Goal: Task Accomplishment & Management: Manage account settings

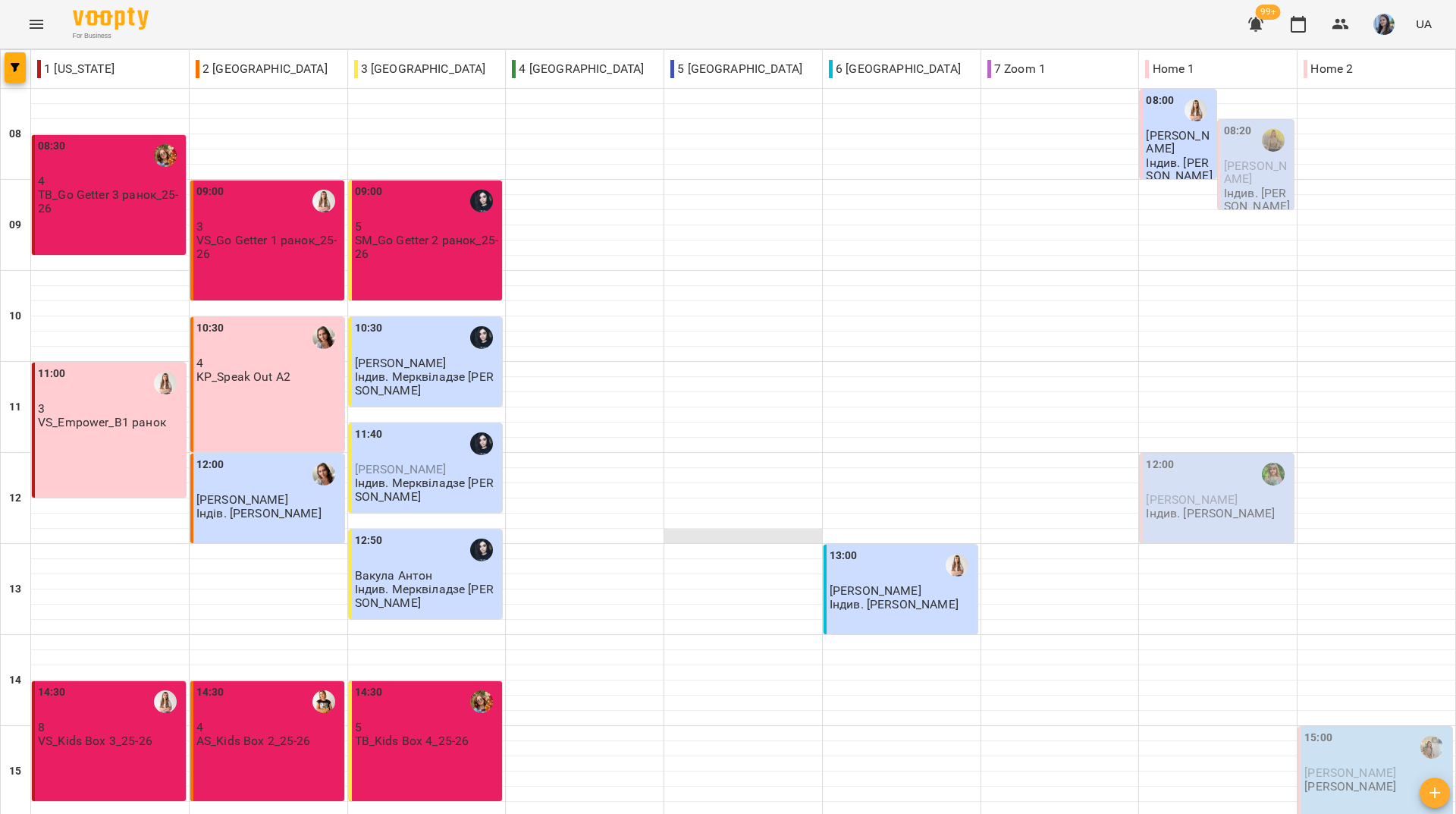
scroll to position [559, 0]
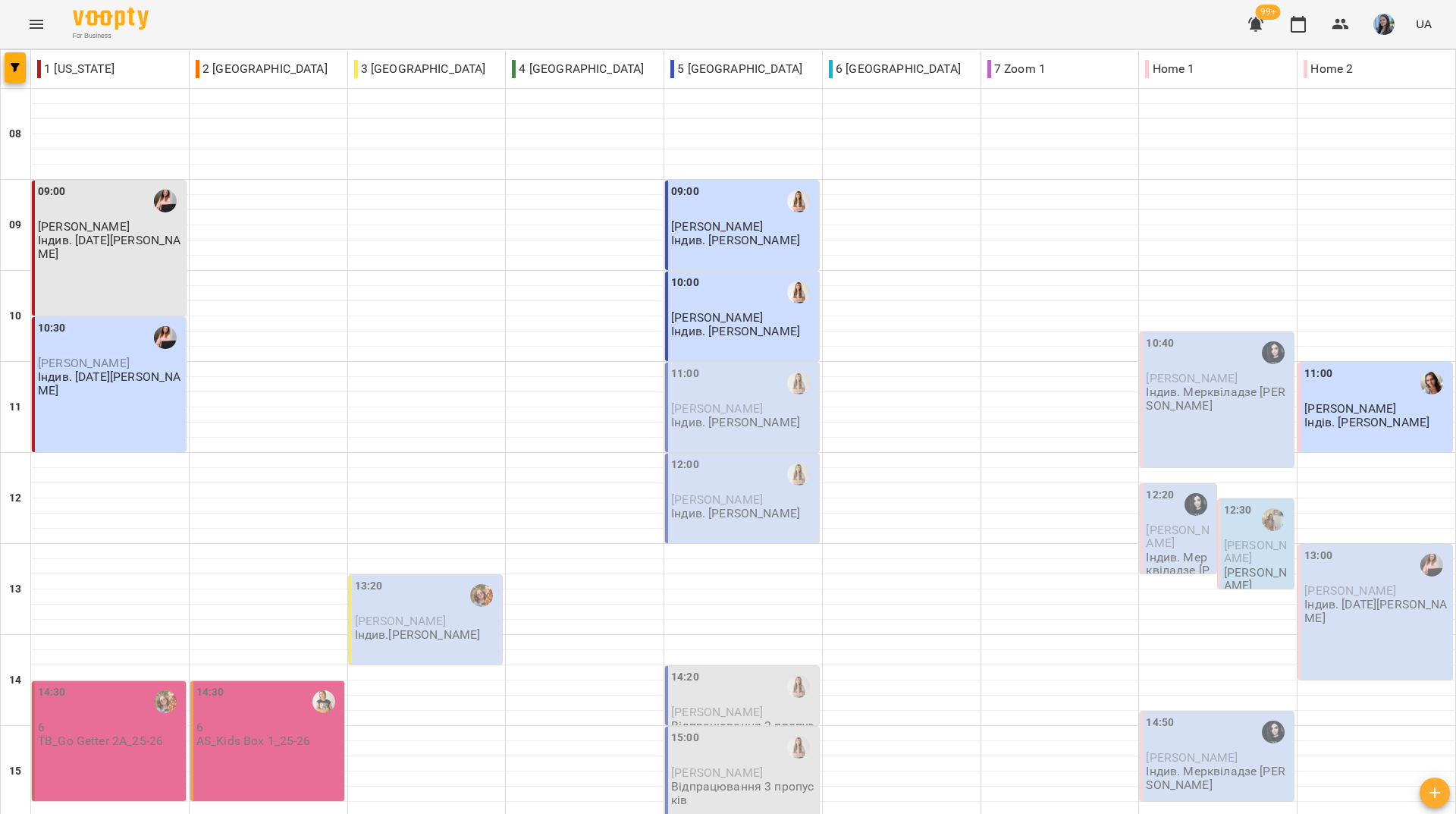
click at [639, 20] on div "For Business 99+ UA" at bounding box center [728, 24] width 1456 height 48
click at [306, 34] on div "For Business 99+ UA" at bounding box center [728, 24] width 1456 height 48
drag, startPoint x: 606, startPoint y: 21, endPoint x: 688, endPoint y: 3, distance: 84.0
click at [647, 13] on div "For Business 99+ UA" at bounding box center [728, 24] width 1456 height 48
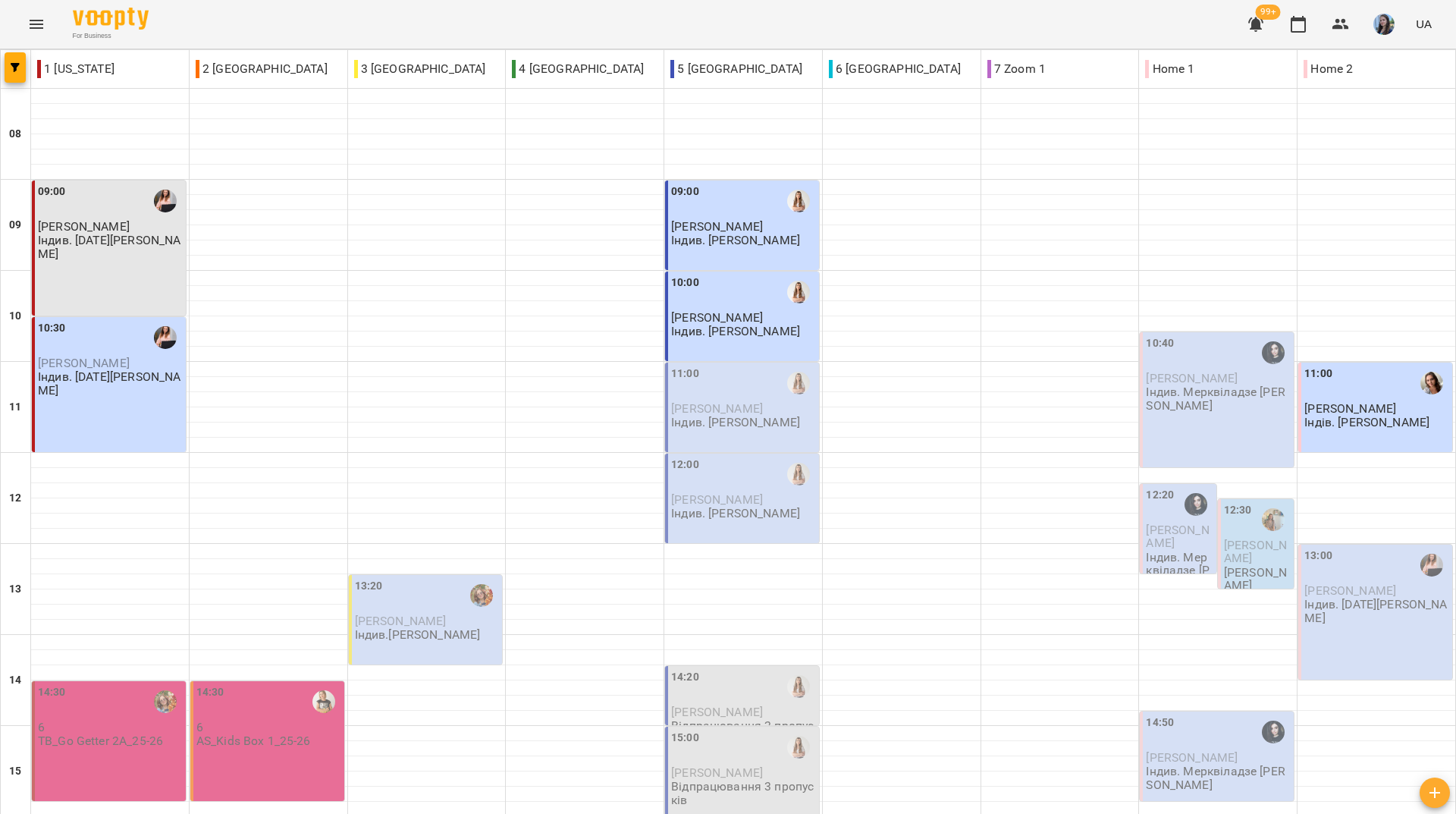
click at [435, 20] on div "For Business 99+ UA" at bounding box center [728, 24] width 1456 height 48
click at [279, 35] on div "For Business 99+ UA" at bounding box center [728, 24] width 1456 height 48
click at [220, 26] on div "For Business 99+ UA" at bounding box center [728, 24] width 1456 height 48
click at [443, 18] on div "For Business 99+ UA" at bounding box center [728, 24] width 1456 height 48
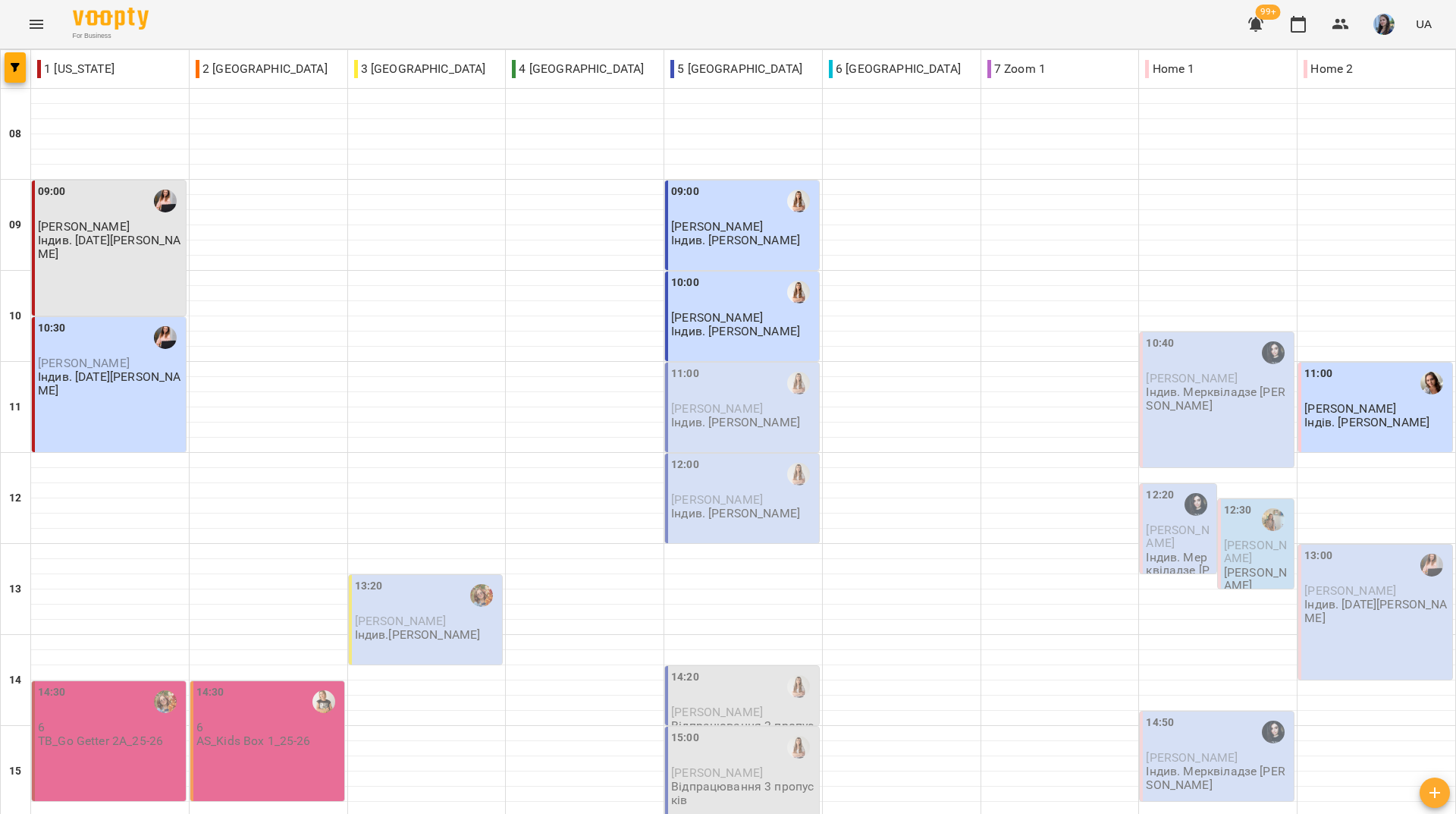
click at [446, 19] on div "For Business 99+ UA" at bounding box center [728, 24] width 1456 height 48
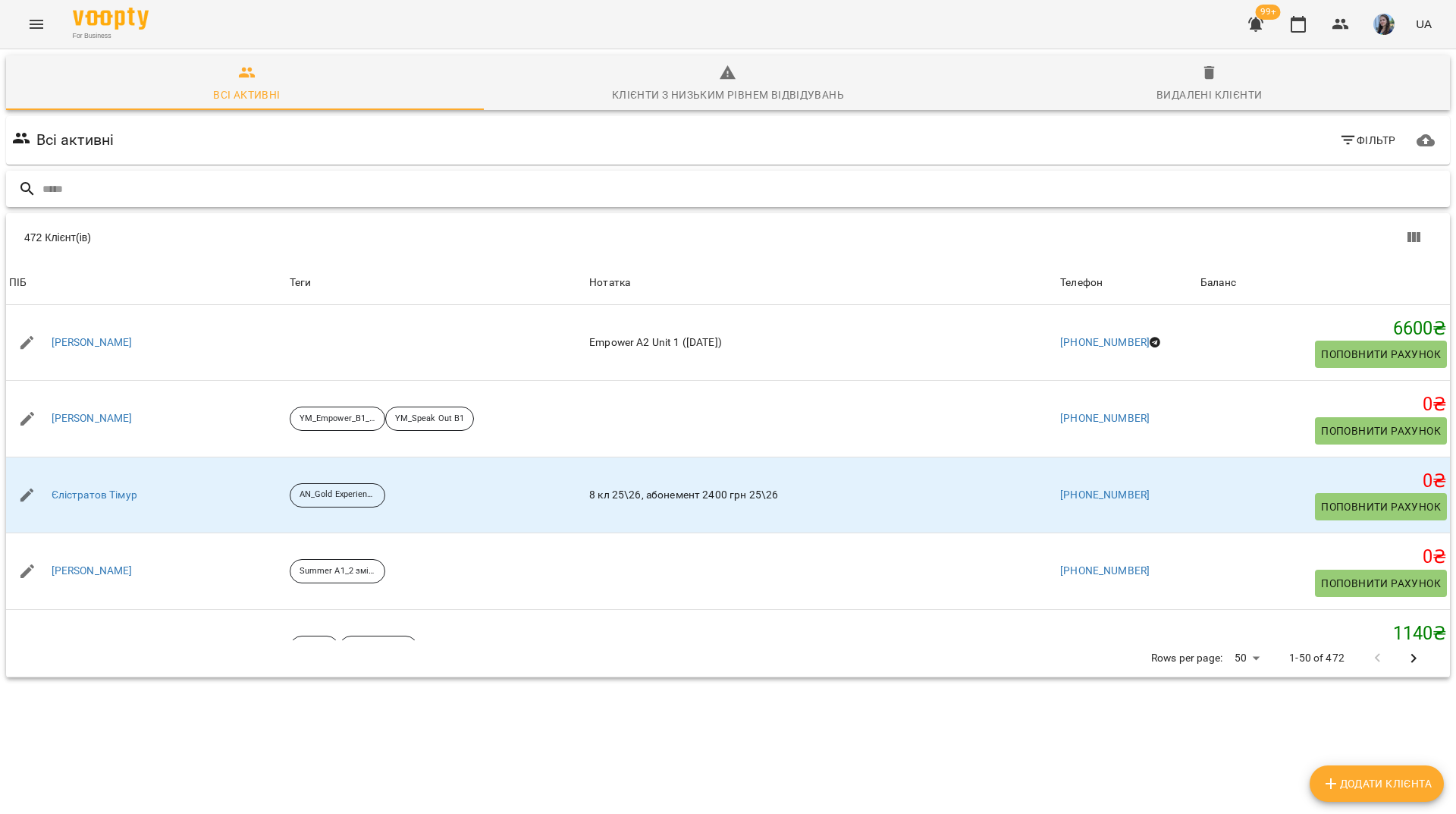
click at [572, 191] on input "text" at bounding box center [743, 189] width 1402 height 25
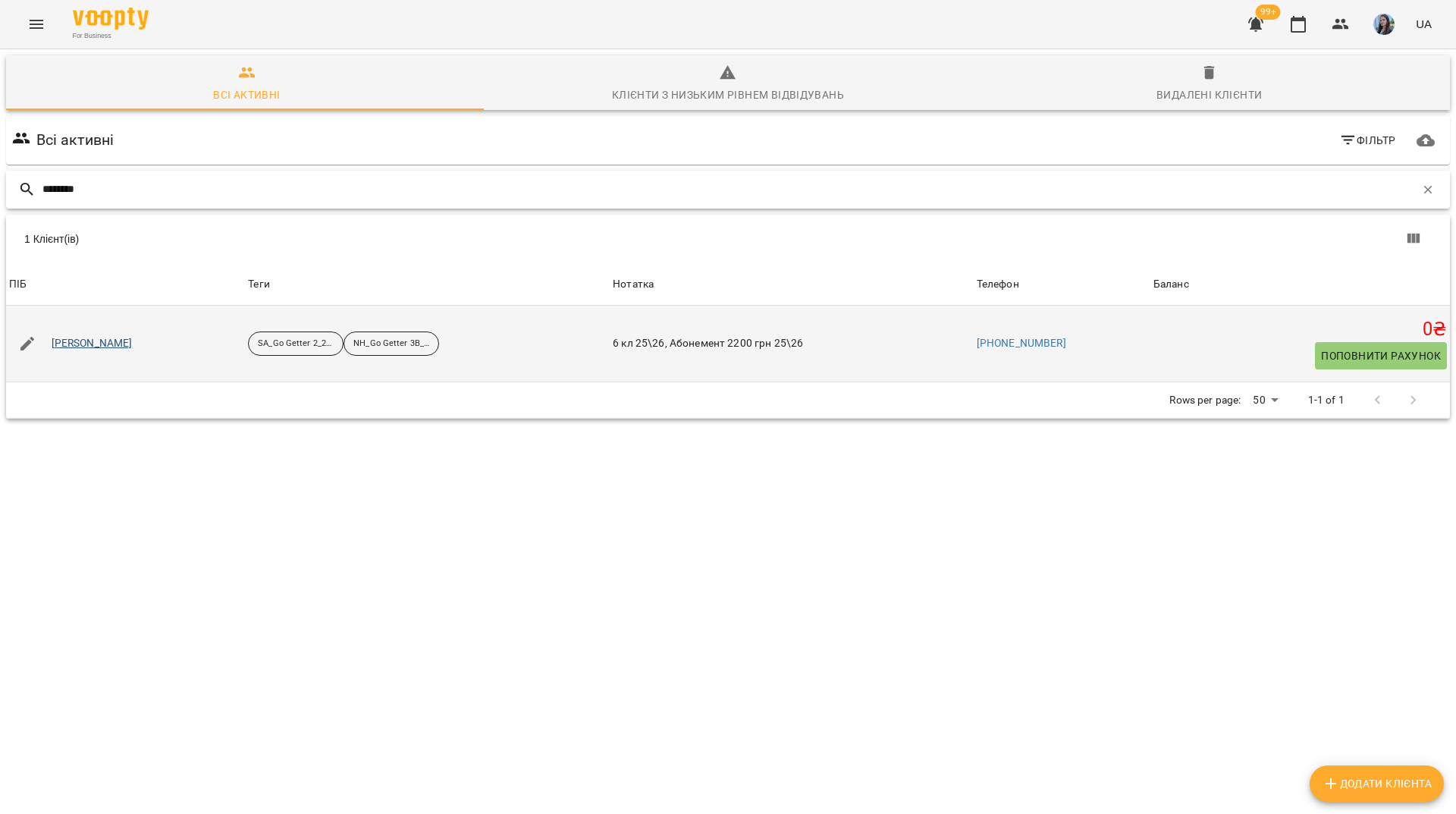
type input "*******"
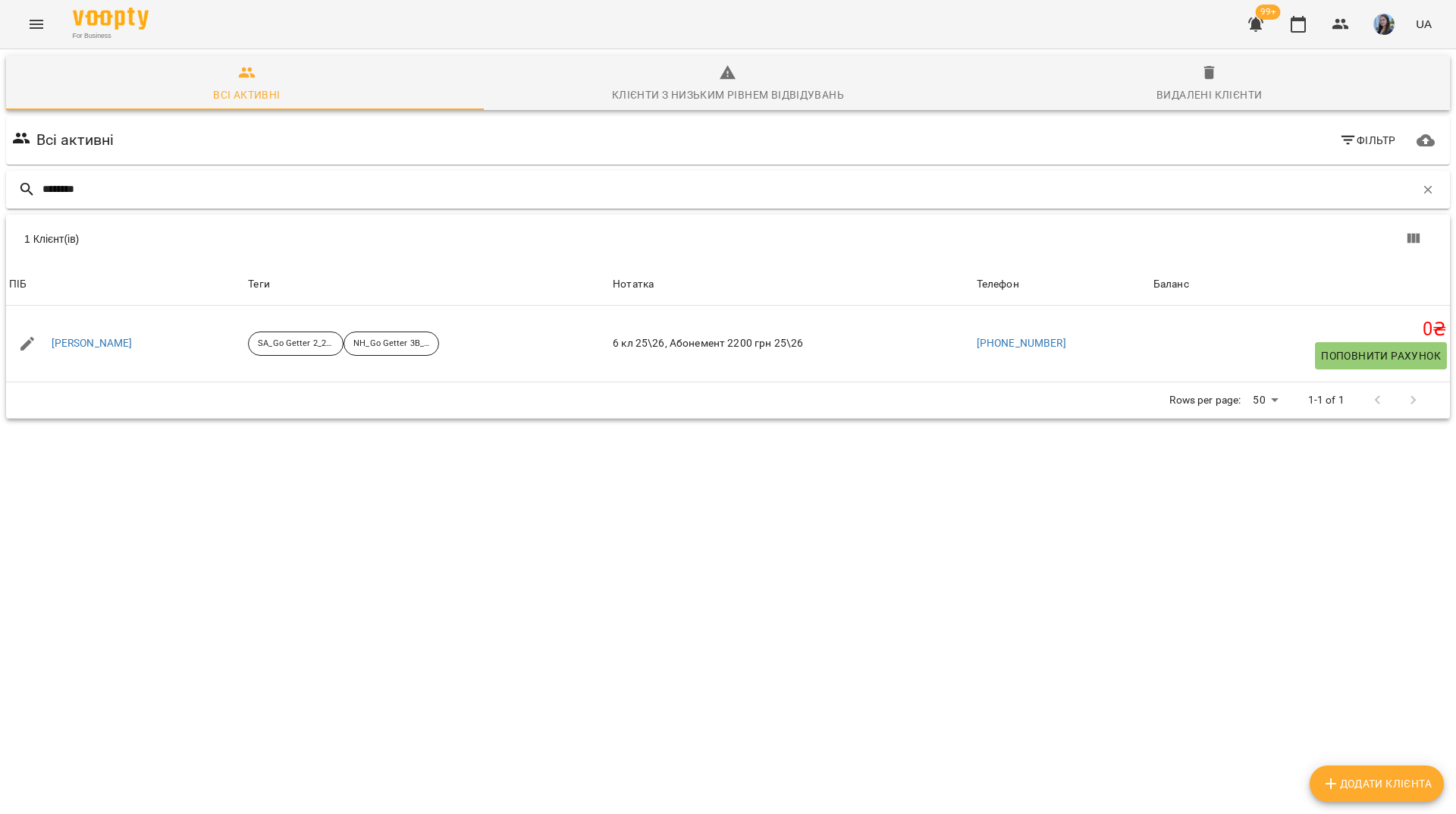
click at [1427, 180] on div "*******" at bounding box center [728, 190] width 1444 height 38
click at [1417, 180] on button "button" at bounding box center [1428, 190] width 26 height 26
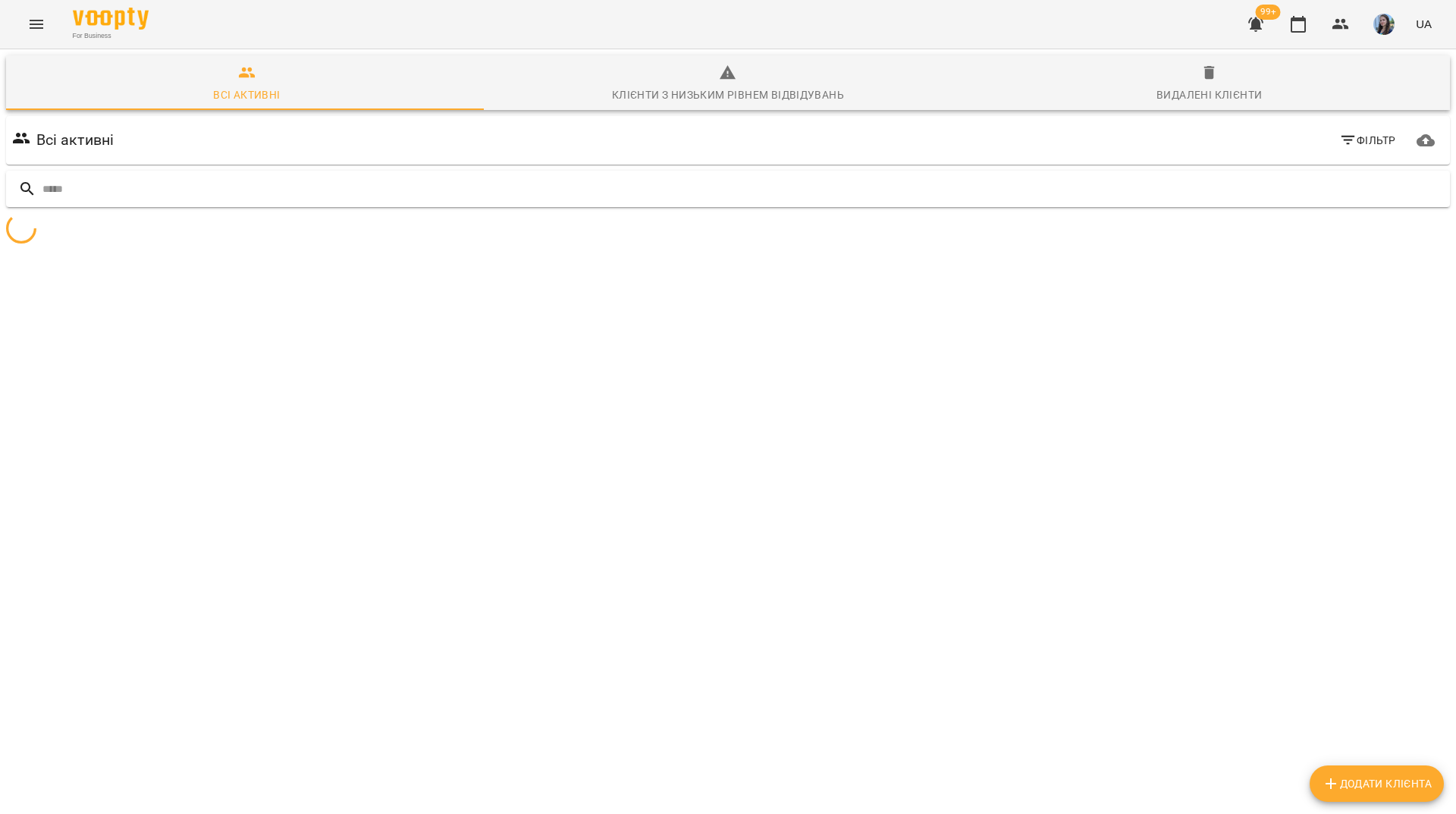
click at [1345, 787] on span "Додати клієнта" at bounding box center [1378, 783] width 110 height 18
select select "**"
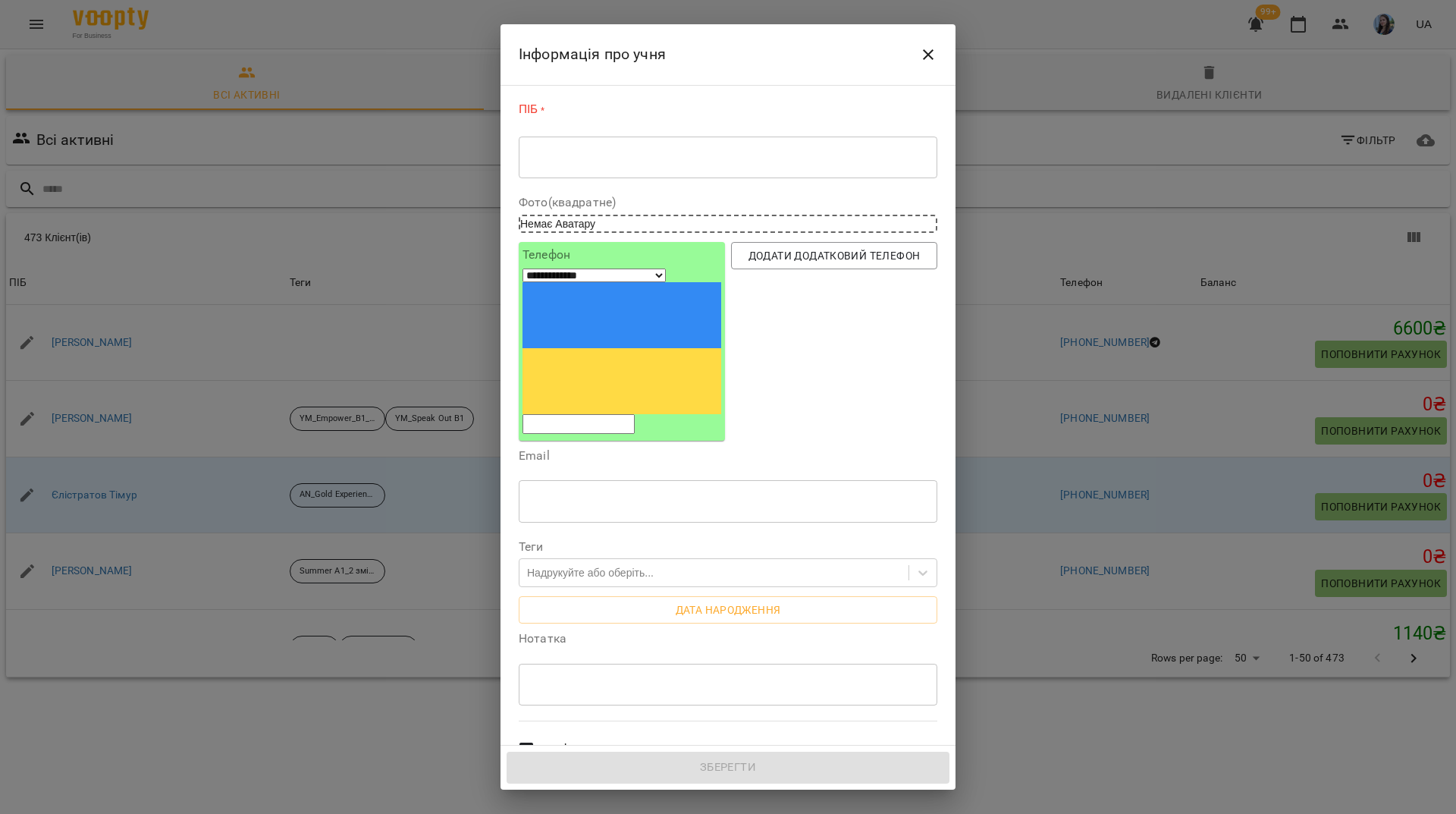
click at [697, 160] on textarea at bounding box center [728, 157] width 398 height 15
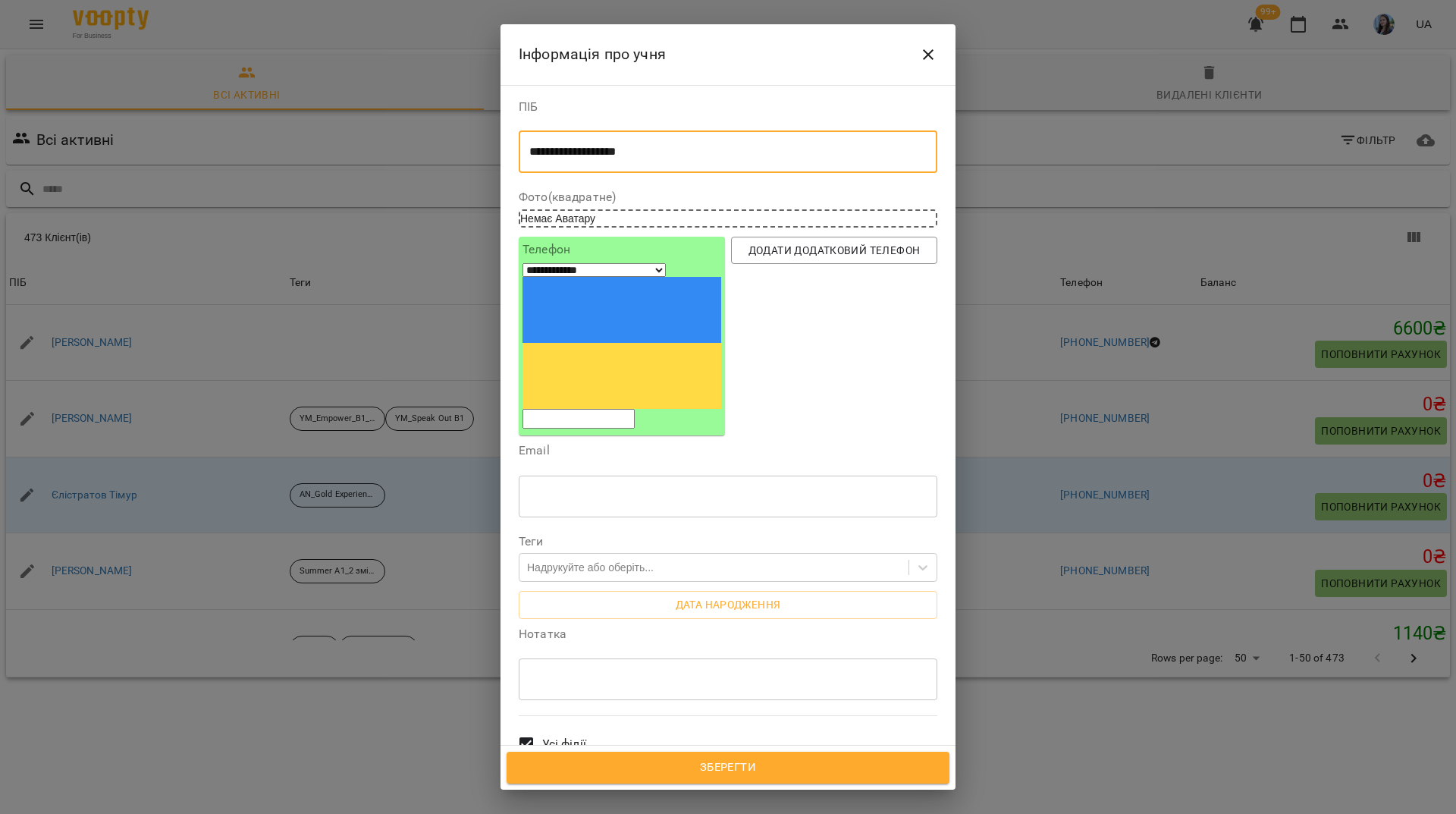
type textarea "**********"
click at [718, 779] on div "Всі викладачі" at bounding box center [728, 811] width 424 height 66
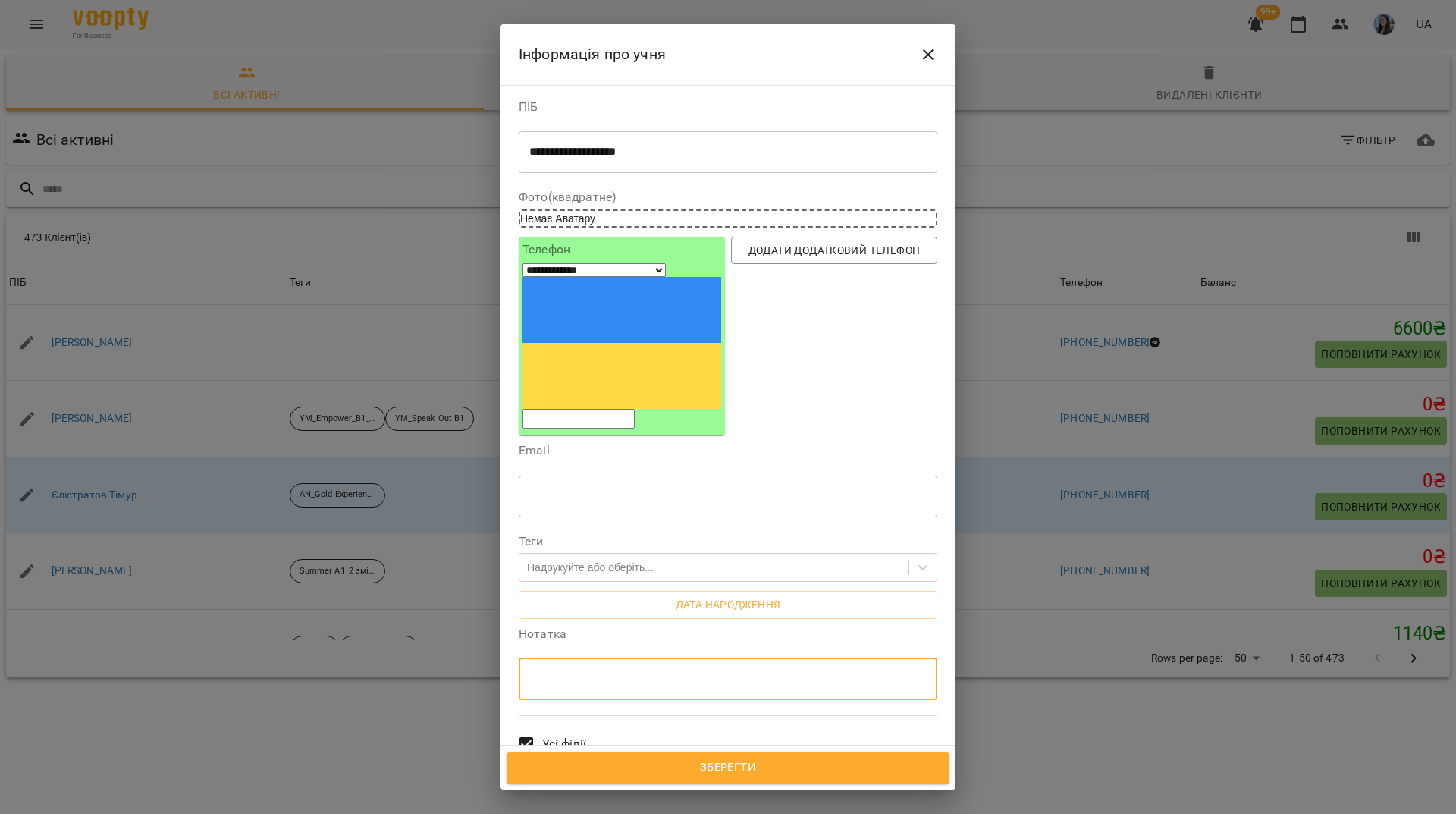
click at [556, 672] on textarea at bounding box center [728, 679] width 398 height 15
click at [625, 672] on textarea "**********" at bounding box center [723, 679] width 386 height 15
type textarea "**********"
click at [603, 560] on div "Надрукуйте або оберіть..." at bounding box center [590, 567] width 127 height 16
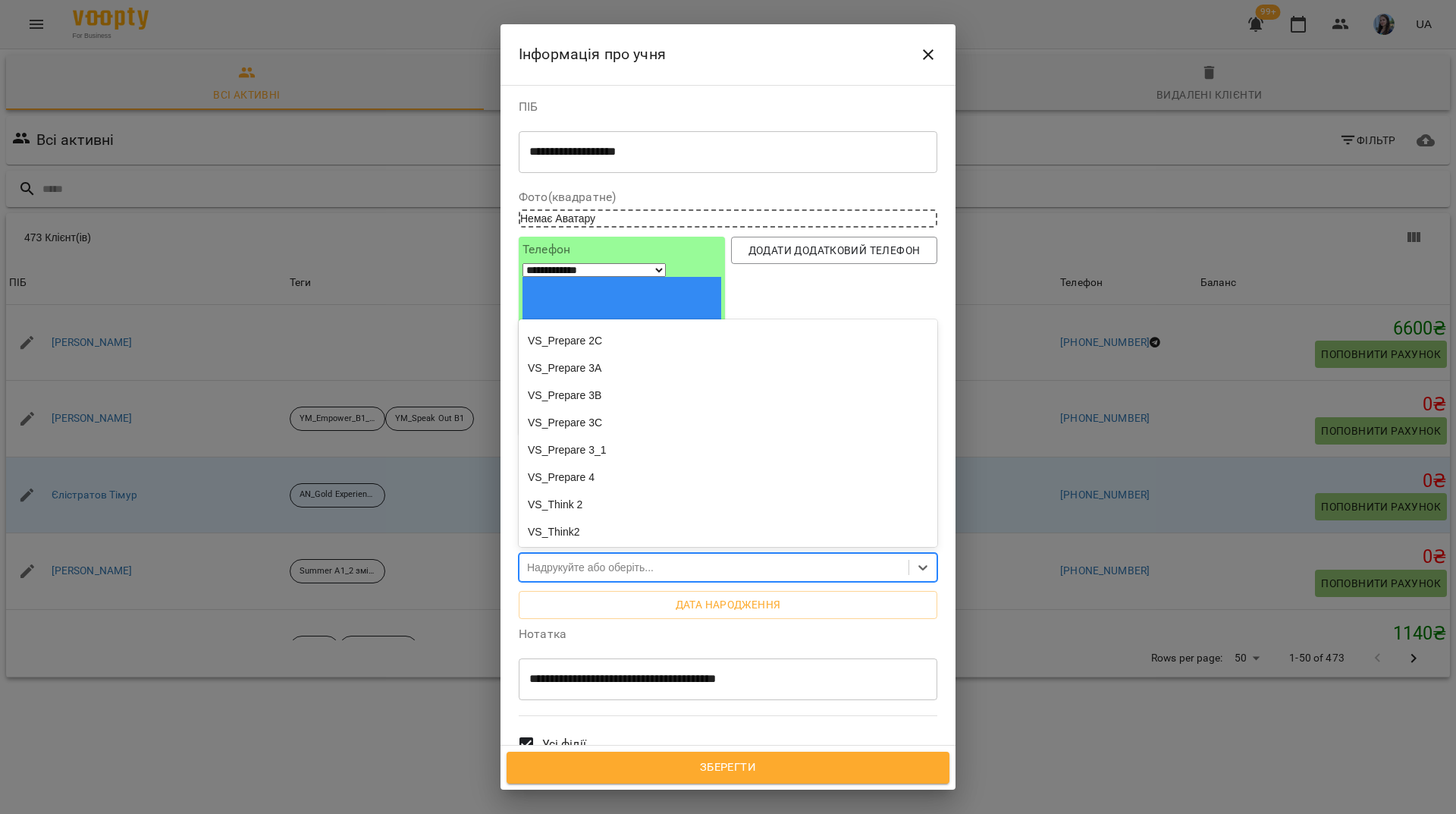
scroll to position [4693, 0]
click at [650, 78] on div "VS_Gold Experience B1_B_25-26" at bounding box center [727, 66] width 418 height 28
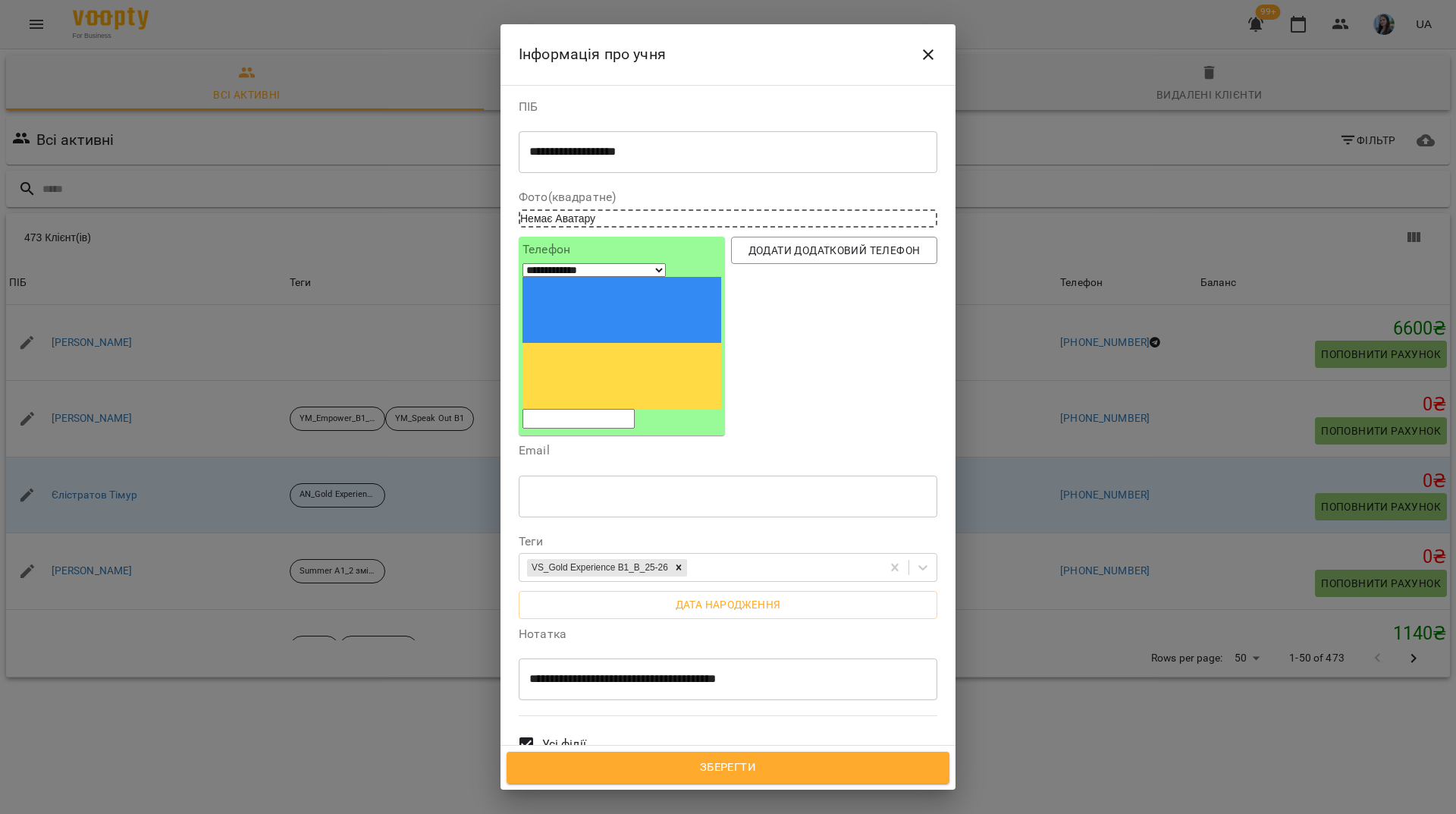
click at [861, 779] on div "Всі викладачі" at bounding box center [728, 811] width 424 height 66
click at [635, 409] on input "tel" at bounding box center [579, 418] width 112 height 20
paste input "**********"
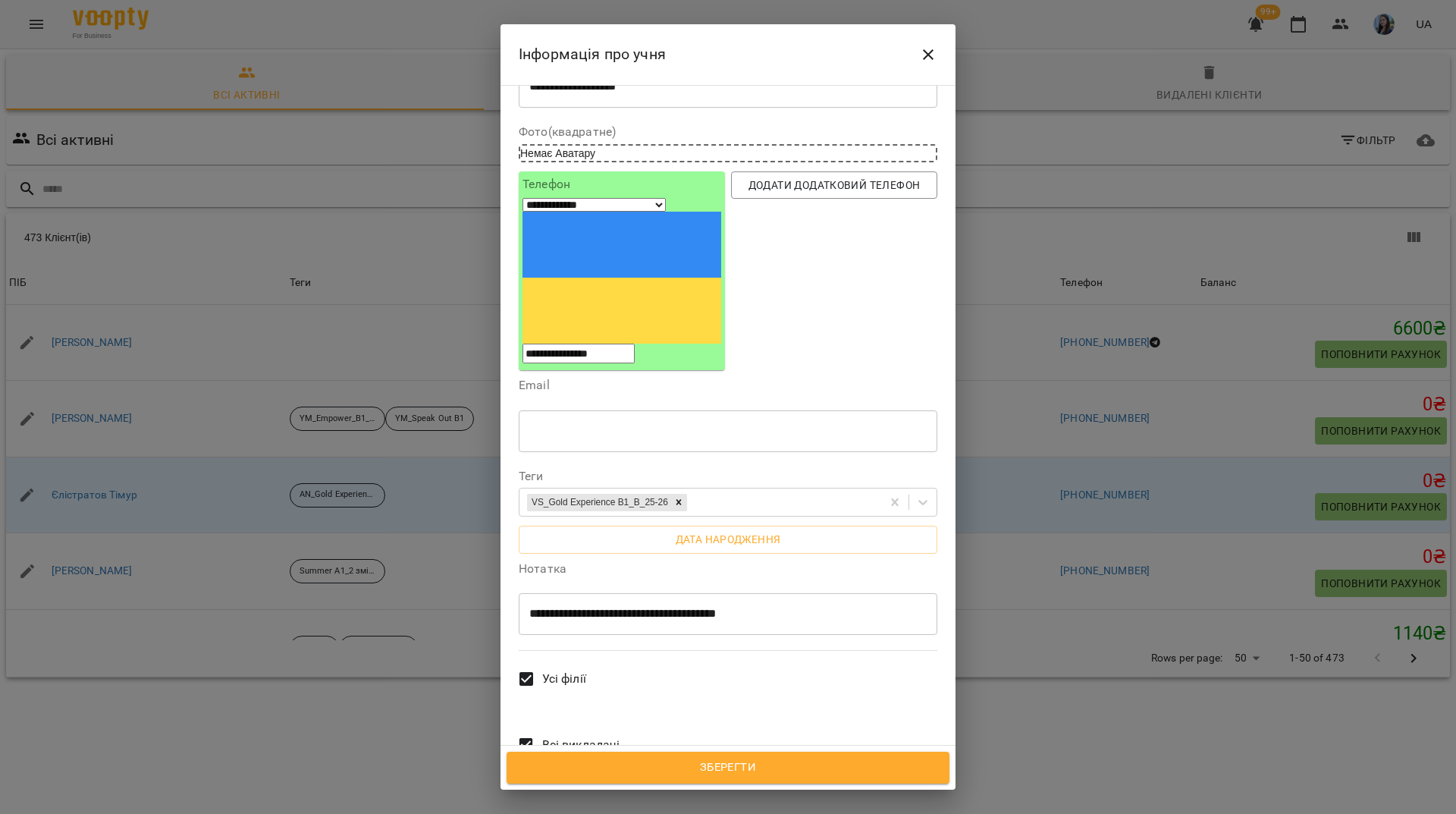
scroll to position [105, 0]
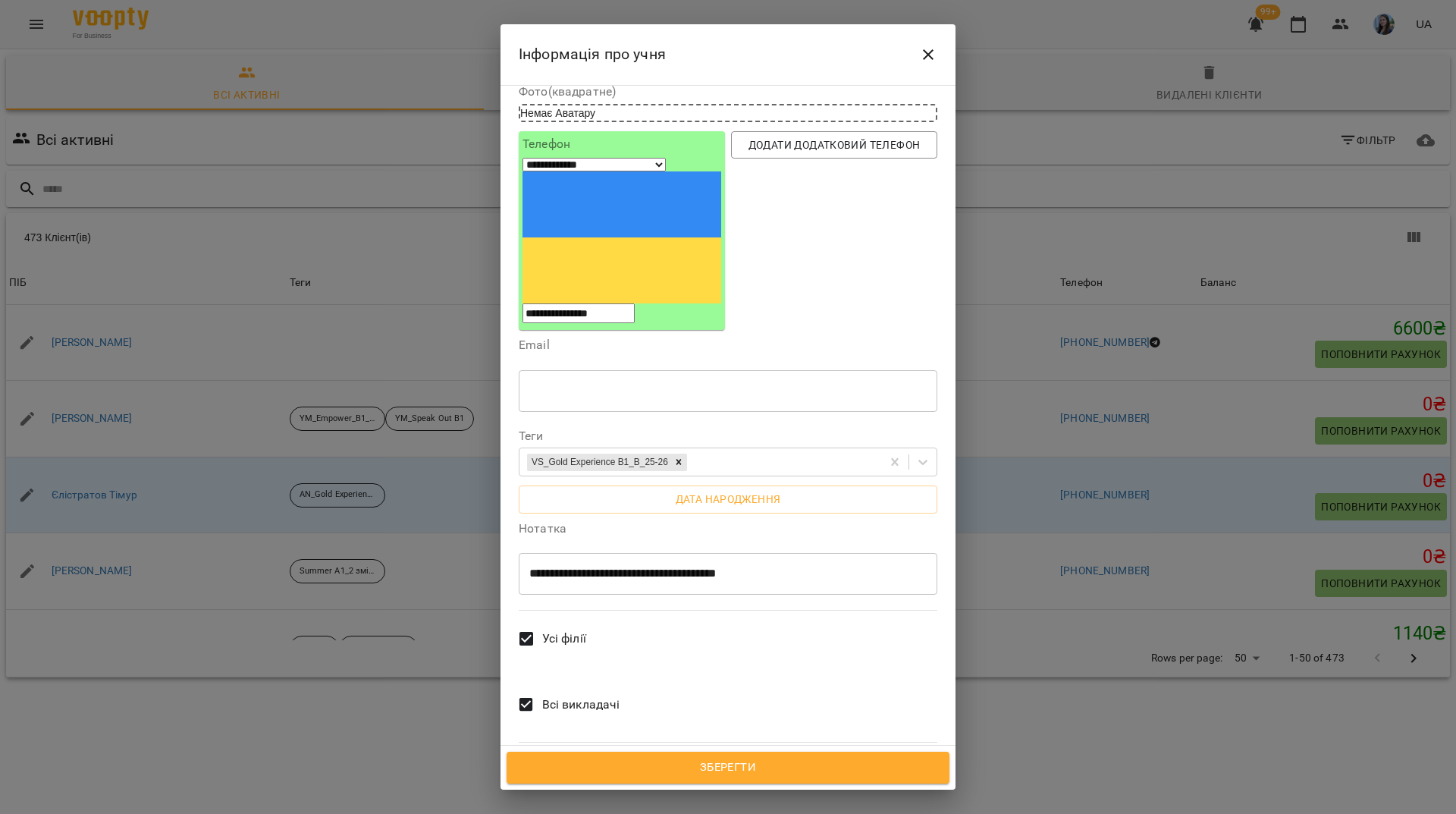
type input "**********"
click at [564, 695] on span "Всі викладачі" at bounding box center [581, 704] width 78 height 18
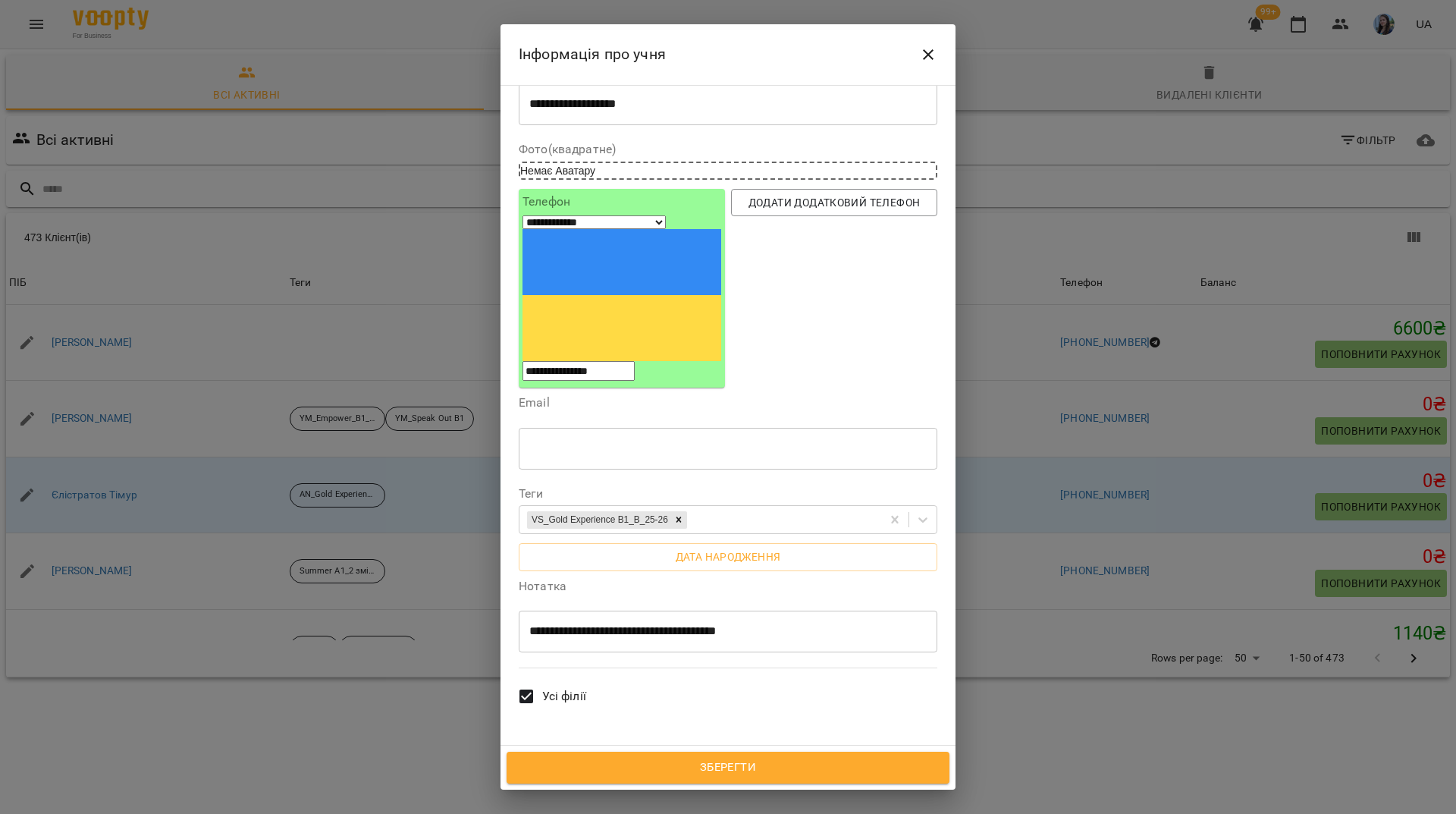
scroll to position [0, 0]
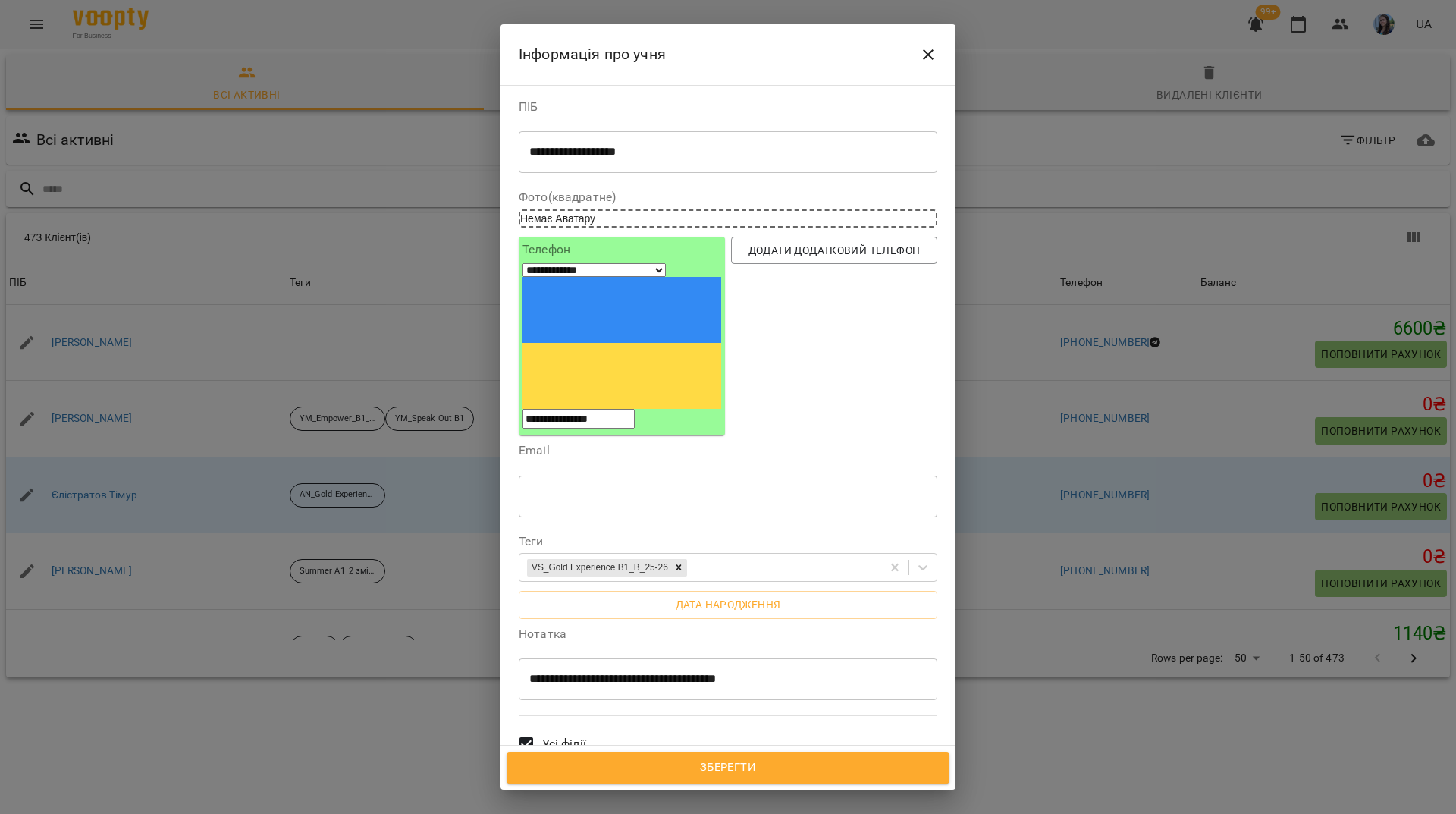
click at [789, 769] on span "Зберегти" at bounding box center [728, 767] width 410 height 20
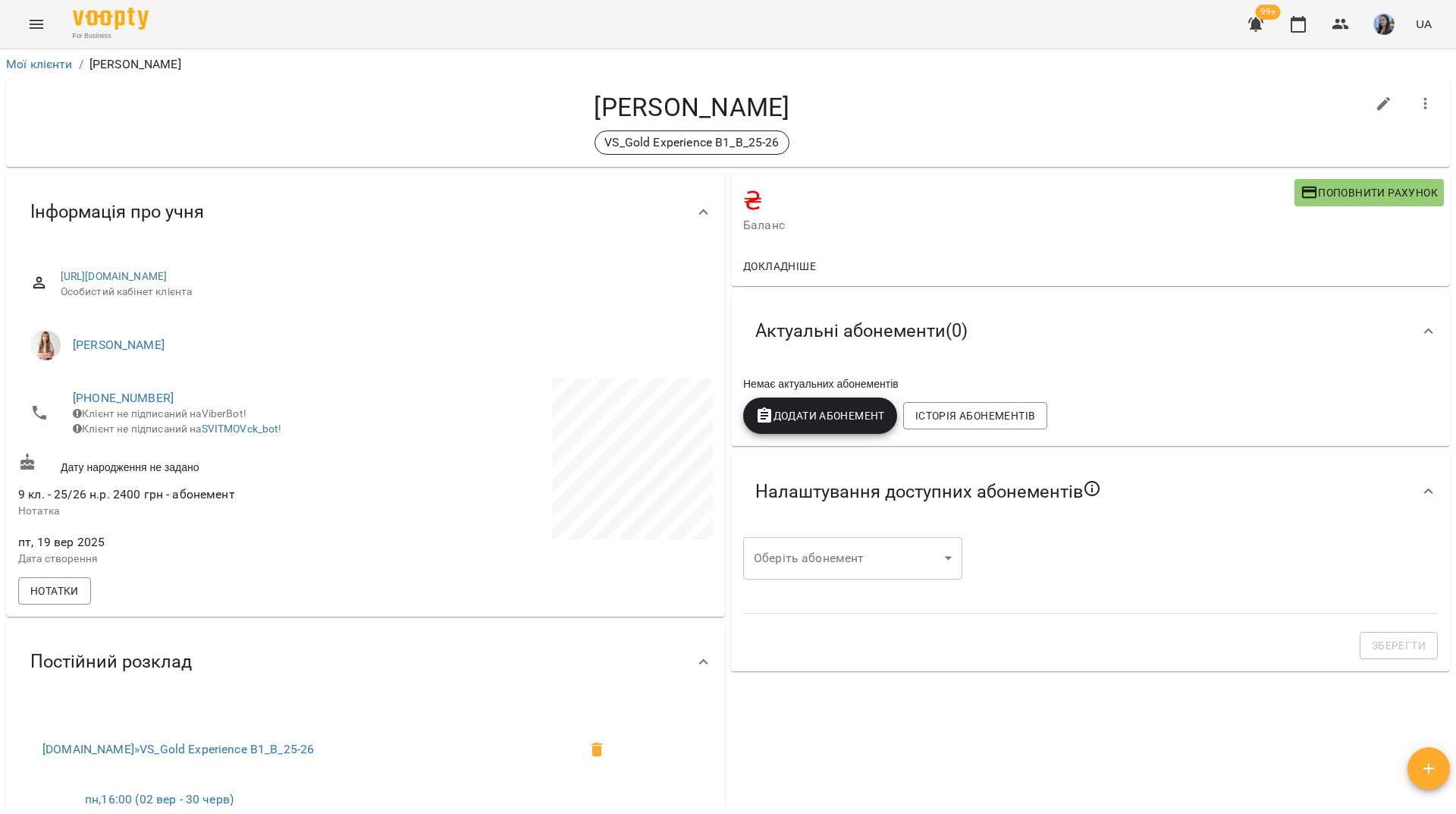
click at [273, 40] on div "For Business 99+ UA" at bounding box center [728, 24] width 1456 height 48
click at [1352, 33] on button "button" at bounding box center [1341, 24] width 36 height 36
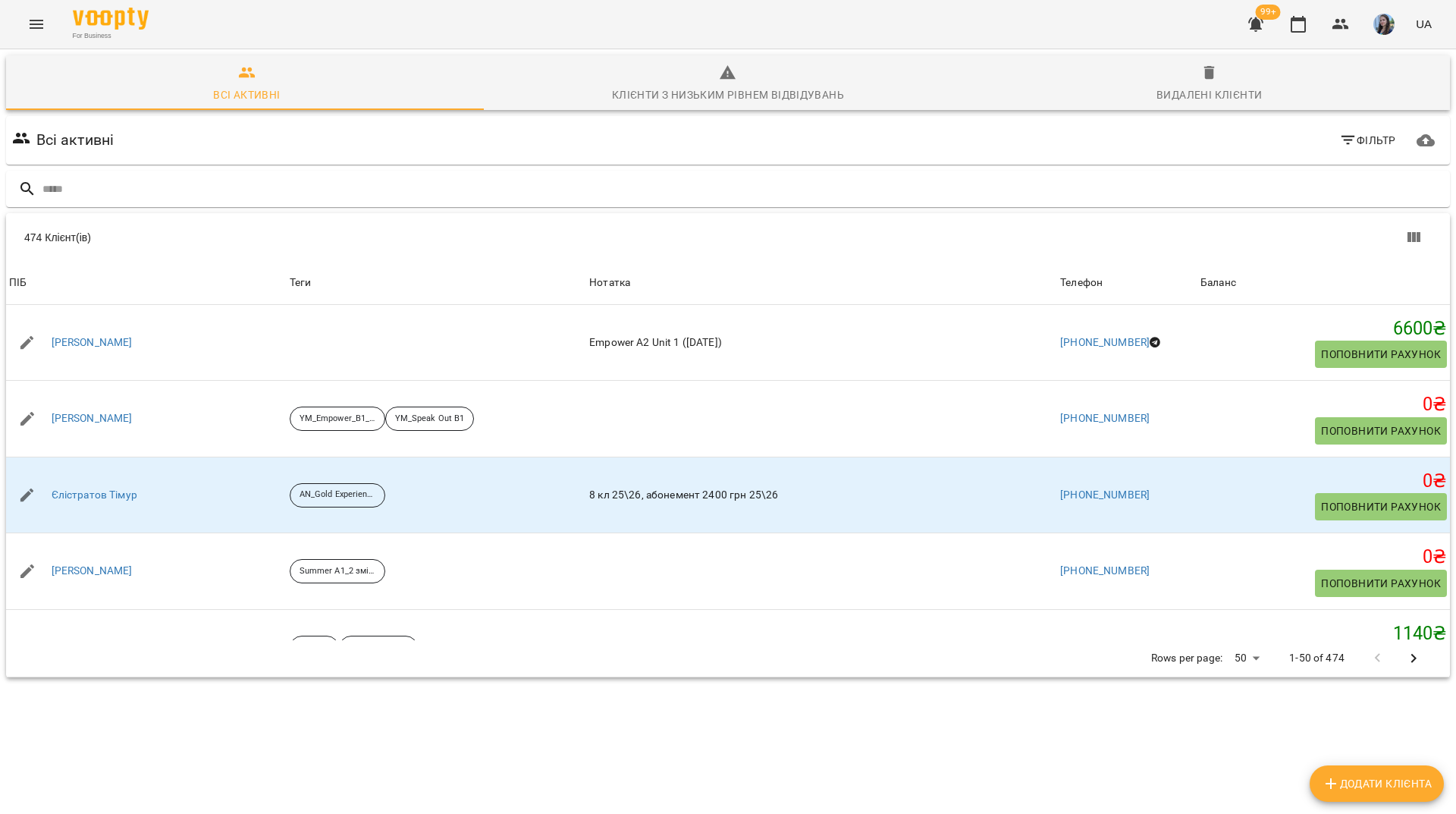
click at [41, 22] on icon "Menu" at bounding box center [36, 24] width 18 height 18
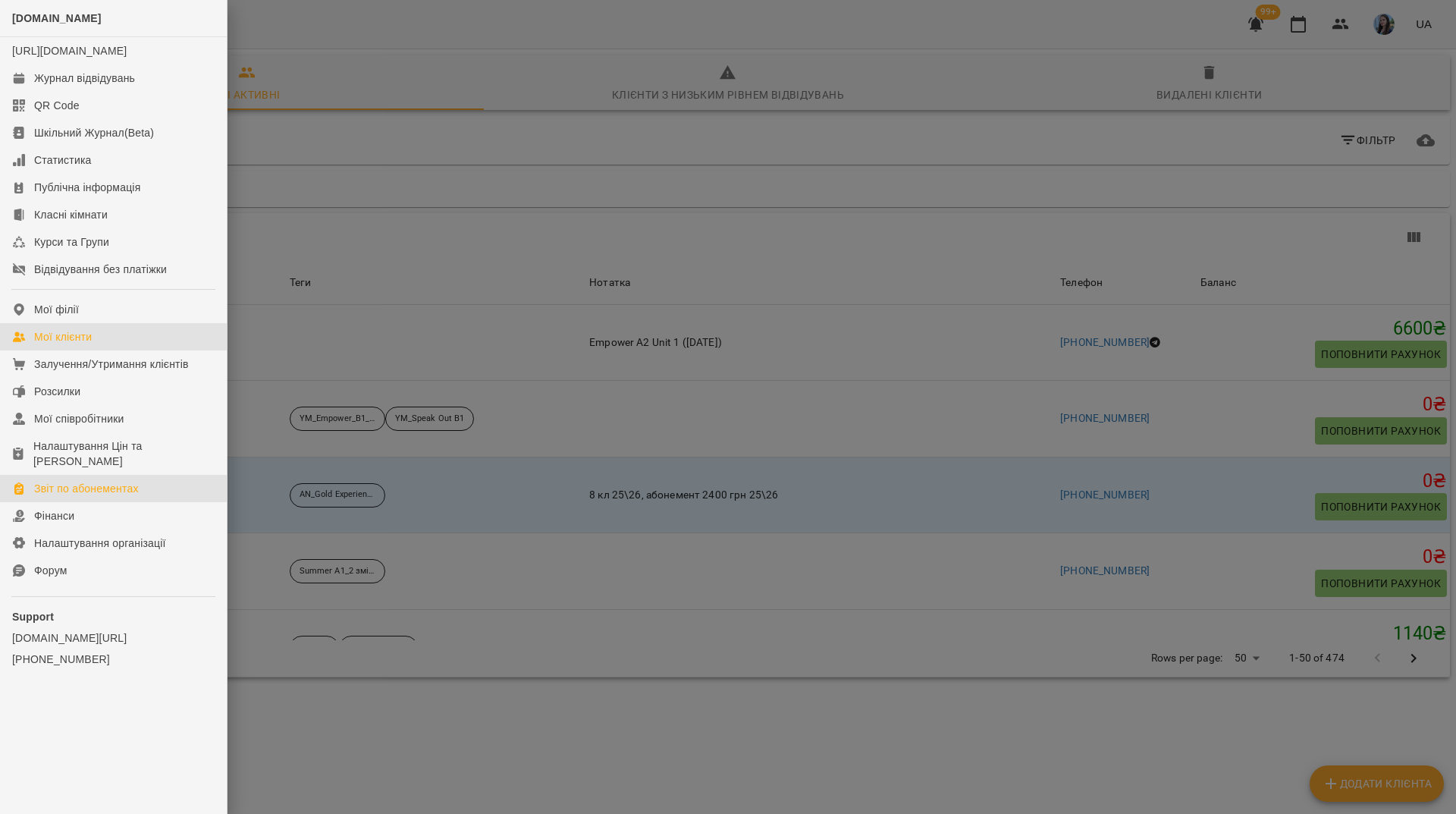
click at [126, 489] on div "Звіт по абонементах" at bounding box center [86, 489] width 104 height 16
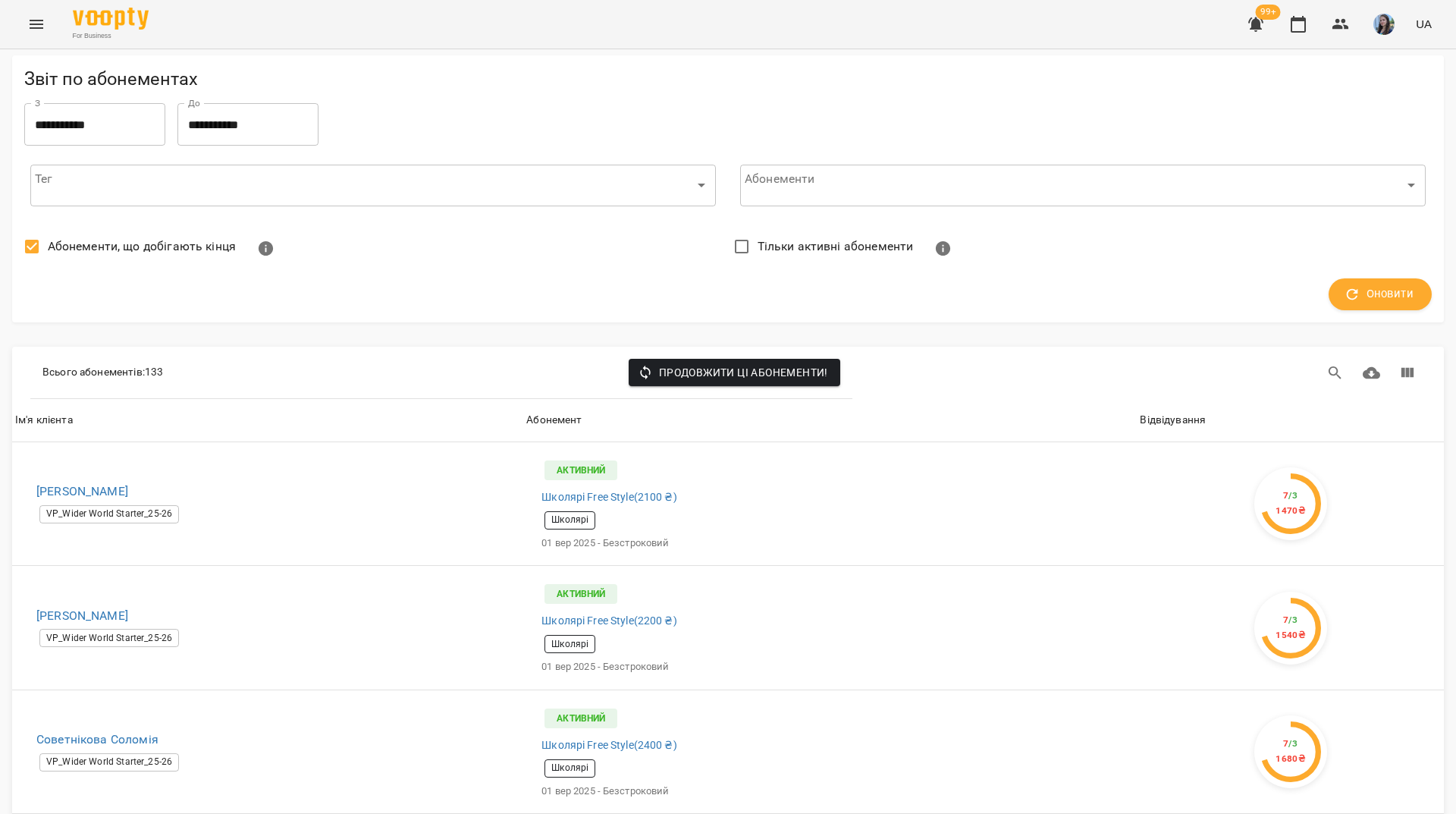
scroll to position [5903, 0]
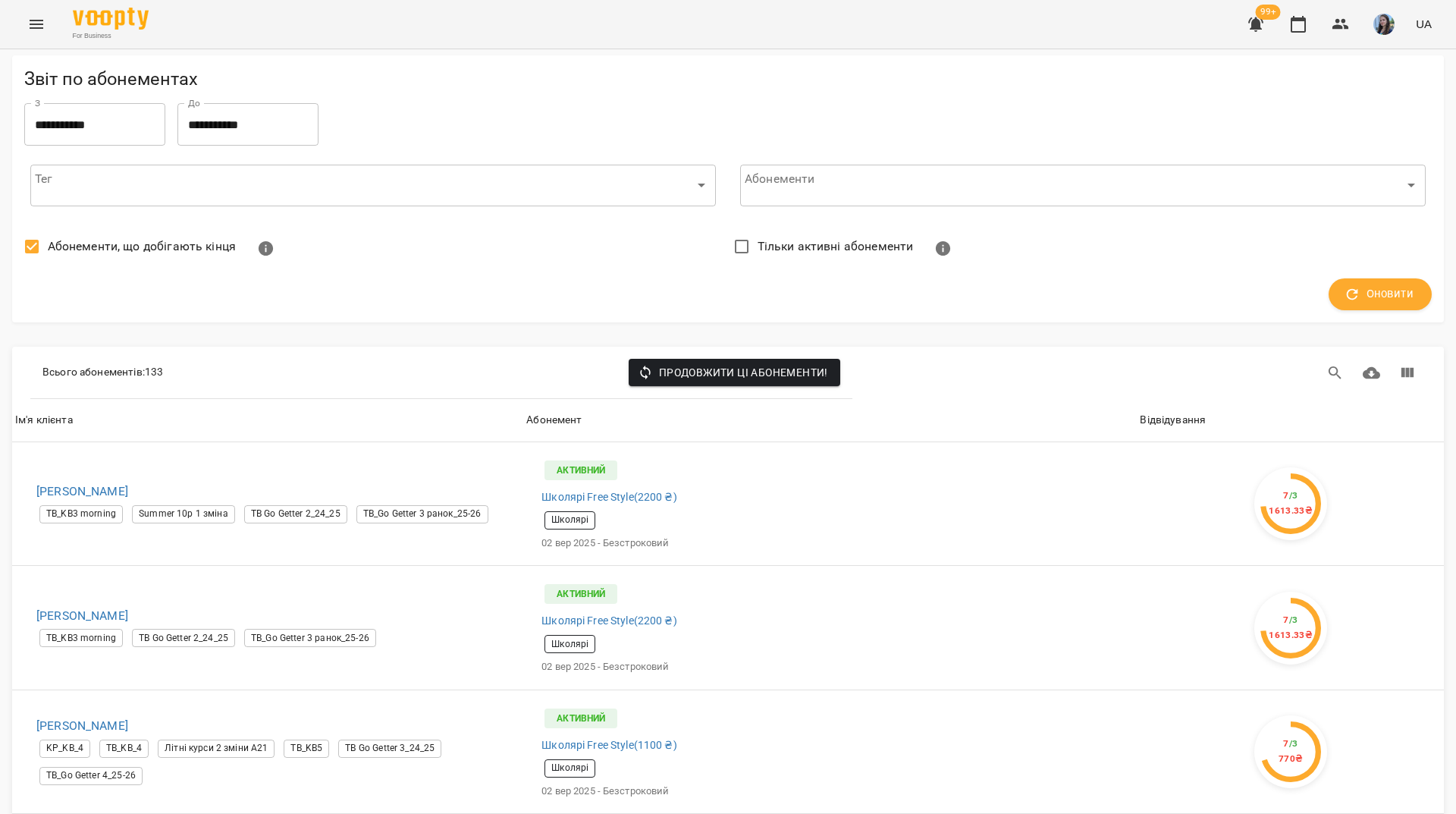
scroll to position [4311, 0]
drag, startPoint x: 116, startPoint y: 166, endPoint x: 47, endPoint y: 166, distance: 69.0
drag, startPoint x: 1406, startPoint y: 771, endPoint x: 1371, endPoint y: 691, distance: 87.3
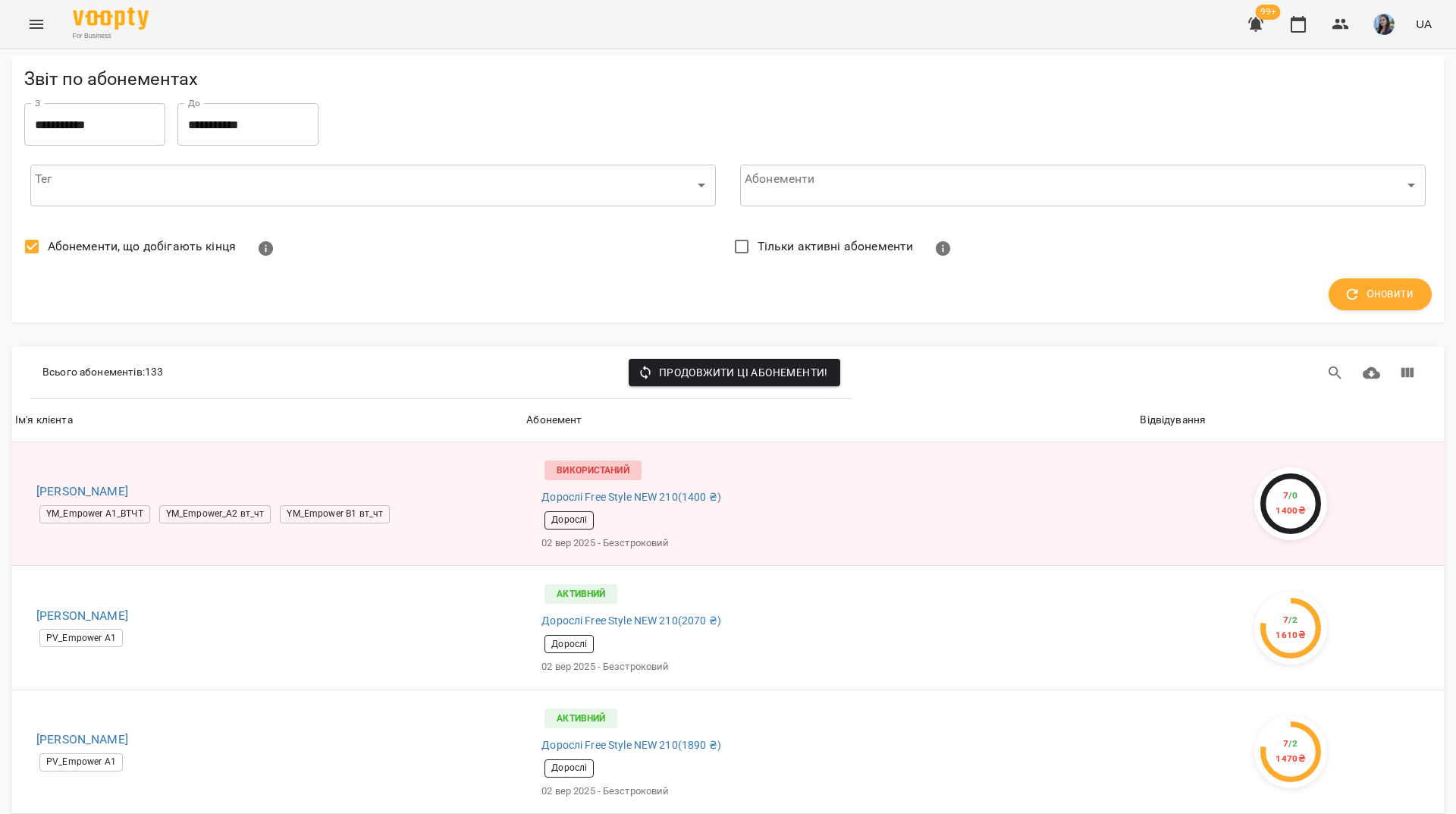
scroll to position [2809, 0]
click at [1345, 22] on icon "button" at bounding box center [1340, 24] width 16 height 10
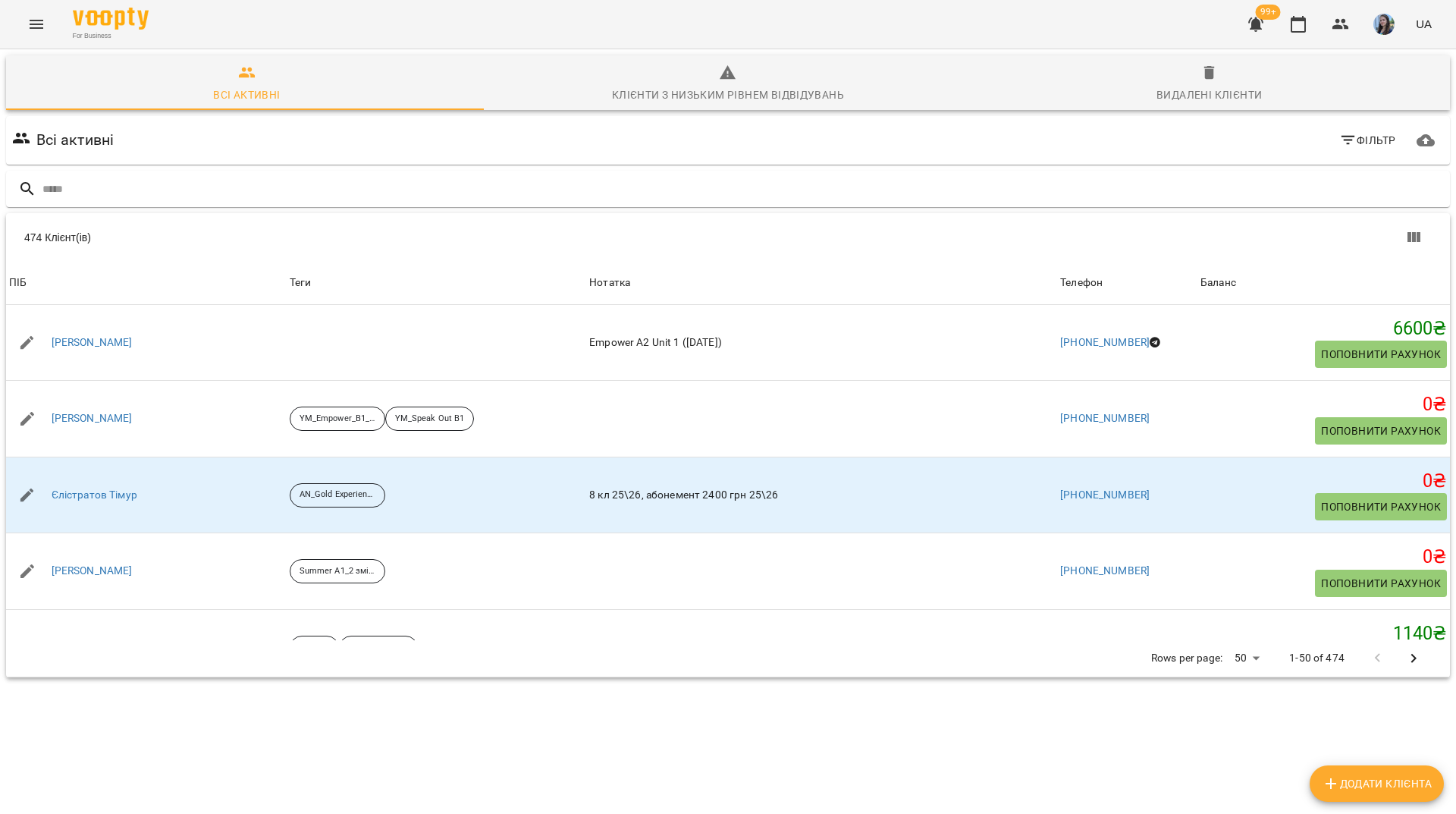
click at [1262, 22] on icon "button" at bounding box center [1256, 24] width 18 height 18
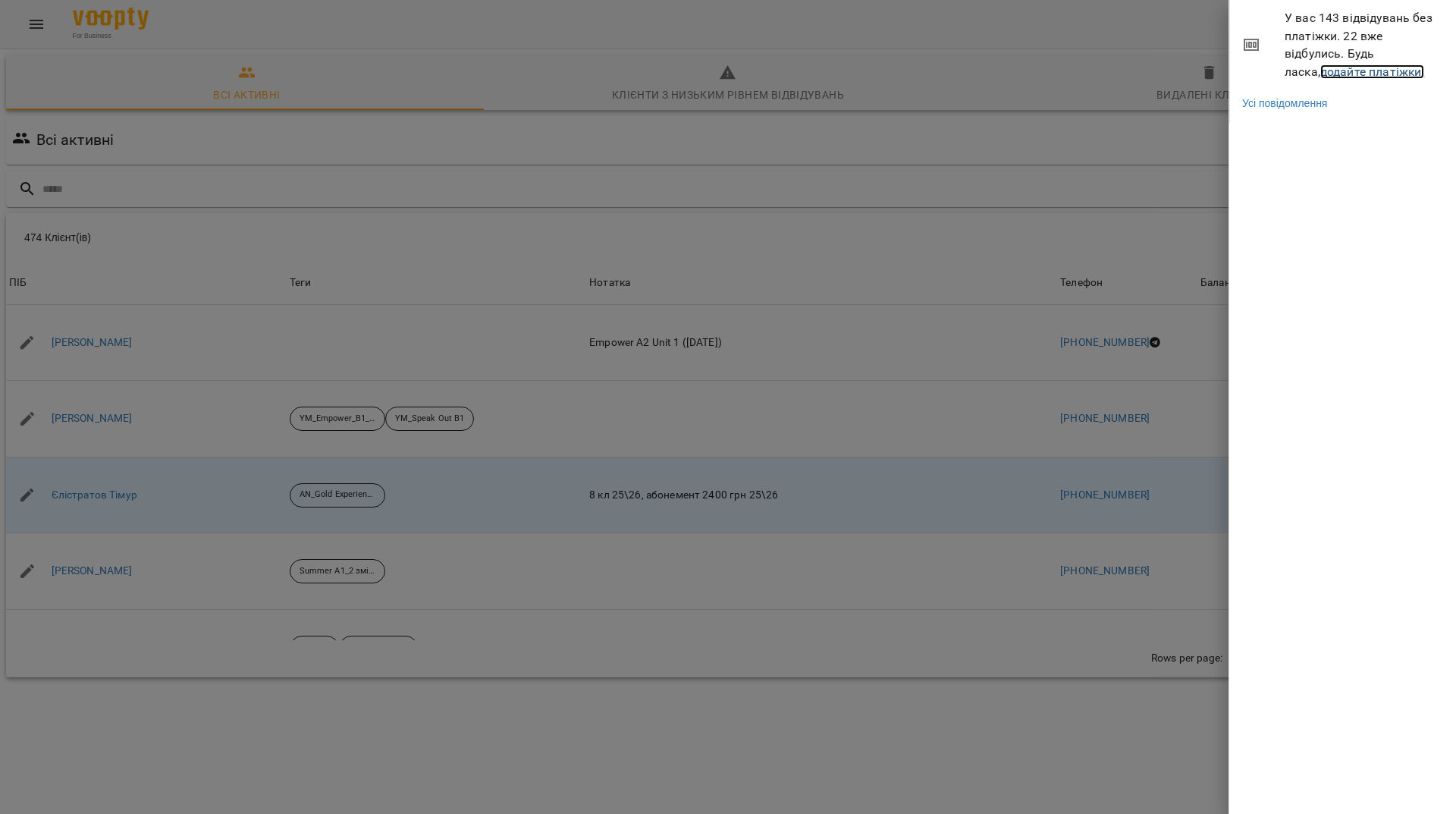
click at [1330, 72] on link "додайте платіжки!" at bounding box center [1372, 72] width 104 height 15
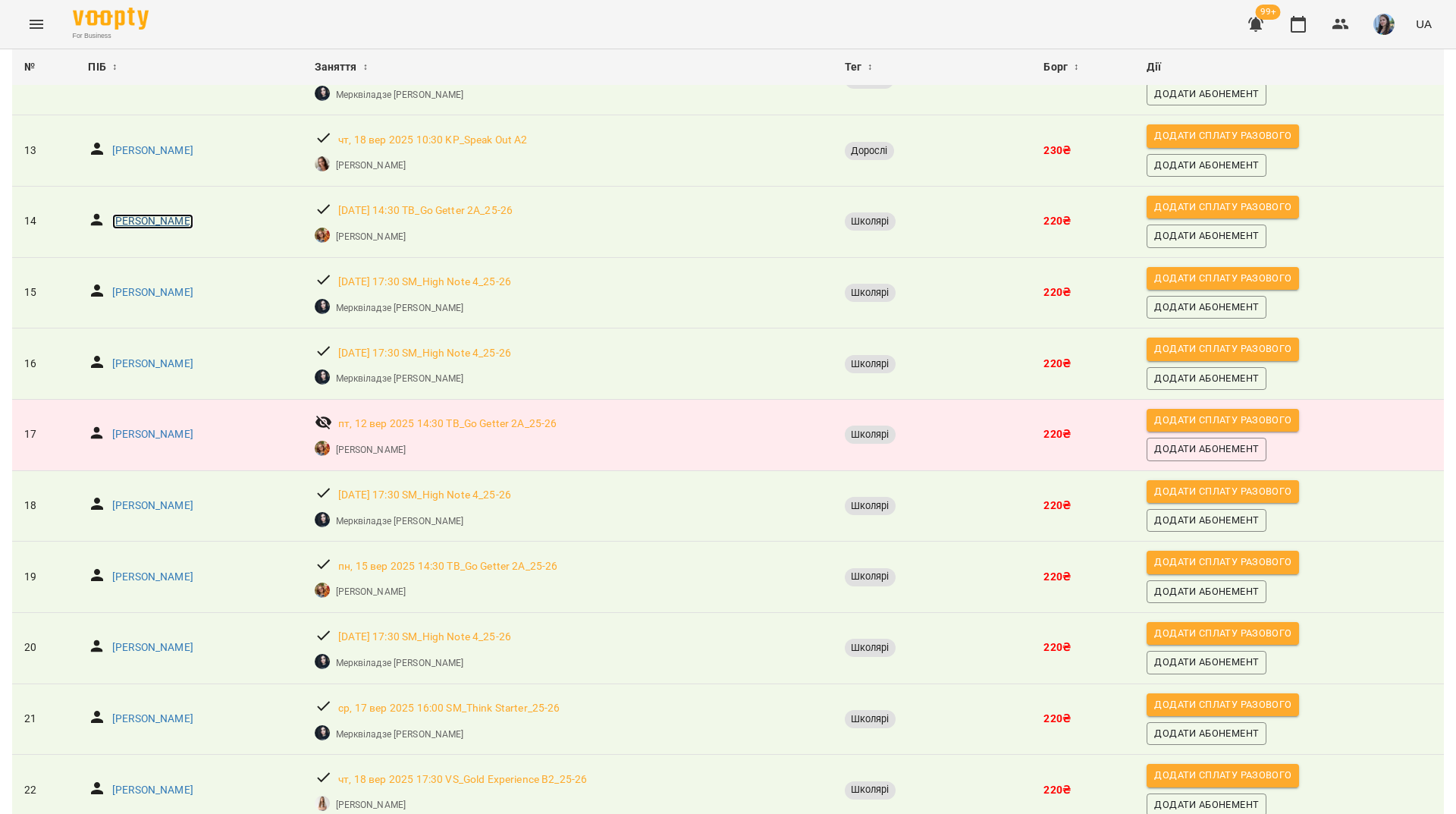
scroll to position [1015, 0]
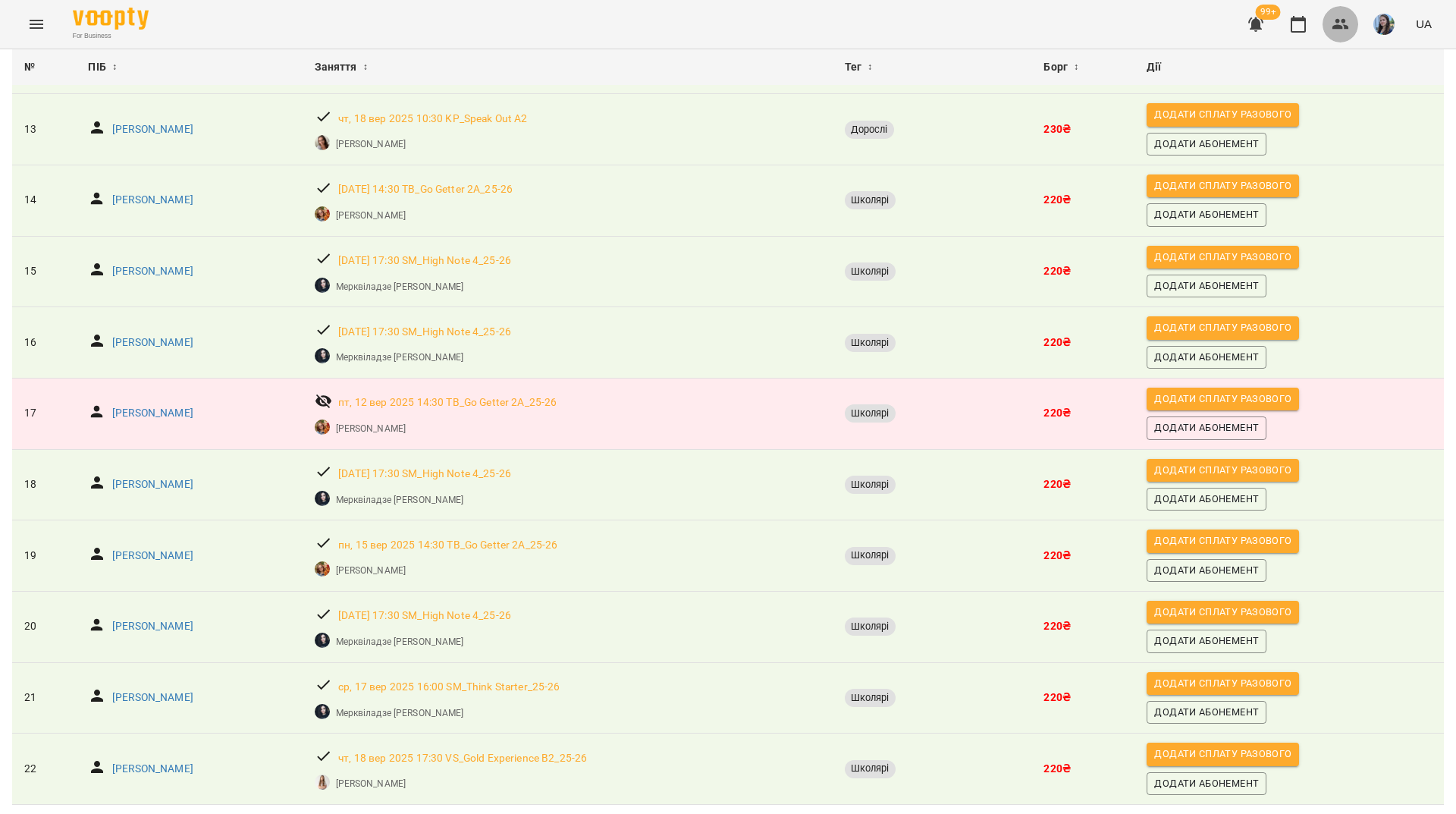
click at [1346, 30] on icon "button" at bounding box center [1340, 24] width 18 height 18
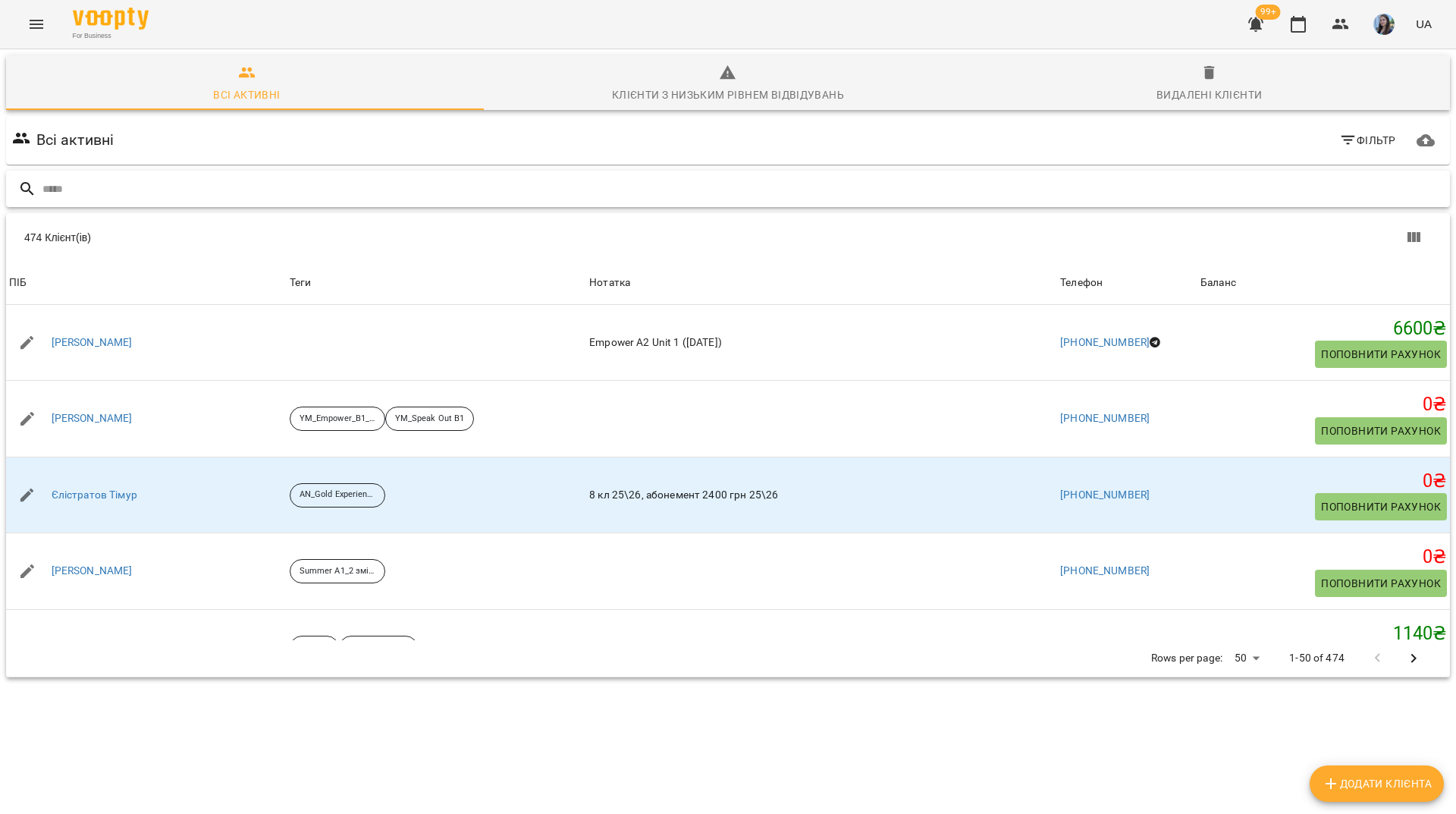
click at [549, 190] on input "text" at bounding box center [743, 189] width 1402 height 25
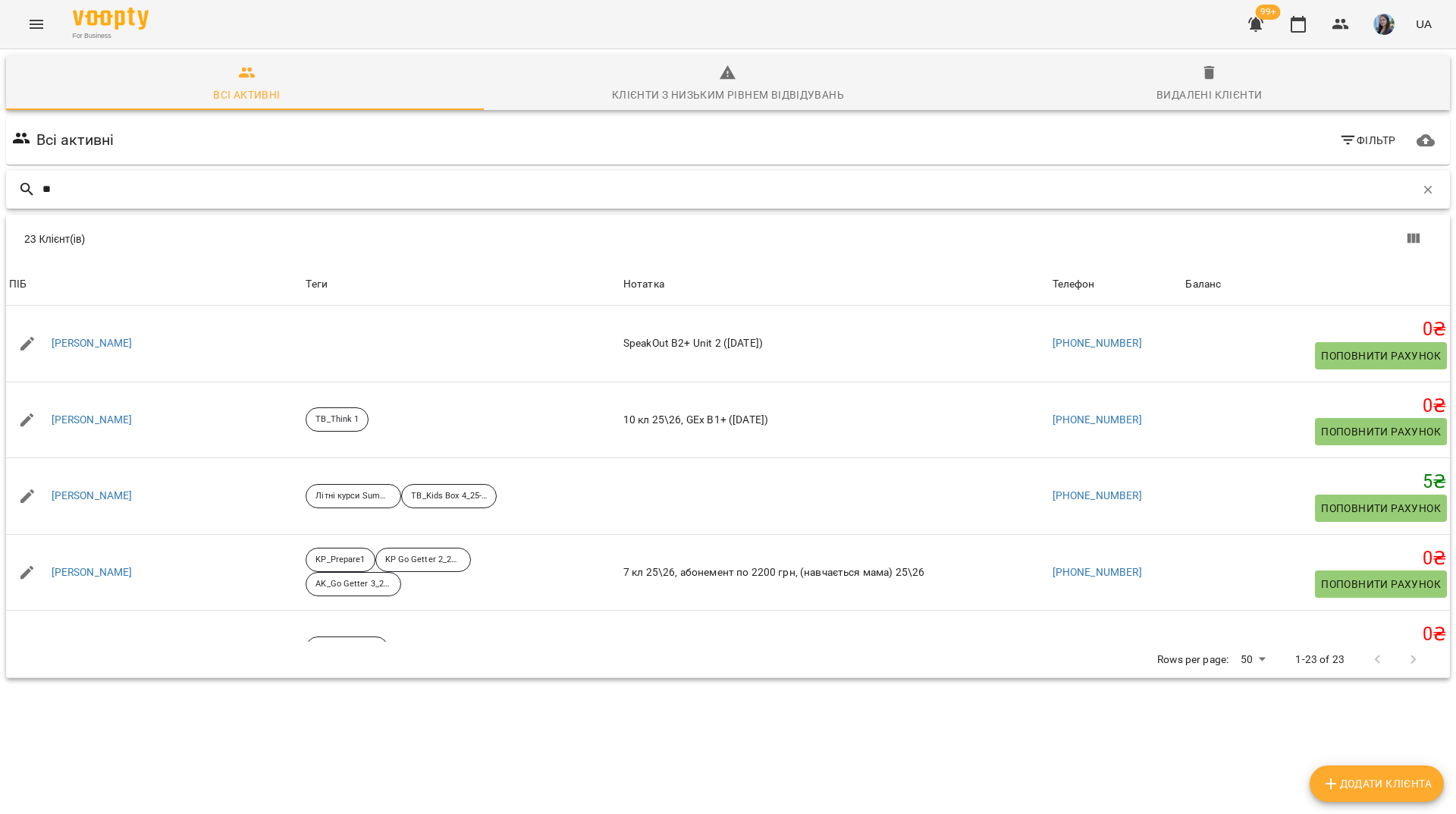
type input "*"
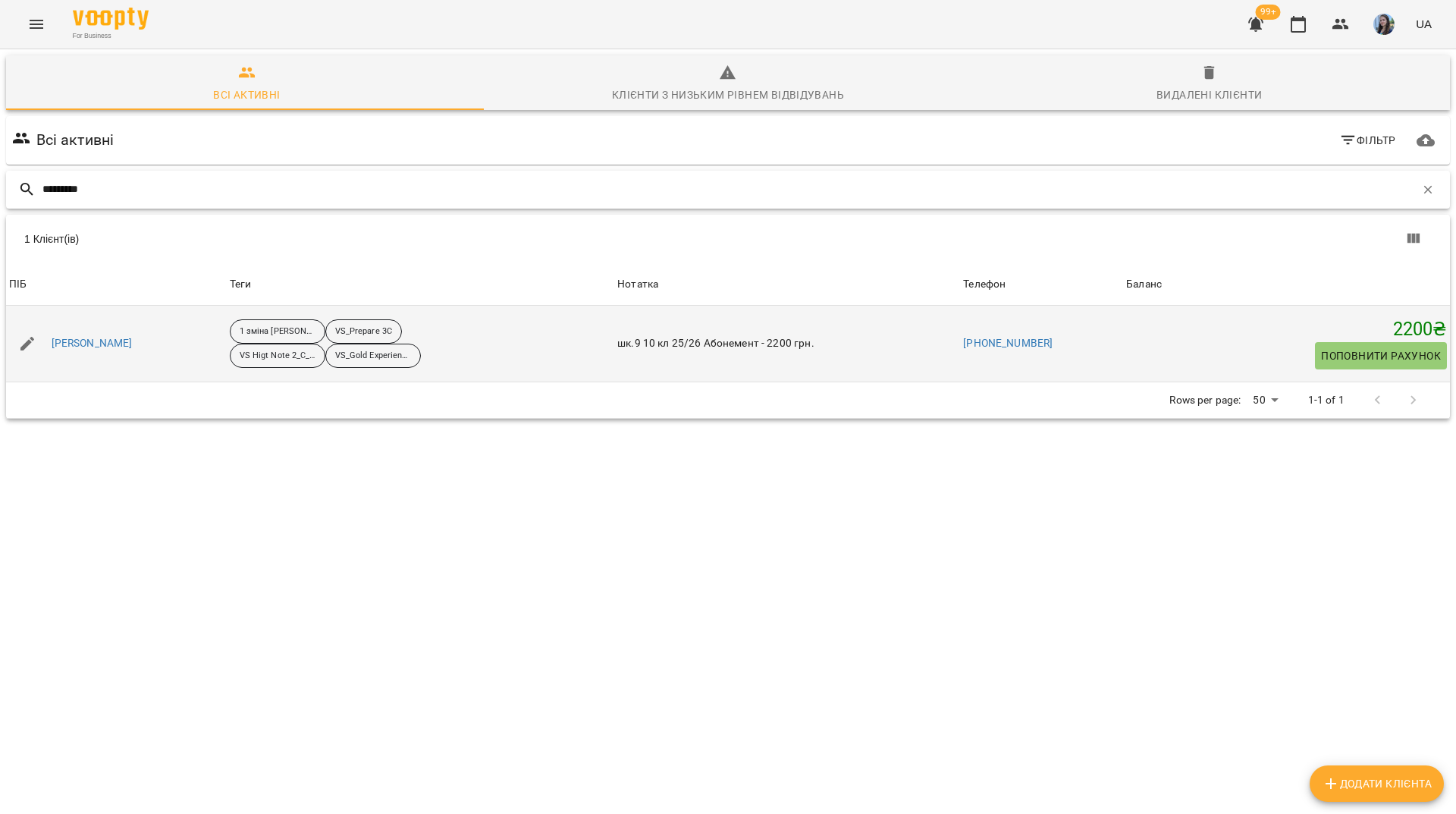
type input "*********"
drag, startPoint x: 223, startPoint y: 348, endPoint x: 207, endPoint y: 344, distance: 16.5
click at [411, 351] on p "VS_Gold Experience B1_C_25-26" at bounding box center [373, 355] width 76 height 13
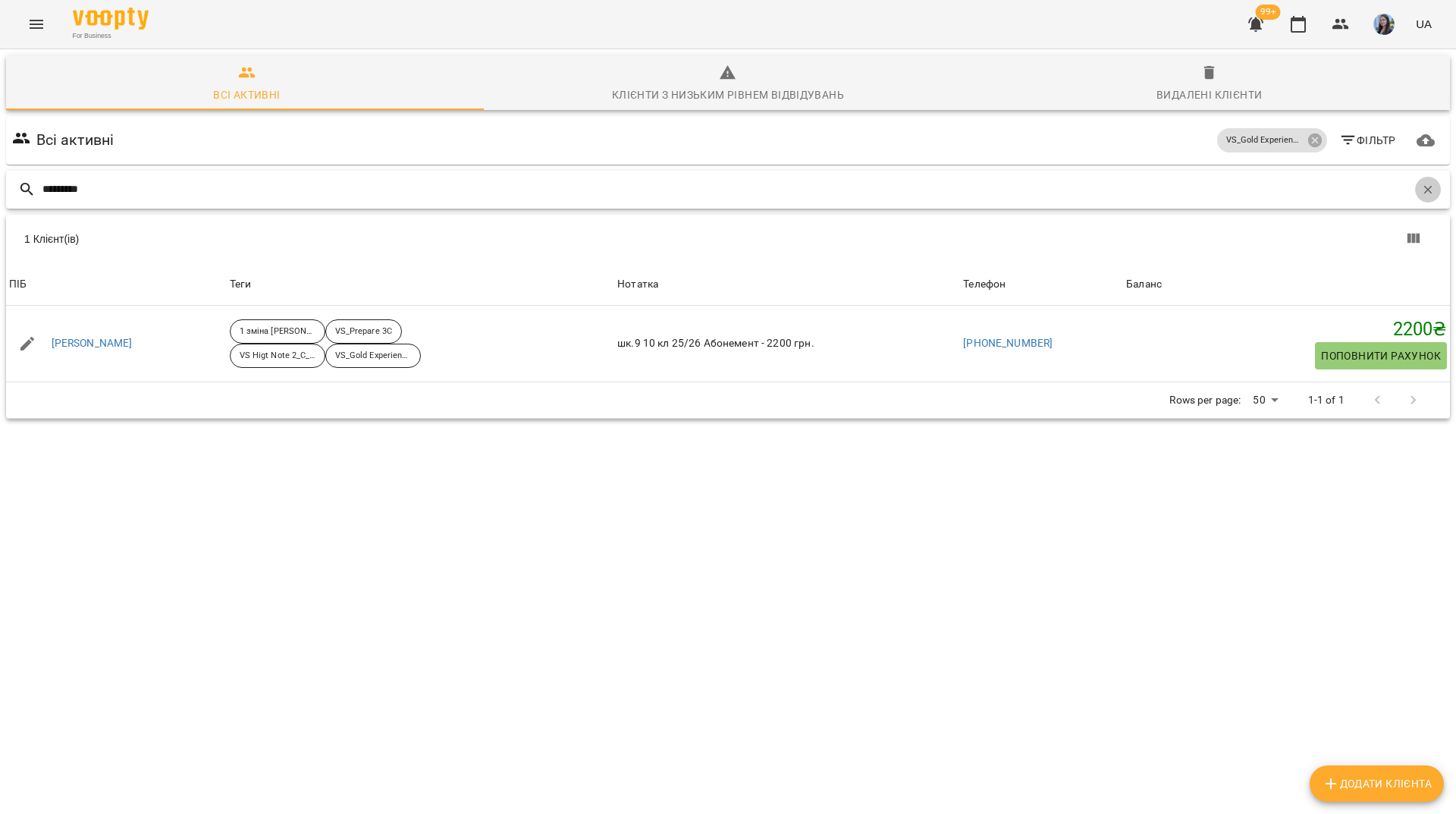
click at [1427, 185] on button "button" at bounding box center [1428, 190] width 26 height 26
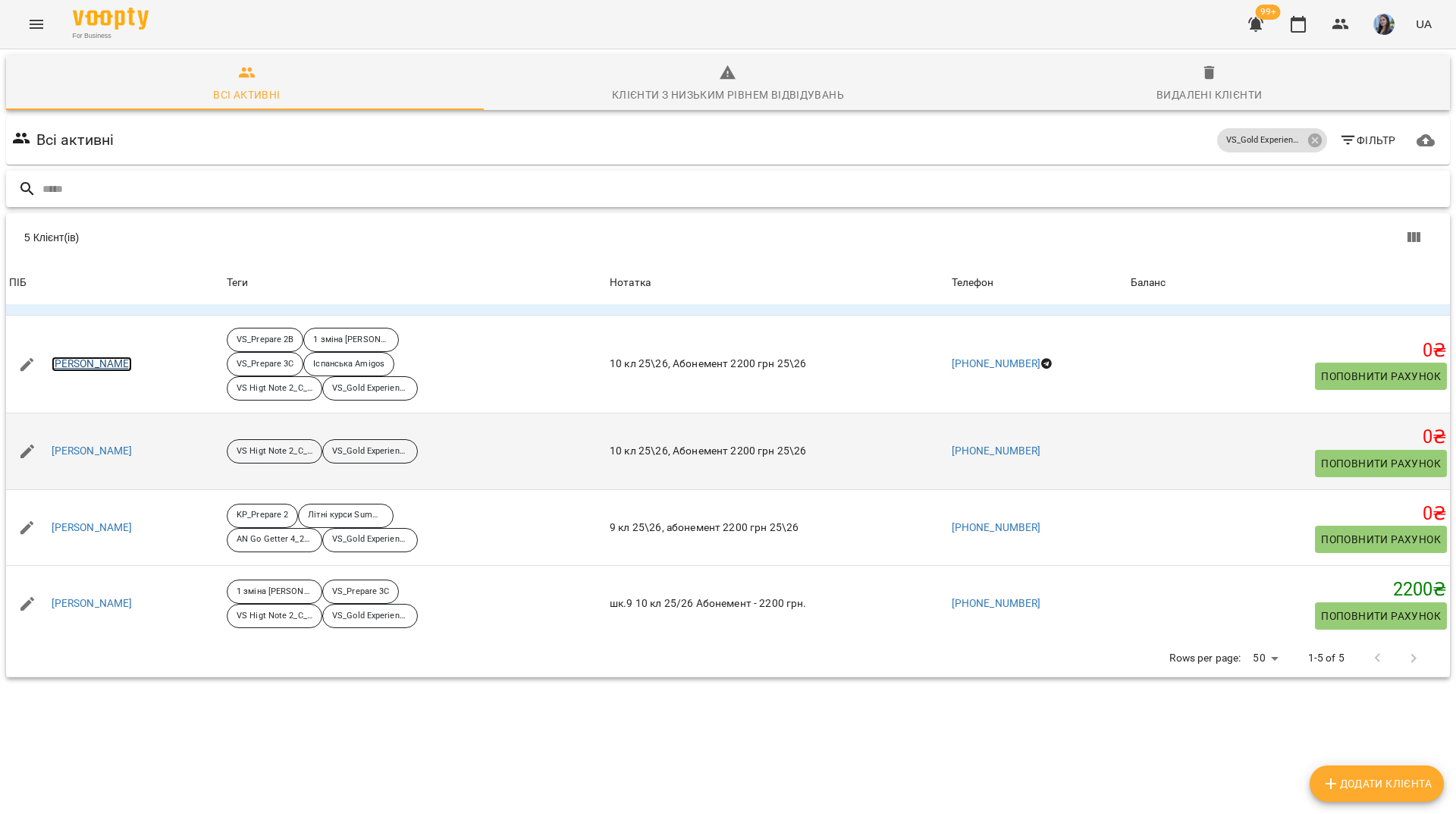
scroll to position [67, 0]
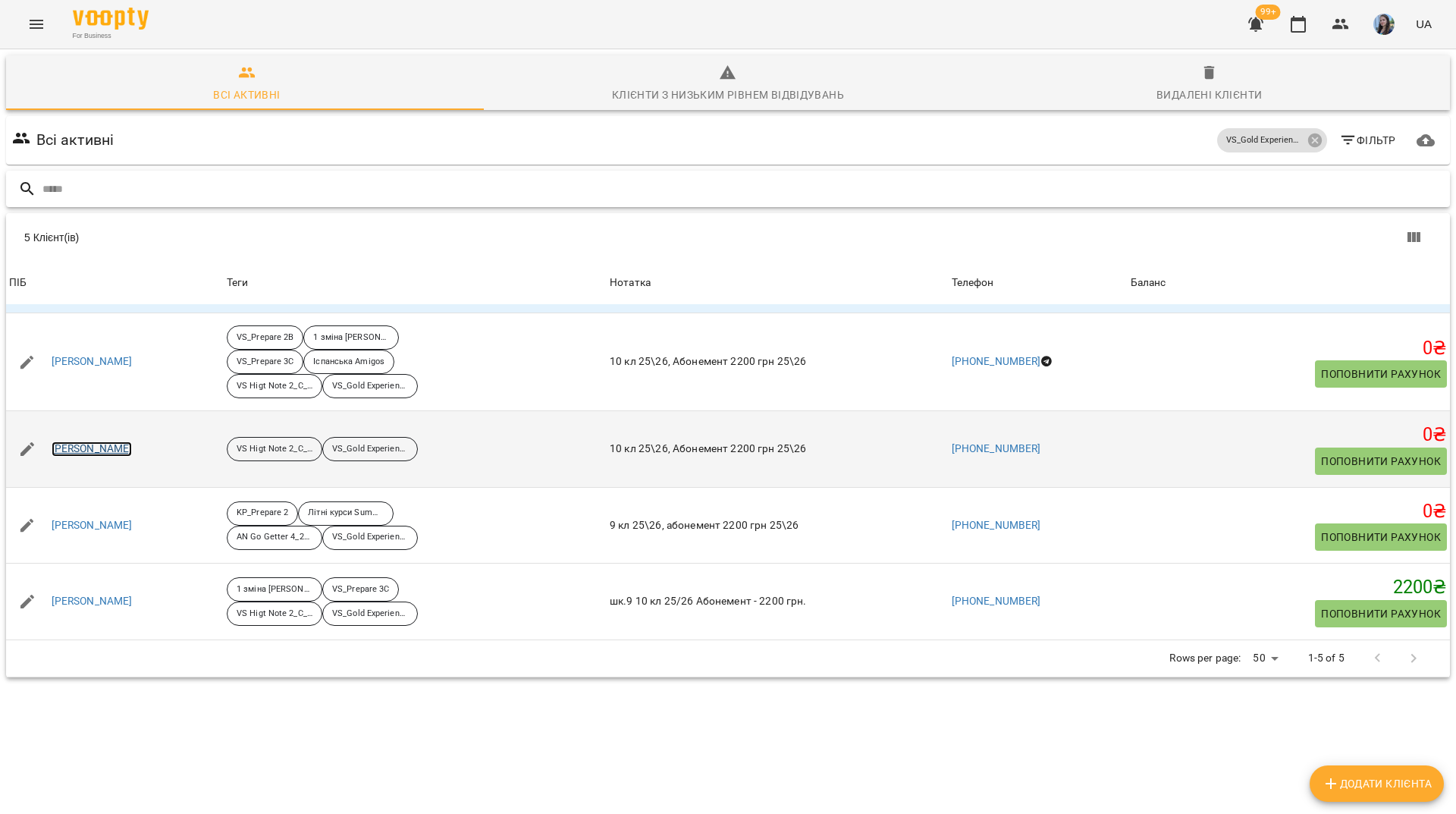
drag, startPoint x: 133, startPoint y: 441, endPoint x: 122, endPoint y: 448, distance: 13.0
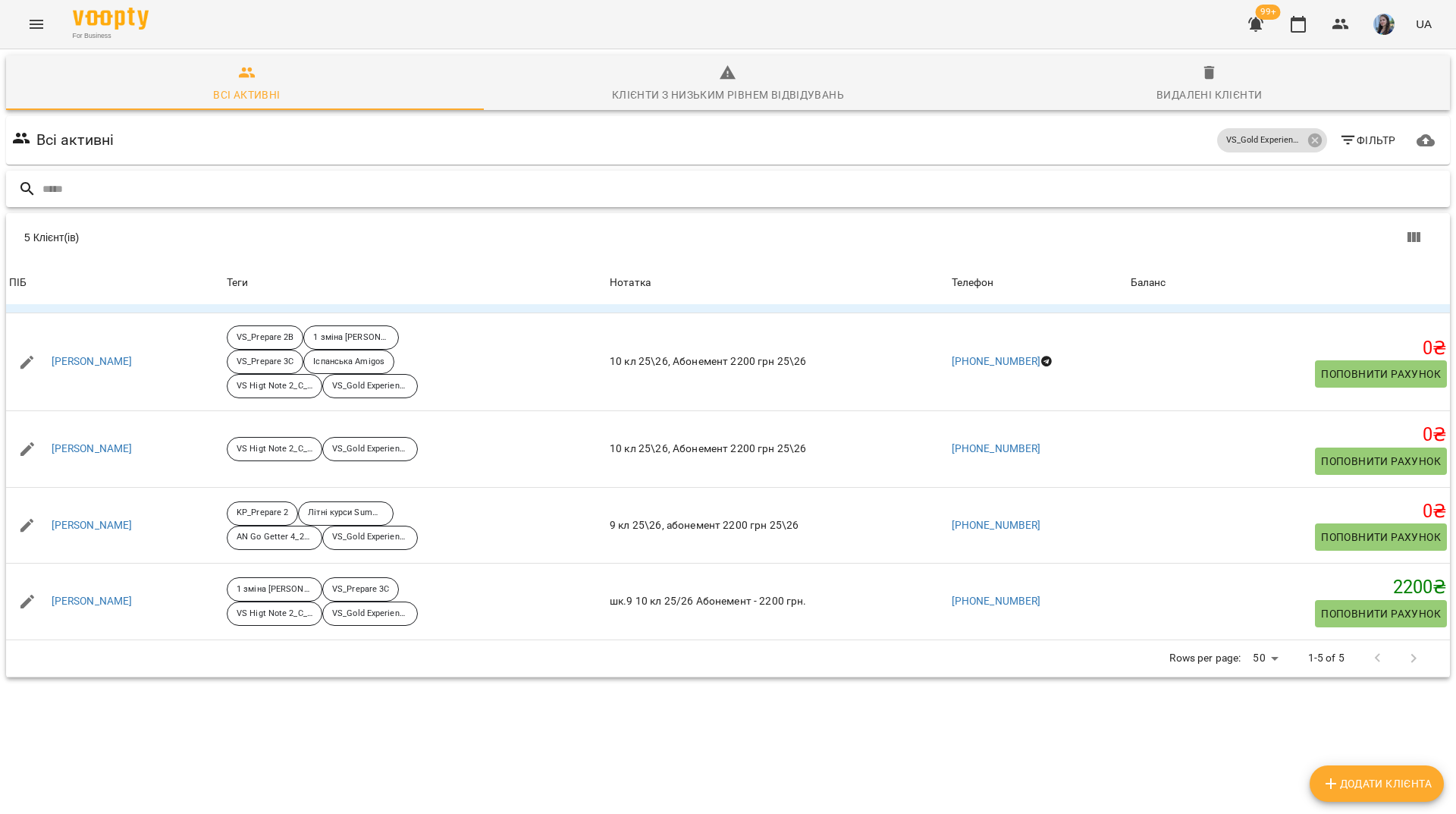
click at [693, 180] on input "text" at bounding box center [743, 189] width 1402 height 25
click at [1307, 133] on icon at bounding box center [1315, 140] width 16 height 16
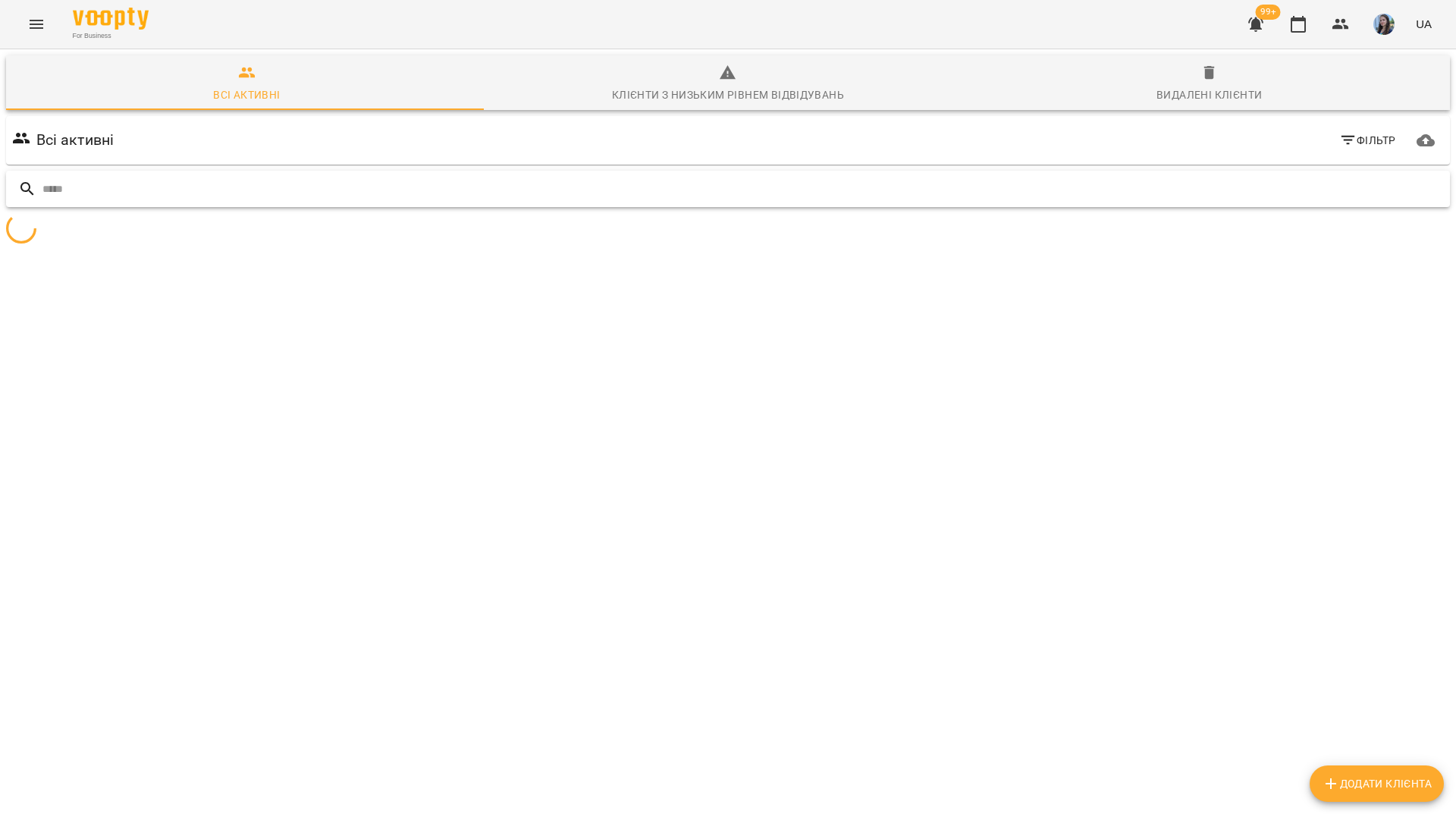
click at [1224, 184] on input "text" at bounding box center [743, 189] width 1402 height 25
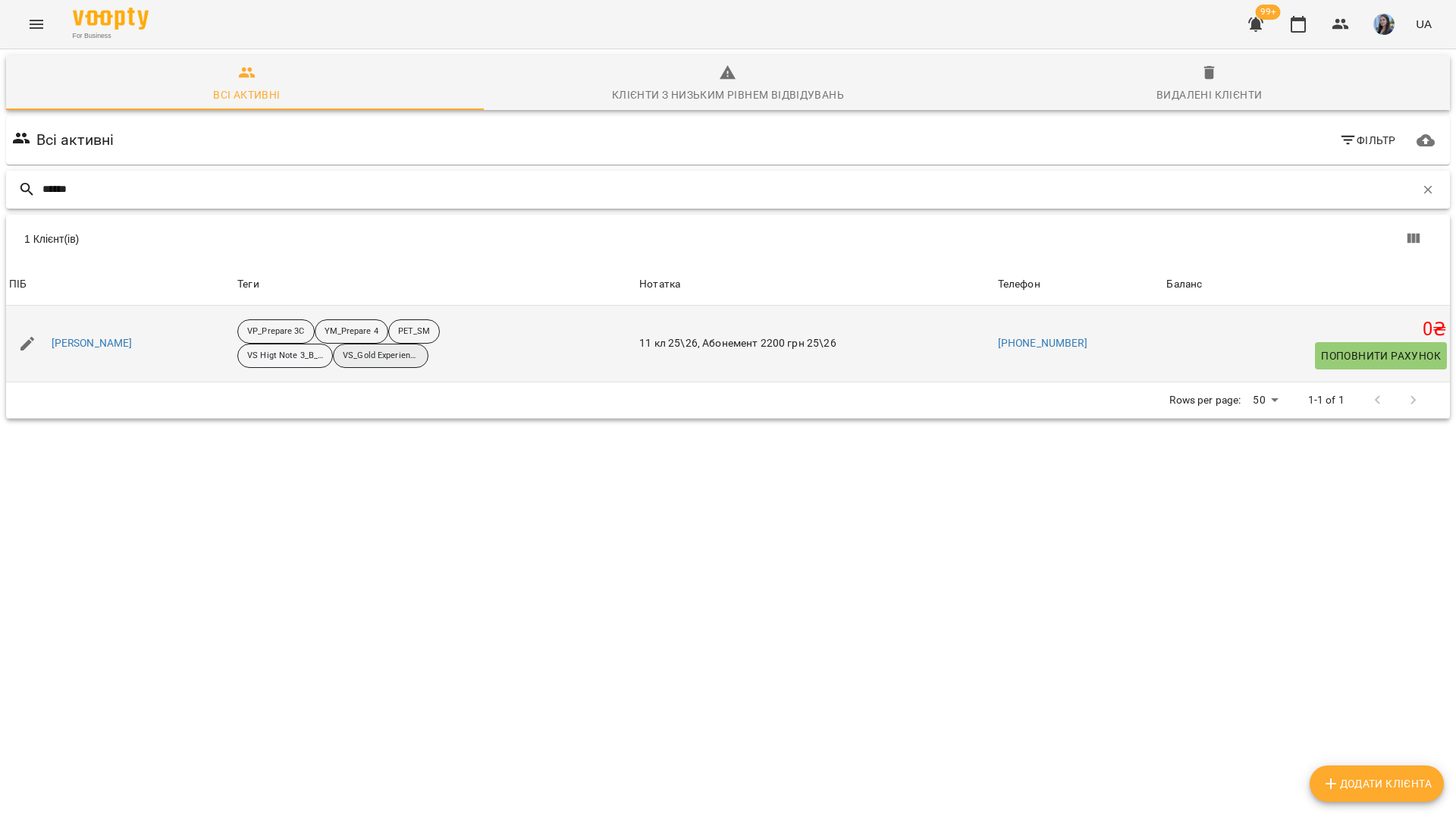
type input "*****"
click at [364, 361] on p "VS_Gold Experience B1+_25-26" at bounding box center [380, 355] width 76 height 13
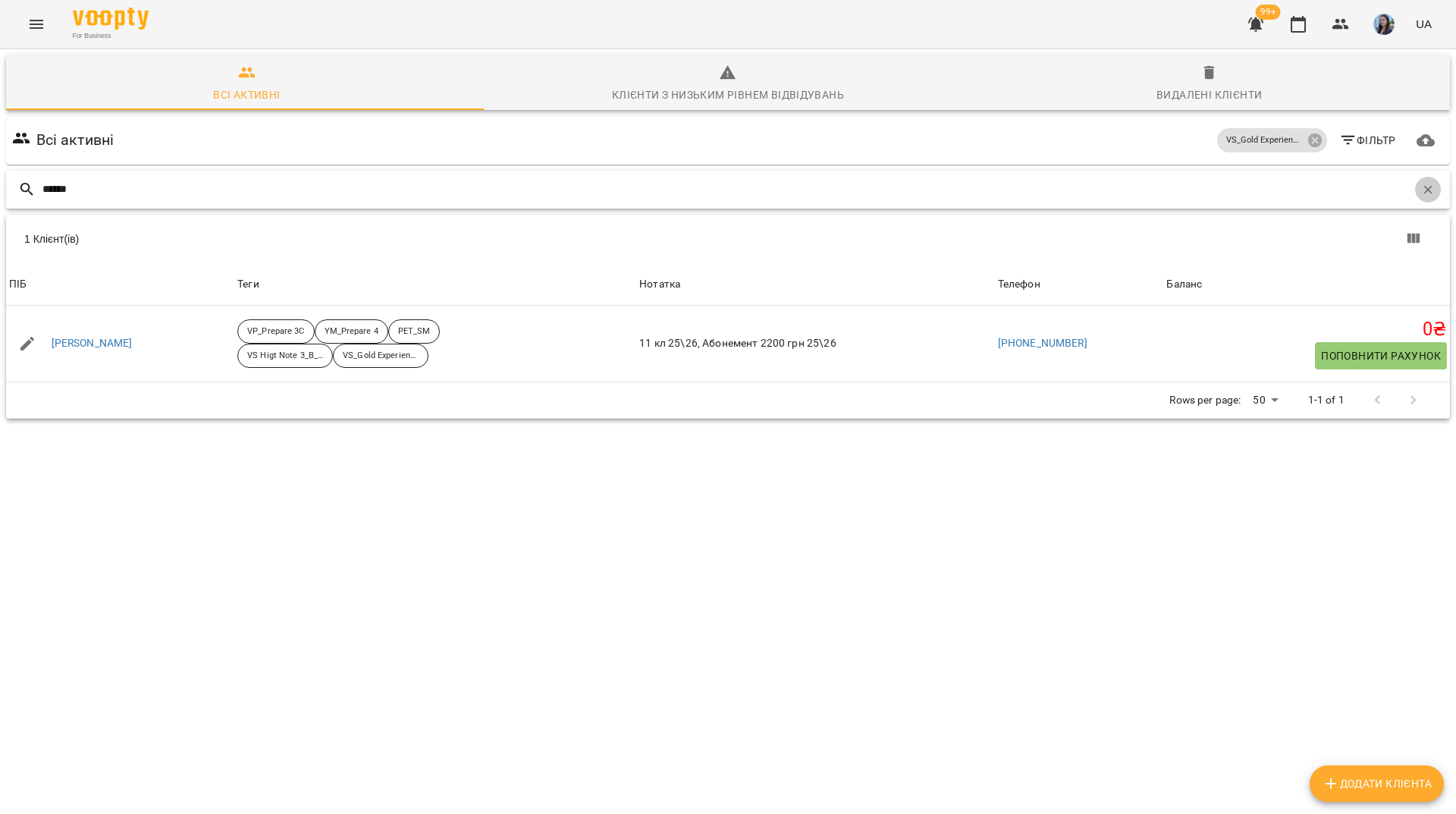
click at [1424, 191] on button "button" at bounding box center [1428, 190] width 26 height 26
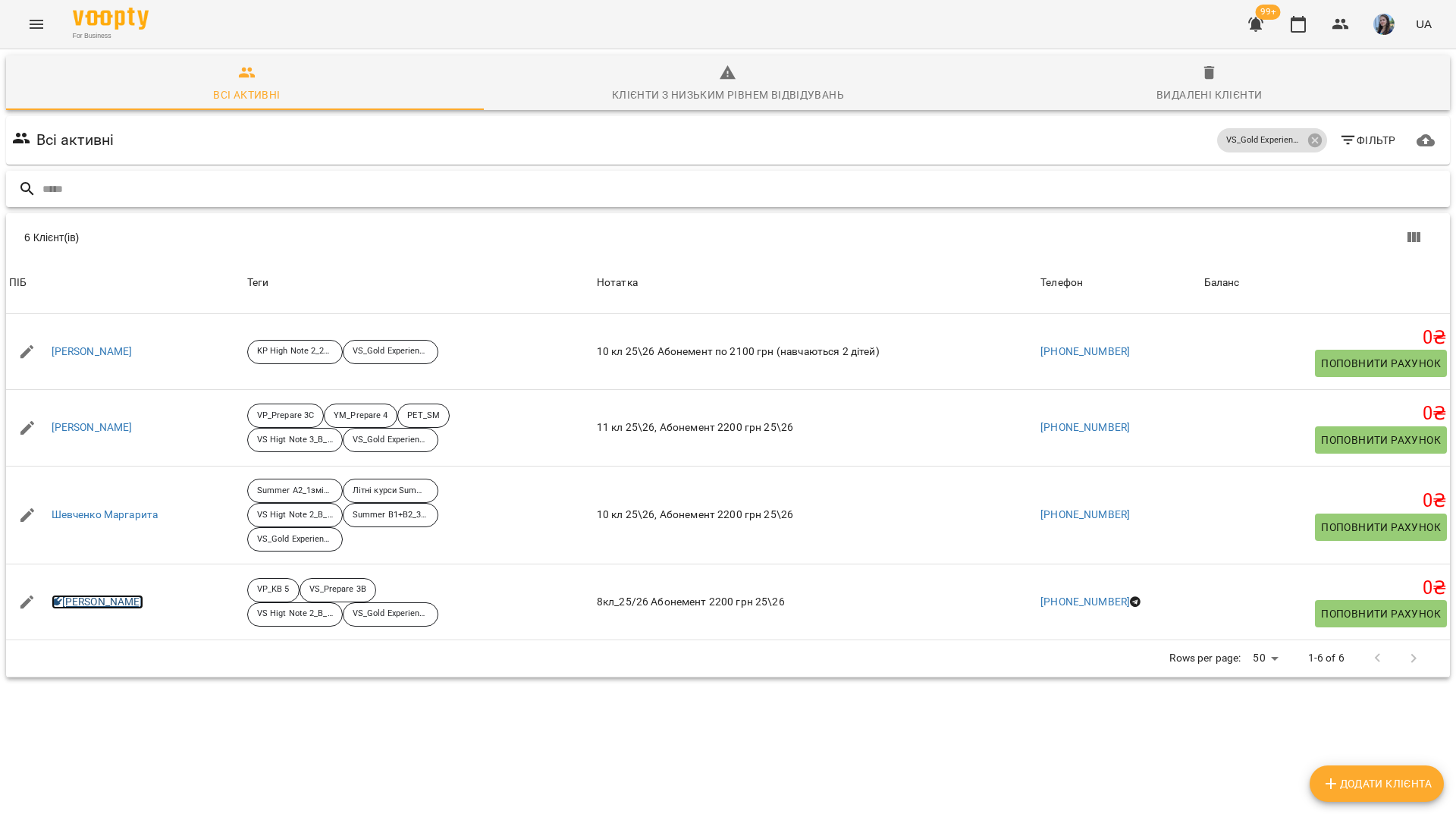
scroll to position [0, 0]
click at [1308, 141] on icon at bounding box center [1315, 141] width 14 height 14
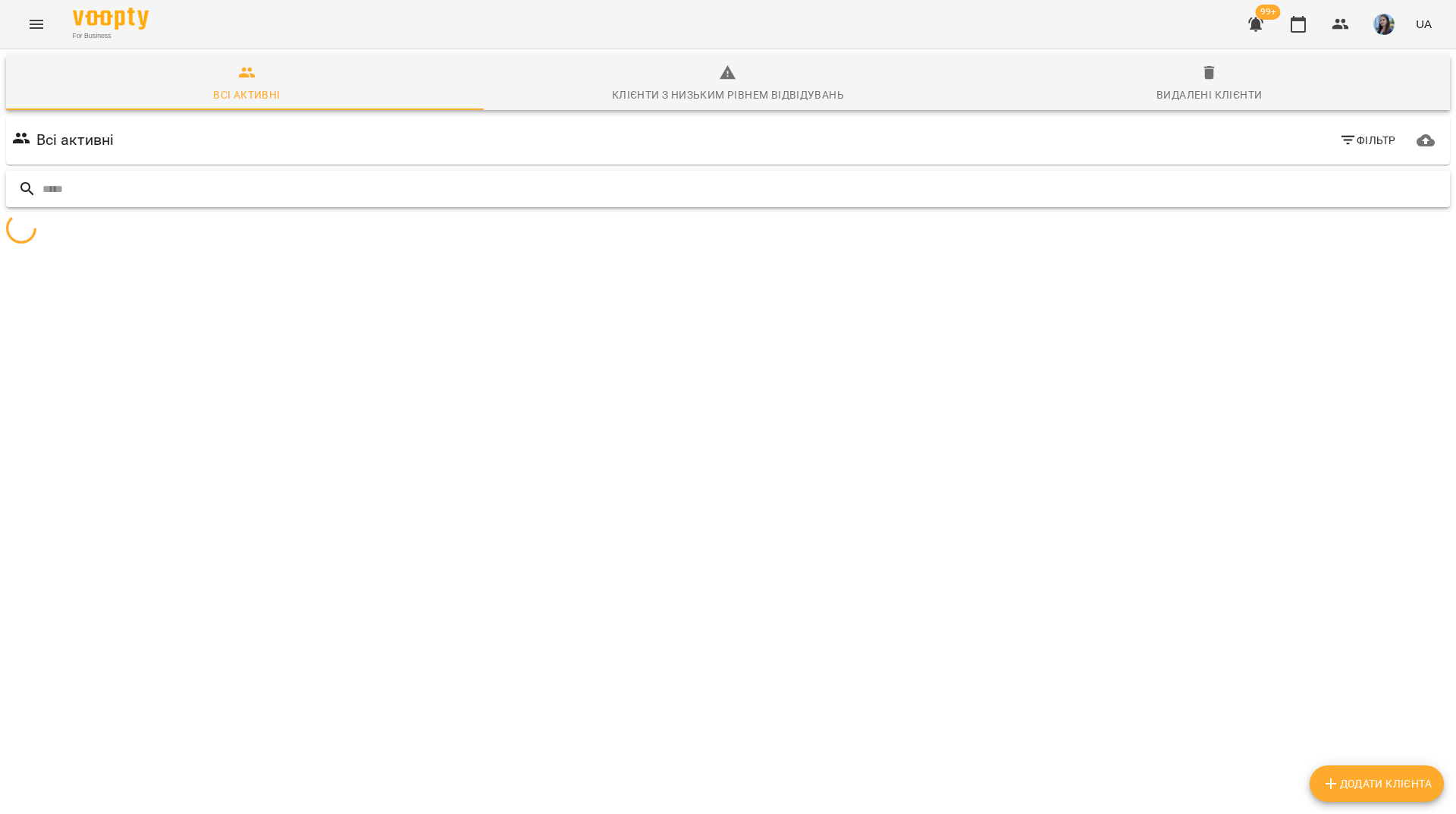
click at [1236, 180] on input "text" at bounding box center [743, 189] width 1402 height 25
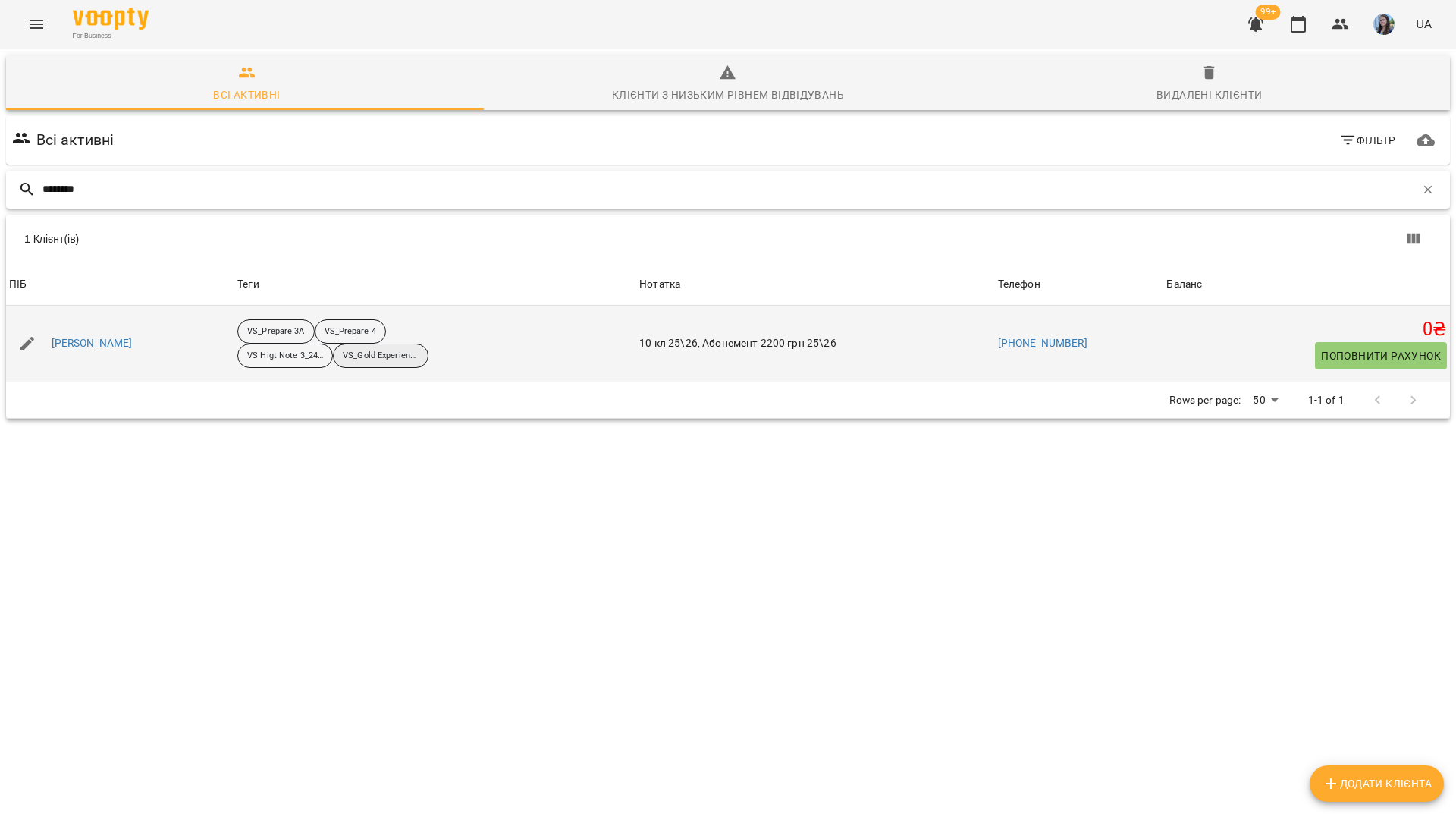
type input "********"
click at [380, 354] on p "VS_Gold Experience B2_25-26" at bounding box center [380, 355] width 76 height 13
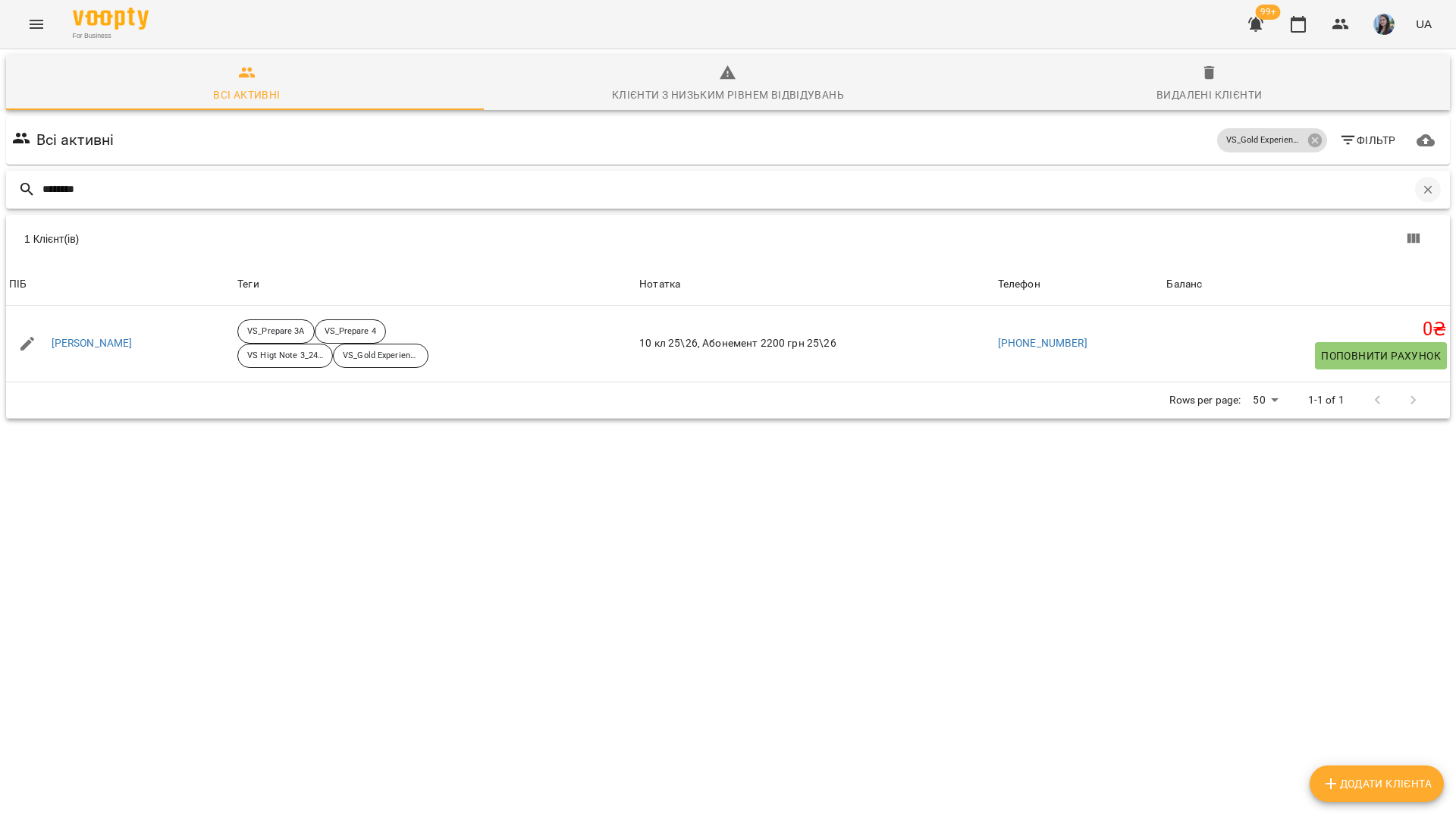
click at [1421, 194] on icon "button" at bounding box center [1428, 190] width 14 height 14
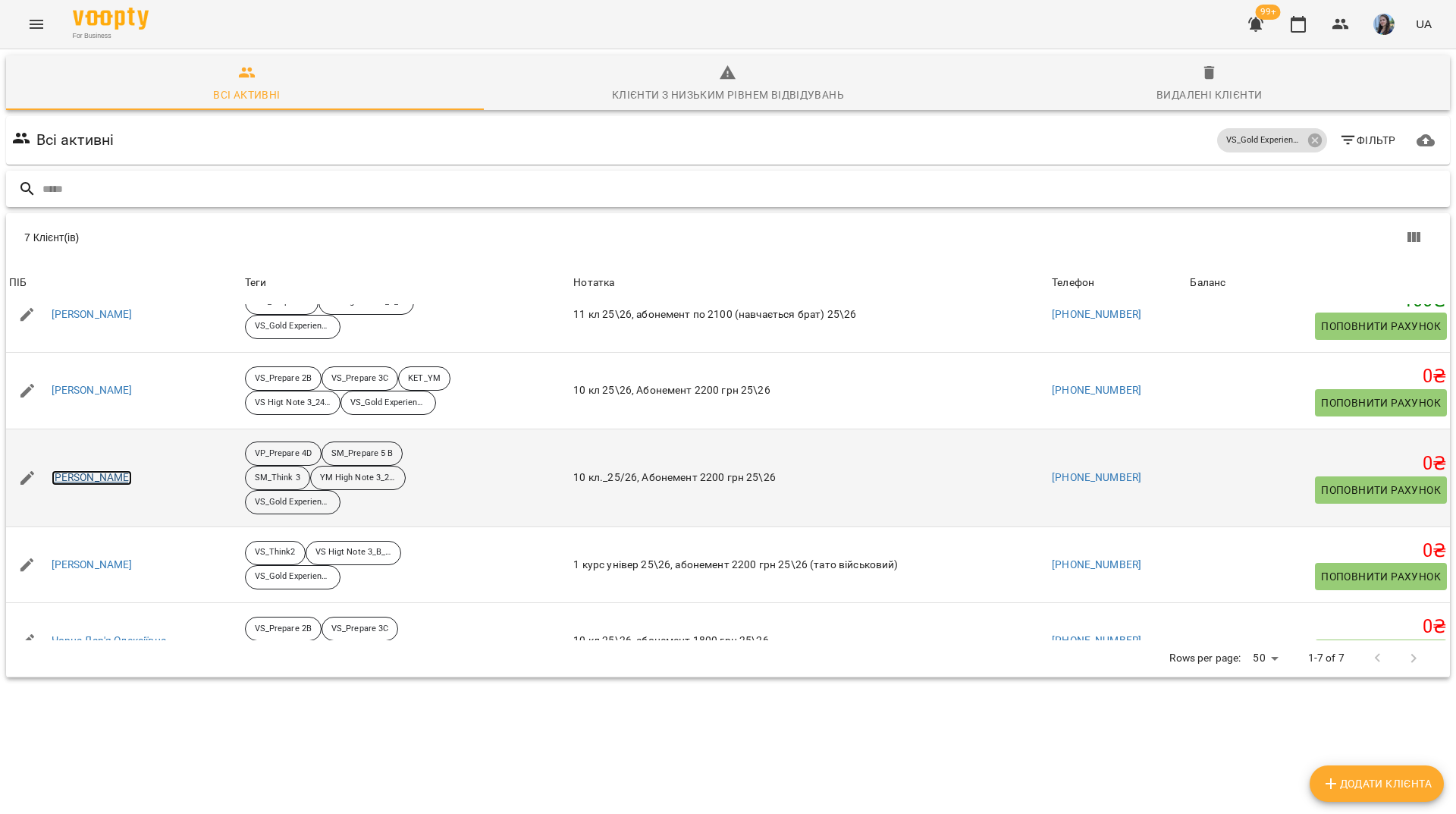
scroll to position [198, 0]
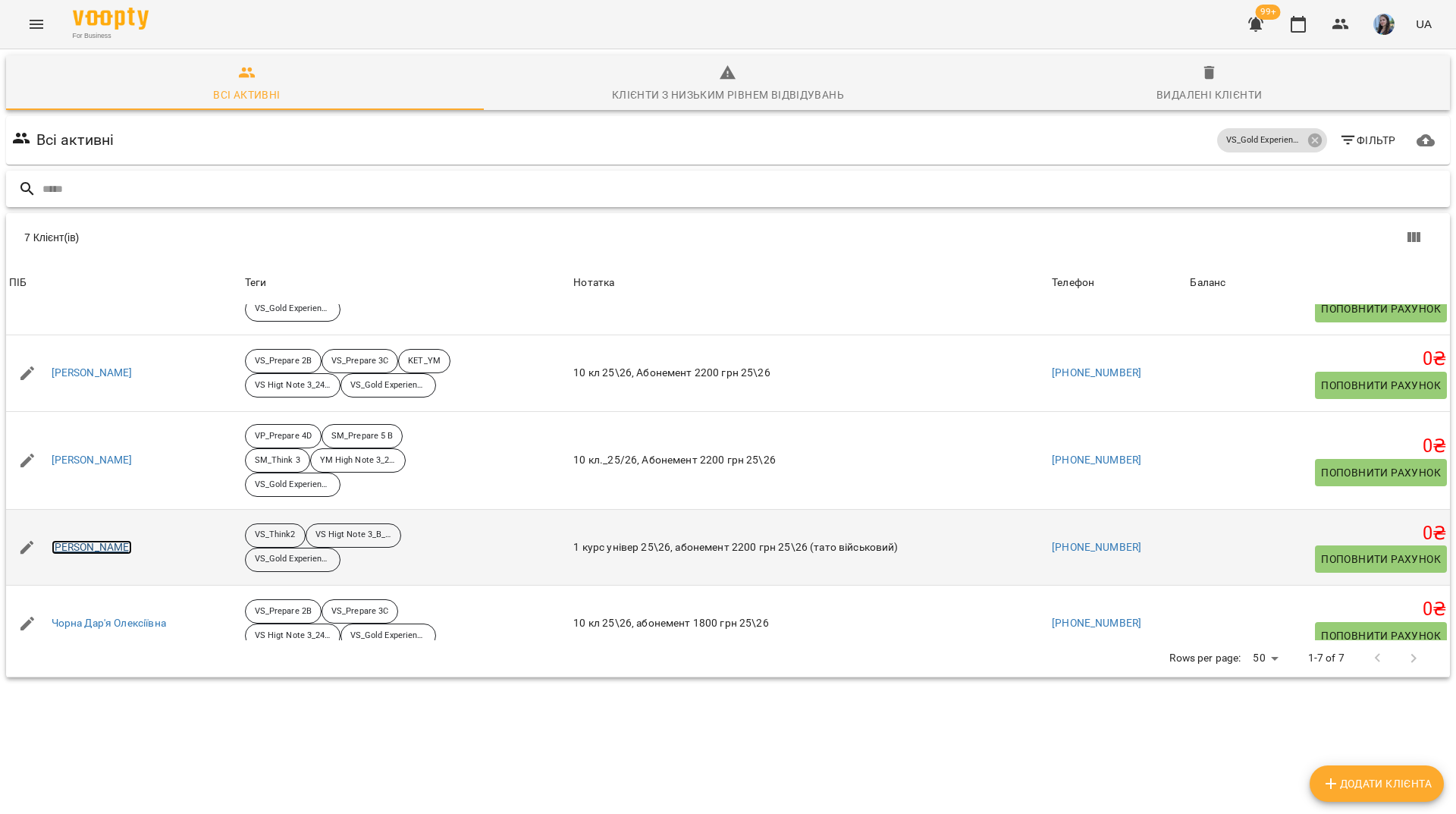
drag, startPoint x: 115, startPoint y: 533, endPoint x: 88, endPoint y: 526, distance: 27.9
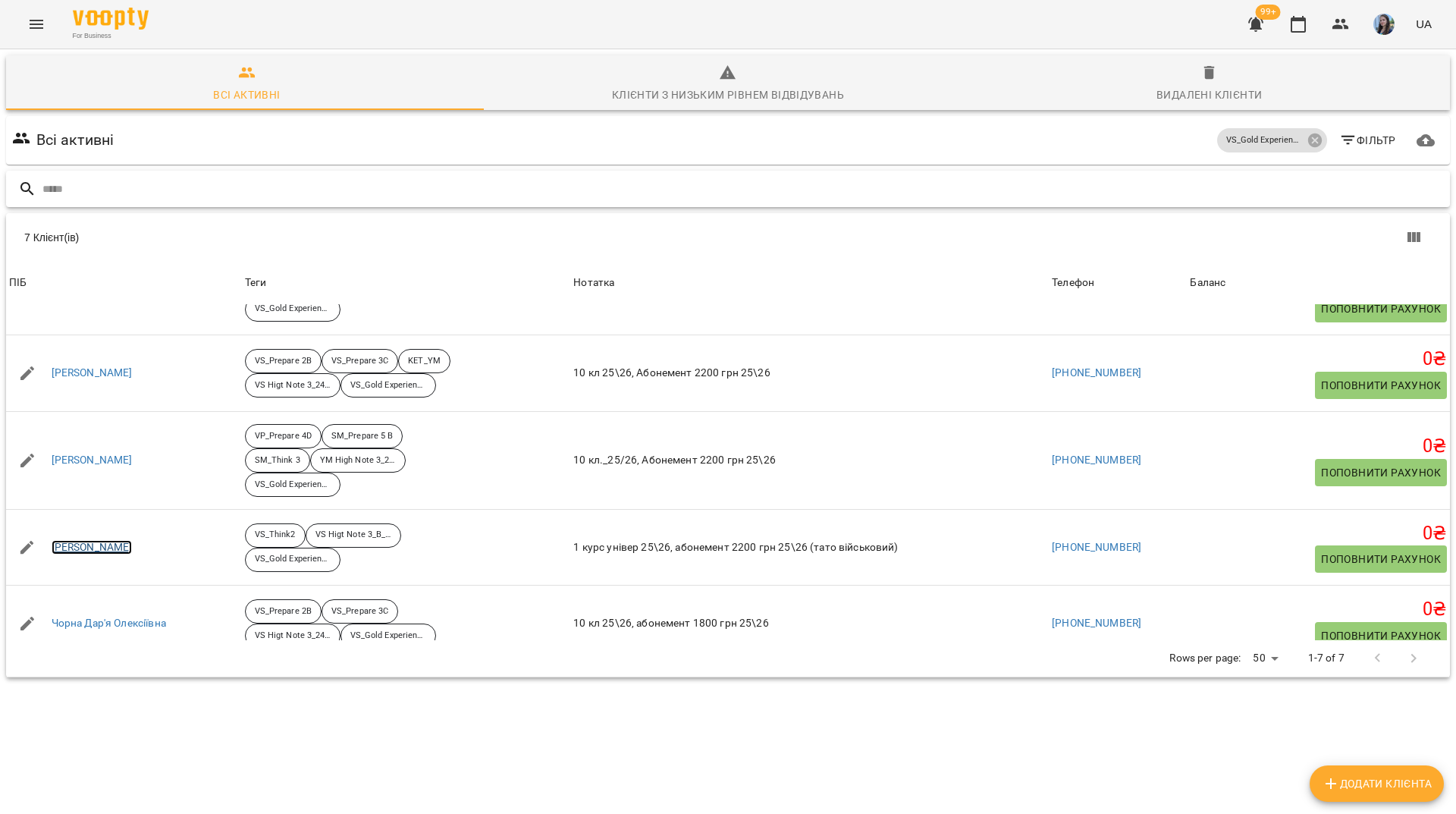
scroll to position [66, 0]
click at [1307, 132] on icon at bounding box center [1315, 140] width 16 height 16
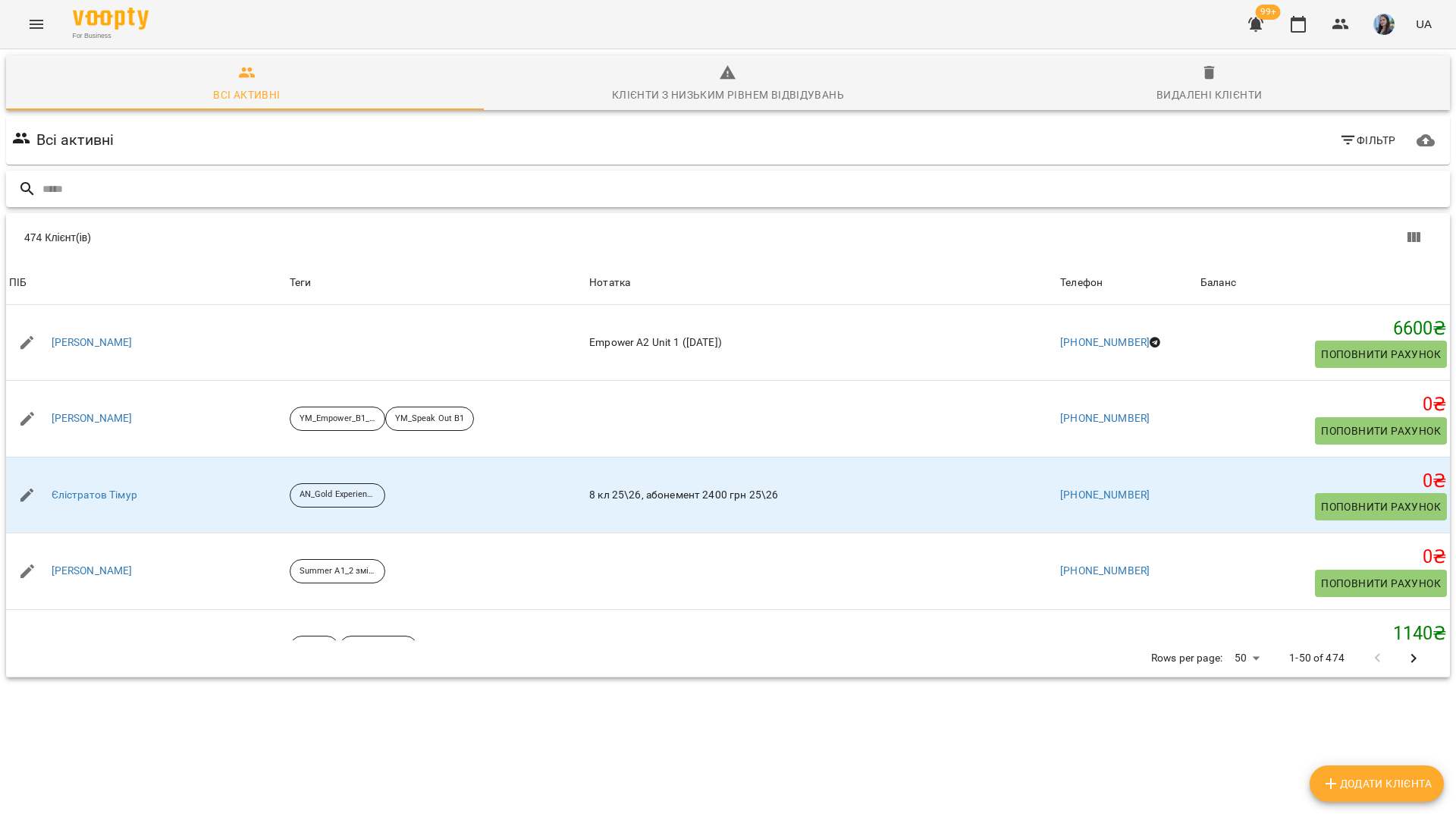
click at [424, 177] on input "text" at bounding box center [743, 189] width 1402 height 25
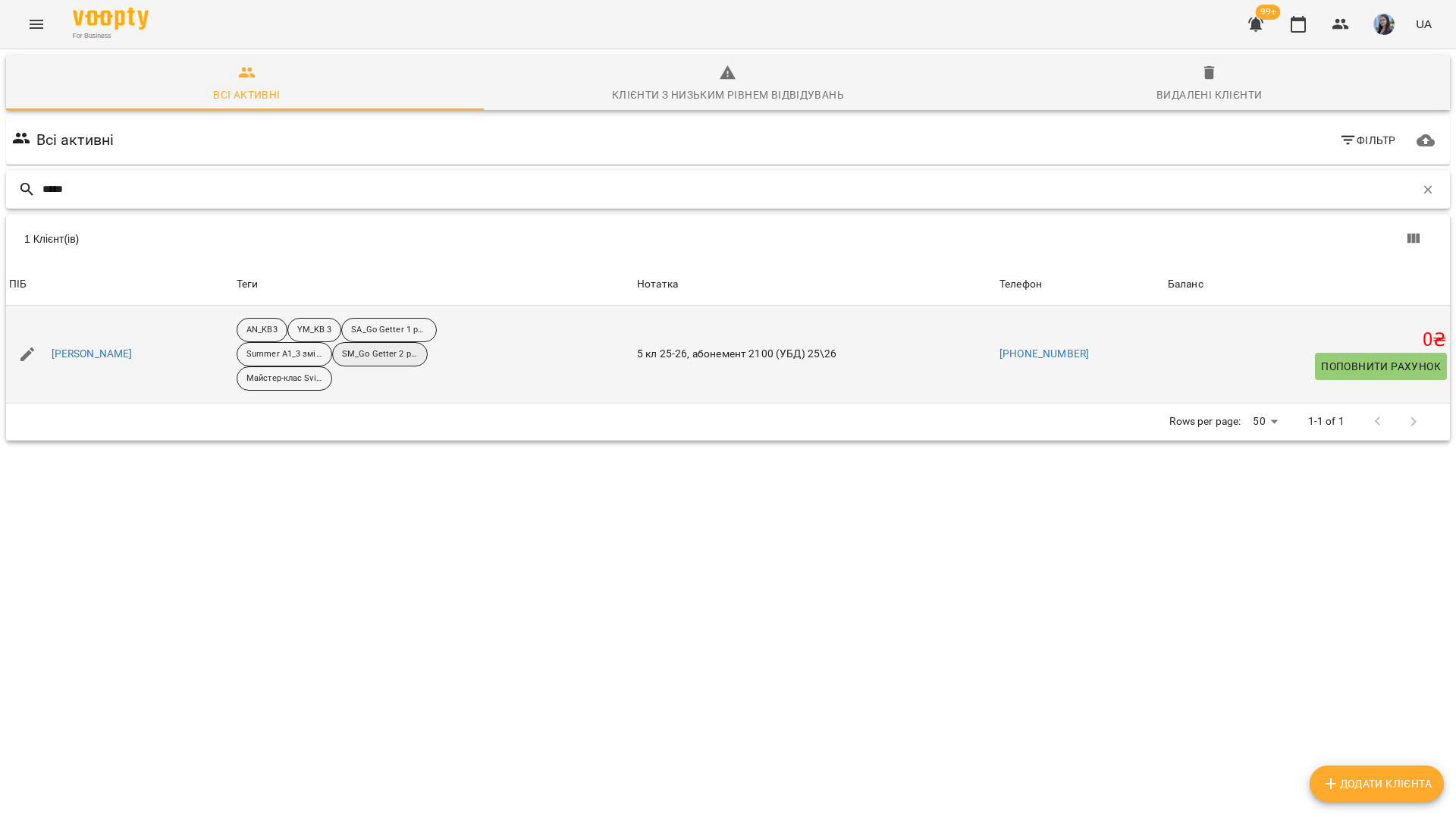
type input "*****"
click at [332, 342] on div "SM_Go Getter 2 ранок_25-26" at bounding box center [380, 354] width 96 height 24
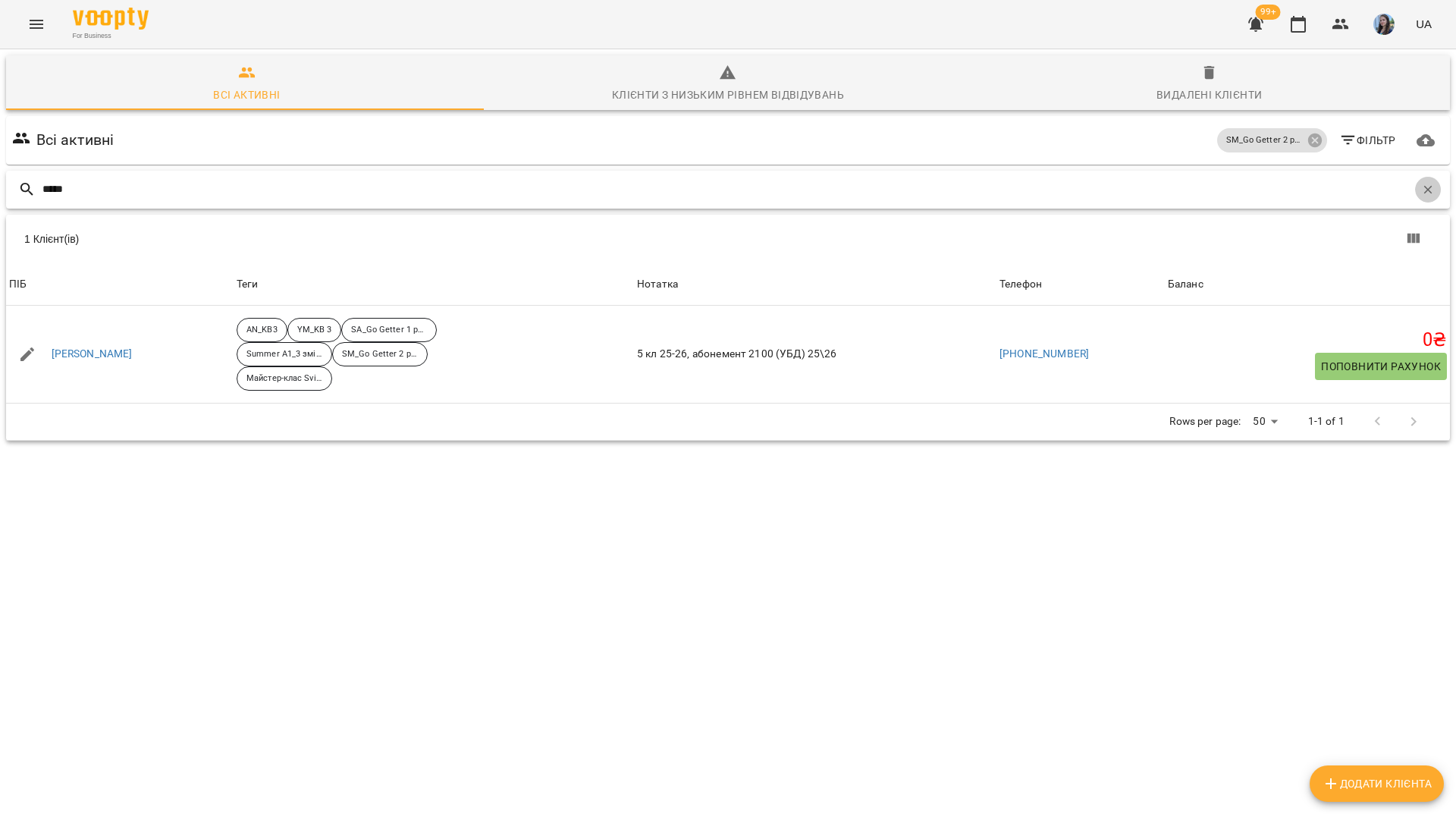
click at [1421, 183] on icon "button" at bounding box center [1428, 190] width 14 height 14
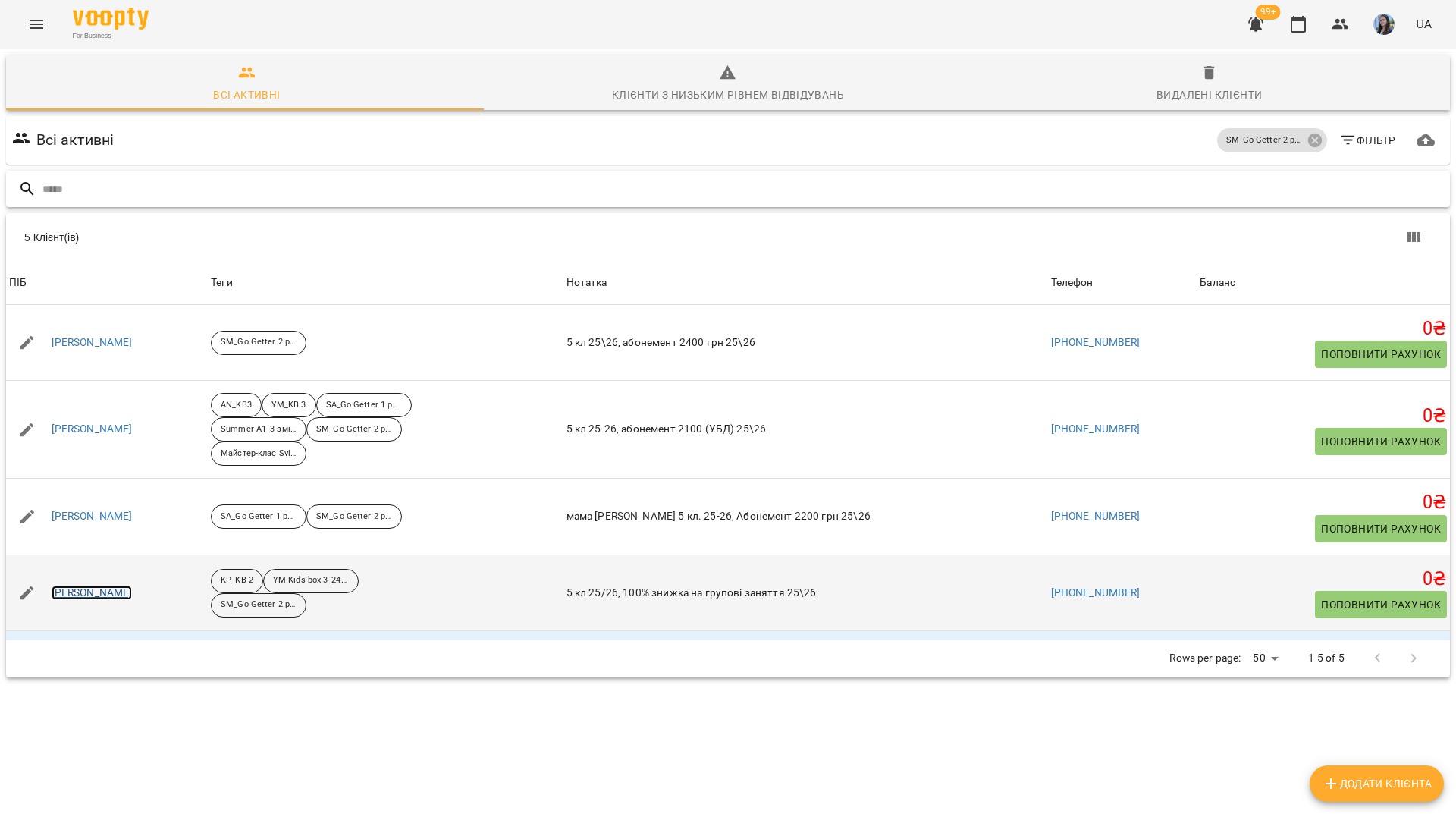
drag, startPoint x: 116, startPoint y: 517, endPoint x: 102, endPoint y: 523, distance: 15.2
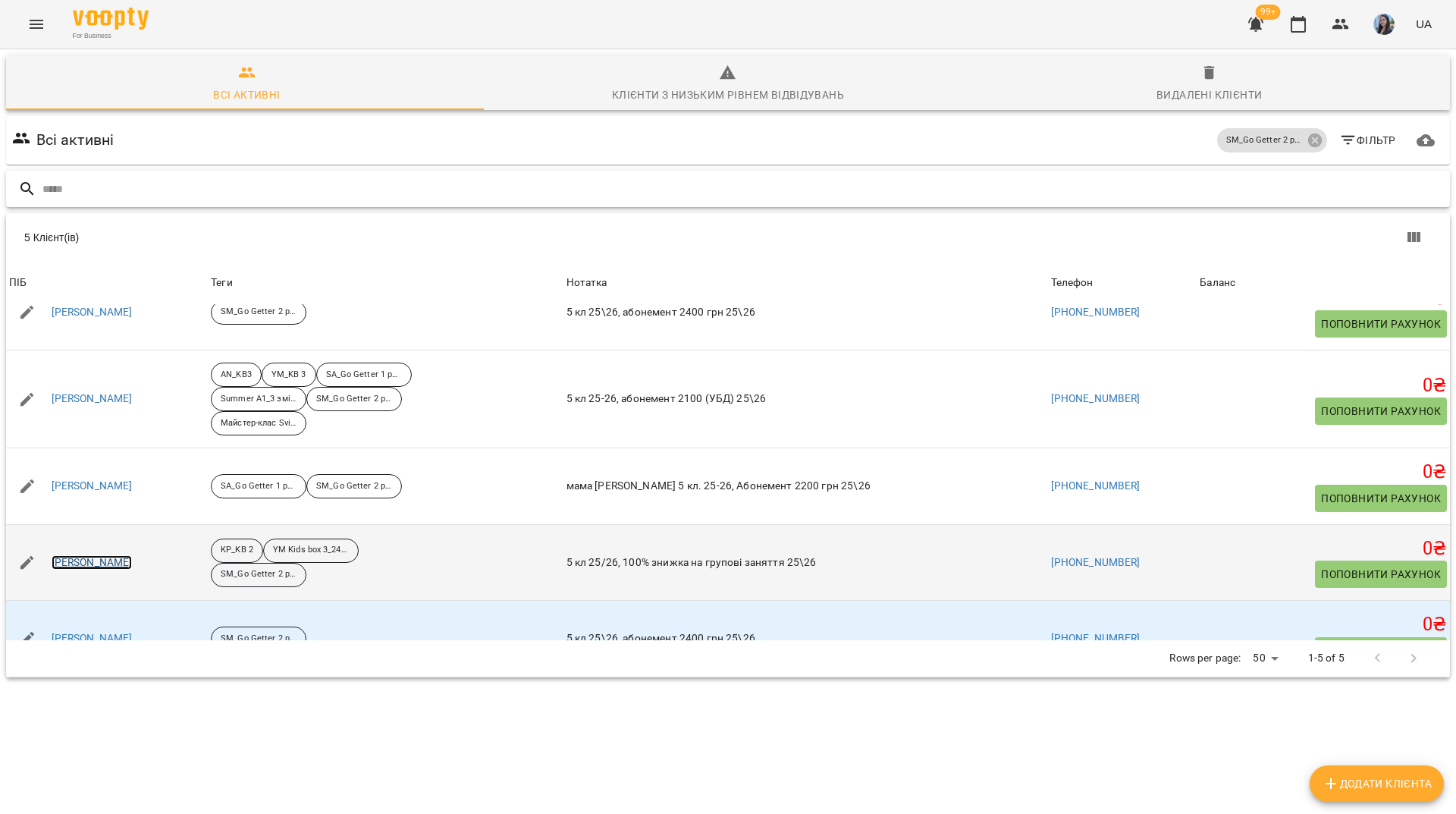
scroll to position [67, 0]
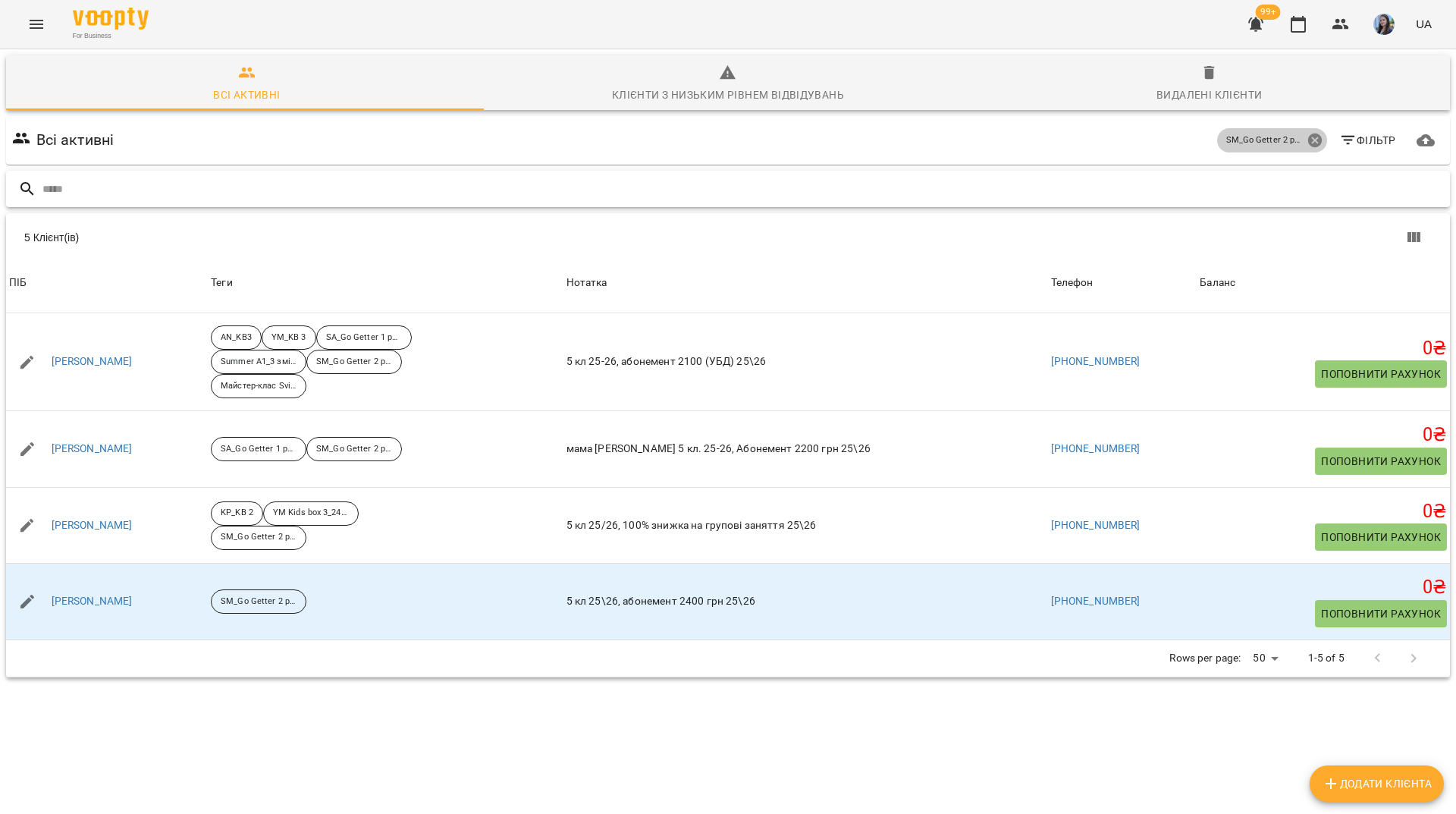
click at [1310, 134] on icon at bounding box center [1315, 141] width 14 height 14
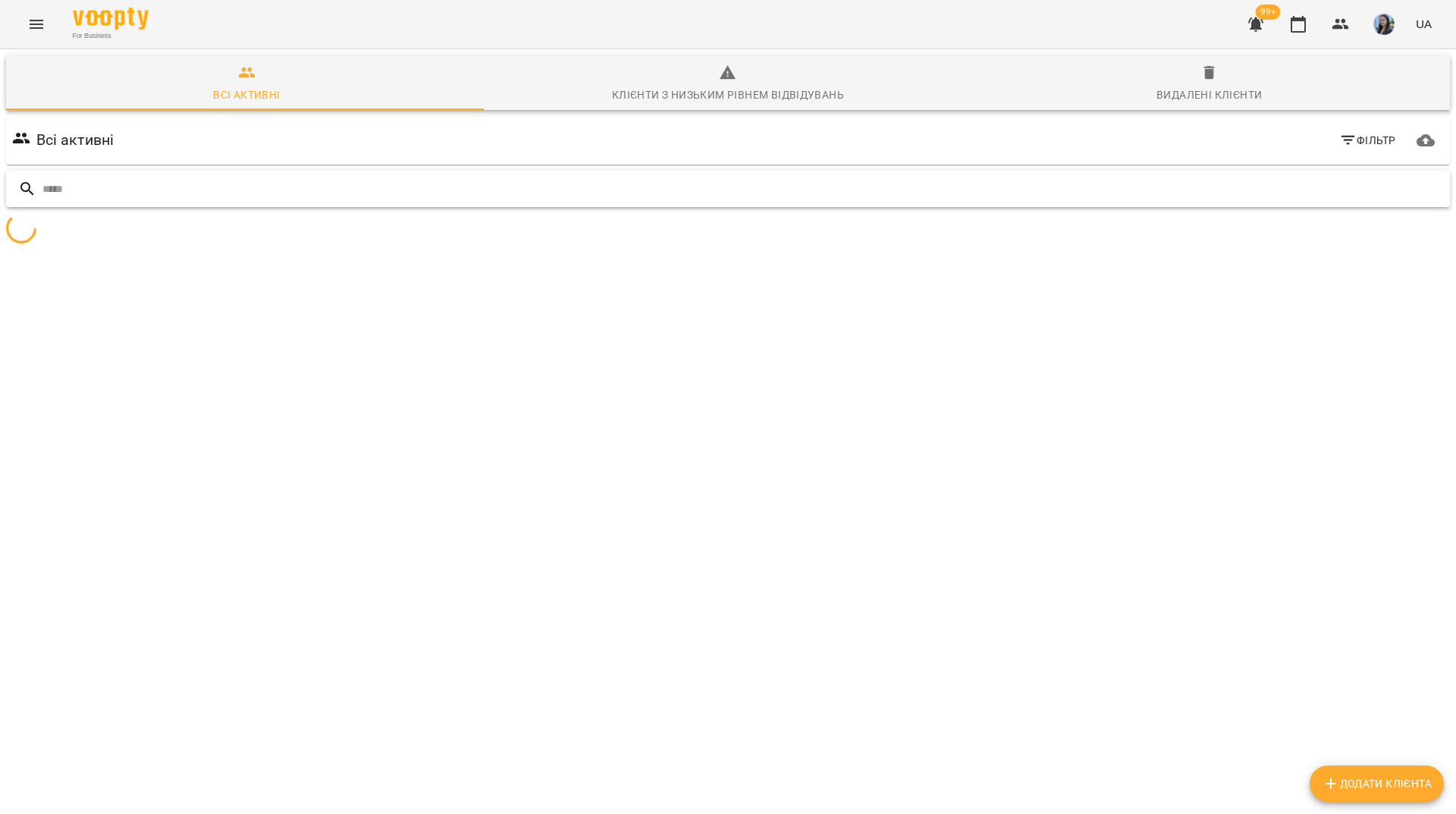
click at [1297, 177] on input "text" at bounding box center [743, 189] width 1402 height 25
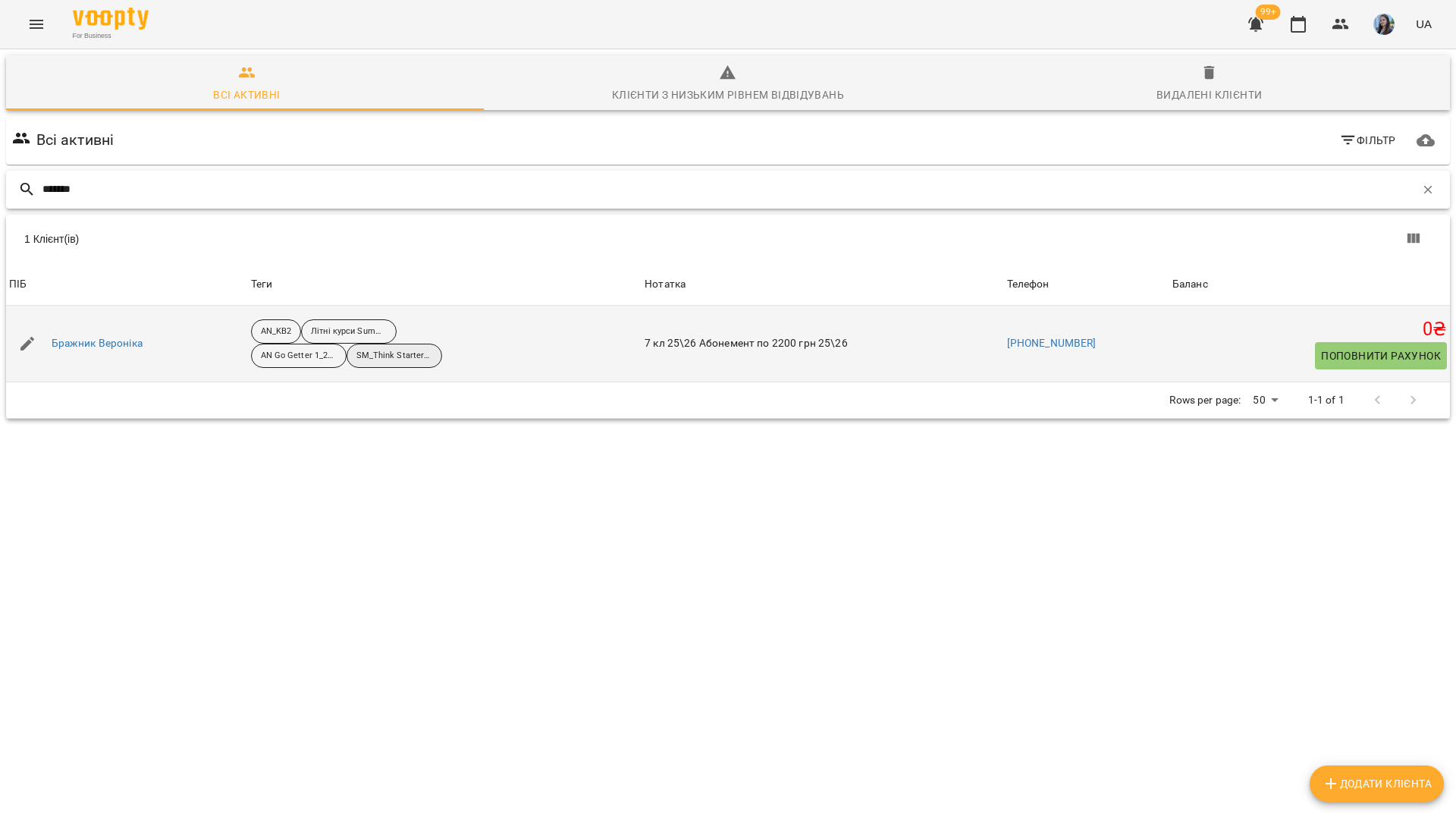
type input "*******"
click at [369, 349] on p "SM_Think Starter_25-26" at bounding box center [394, 355] width 76 height 13
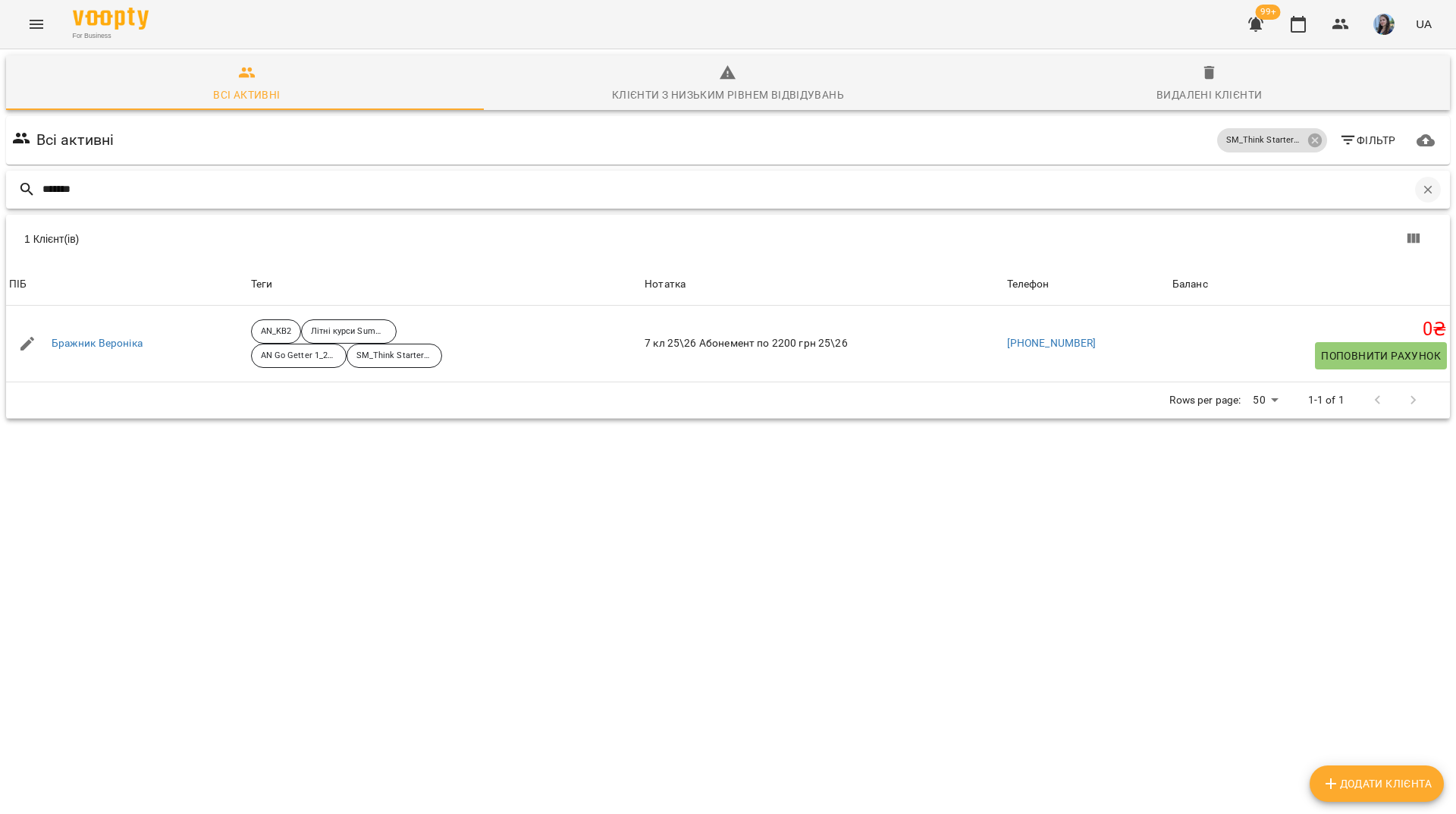
click at [1424, 185] on icon "button" at bounding box center [1428, 190] width 9 height 9
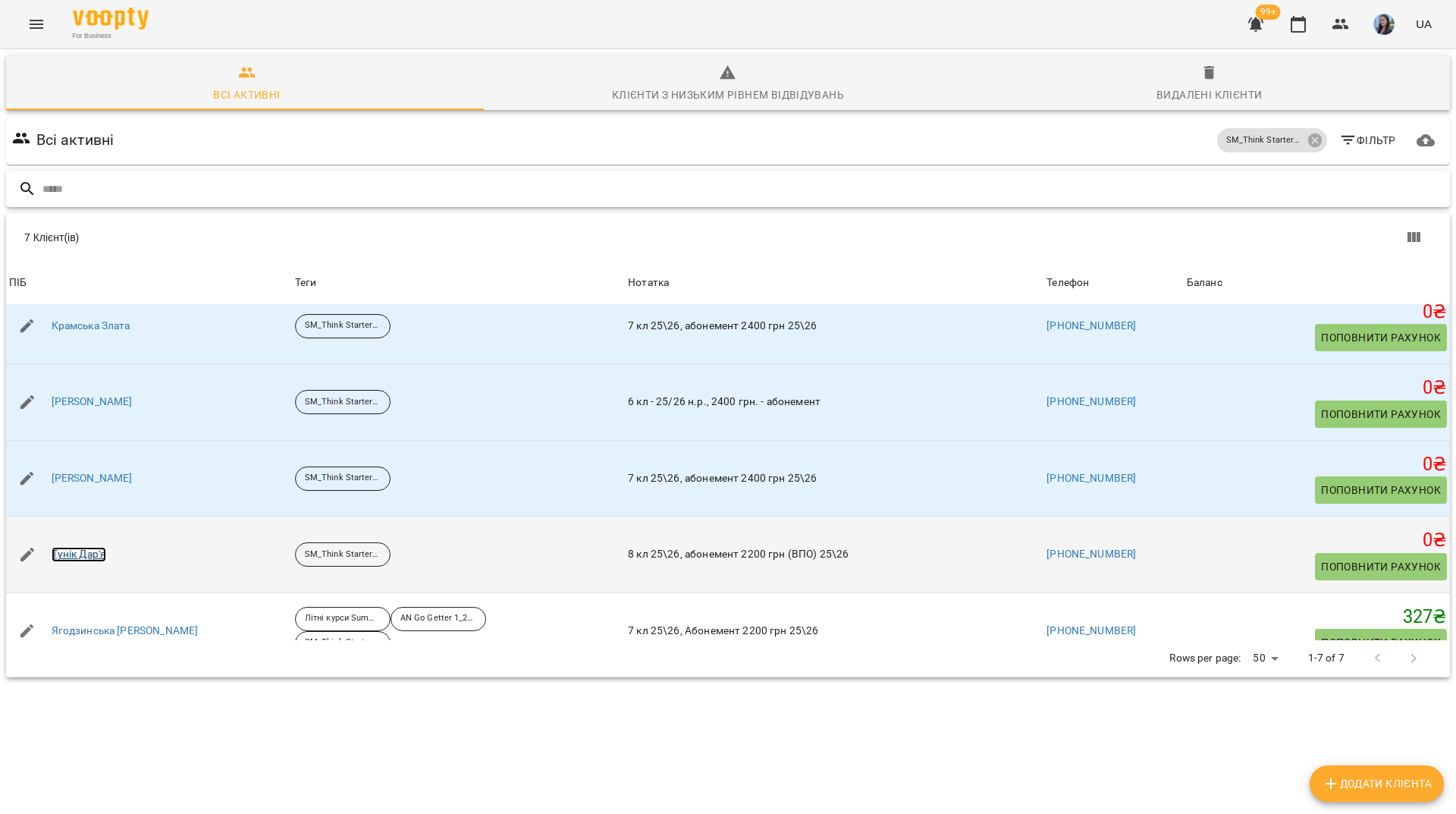
scroll to position [198, 0]
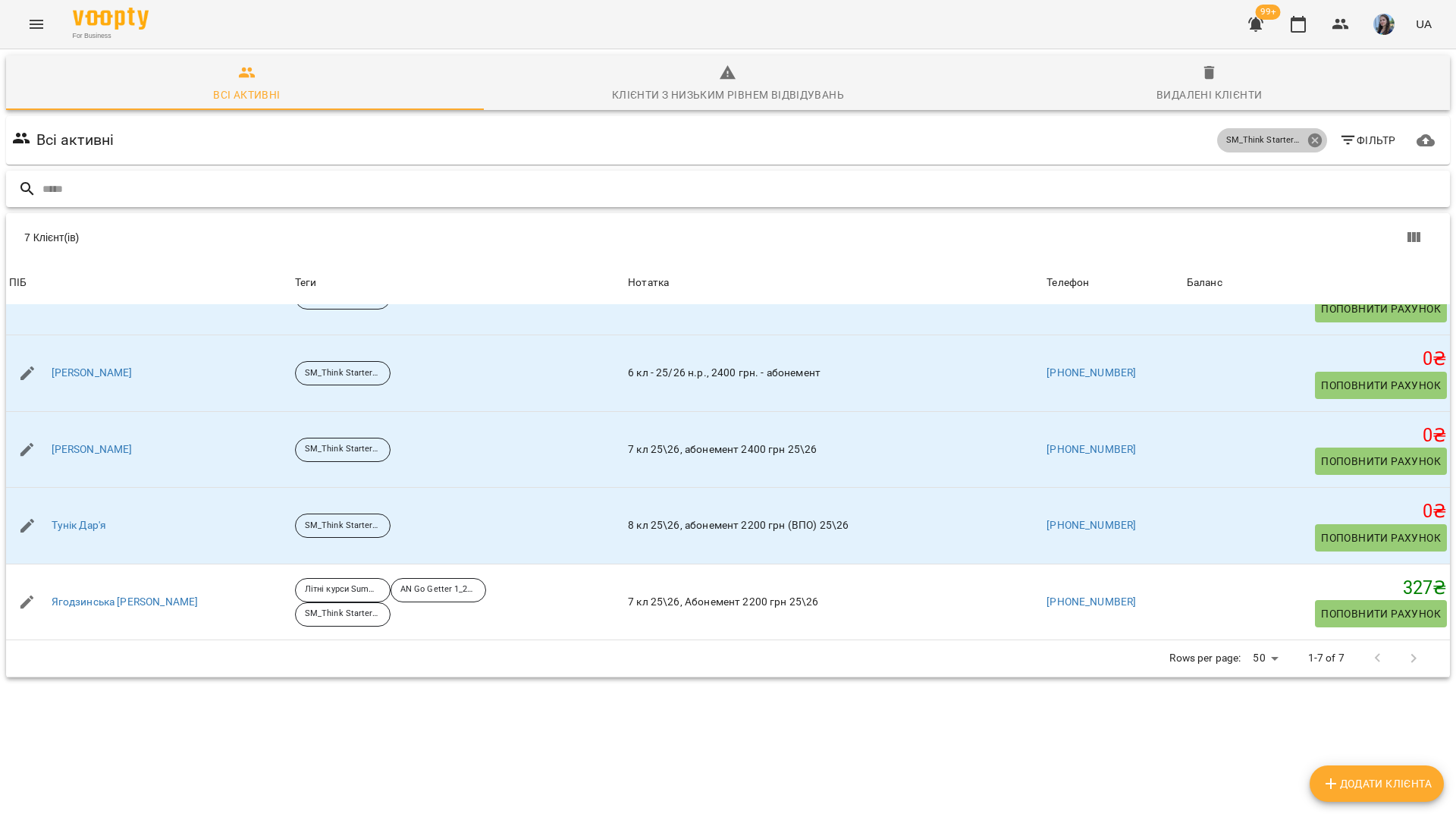
click at [1308, 134] on icon at bounding box center [1315, 141] width 14 height 14
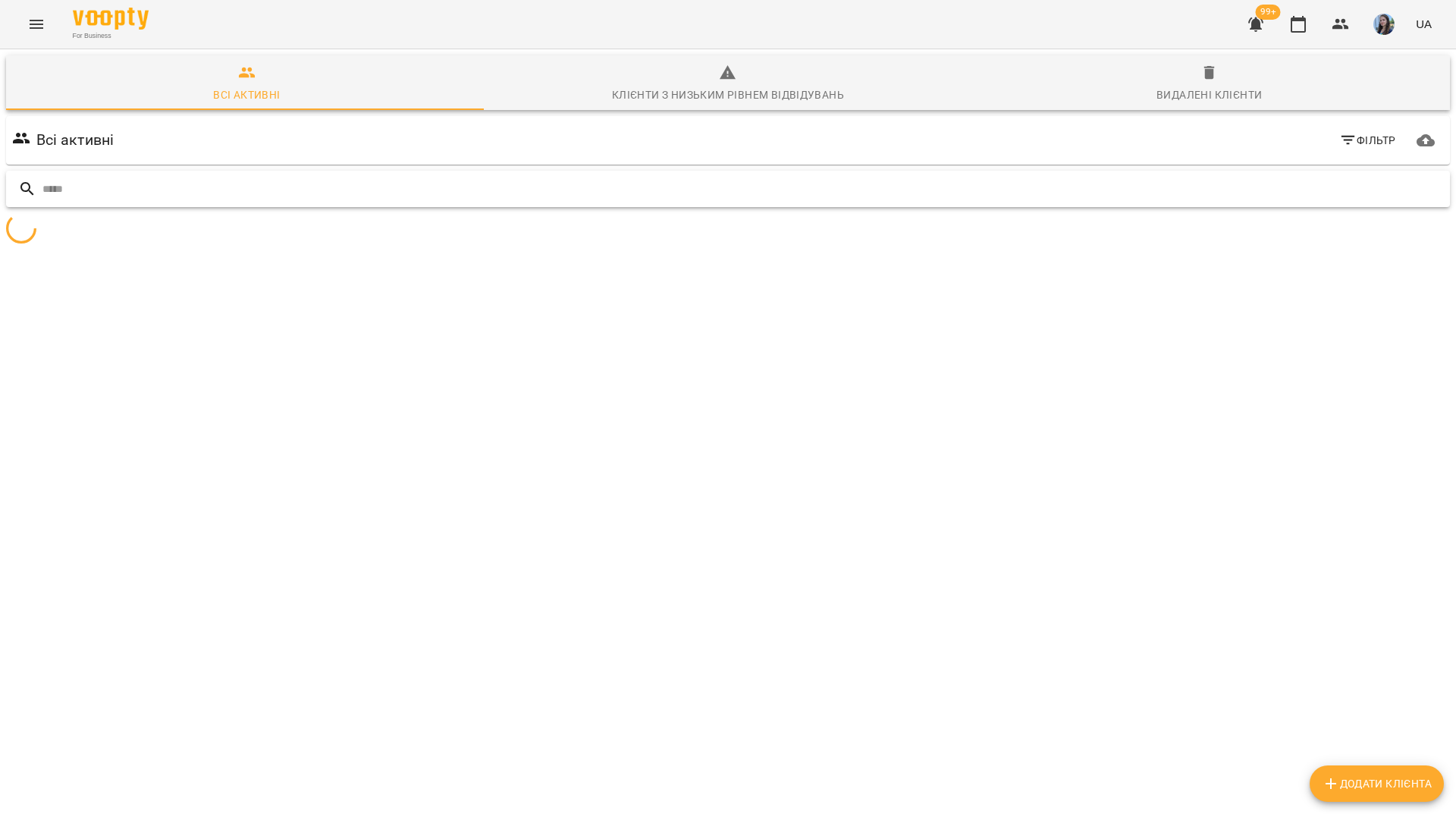
click at [1267, 177] on input "text" at bounding box center [743, 189] width 1402 height 25
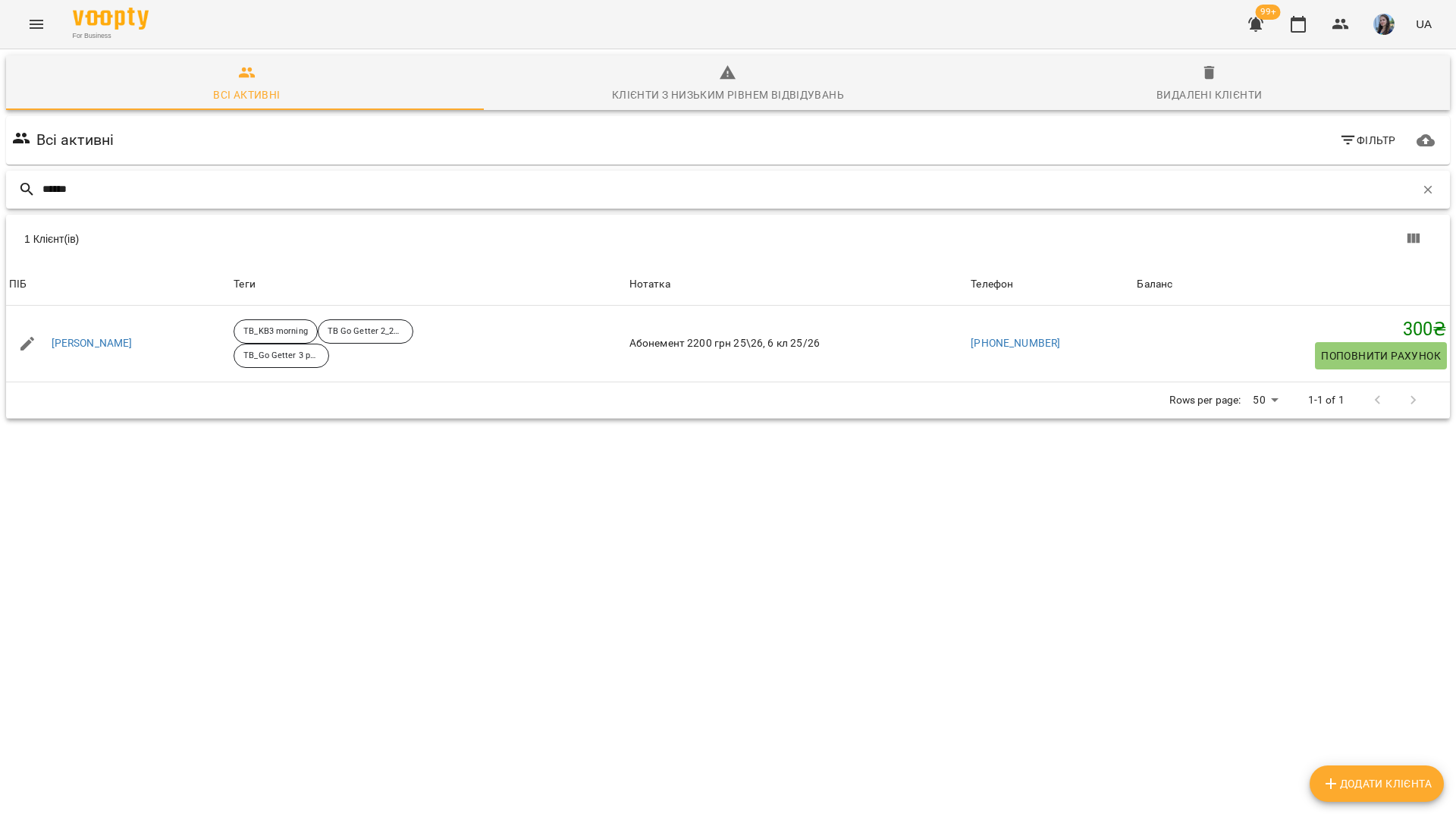
click at [124, 177] on input "******" at bounding box center [729, 189] width 1373 height 25
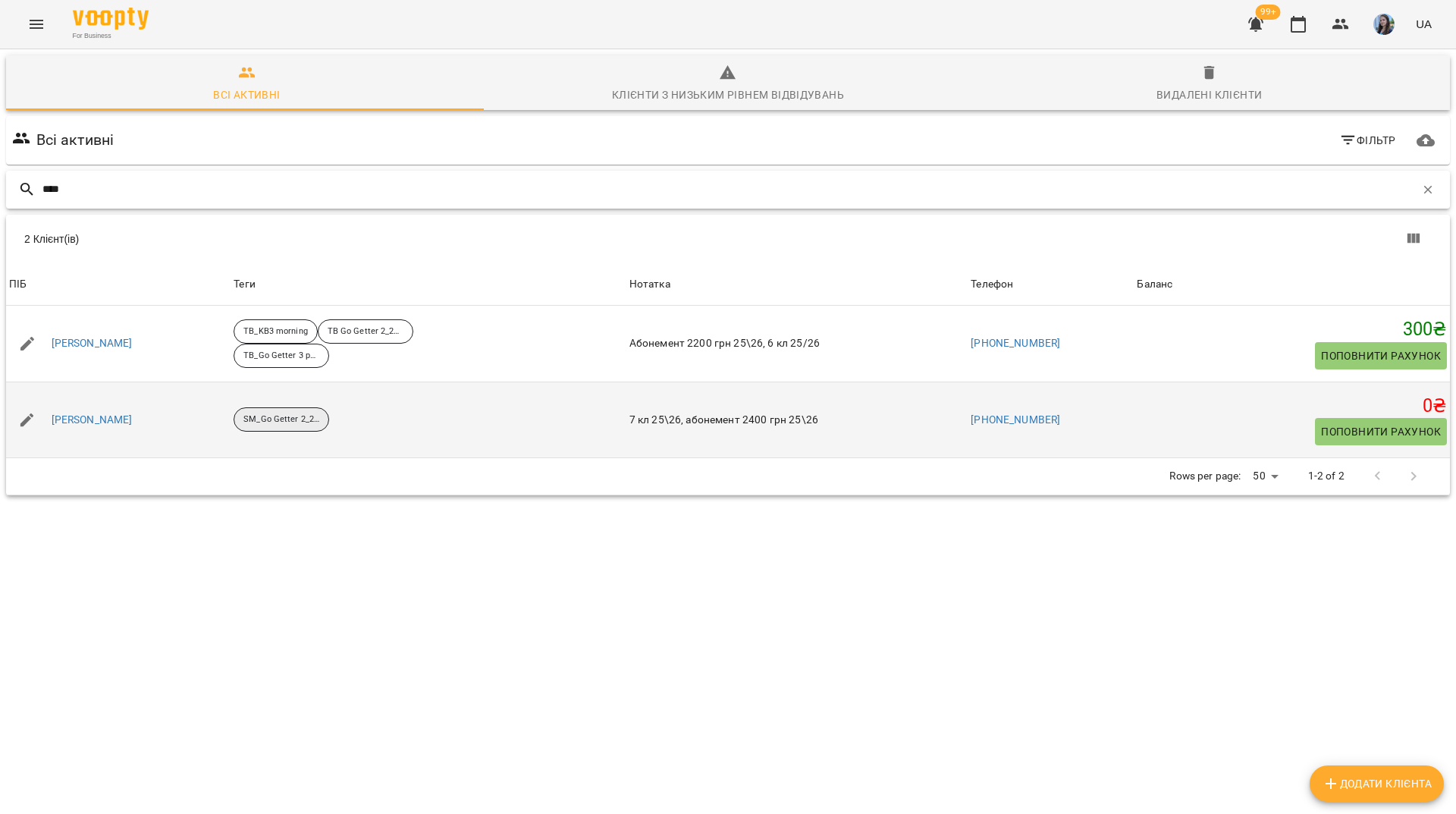
type input "****"
click at [319, 413] on p "SM_Go Getter 2_25-26" at bounding box center [281, 419] width 76 height 13
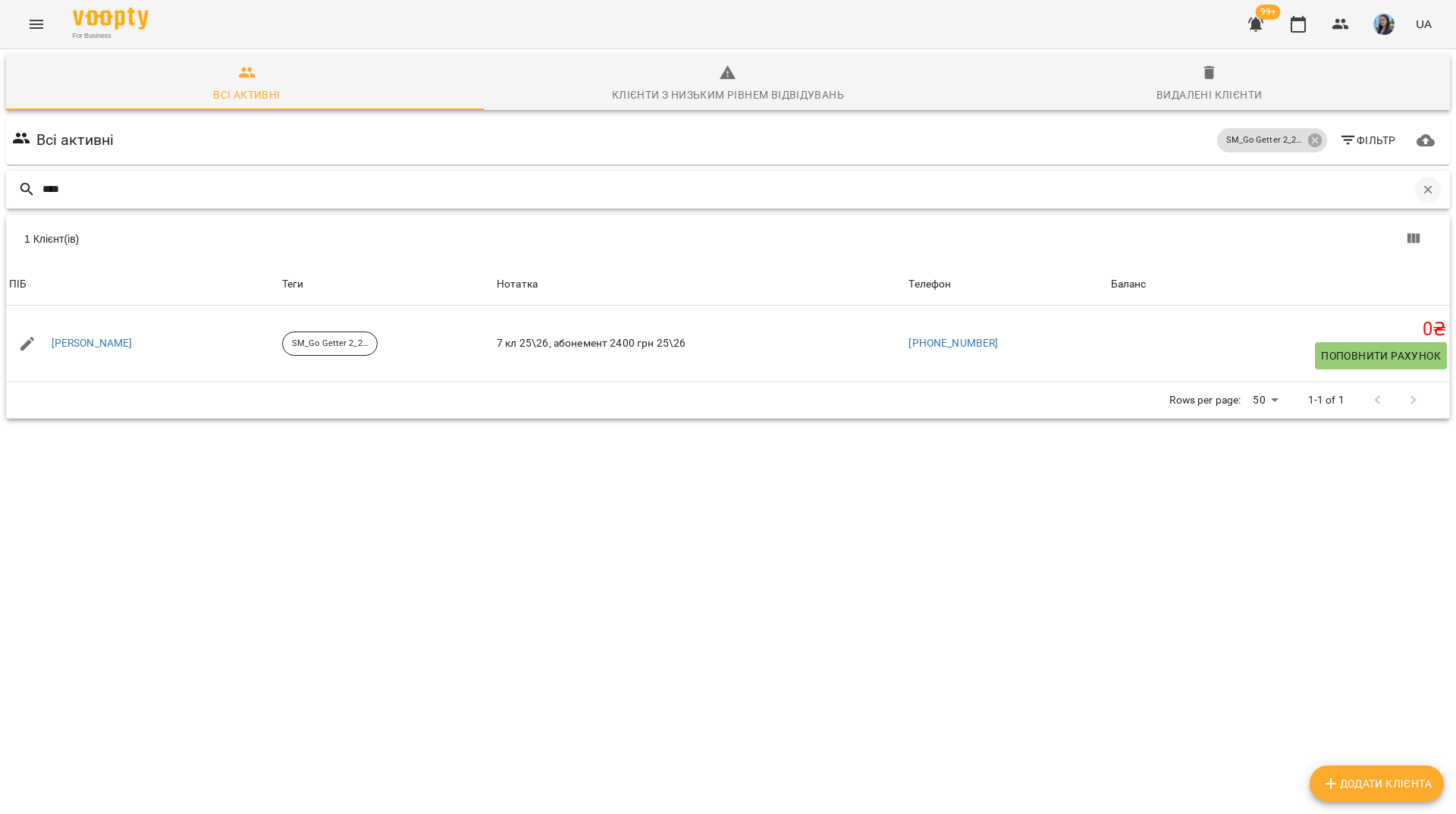
click at [1421, 183] on icon "button" at bounding box center [1428, 190] width 14 height 14
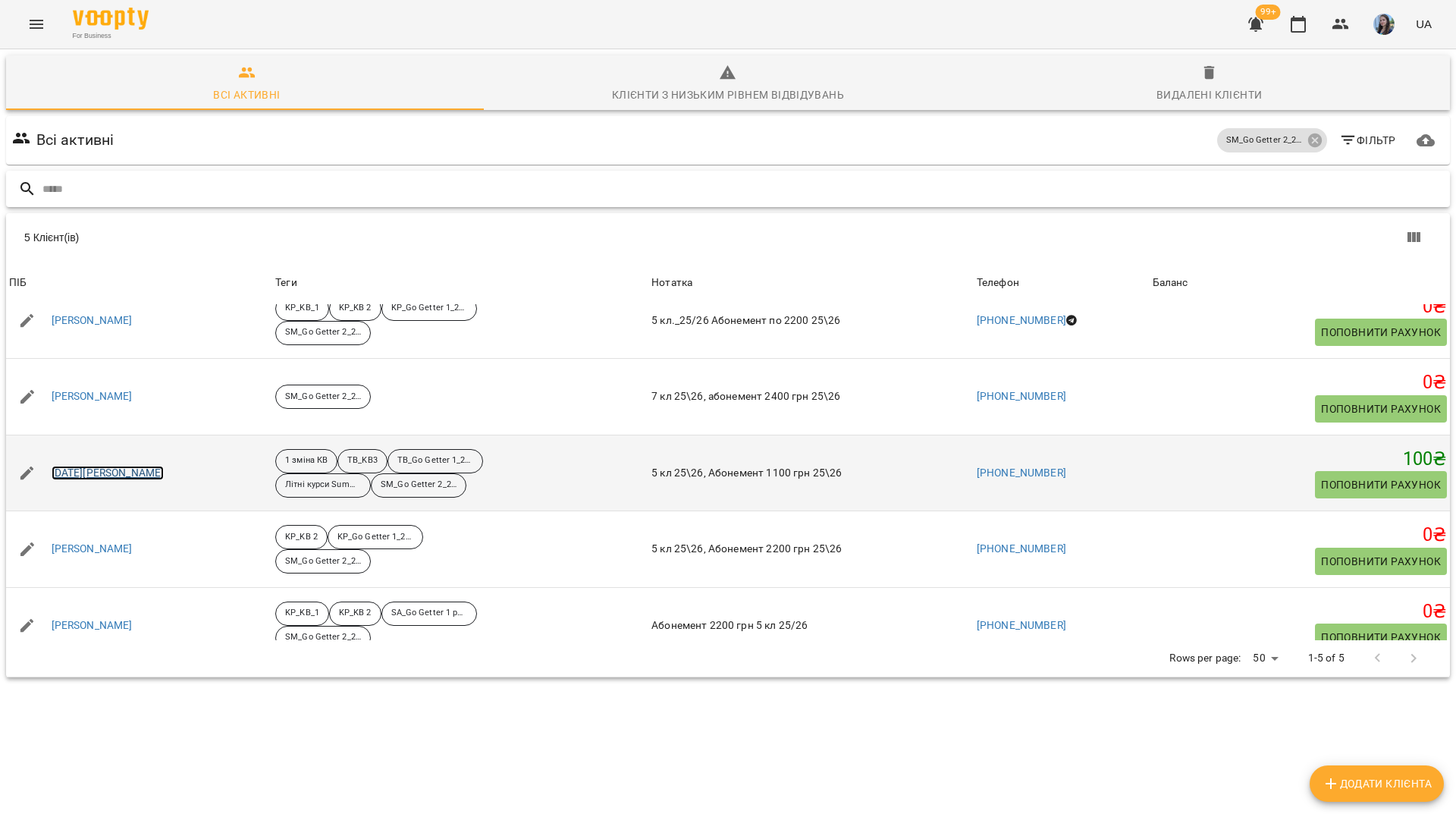
scroll to position [46, 0]
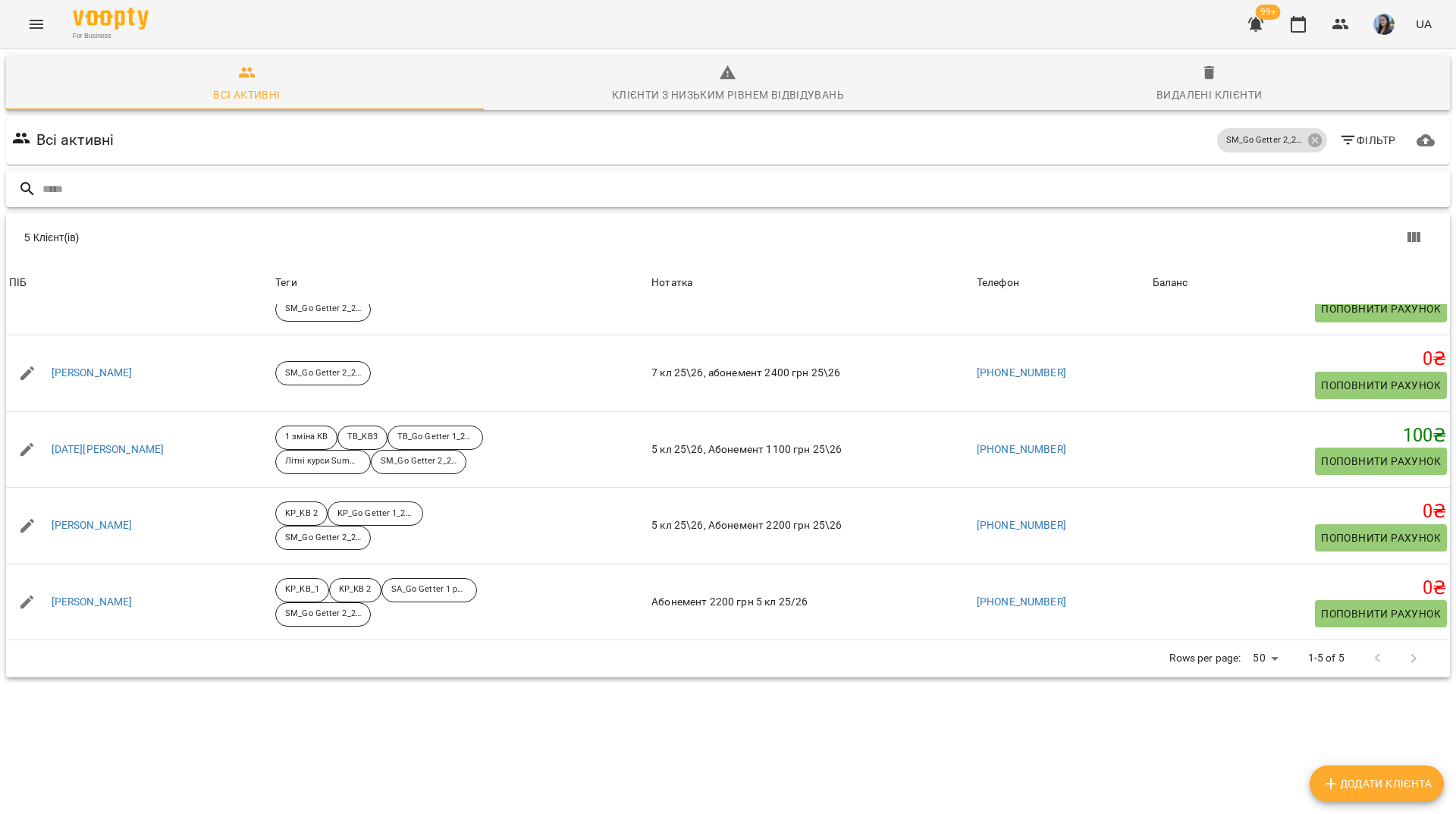
click at [443, 177] on input "text" at bounding box center [743, 189] width 1402 height 25
click at [1308, 134] on icon at bounding box center [1315, 141] width 14 height 14
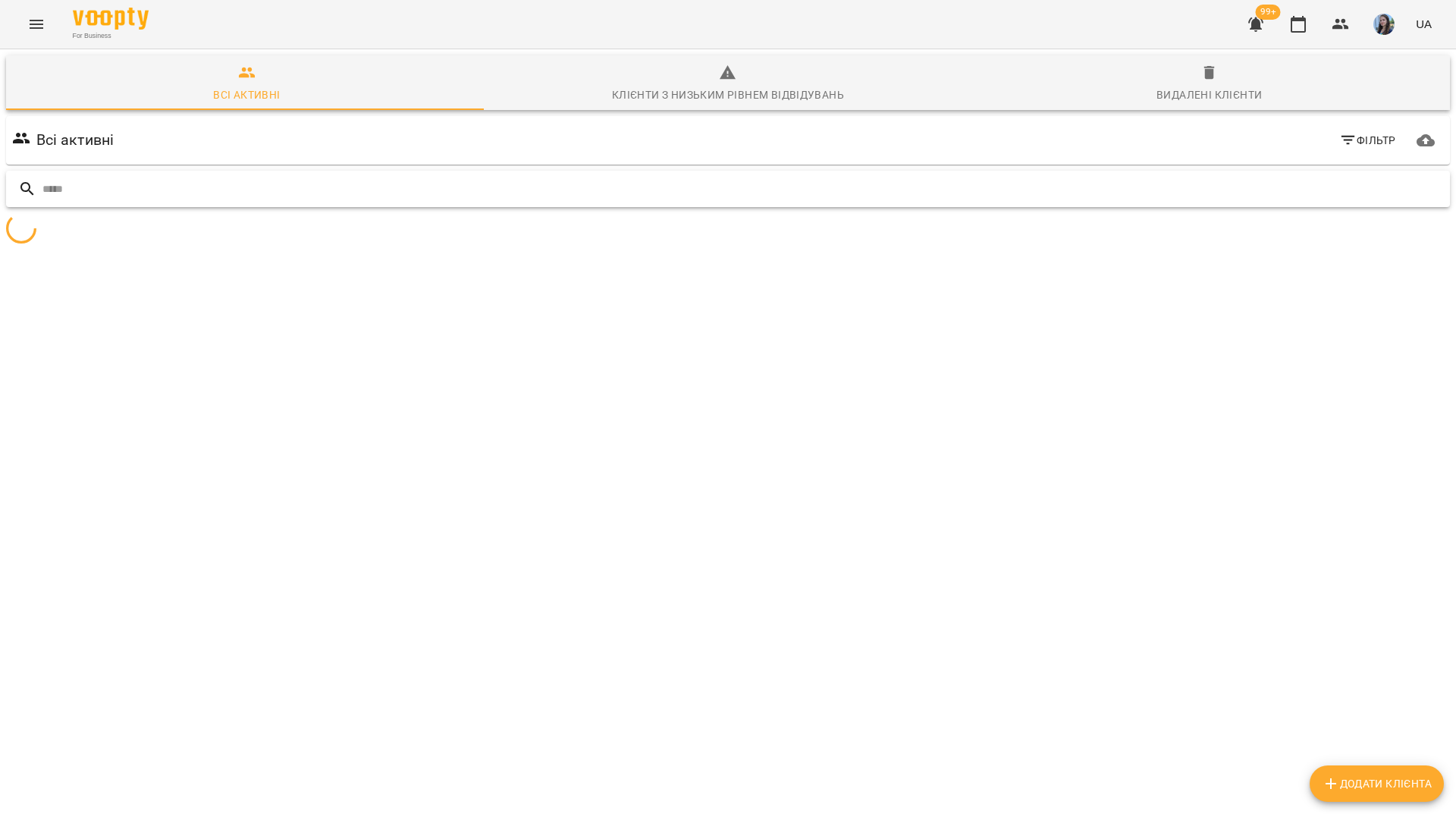
click at [1299, 177] on input "text" at bounding box center [743, 189] width 1402 height 25
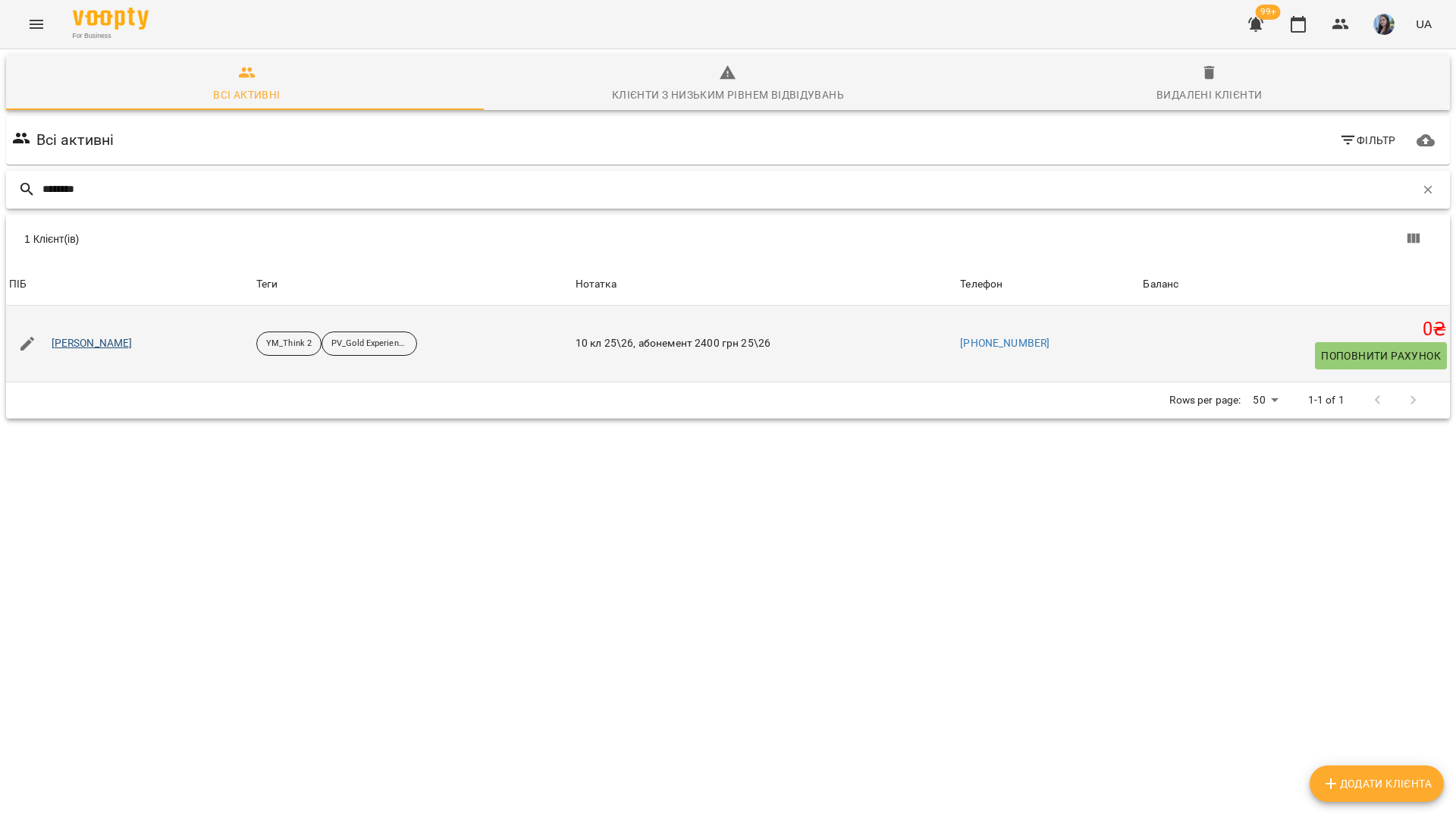
type input "*******"
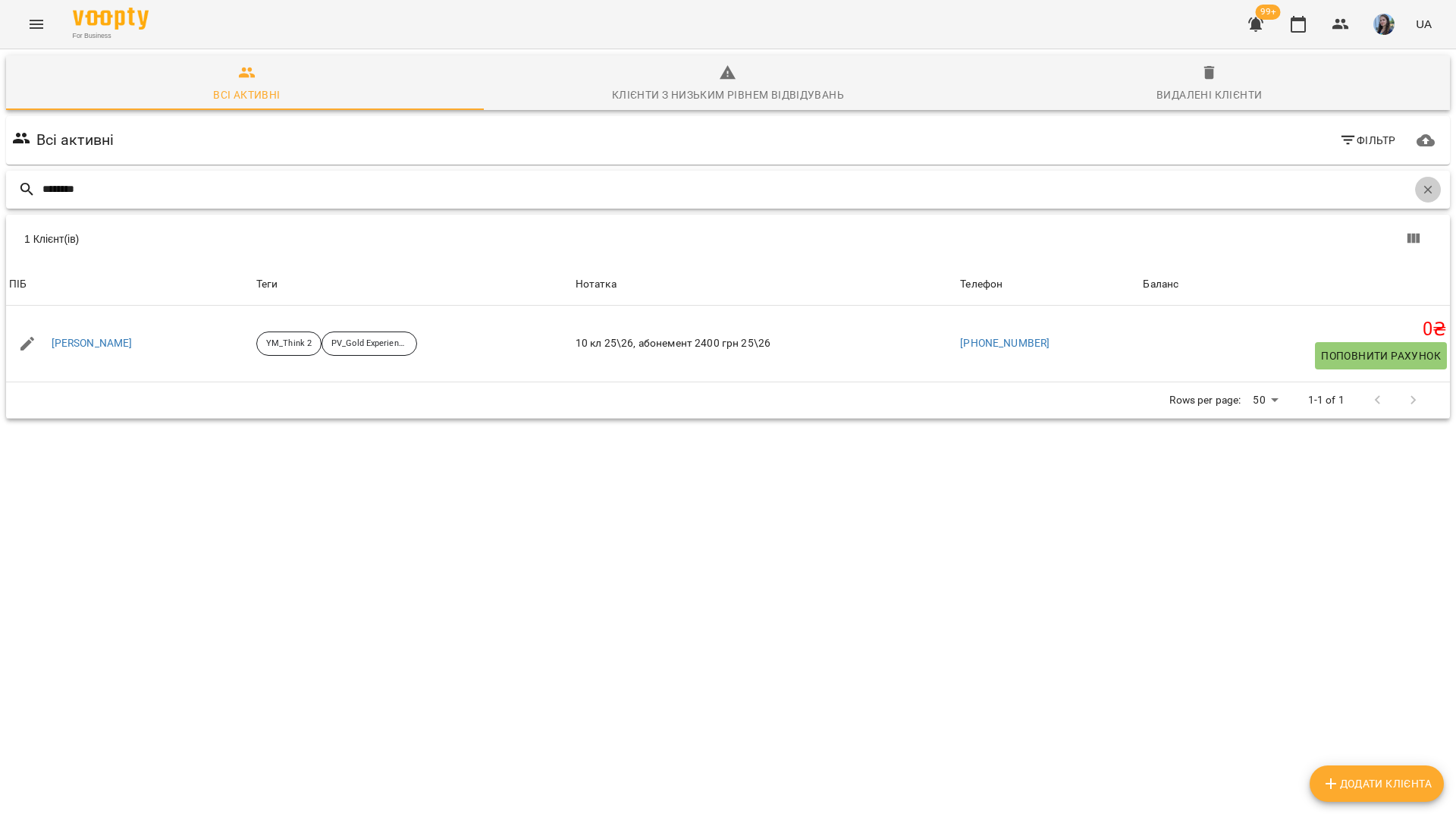
click at [1417, 177] on button "button" at bounding box center [1428, 190] width 26 height 26
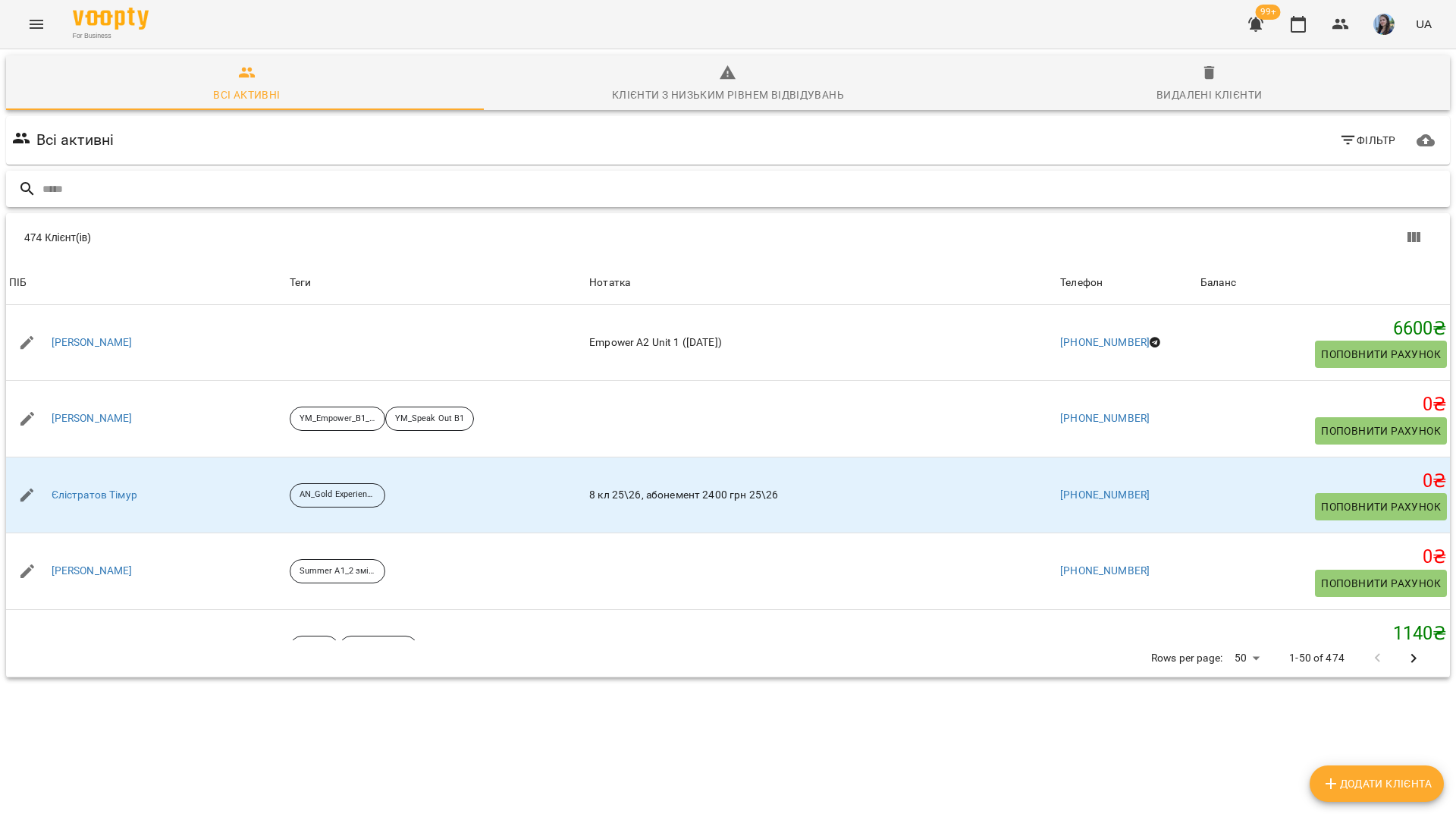
click at [1140, 177] on input "text" at bounding box center [743, 189] width 1402 height 25
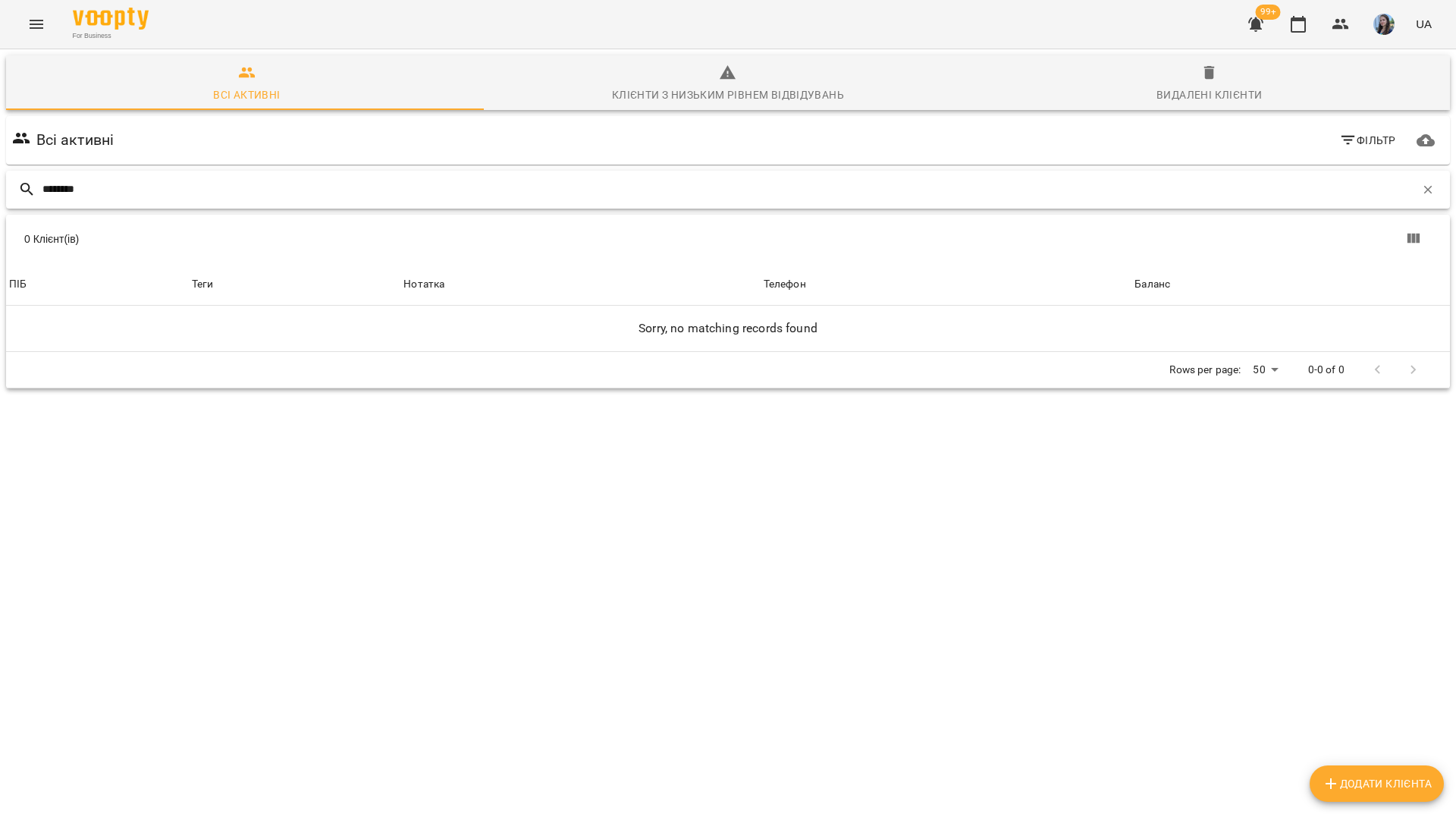
click at [53, 177] on input "********" at bounding box center [729, 189] width 1373 height 25
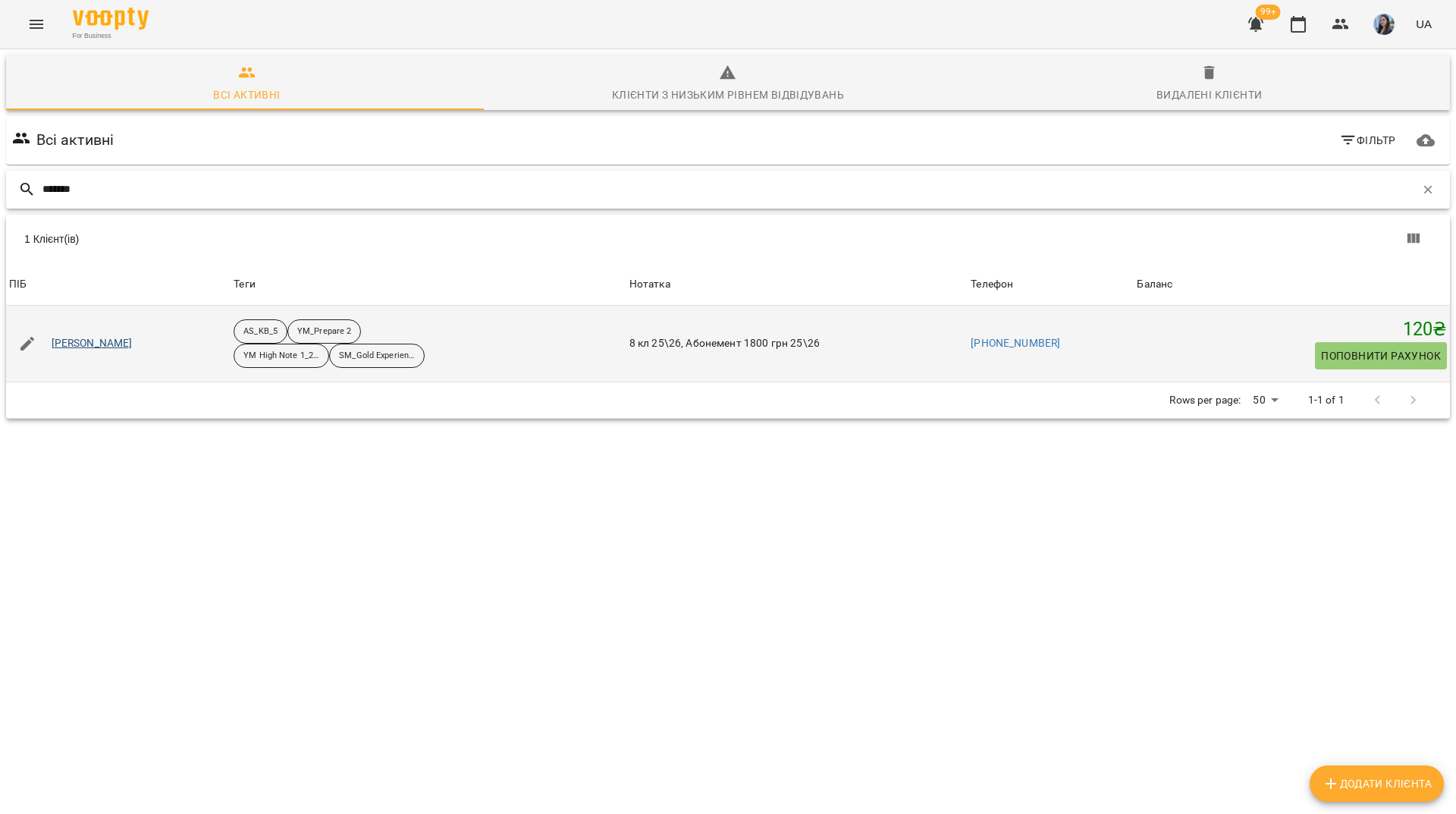
type input "*******"
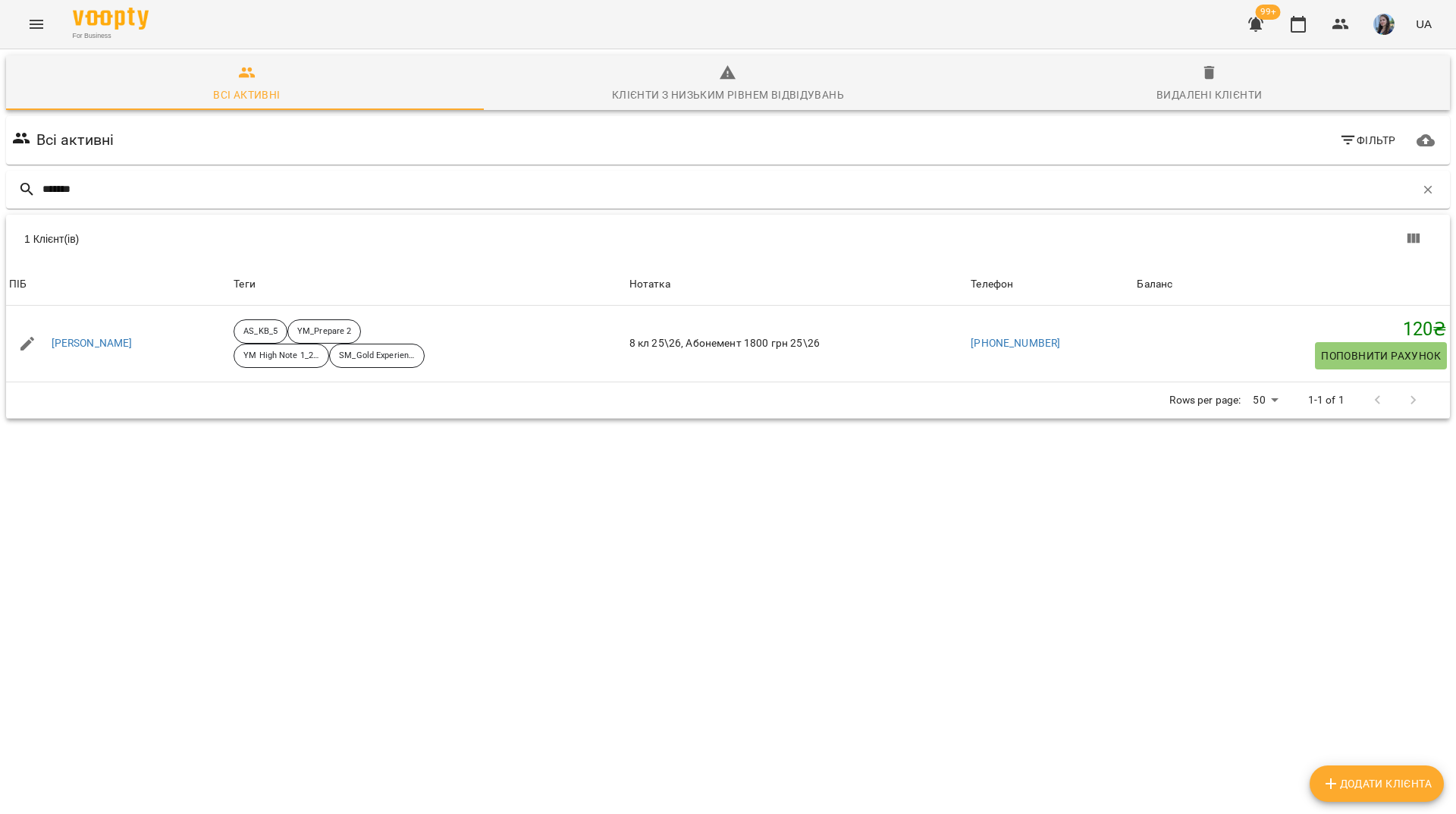
drag, startPoint x: 114, startPoint y: 272, endPoint x: 462, endPoint y: 451, distance: 391.3
click at [486, 382] on div "1 Клієнт(ів) ПІБ Теги Нотатка Телефон Баланс ПІБ Малоног Любов Теги AS_KB_5 YM_…" at bounding box center [728, 322] width 1444 height 119
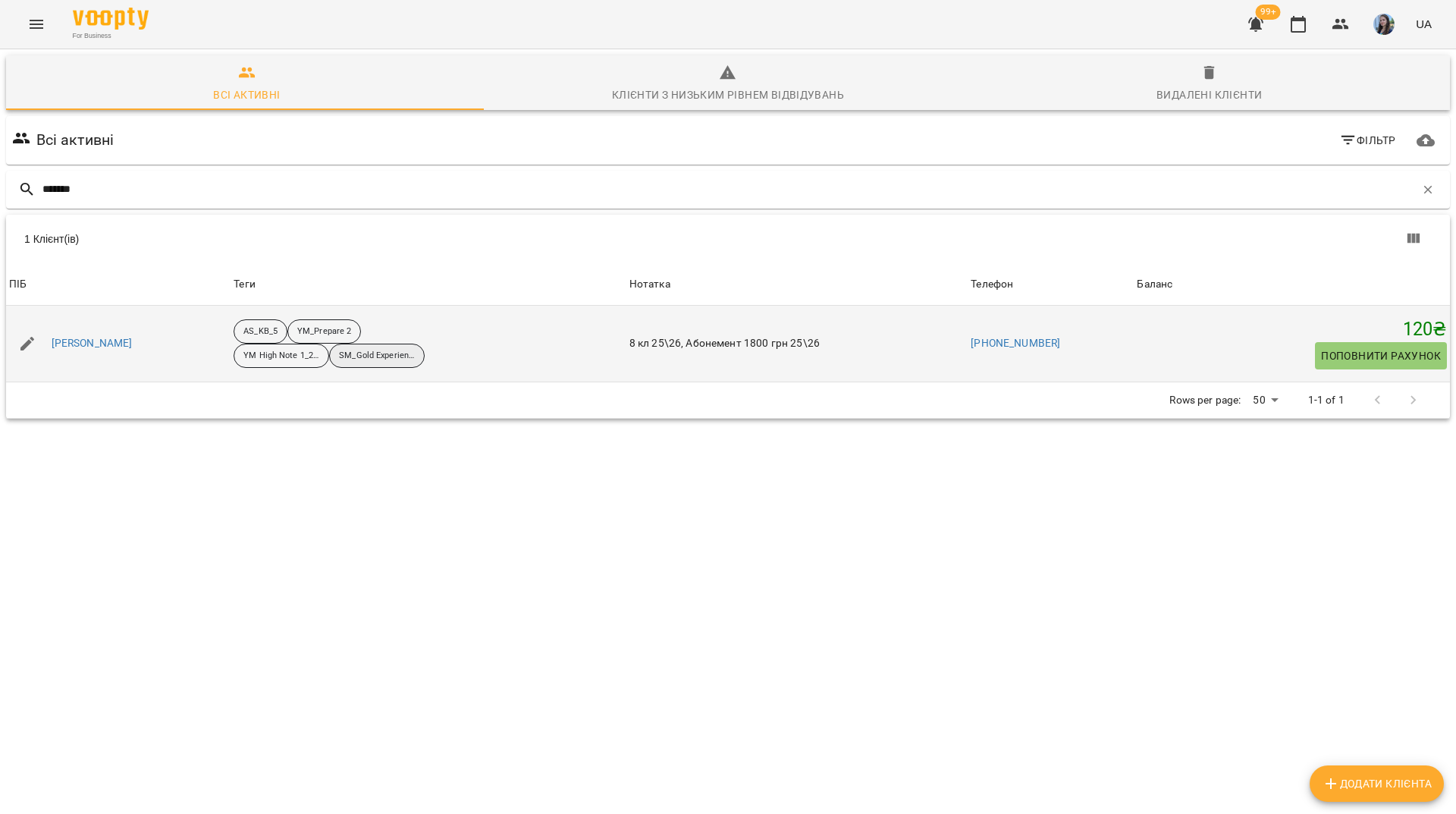
click at [339, 349] on p "SM_Gold Experience B1_25-26" at bounding box center [377, 355] width 76 height 13
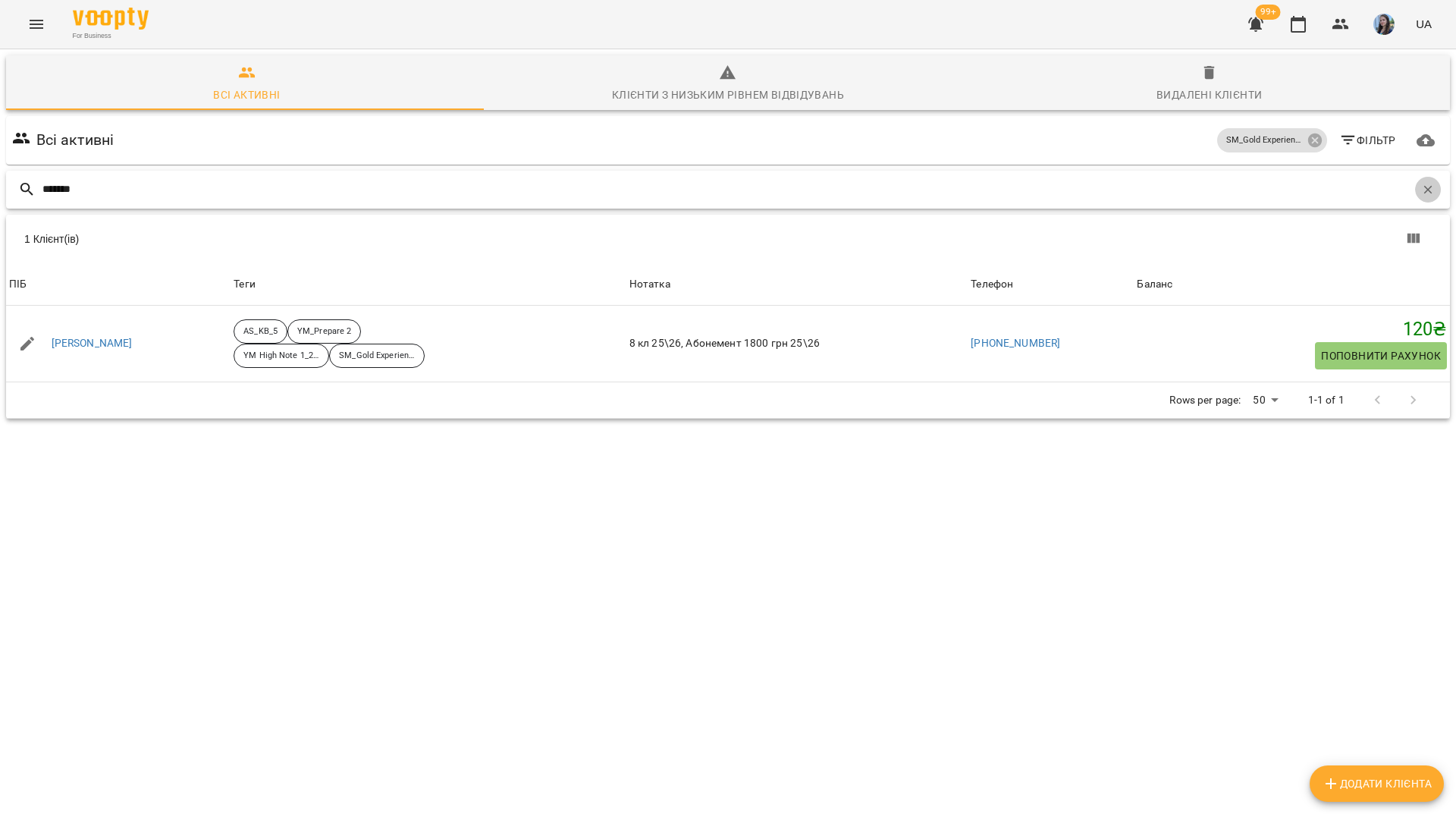
click at [1423, 183] on icon "button" at bounding box center [1428, 190] width 14 height 14
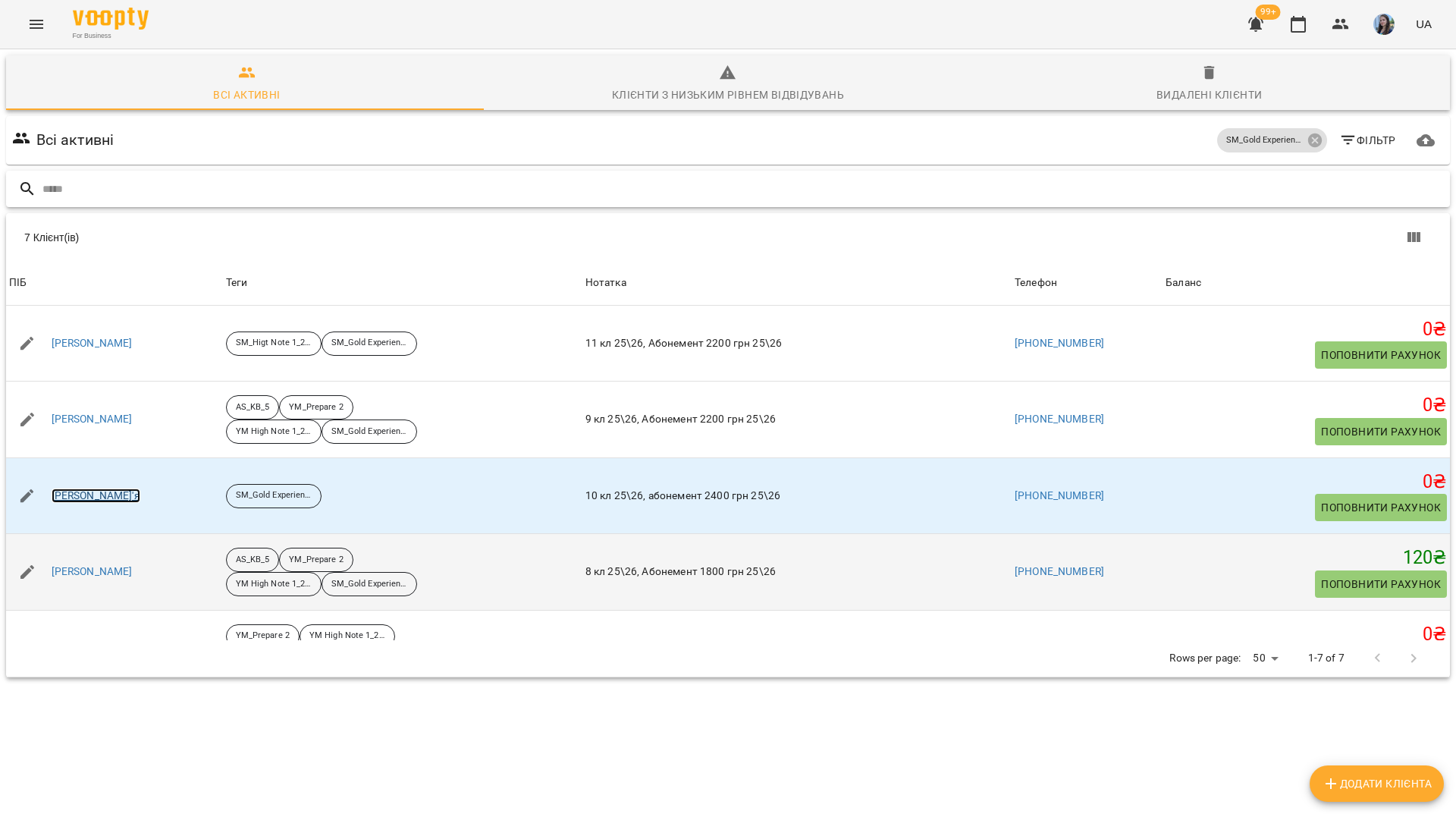
scroll to position [198, 0]
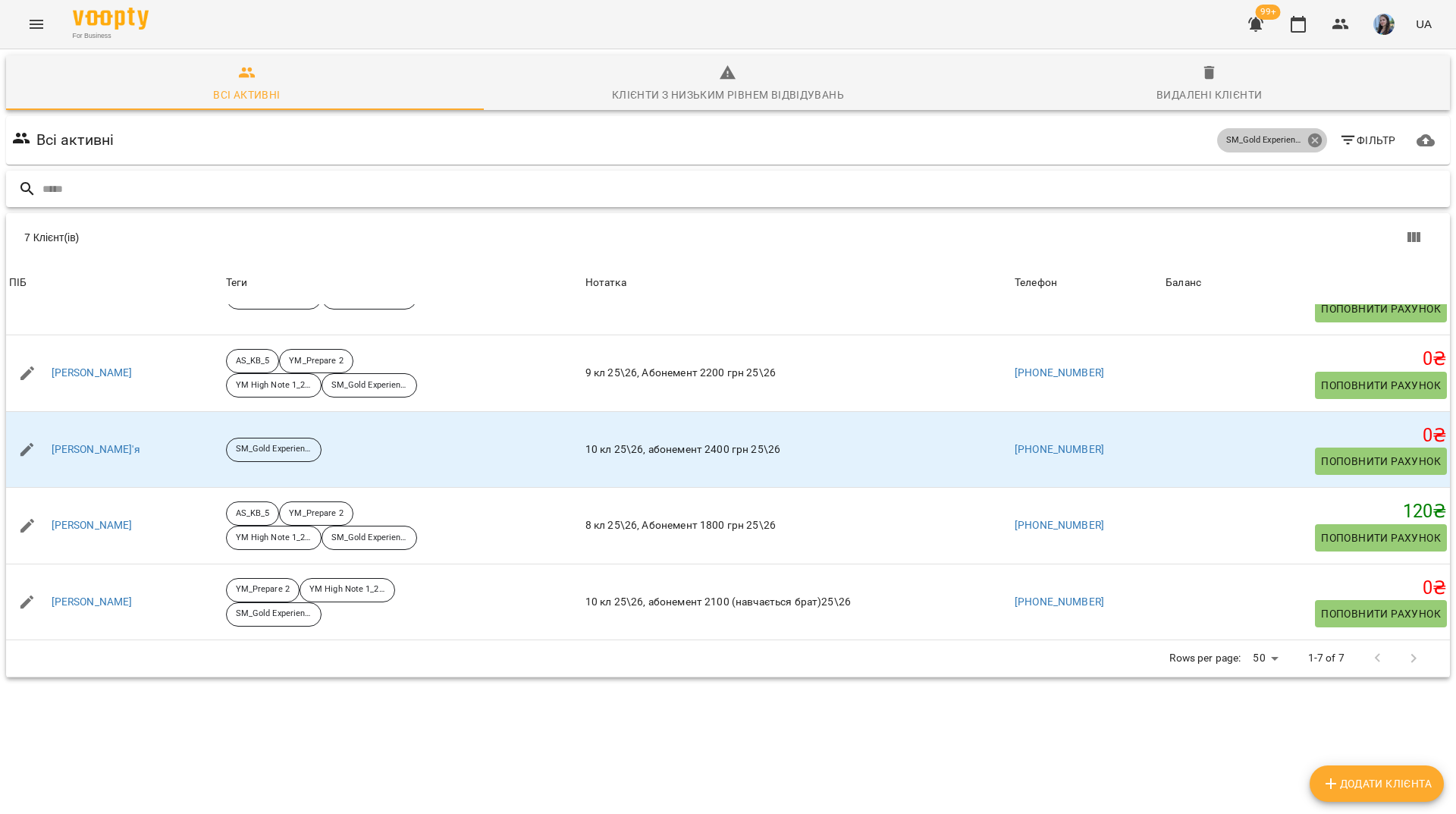
click at [1308, 134] on icon at bounding box center [1315, 141] width 14 height 14
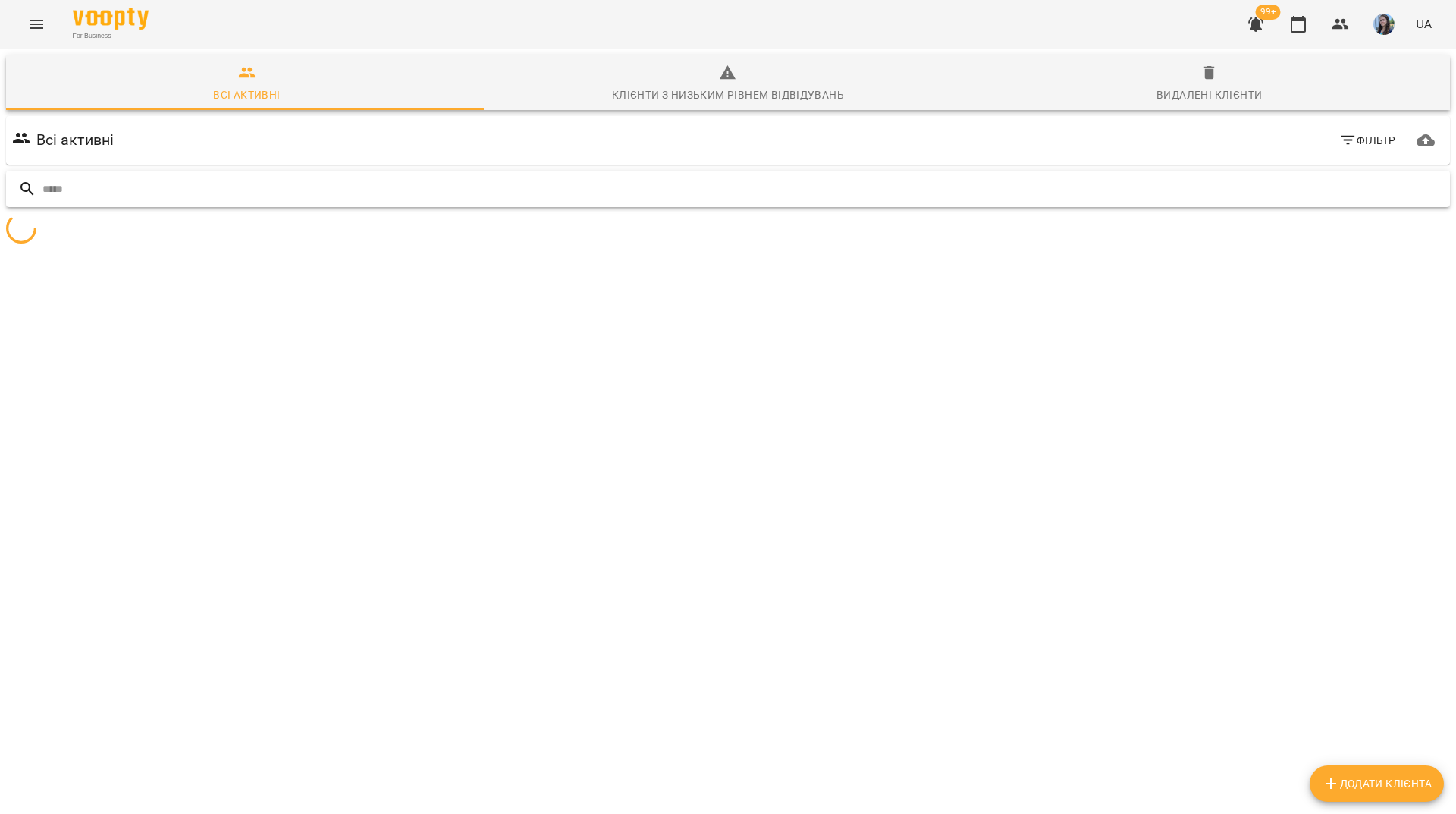
click at [1274, 177] on input "text" at bounding box center [743, 189] width 1402 height 25
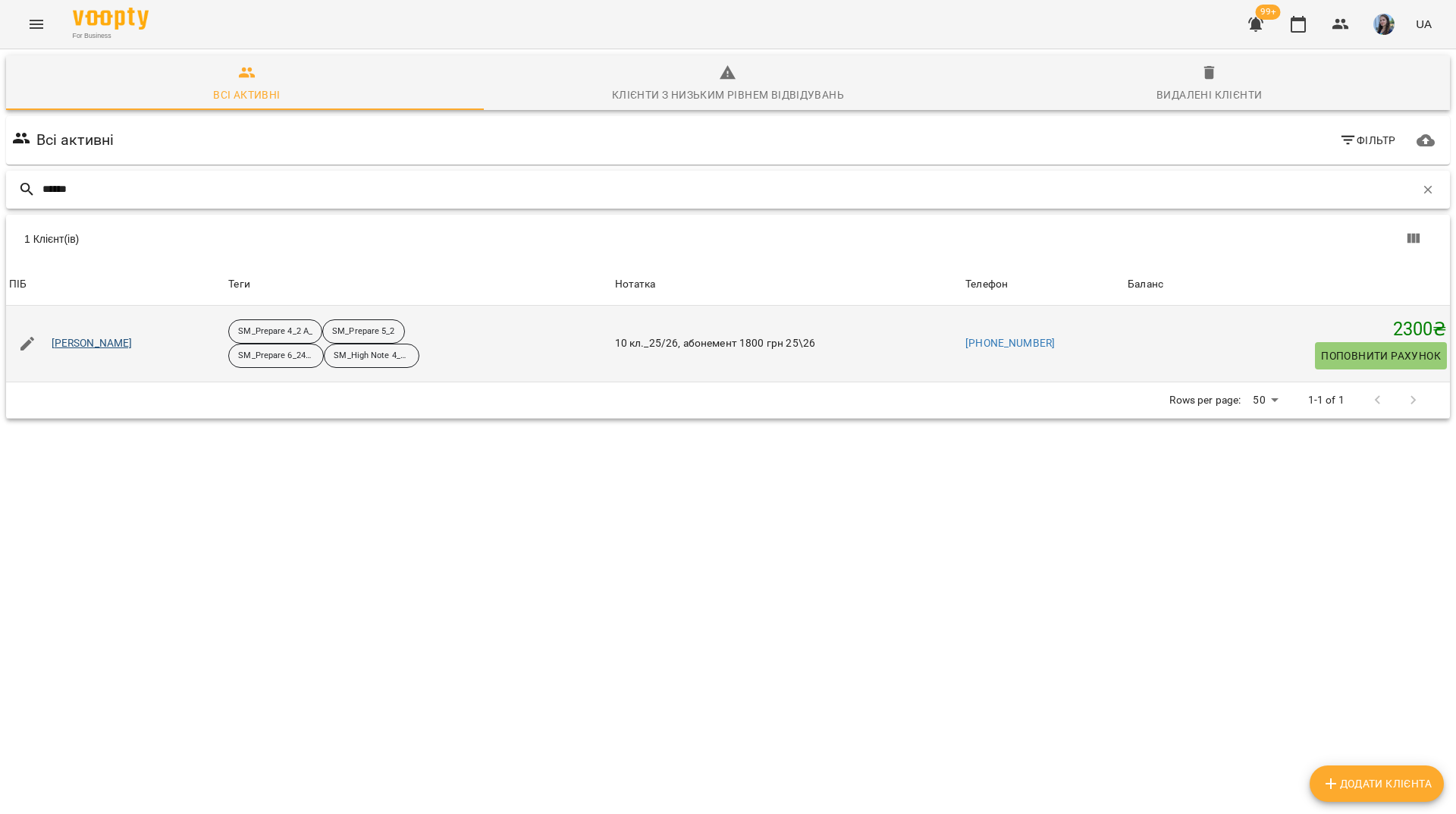
type input "******"
click at [361, 349] on p "SM_High Note 4_25-26" at bounding box center [372, 355] width 76 height 13
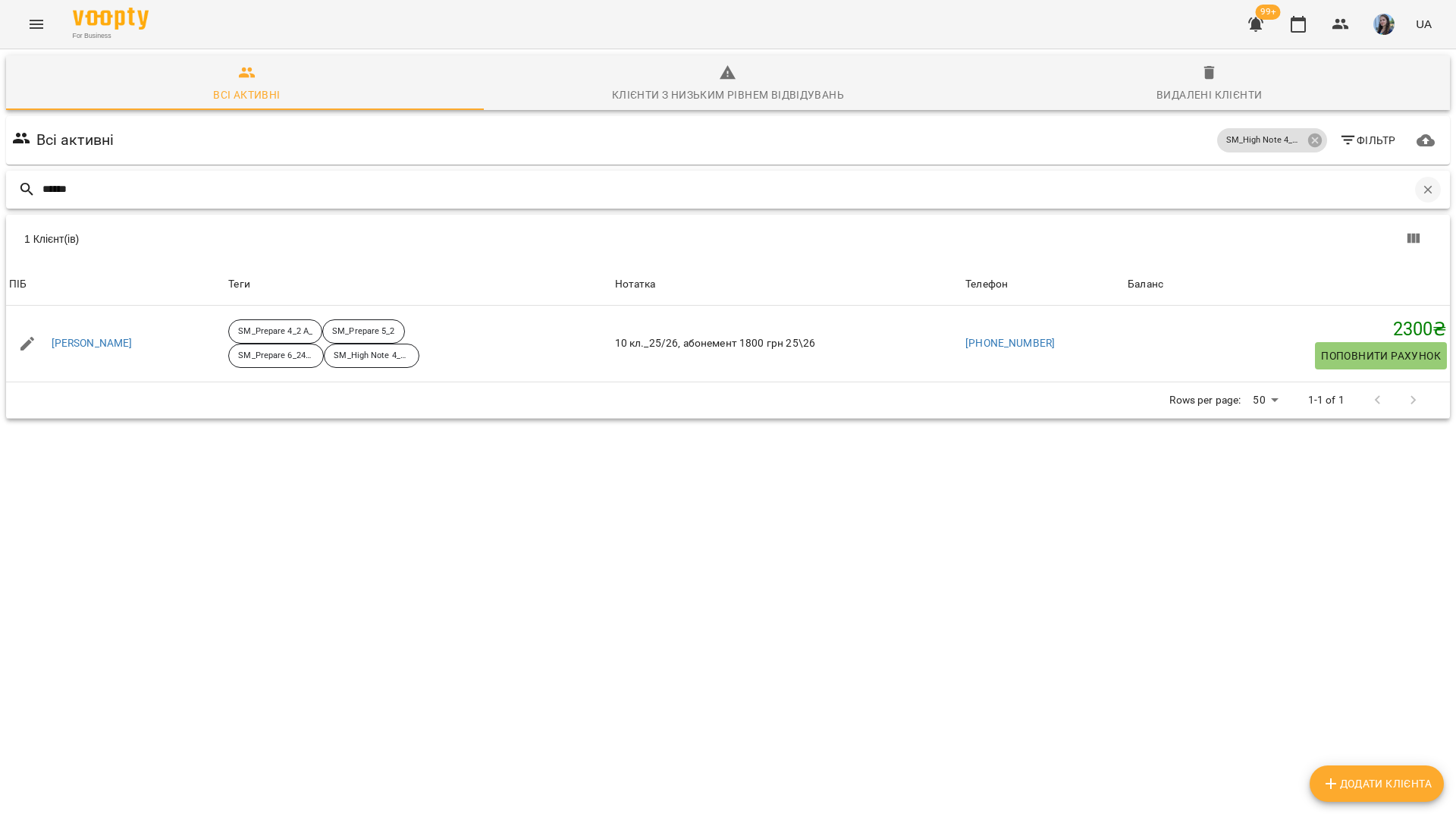
click at [1428, 177] on button "button" at bounding box center [1428, 190] width 26 height 26
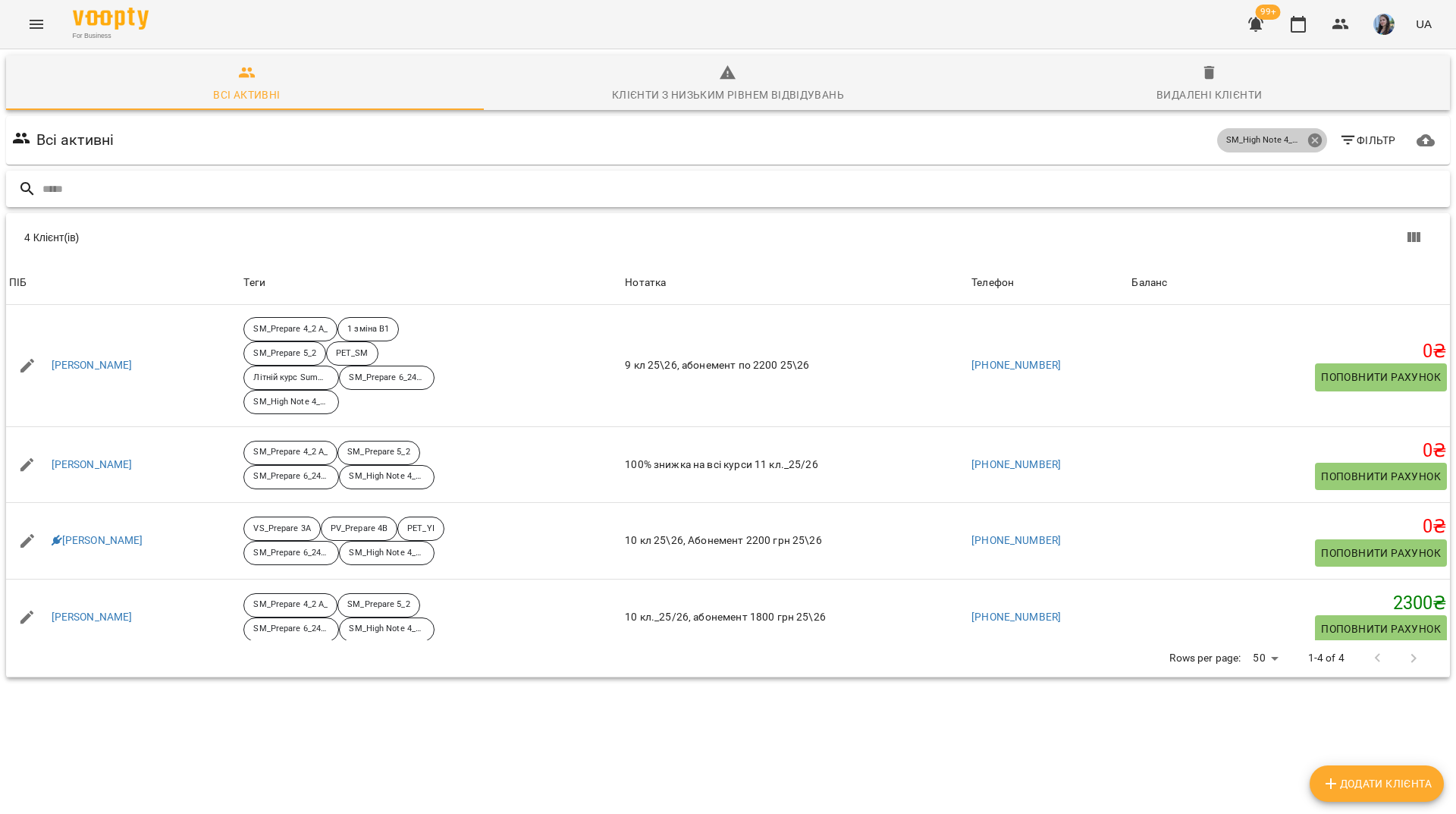
click at [1312, 132] on icon at bounding box center [1315, 140] width 16 height 16
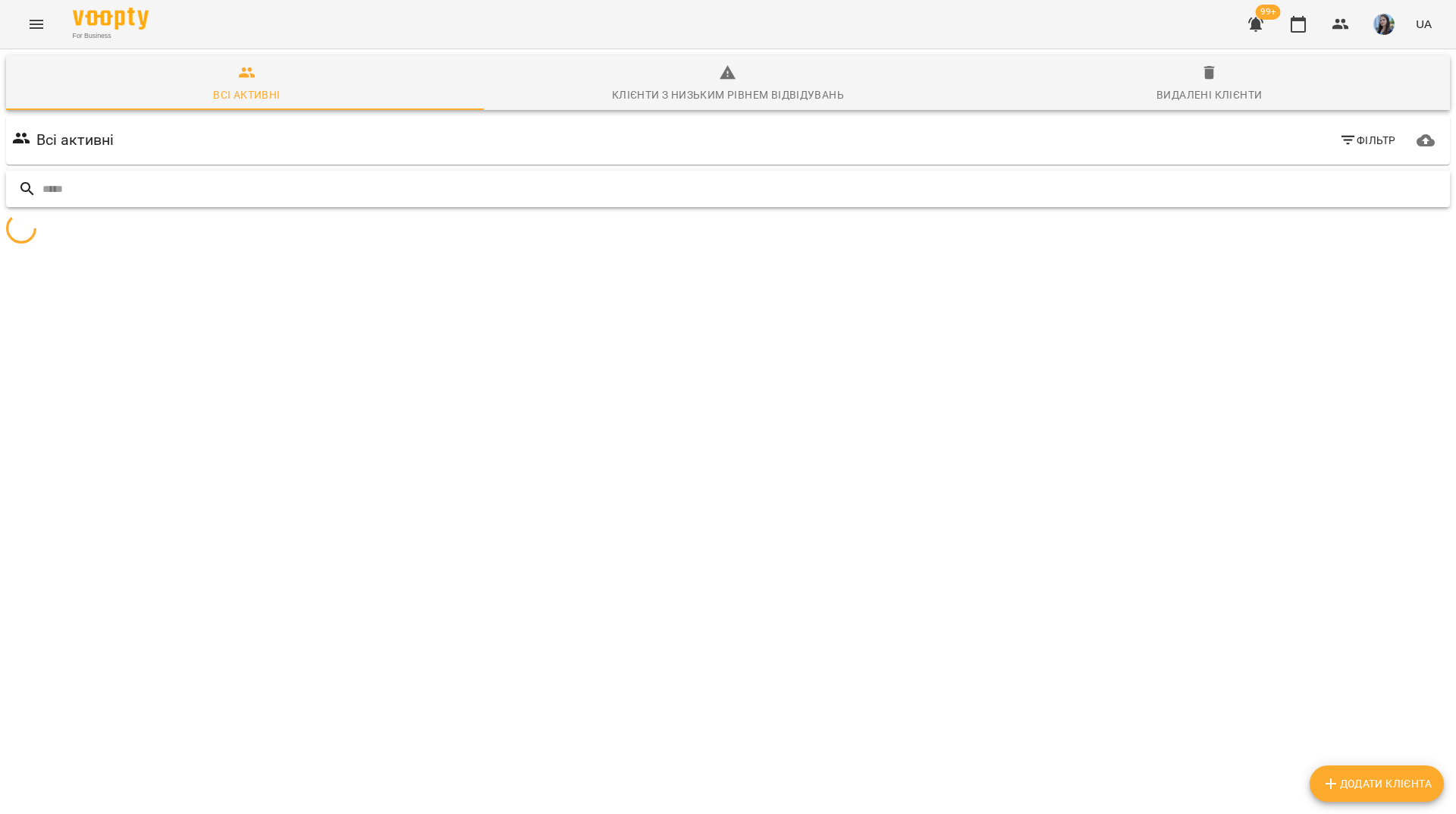
click at [1293, 177] on input "text" at bounding box center [743, 189] width 1402 height 25
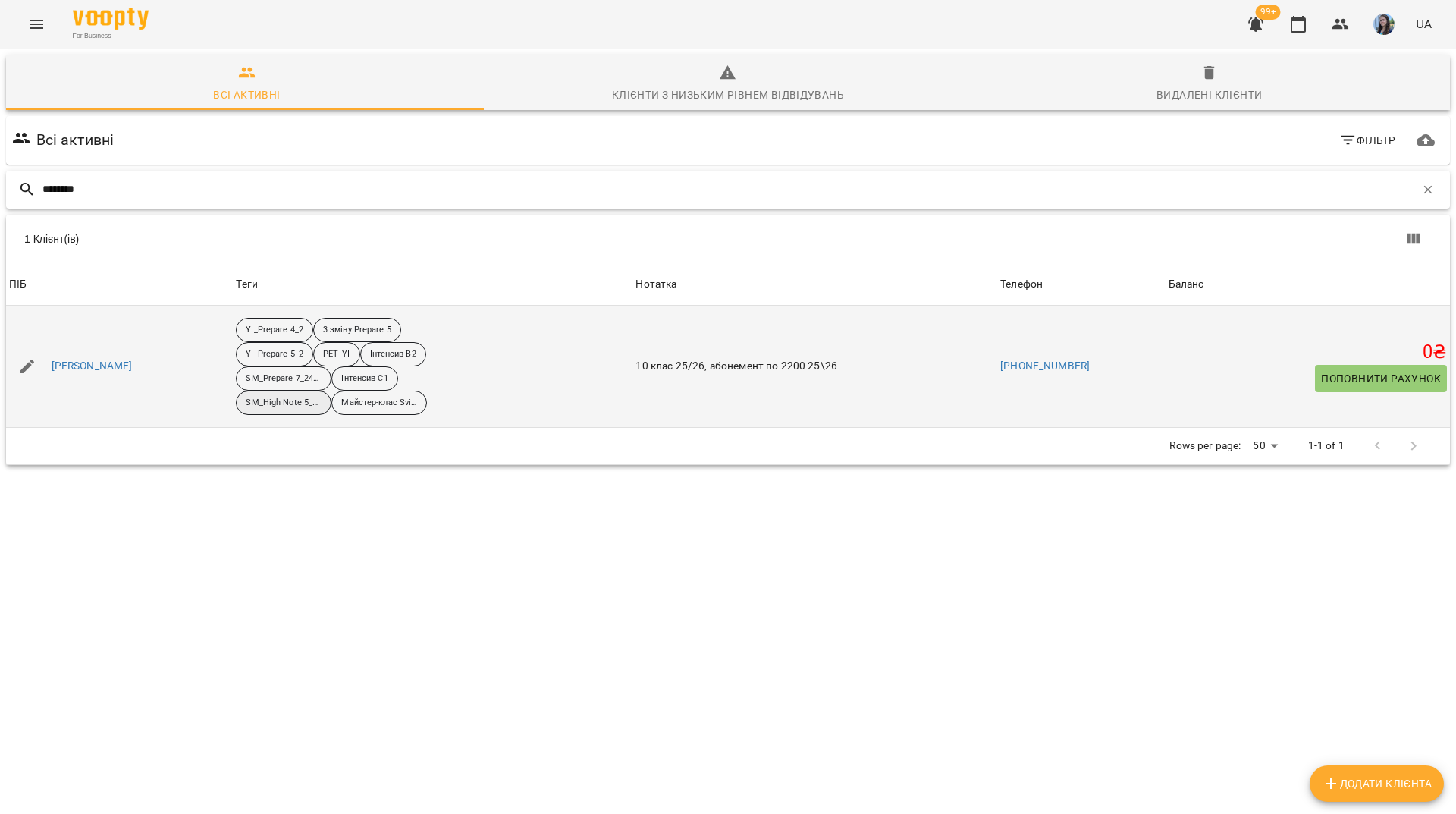
type input "********"
click at [320, 391] on div "SM_High Note 5_25-26" at bounding box center [283, 403] width 96 height 24
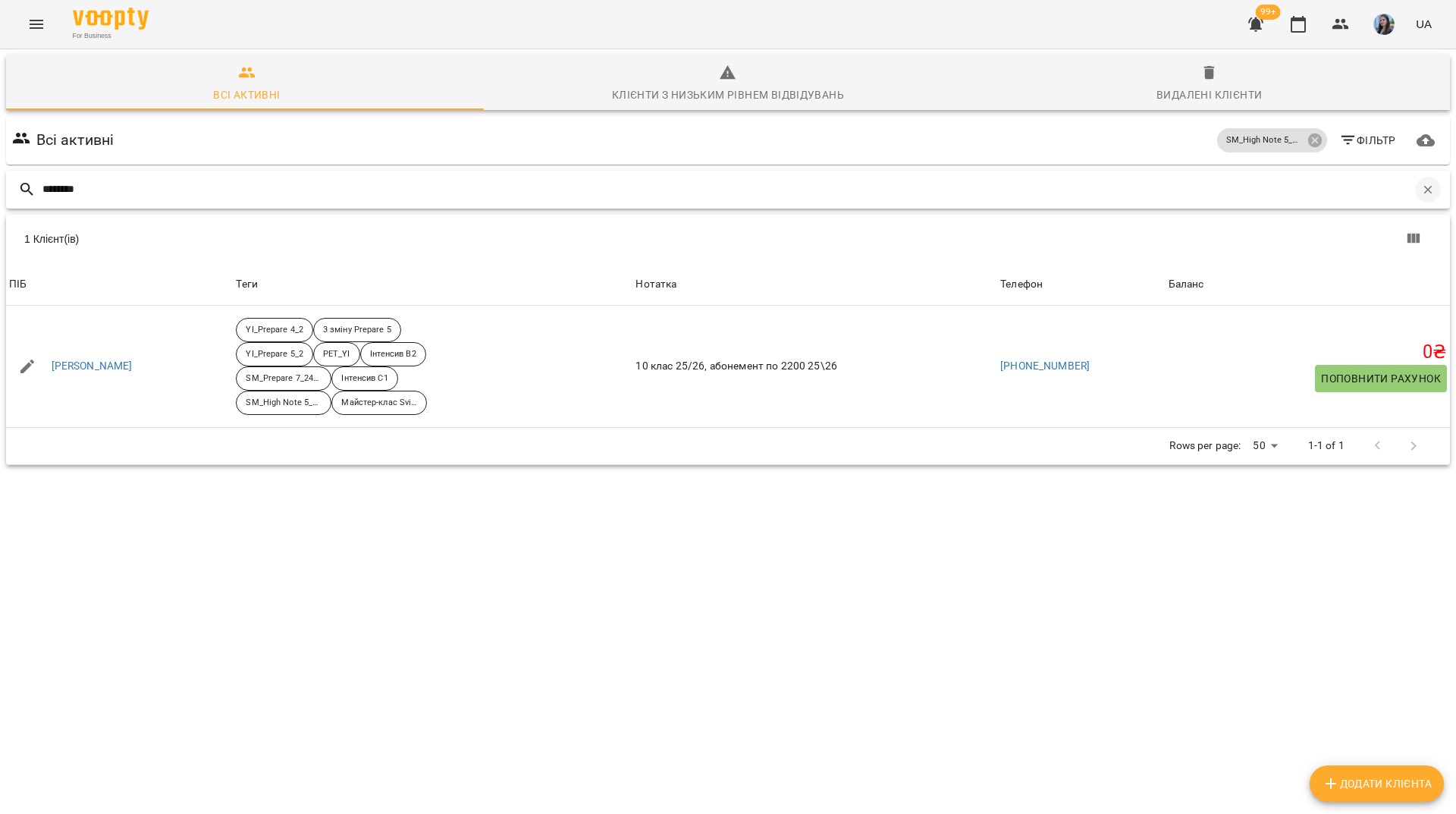
click at [1416, 177] on button "button" at bounding box center [1428, 190] width 26 height 26
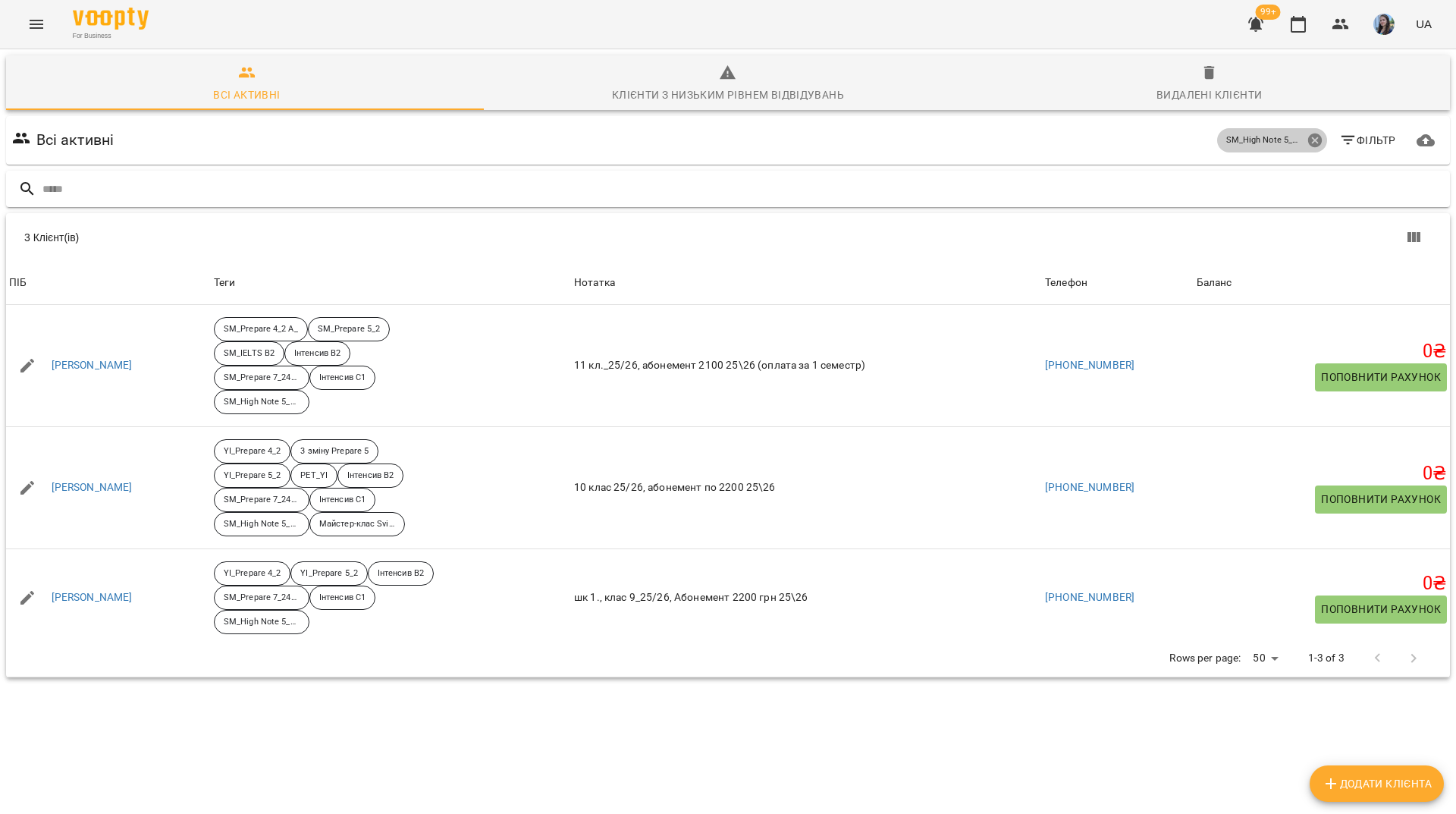
click at [1308, 134] on icon at bounding box center [1315, 141] width 14 height 14
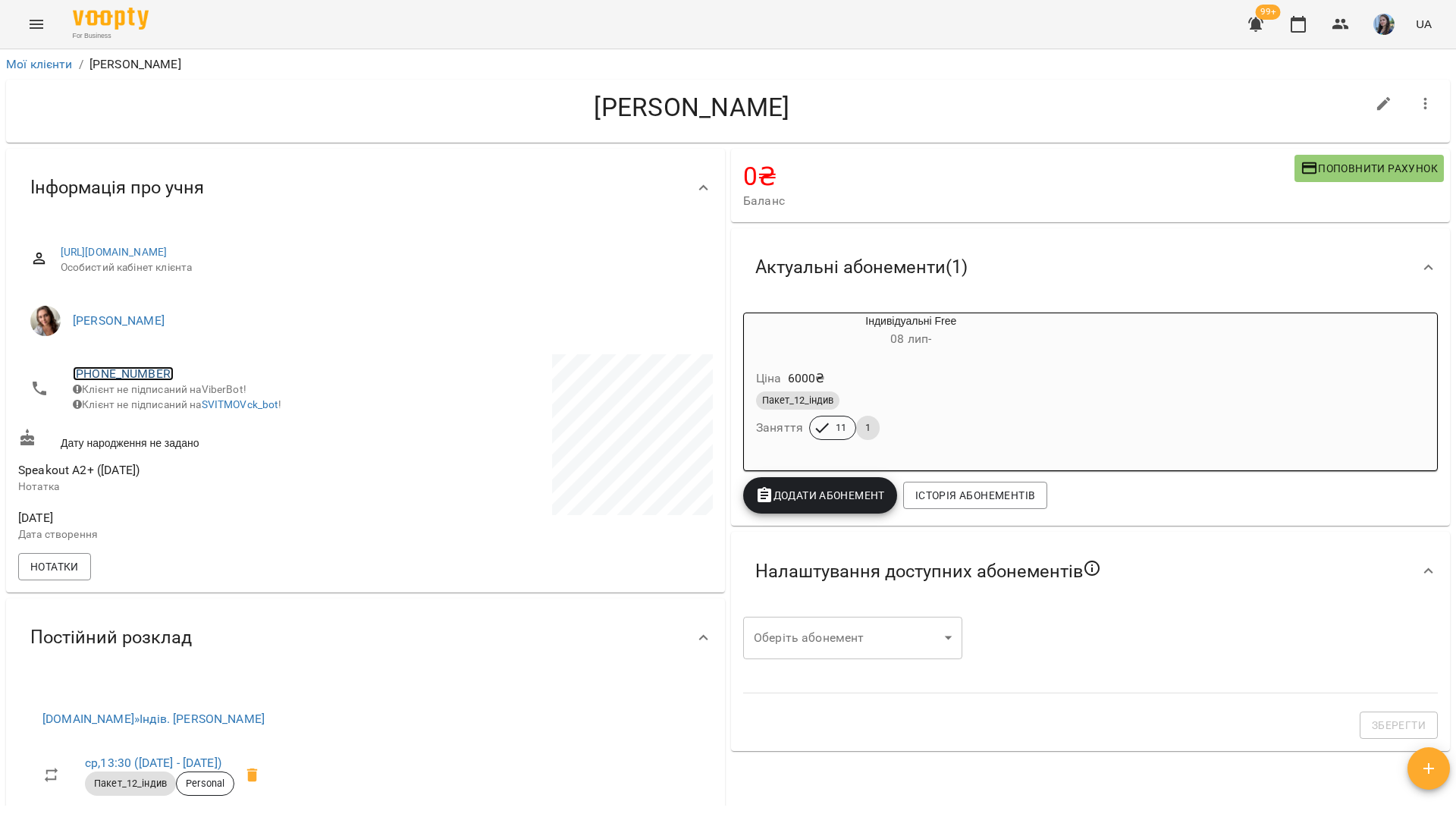
click at [140, 375] on link "[PHONE_NUMBER]" at bounding box center [122, 373] width 101 height 15
click at [185, 407] on img at bounding box center [185, 403] width 22 height 22
click at [252, 40] on div "For Business 99+ UA" at bounding box center [728, 24] width 1456 height 48
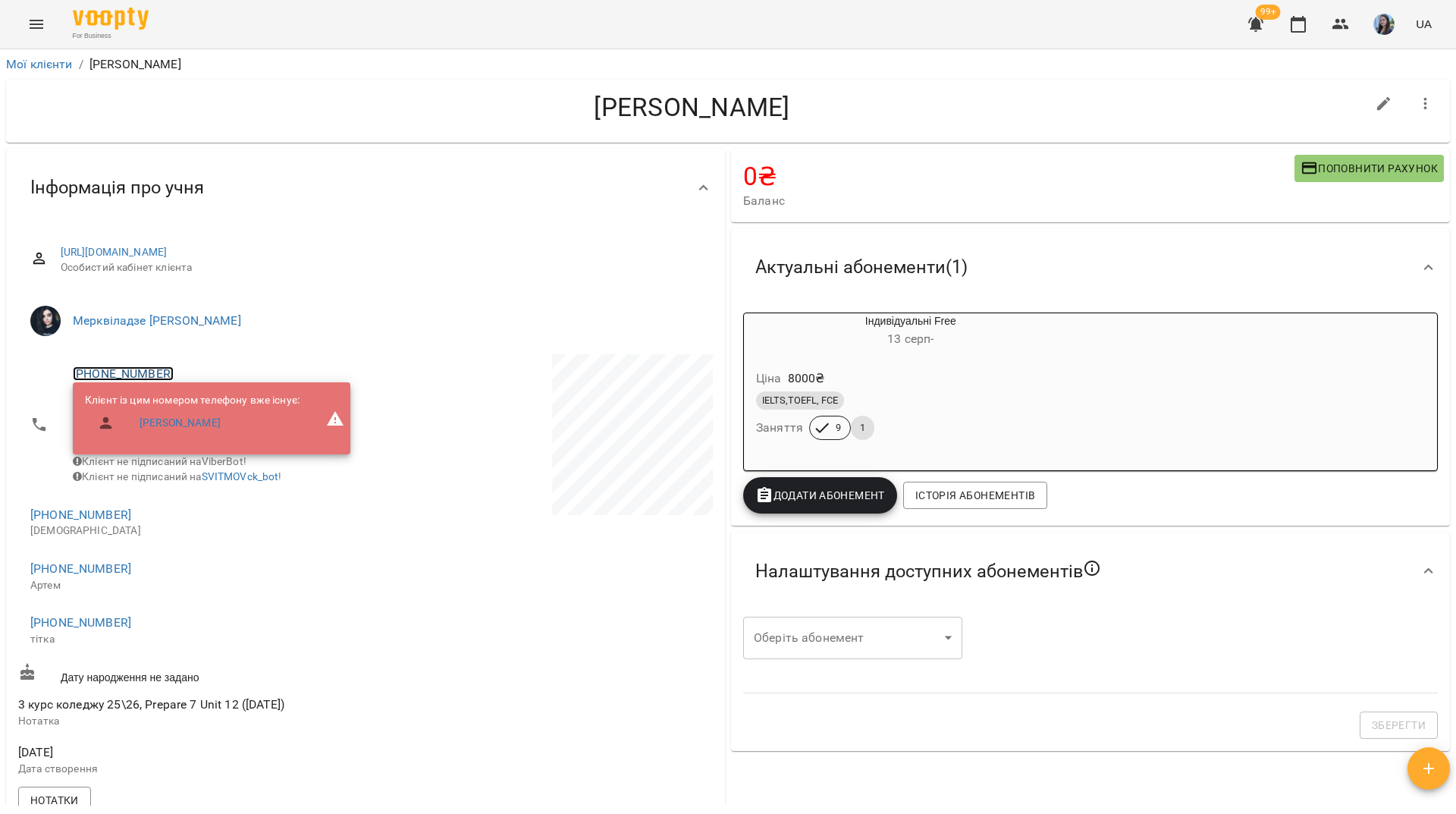
click at [135, 378] on link "[PHONE_NUMBER]" at bounding box center [122, 373] width 101 height 15
click at [184, 411] on img at bounding box center [185, 403] width 22 height 22
click at [298, 26] on div "For Business 99+ UA" at bounding box center [728, 24] width 1456 height 48
click at [331, 22] on div "For Business 99+ UA" at bounding box center [728, 24] width 1456 height 48
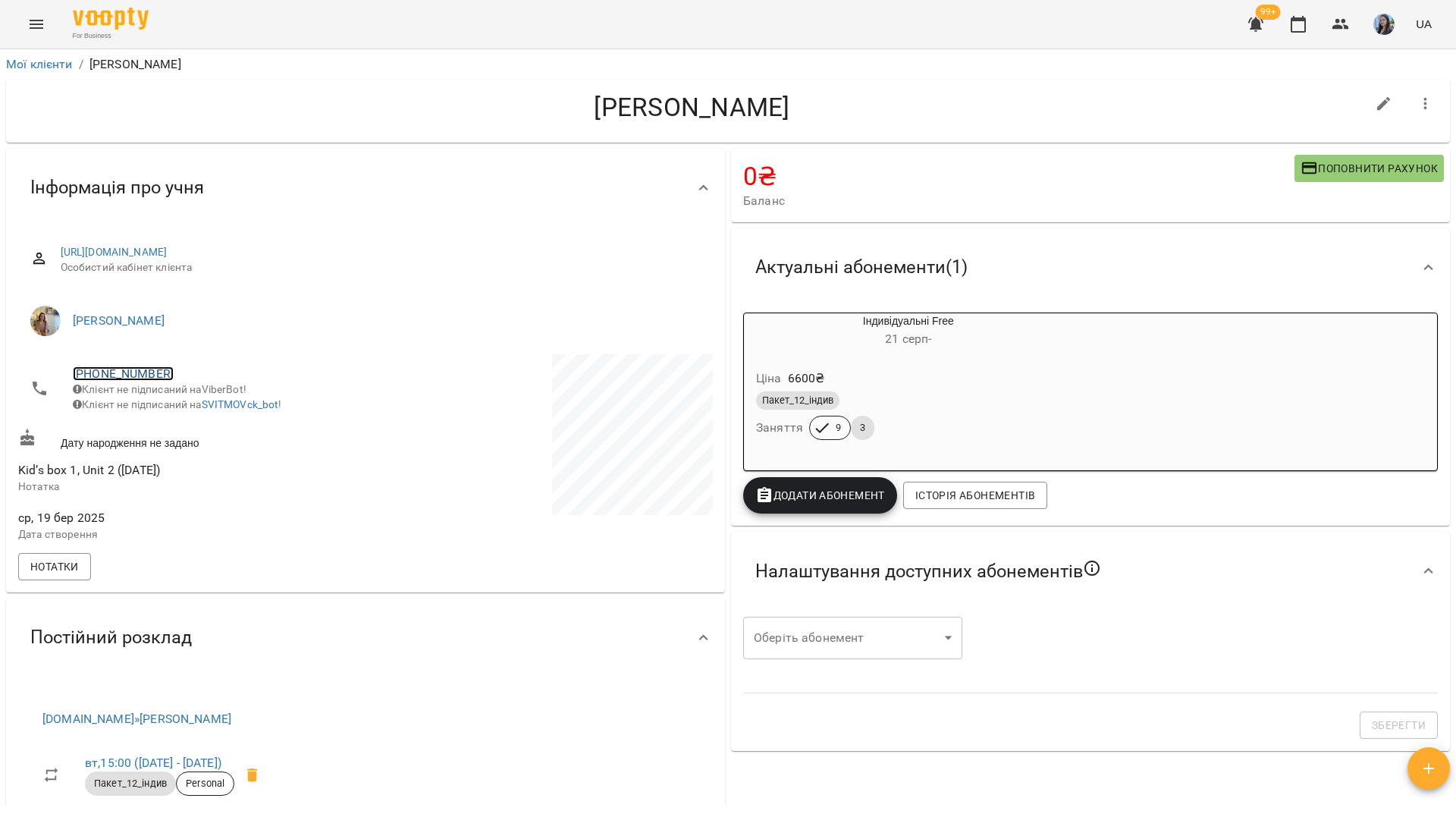
click at [140, 374] on link "+380633740030" at bounding box center [122, 373] width 101 height 15
click at [183, 408] on img at bounding box center [185, 403] width 22 height 22
click at [297, 43] on div "For Business 99+ UA" at bounding box center [728, 24] width 1456 height 48
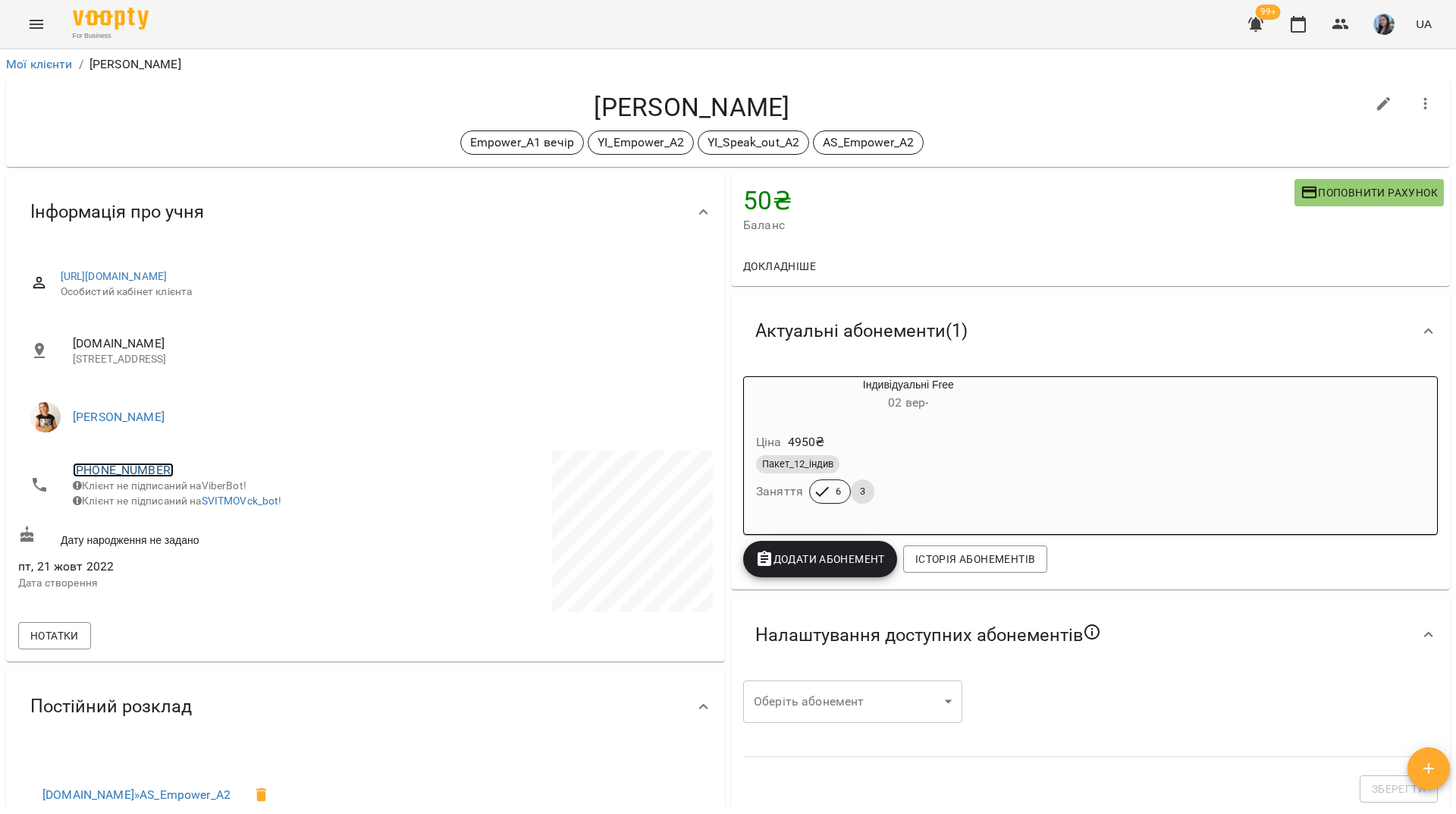
click at [141, 470] on link "[PHONE_NUMBER]" at bounding box center [122, 469] width 101 height 15
click at [185, 501] on img at bounding box center [185, 498] width 22 height 22
click at [253, 85] on div "Горлач Марина Empower_А1 вечір YI_Empower_A2 YI_Speak_out_A2 AS_Empower_A2" at bounding box center [728, 122] width 1444 height 87
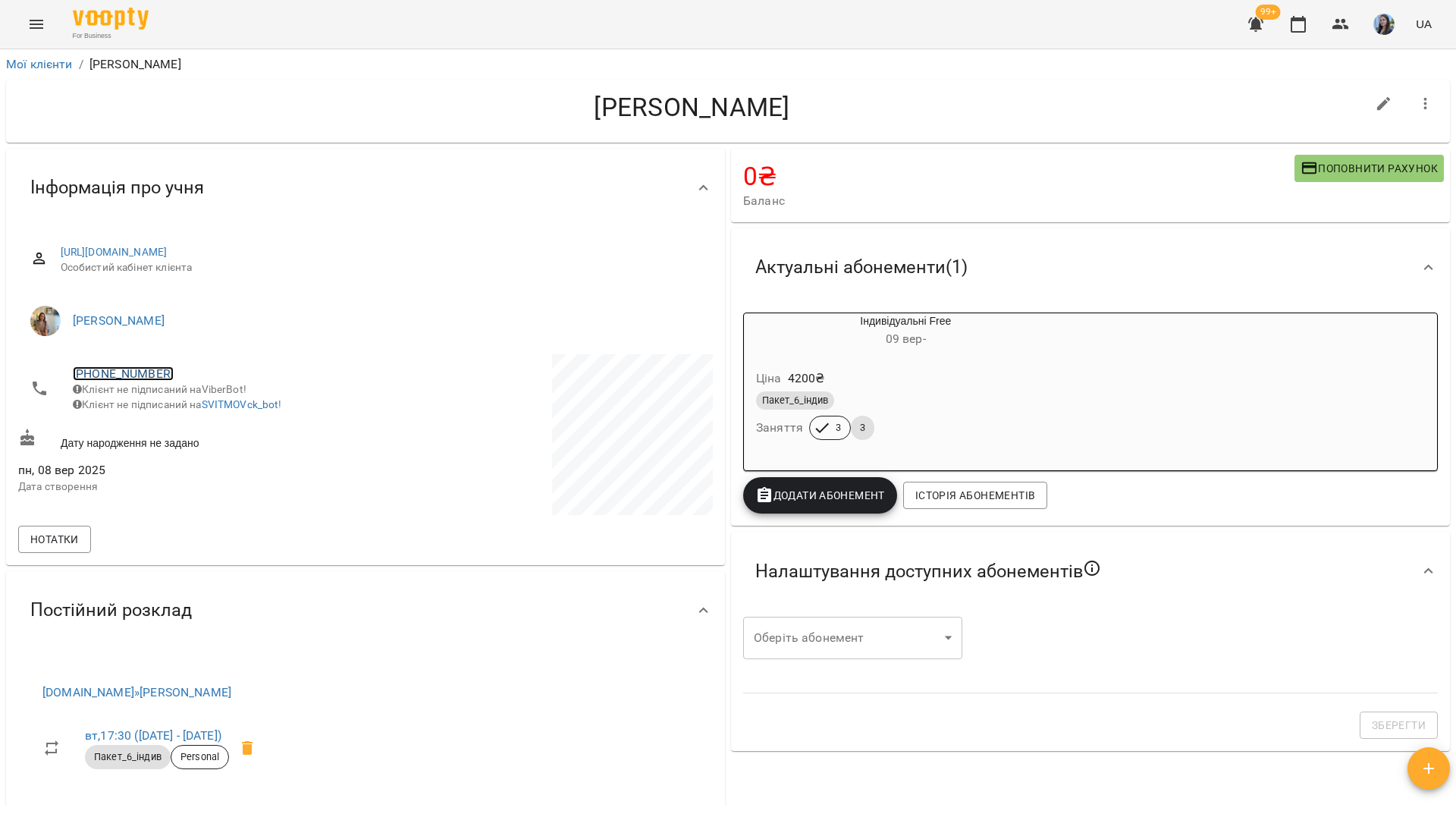
click at [150, 367] on link "[PHONE_NUMBER]" at bounding box center [122, 373] width 101 height 15
click at [207, 403] on div at bounding box center [728, 407] width 1456 height 814
click at [189, 407] on img at bounding box center [185, 403] width 22 height 22
click at [145, 374] on link "+380986151568" at bounding box center [122, 373] width 101 height 15
click at [179, 400] on img at bounding box center [185, 403] width 22 height 22
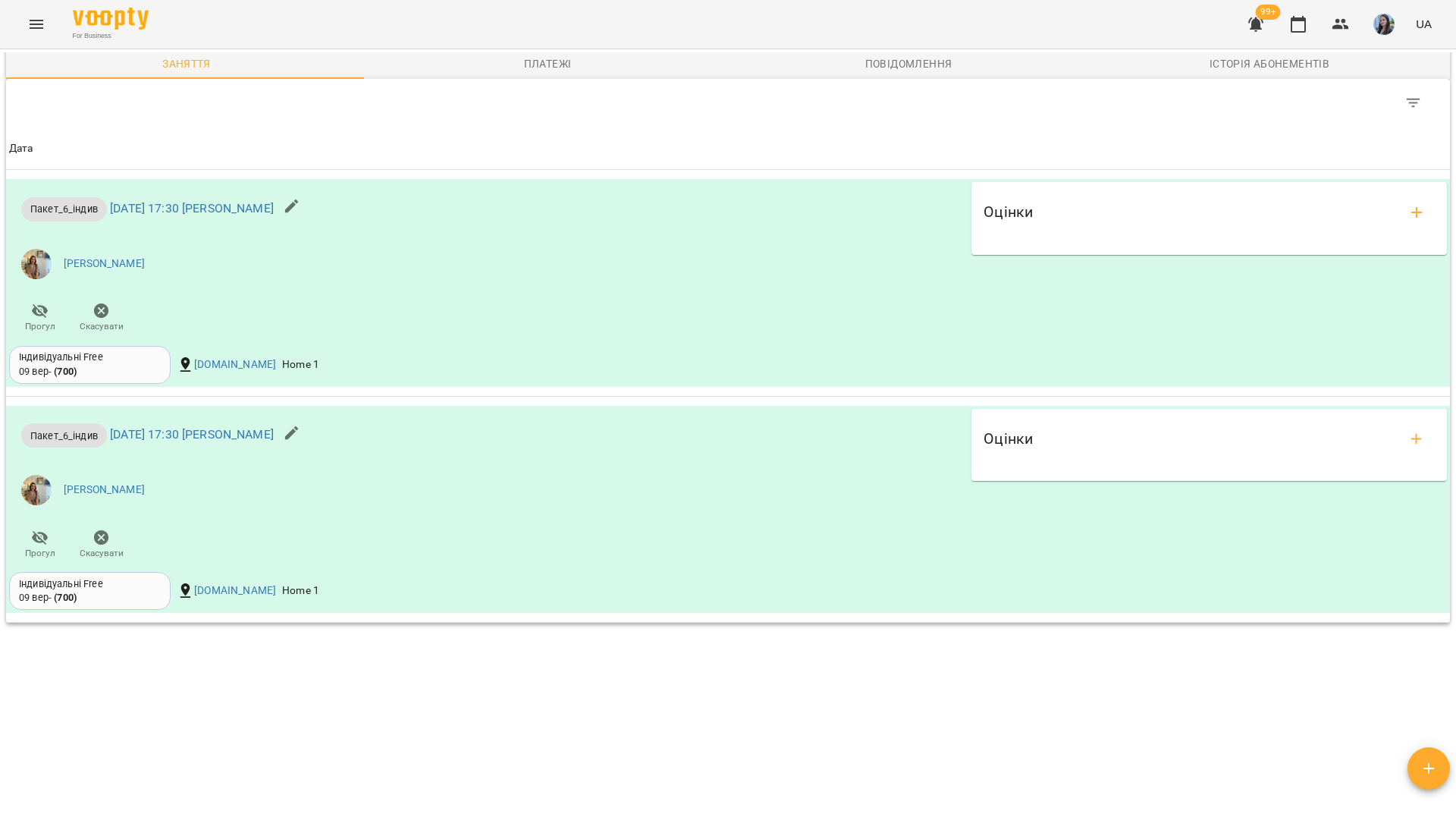
scroll to position [834, 0]
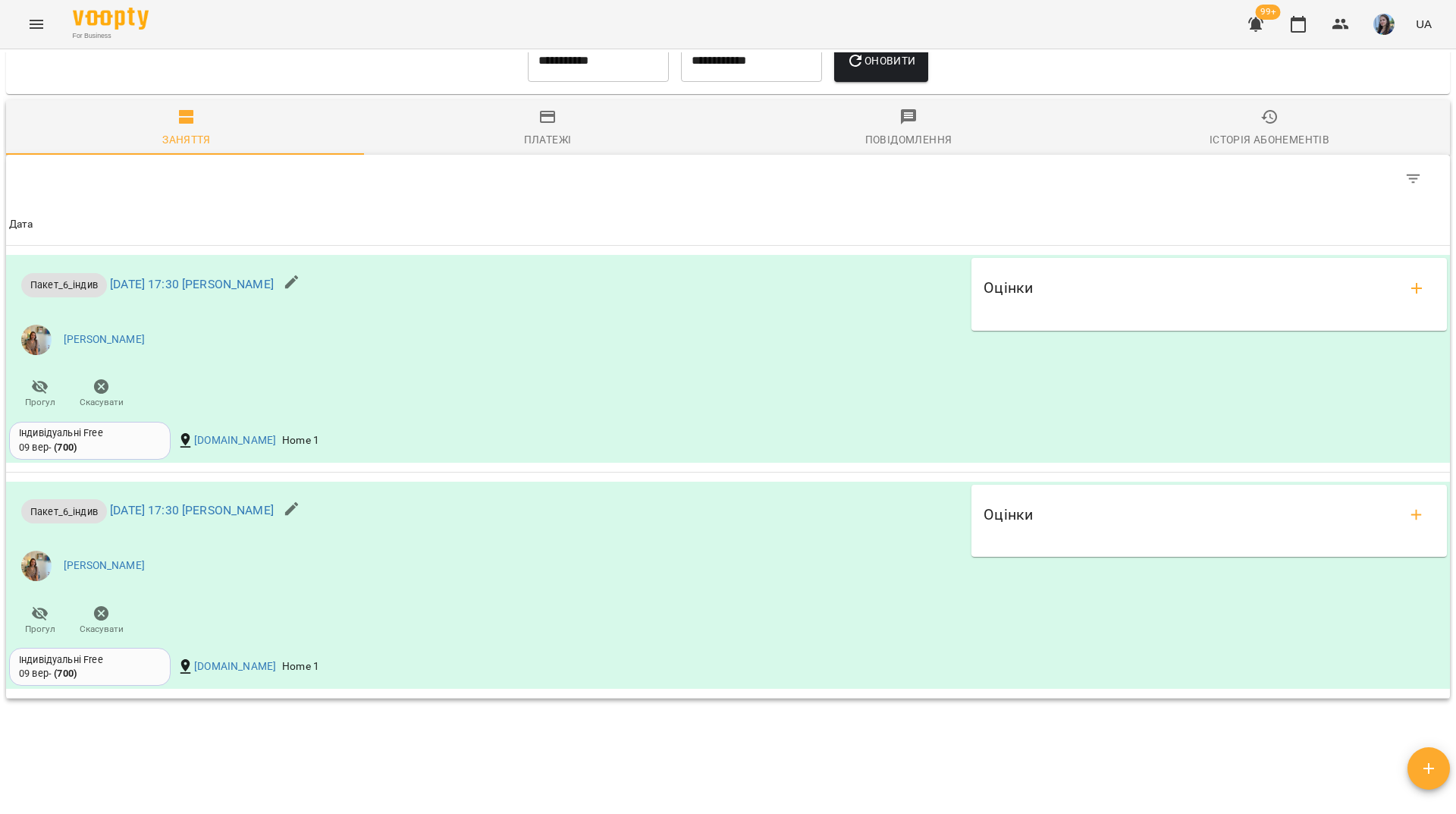
click at [201, 28] on div "For Business 99+ UA" at bounding box center [728, 24] width 1456 height 48
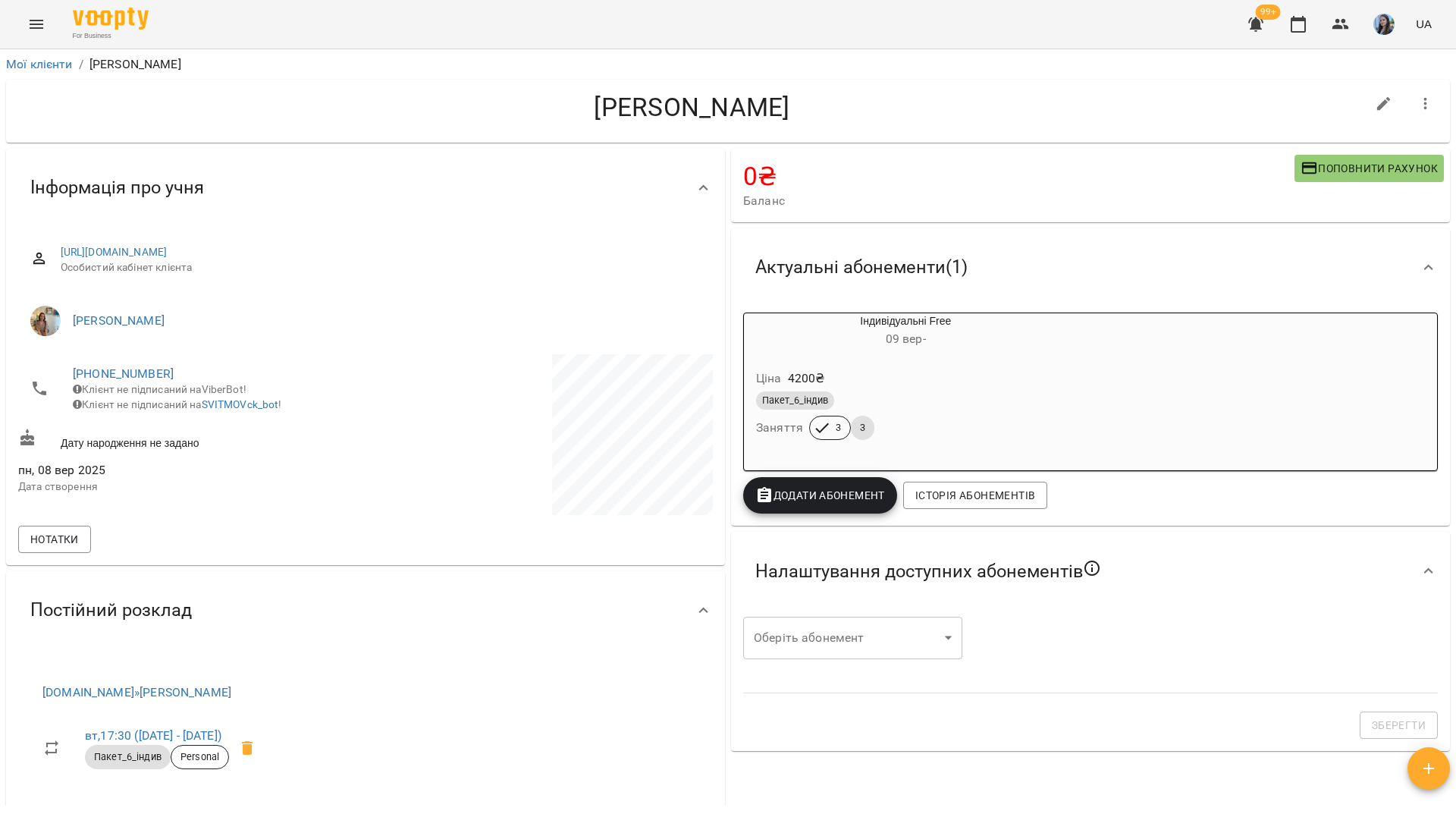
scroll to position [76, 0]
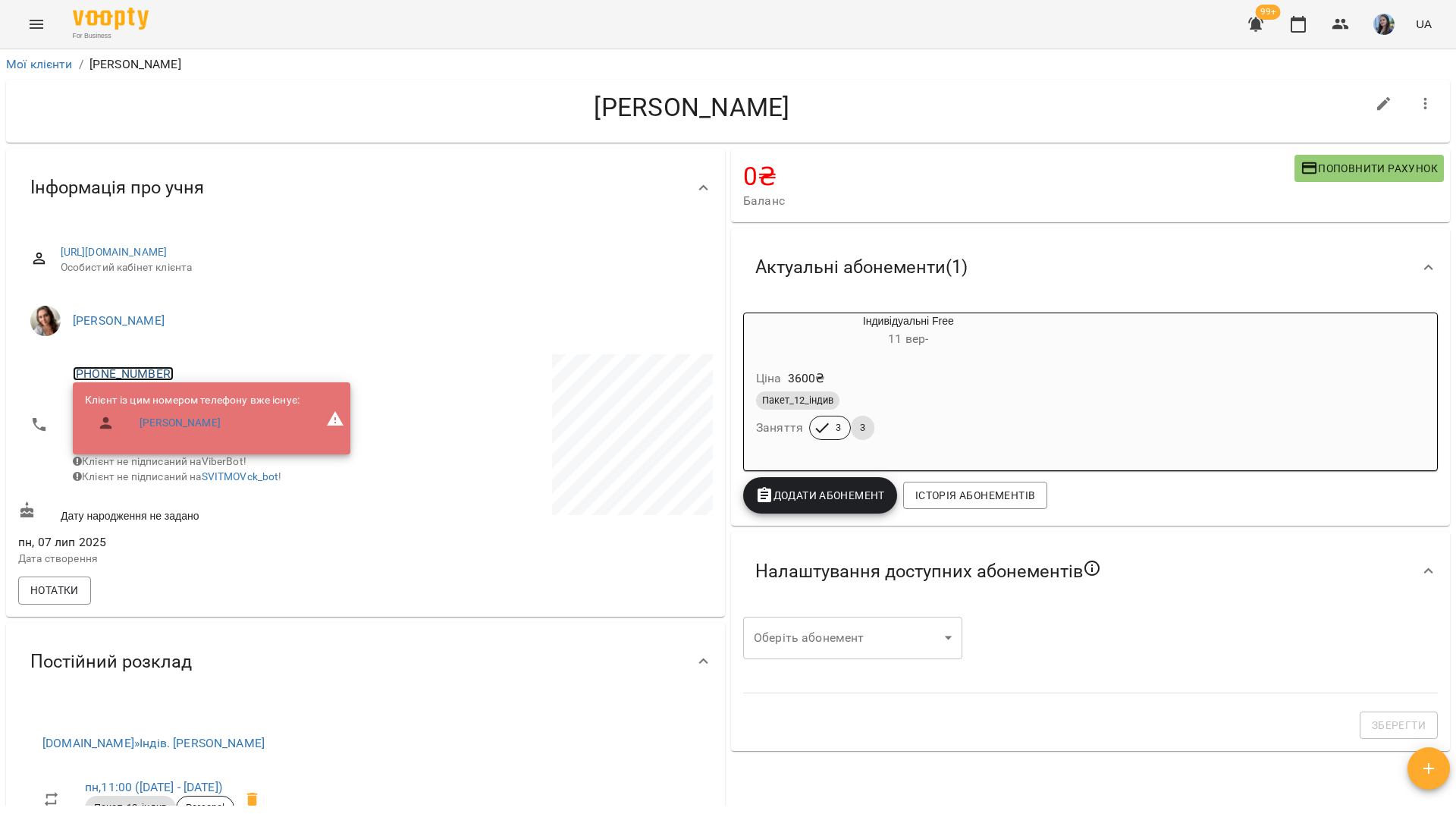
click at [148, 373] on link "+380967215072" at bounding box center [122, 373] width 101 height 15
click at [180, 399] on img at bounding box center [185, 403] width 22 height 22
drag, startPoint x: 238, startPoint y: 116, endPoint x: 259, endPoint y: 171, distance: 58.9
click at [238, 116] on h4 "[PERSON_NAME]" at bounding box center [692, 107] width 1348 height 31
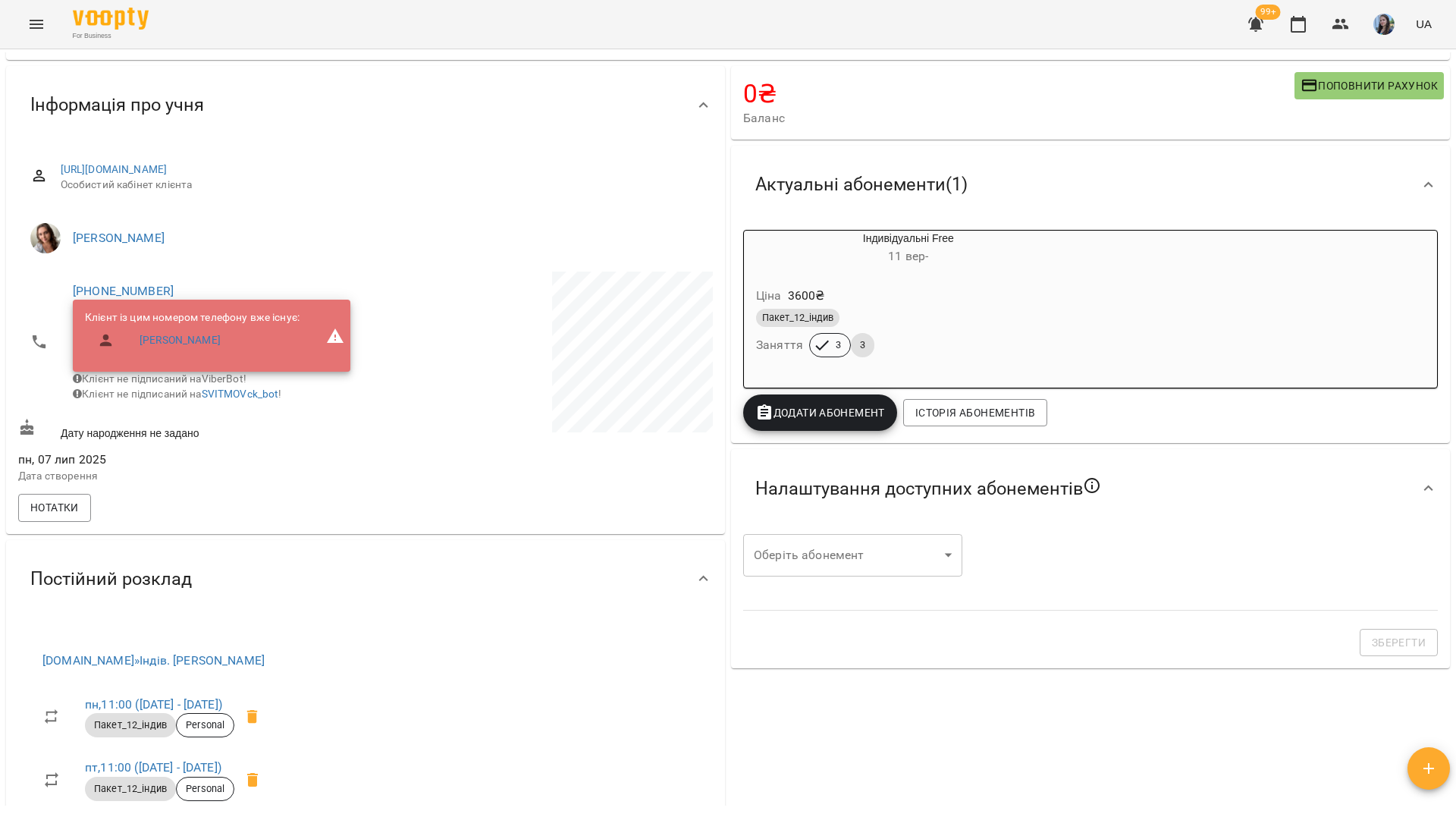
scroll to position [152, 0]
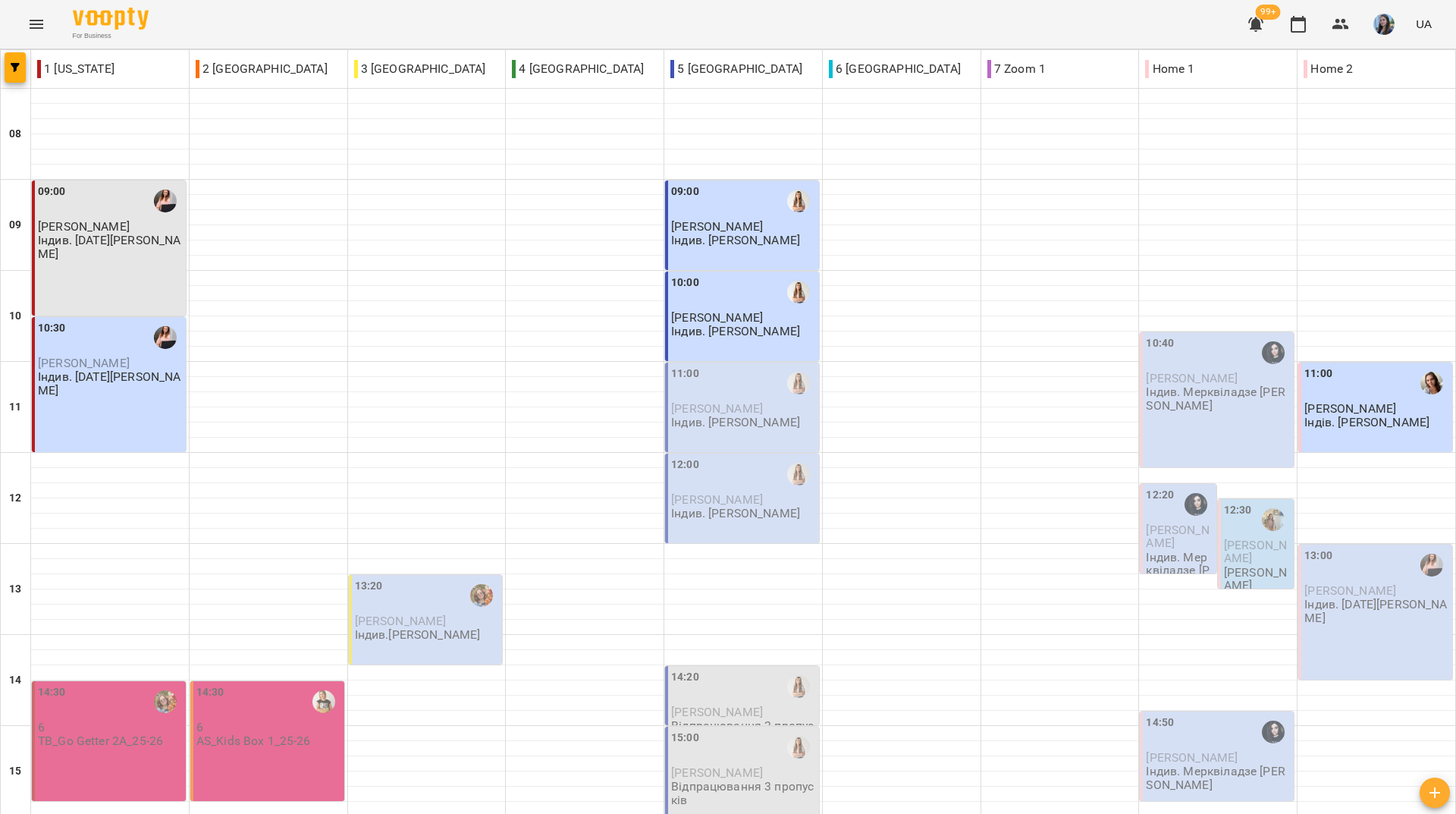
scroll to position [559, 0]
click at [721, 21] on div "For Business 99+ UA" at bounding box center [728, 24] width 1456 height 48
click at [505, 11] on div "For Business 99+ UA" at bounding box center [728, 24] width 1456 height 48
click at [266, 28] on div "For Business 99+ UA" at bounding box center [728, 24] width 1456 height 48
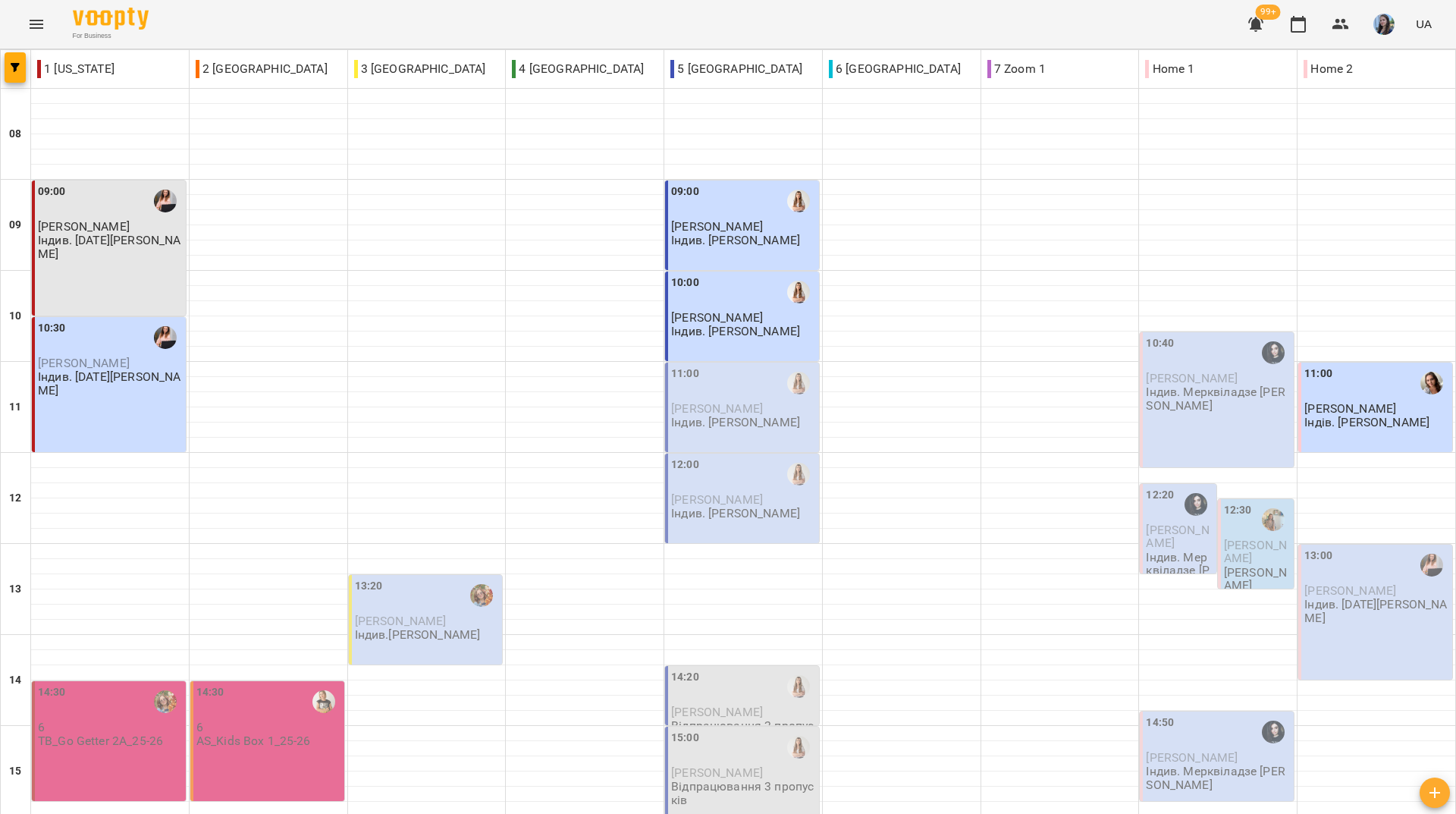
scroll to position [559, 0]
drag, startPoint x: 525, startPoint y: 17, endPoint x: 498, endPoint y: 1, distance: 31.4
click at [525, 17] on div "For Business 99+ UA" at bounding box center [728, 24] width 1456 height 48
click at [510, 9] on div "For Business 99+ UA" at bounding box center [728, 24] width 1456 height 48
click at [553, 20] on div "For Business 99+ UA" at bounding box center [728, 24] width 1456 height 48
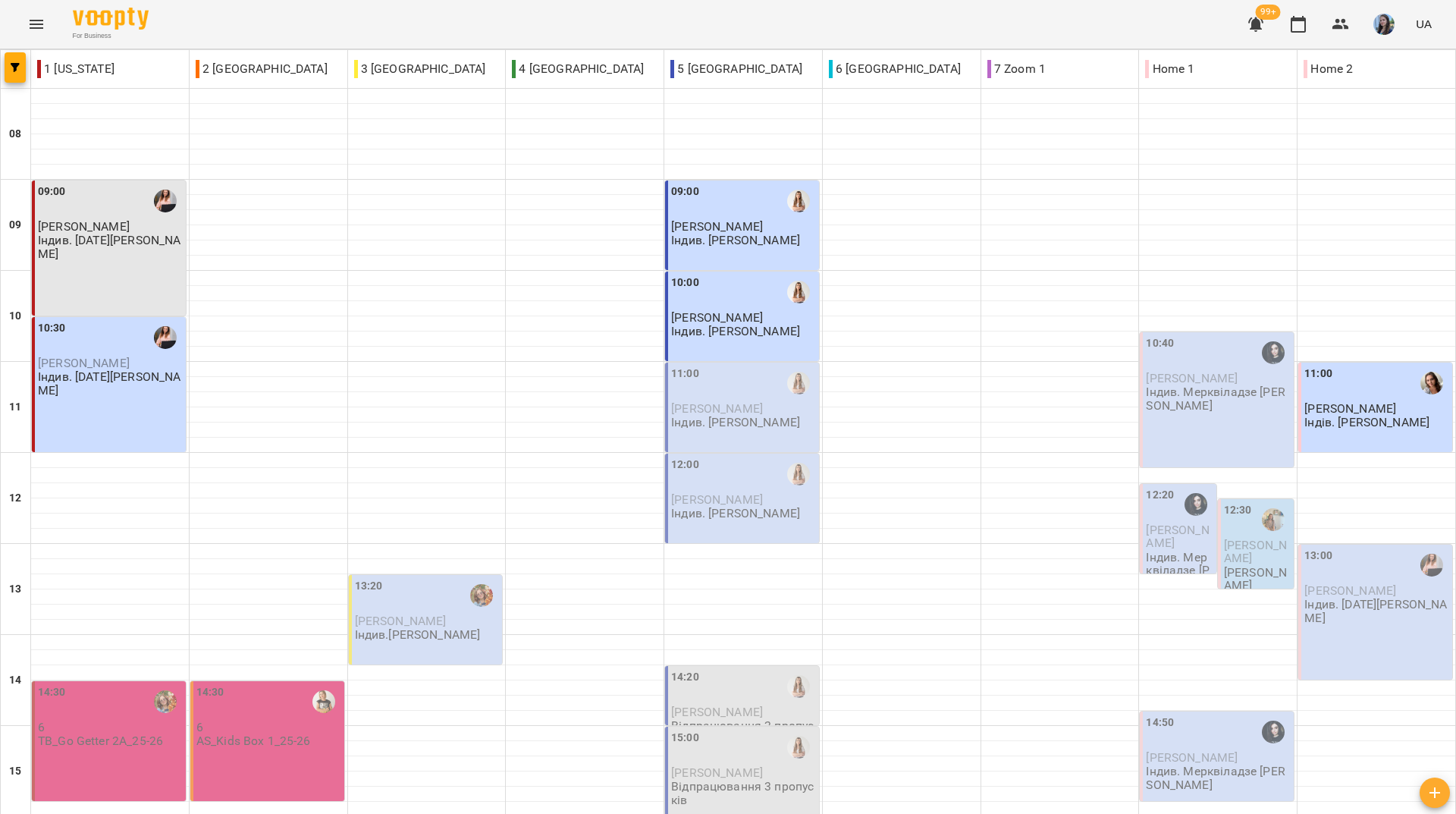
click at [508, 20] on div "For Business 99+ UA" at bounding box center [728, 24] width 1456 height 48
click at [499, 21] on div "For Business 99+ UA" at bounding box center [728, 24] width 1456 height 48
click at [292, 27] on div "For Business 99+ UA" at bounding box center [728, 24] width 1456 height 48
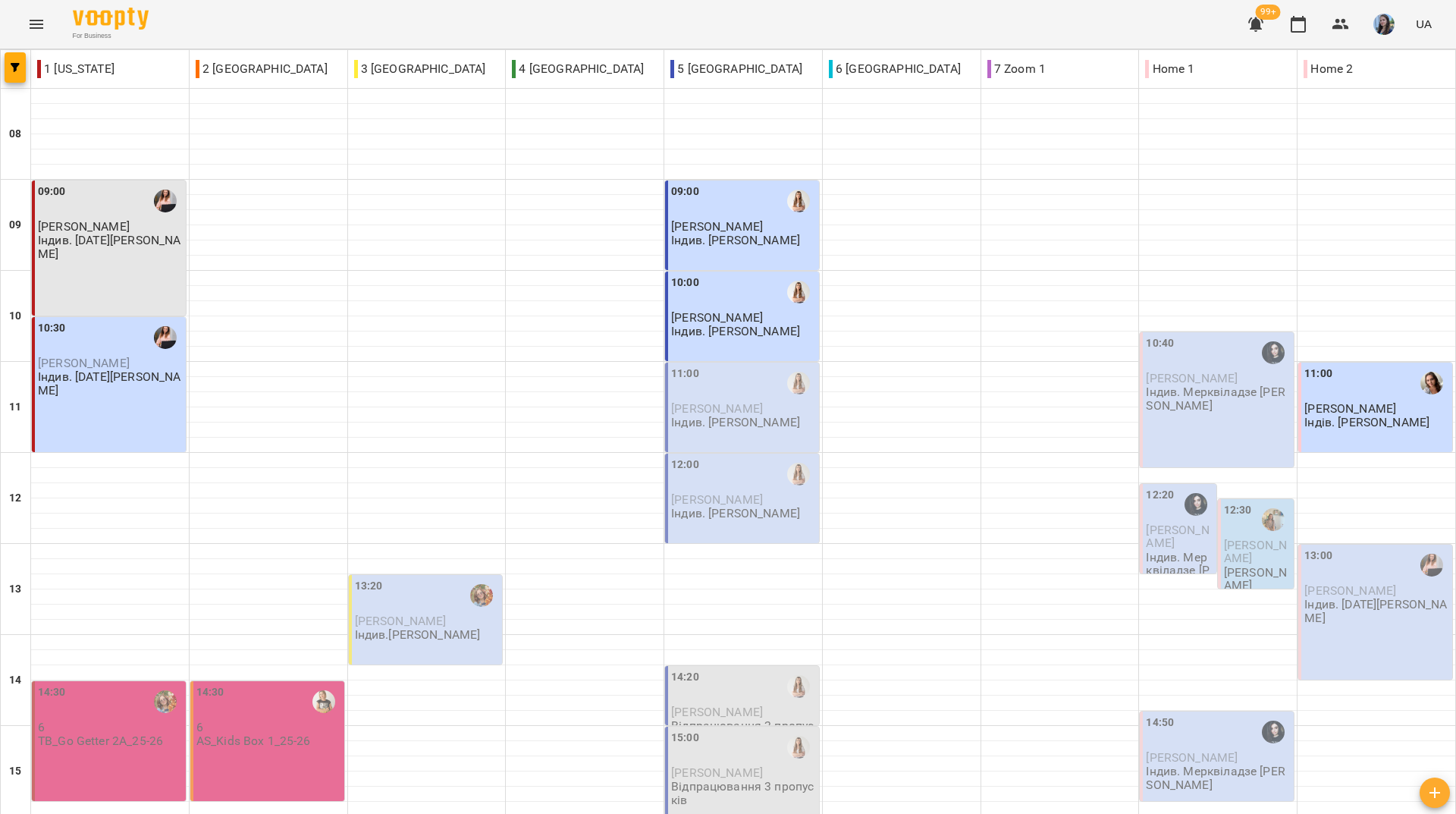
click at [235, 25] on div "For Business 99+ UA" at bounding box center [728, 24] width 1456 height 48
click at [468, 614] on p "Кравченко Марина" at bounding box center [428, 620] width 145 height 13
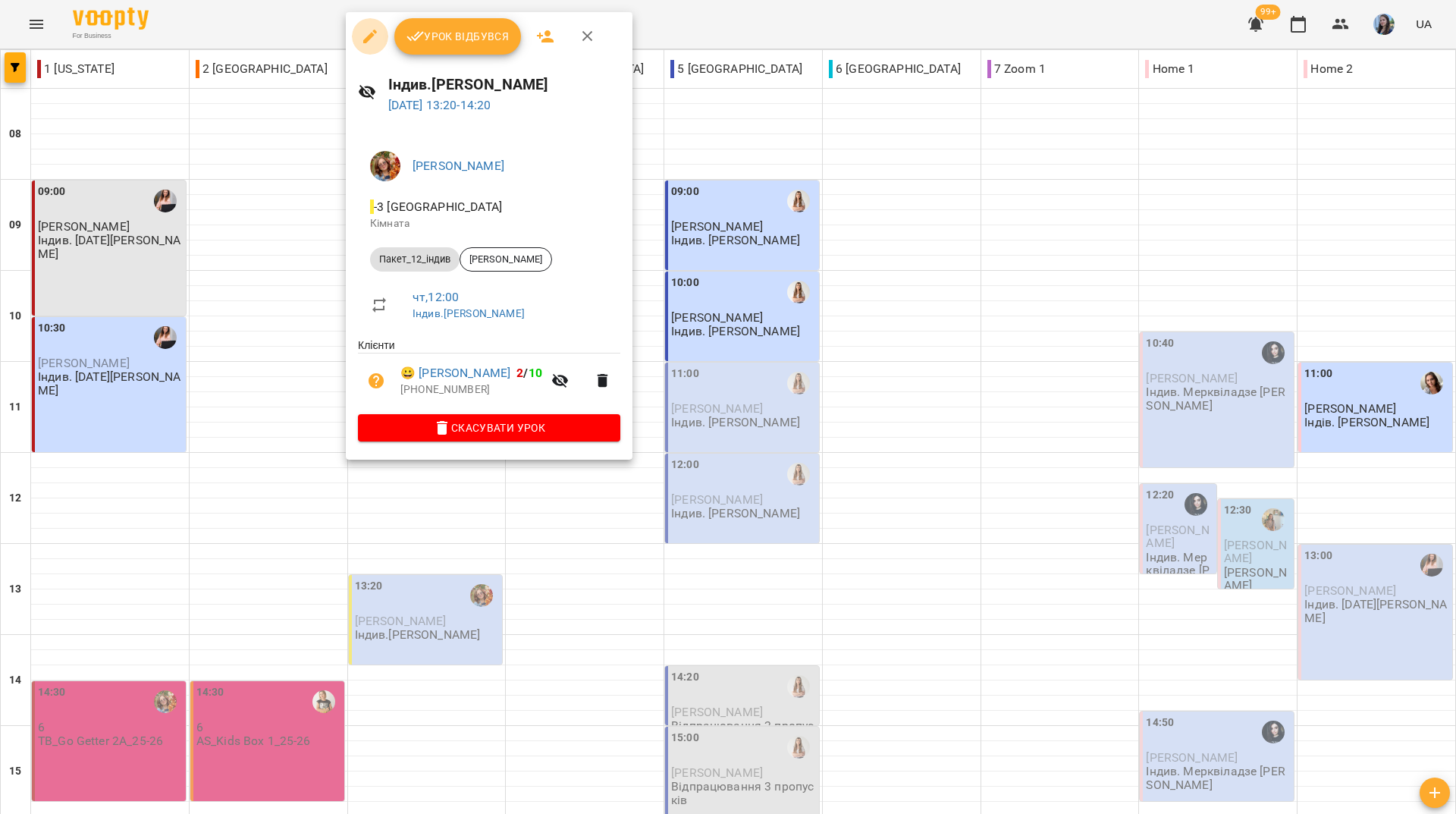
click at [367, 36] on icon "button" at bounding box center [370, 36] width 14 height 14
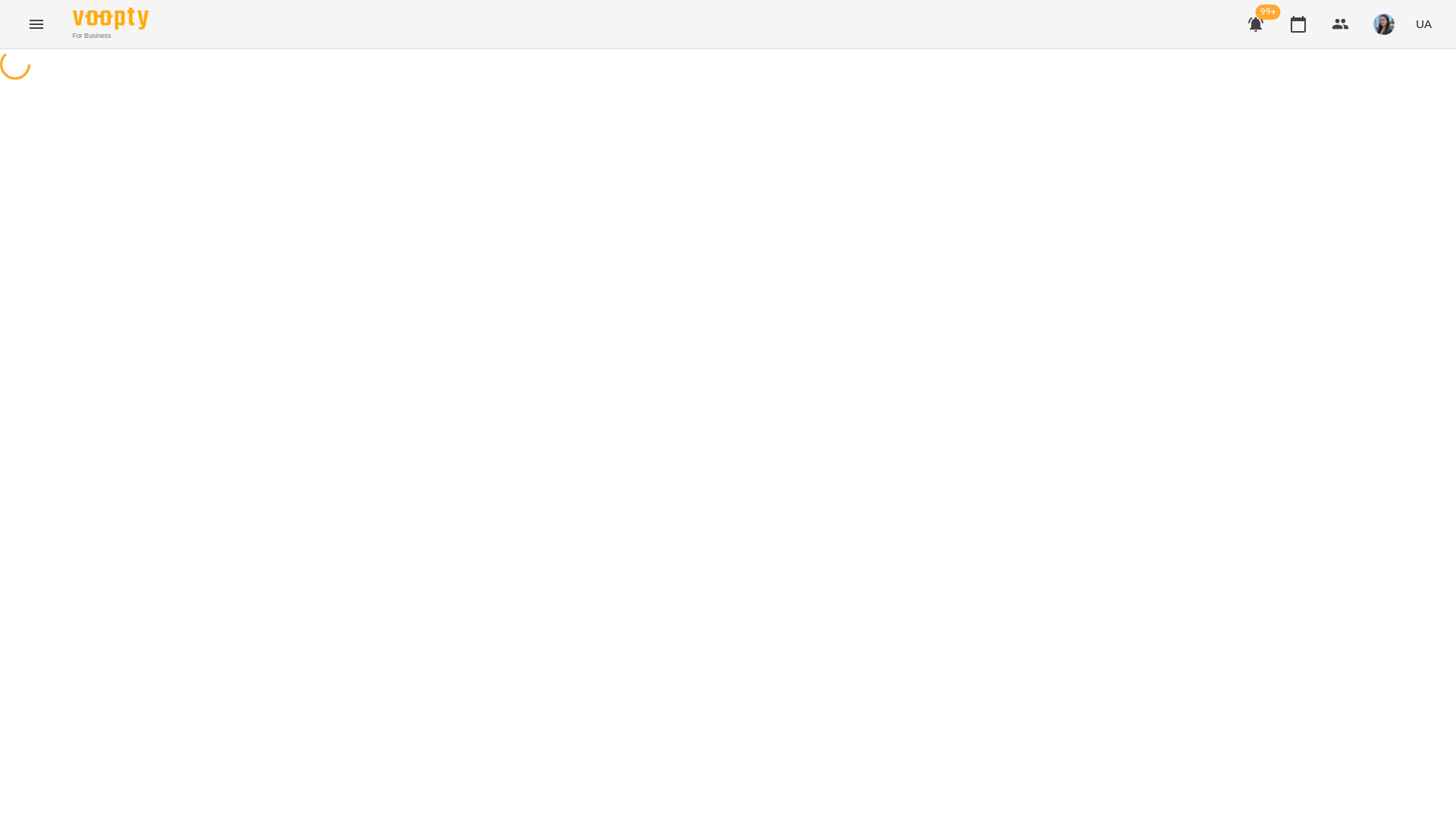
select select "**********"
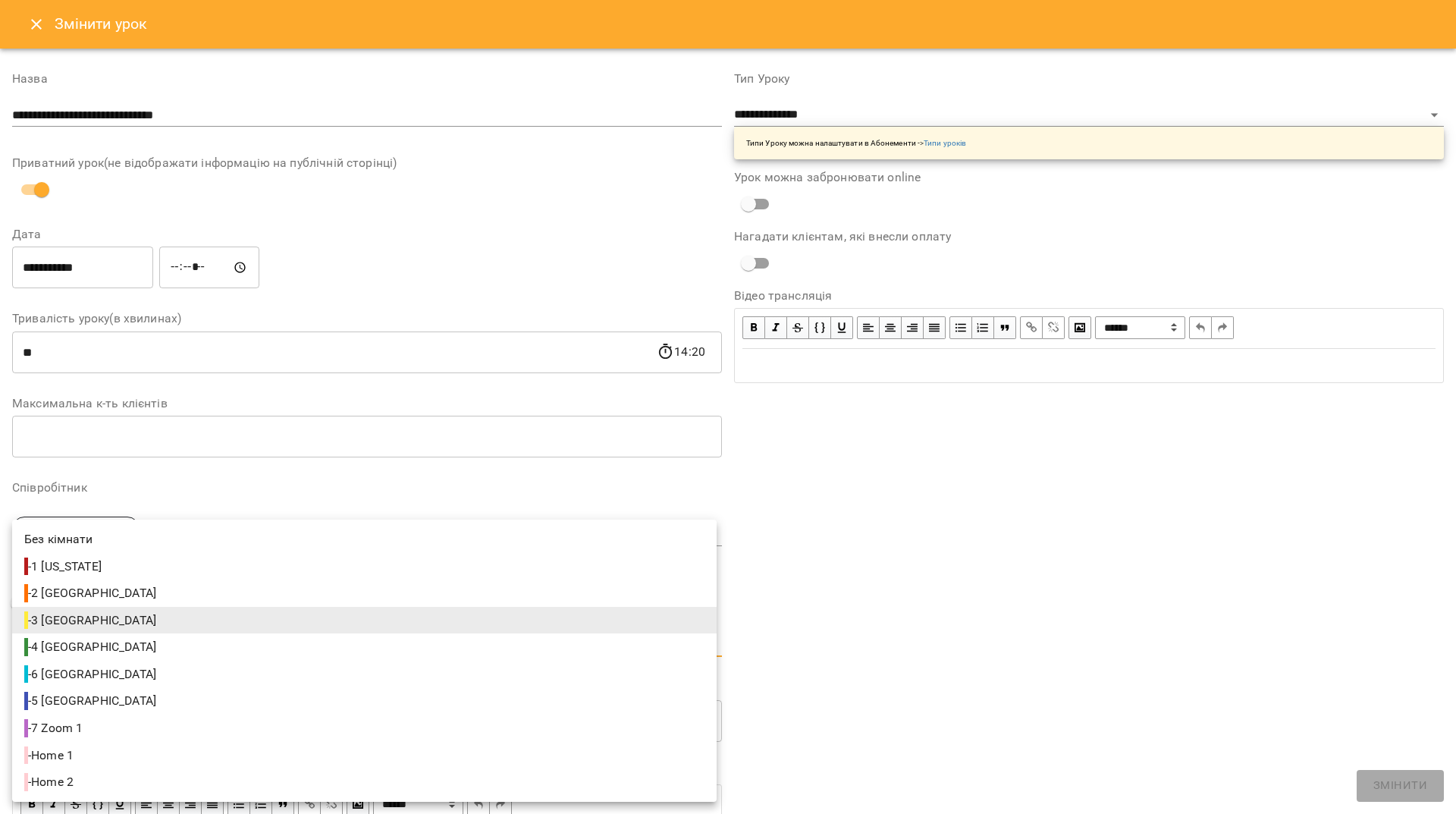
click at [141, 651] on body "For Business 99+ UA Журнал відвідувань / Індив.Тетяна Божко Олексіївна пт, 19 в…" at bounding box center [728, 373] width 1456 height 745
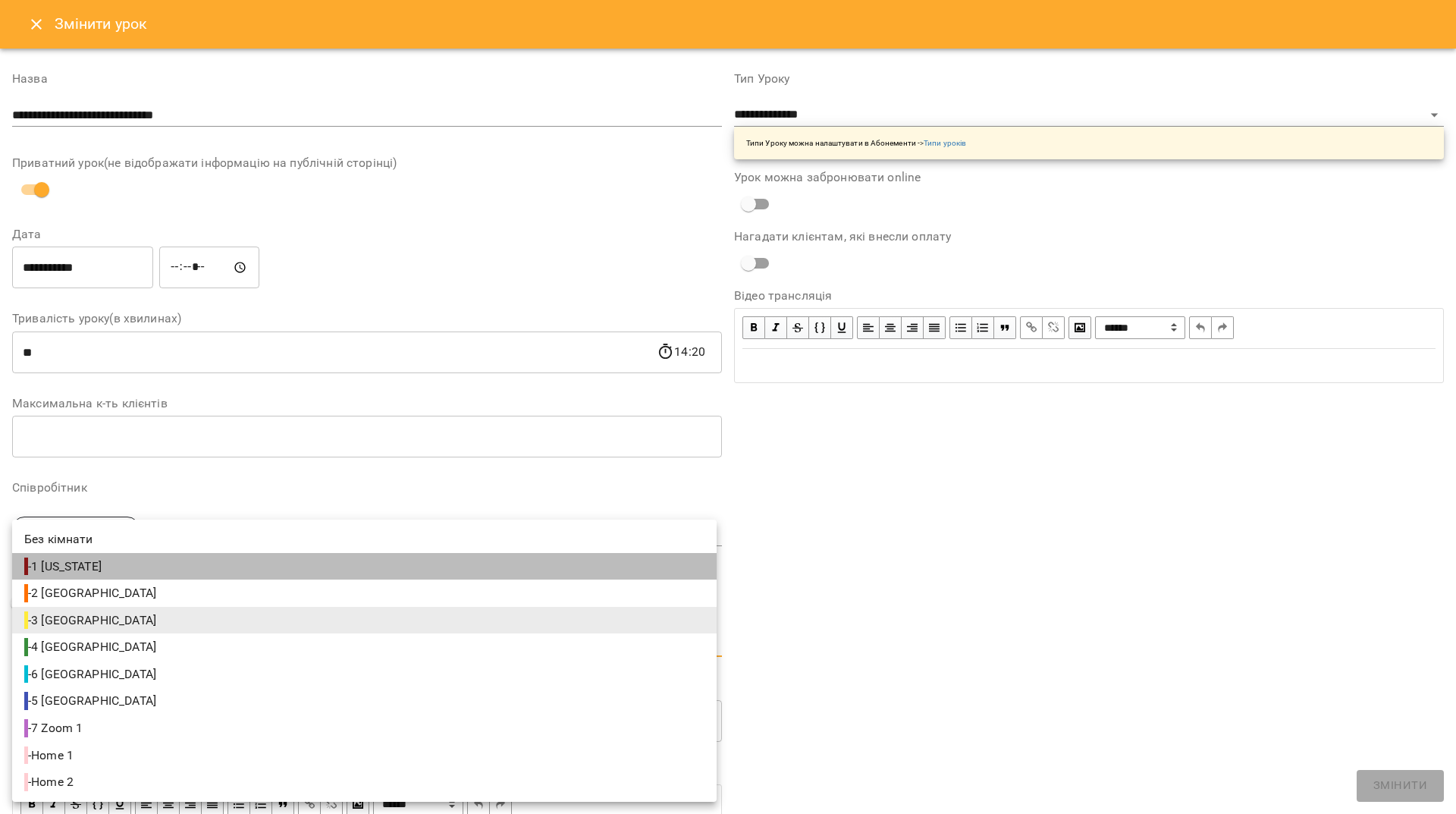
click at [93, 572] on span "- 1 New York" at bounding box center [64, 566] width 80 height 18
type input "**********"
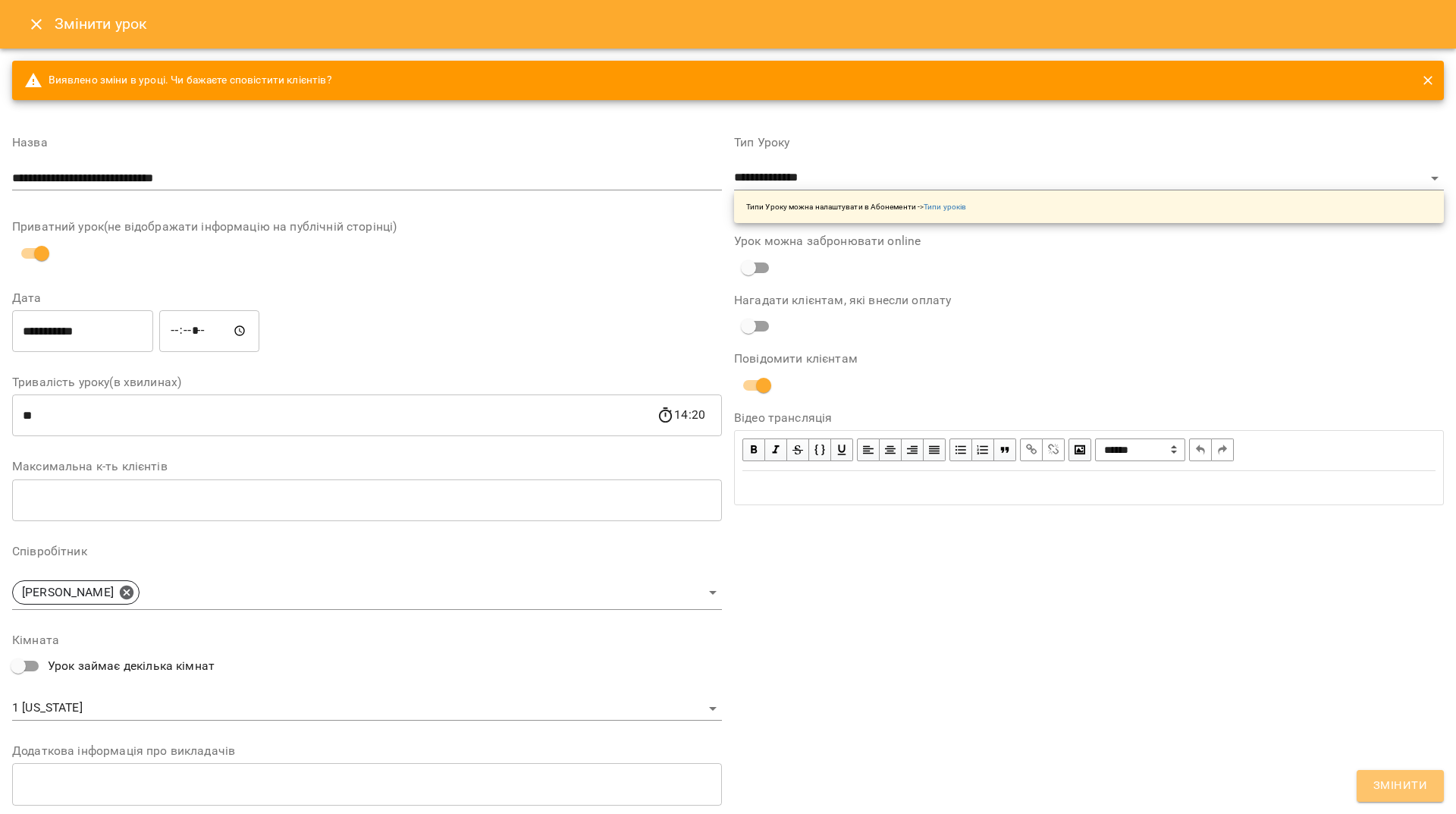
click at [1420, 792] on span "Змінити" at bounding box center [1400, 786] width 53 height 20
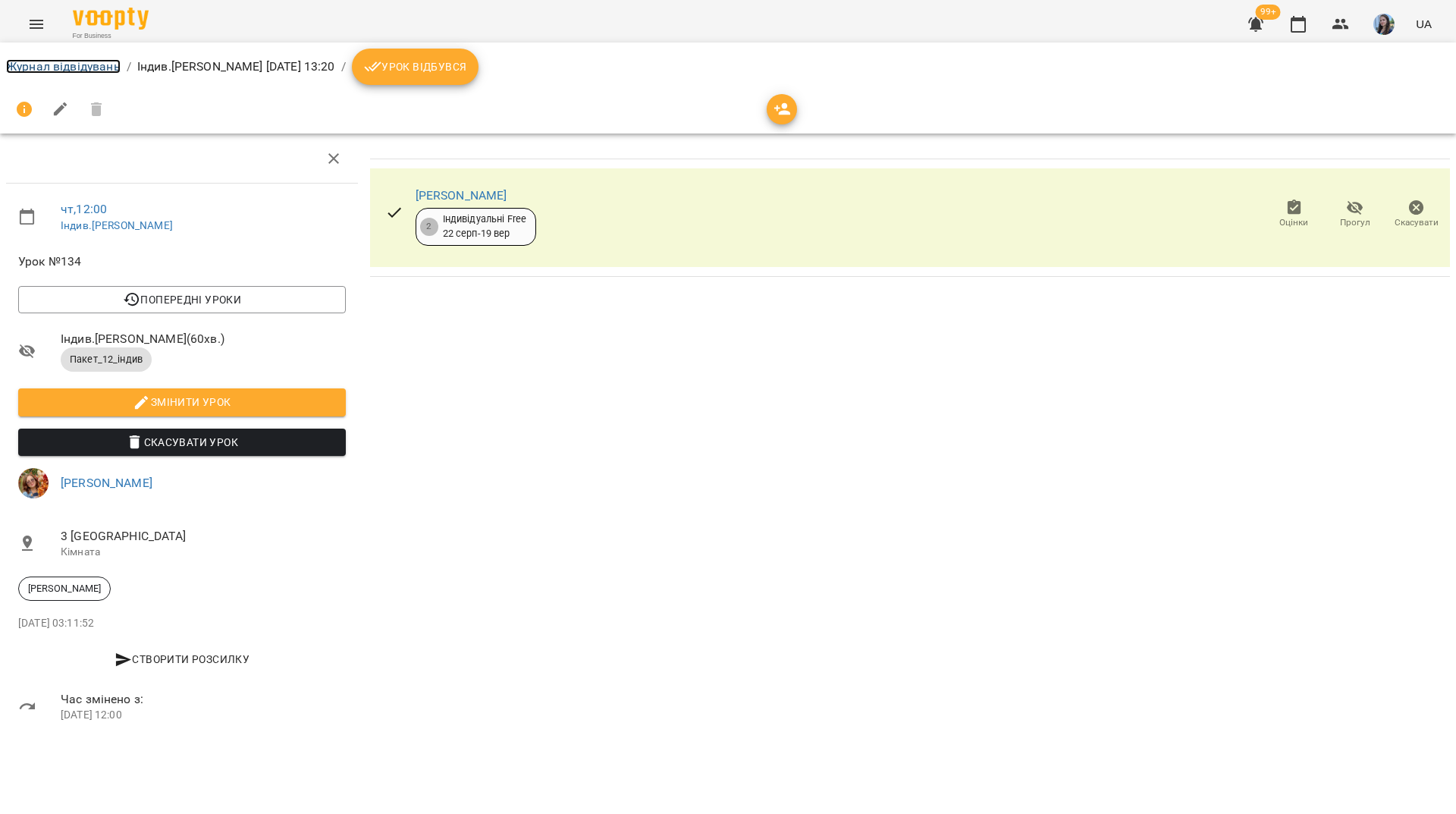
click at [97, 66] on link "Журнал відвідувань" at bounding box center [63, 66] width 115 height 15
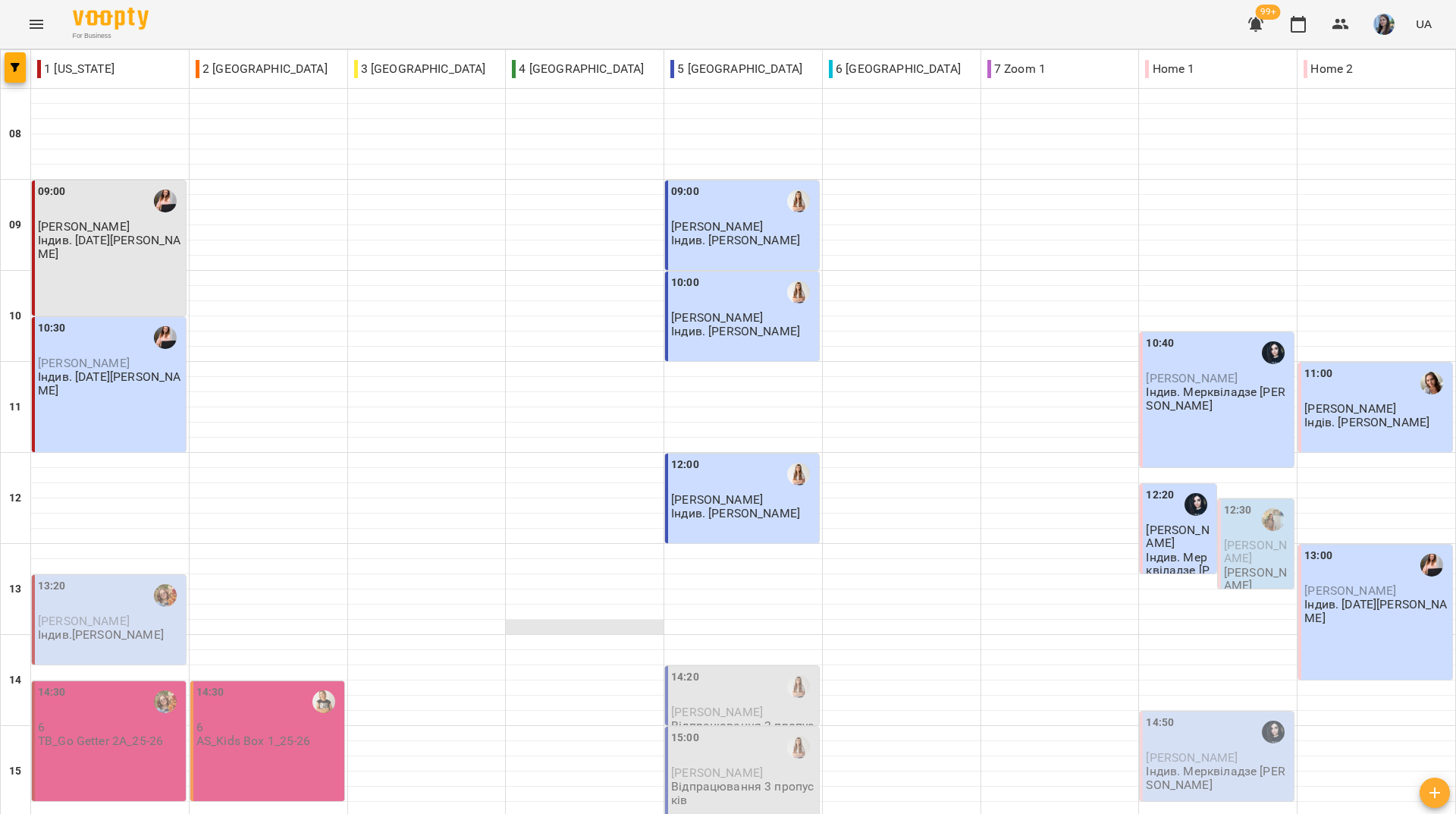
scroll to position [559, 0]
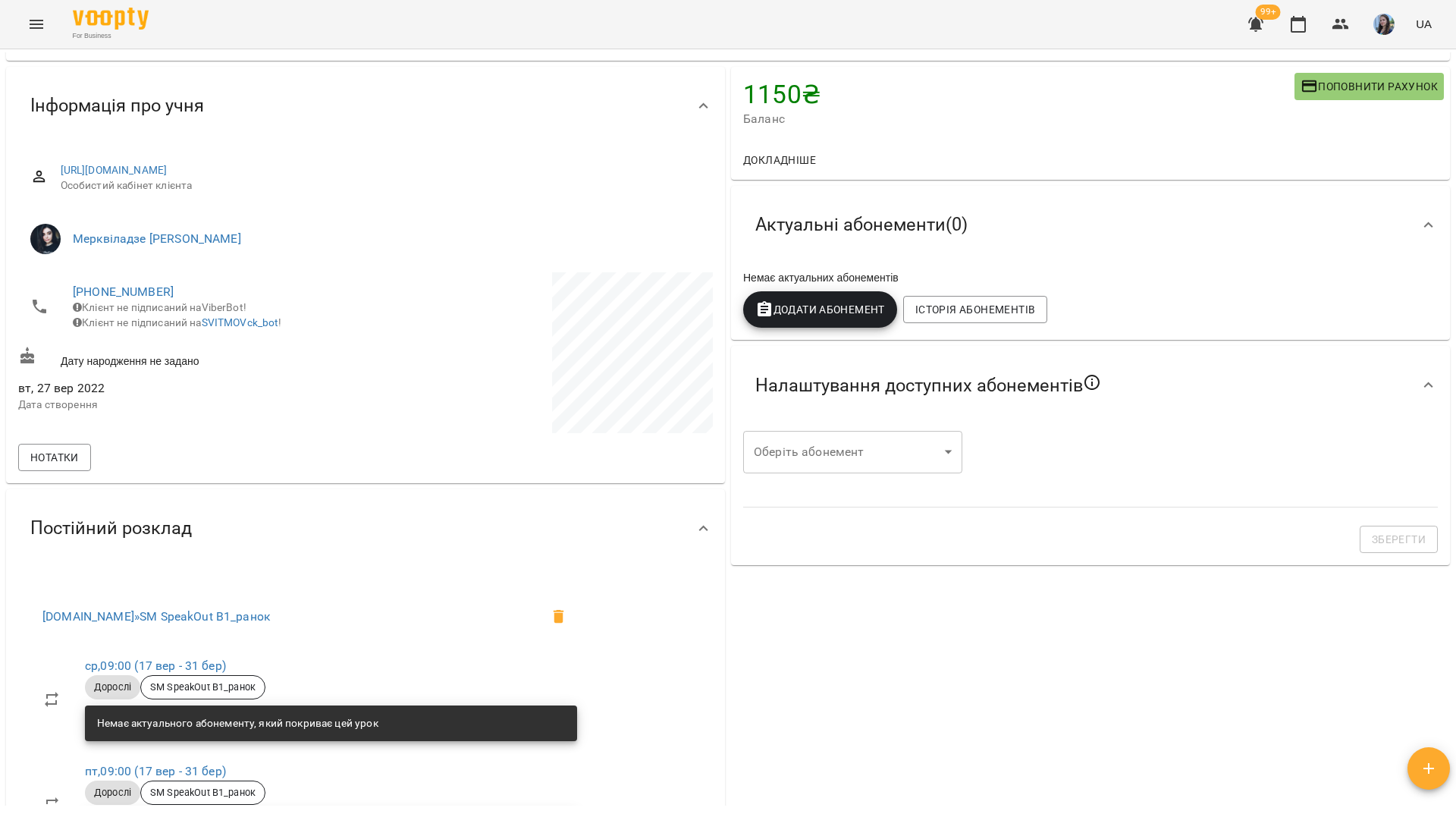
scroll to position [76, 0]
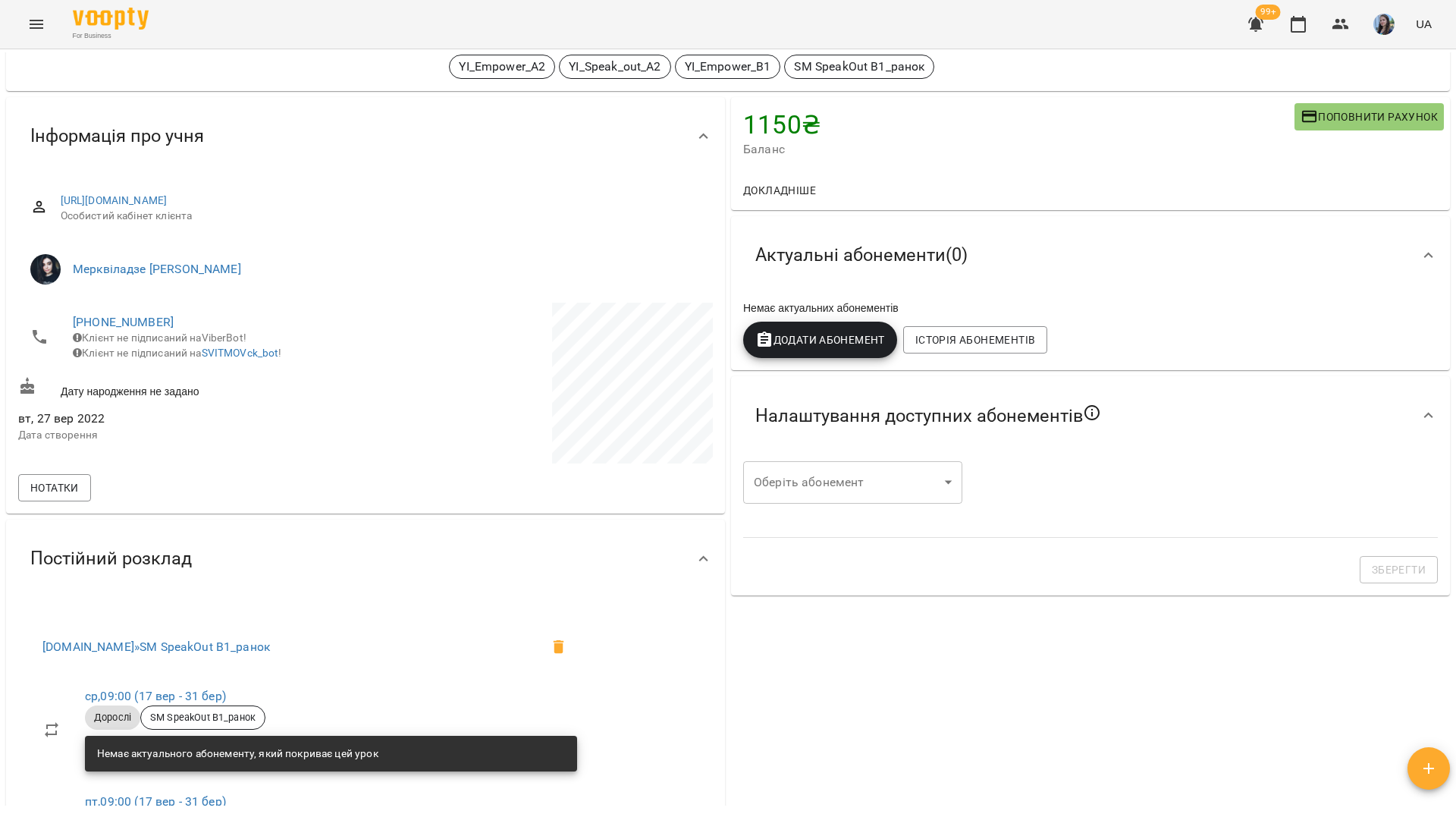
click at [840, 344] on span "Додати Абонемент" at bounding box center [820, 339] width 129 height 18
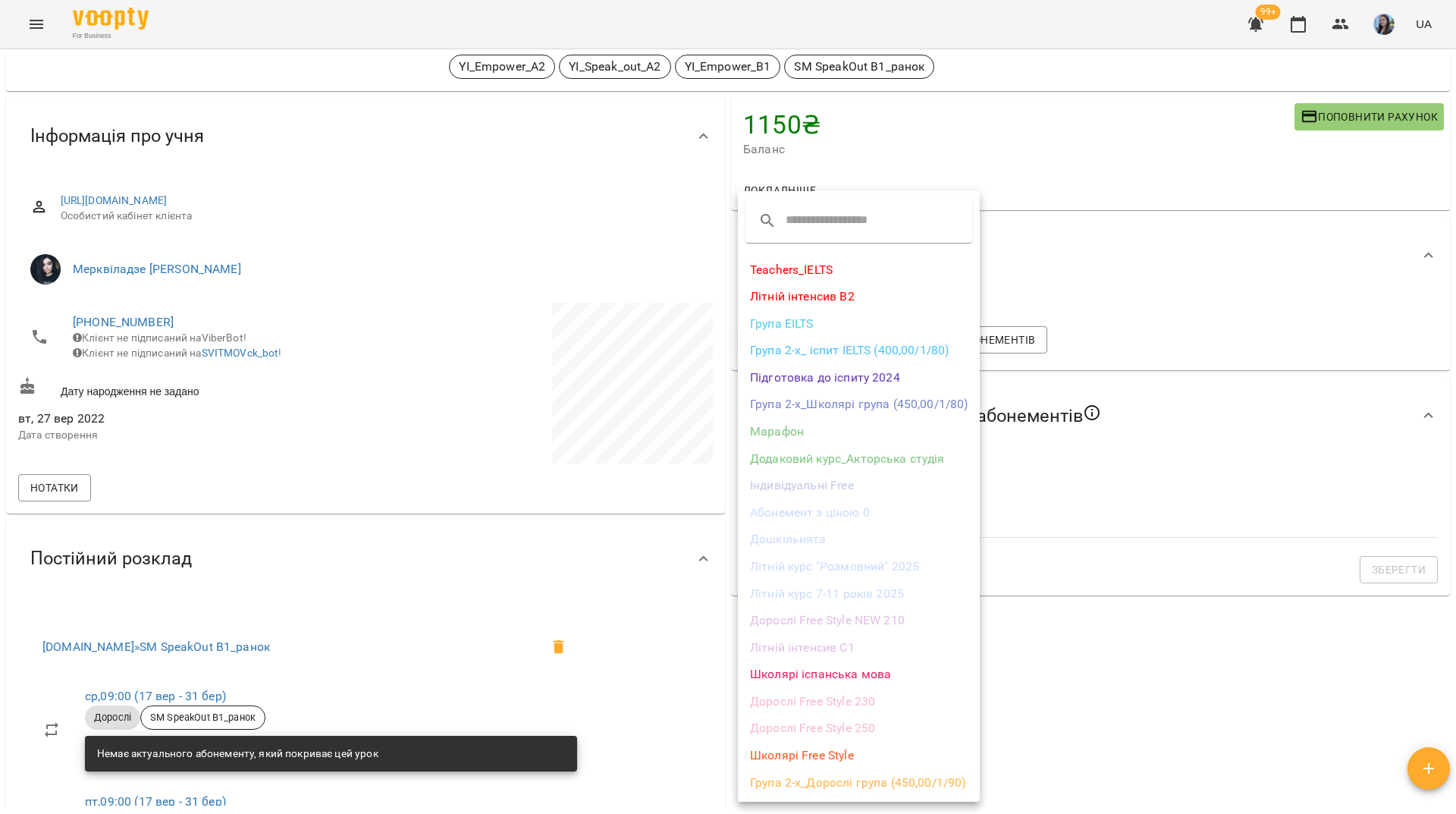
click at [835, 708] on li "Дорослі Free Style 230" at bounding box center [859, 702] width 242 height 28
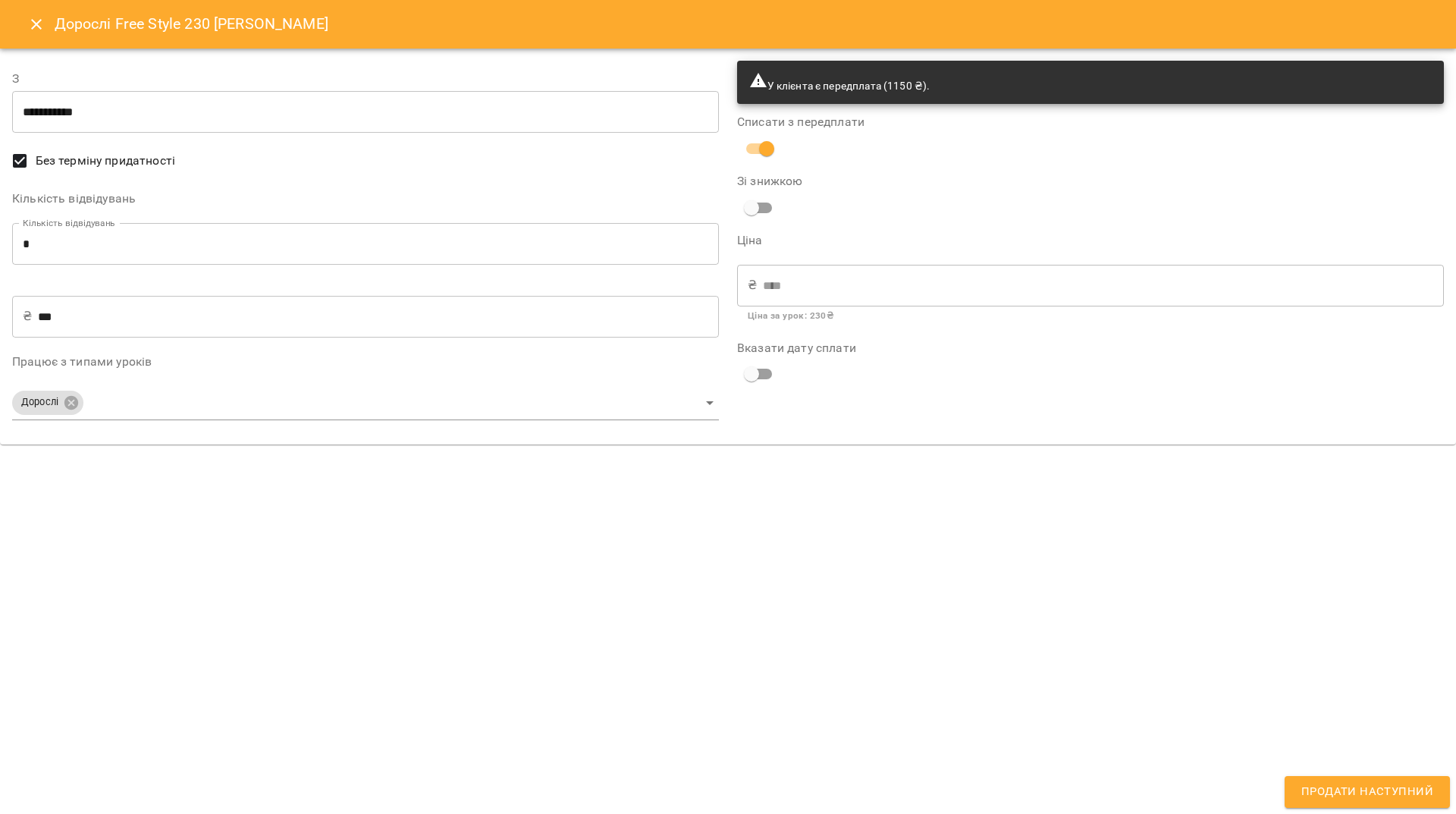
type input "**********"
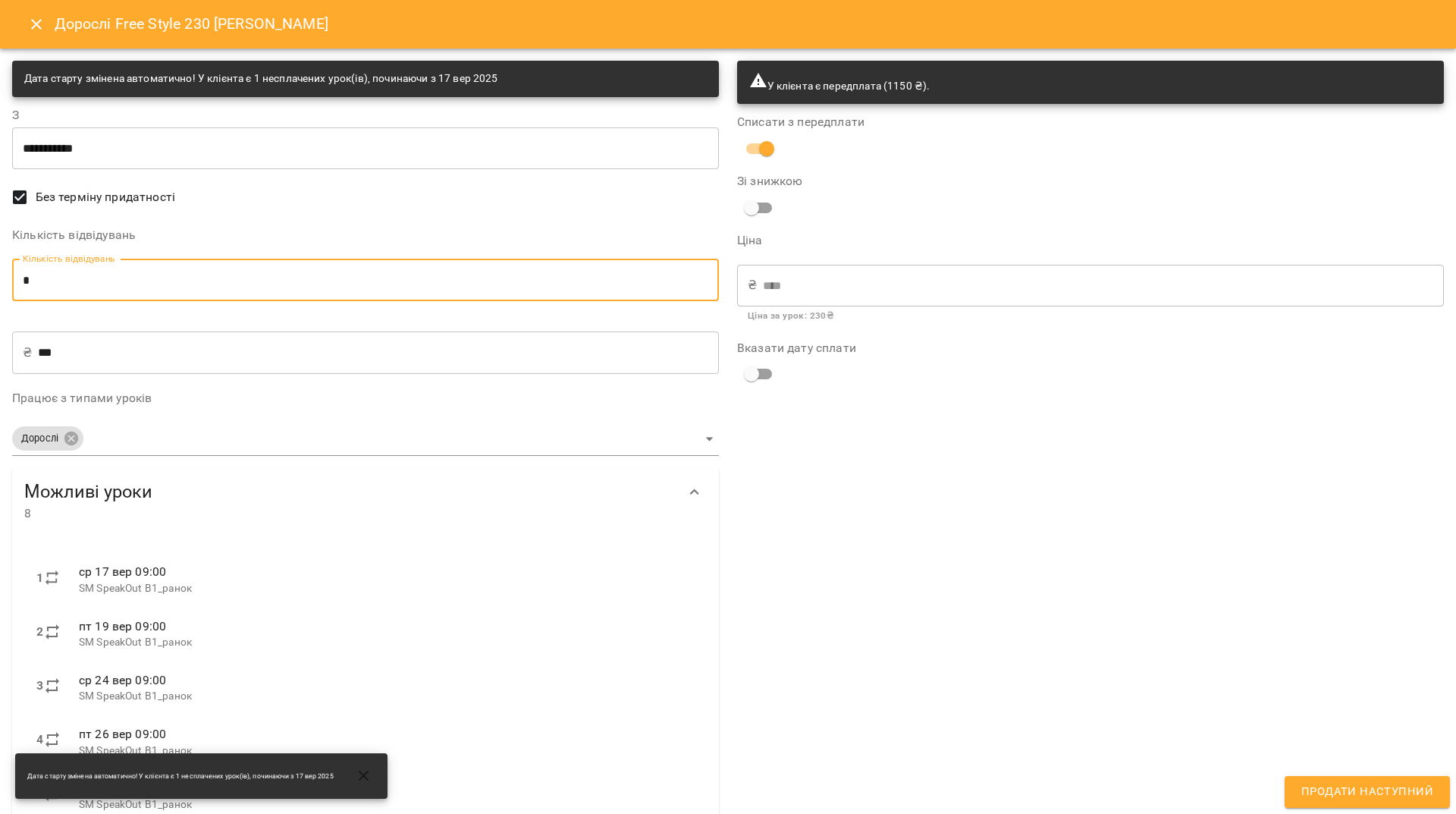
click at [41, 279] on input "*" at bounding box center [366, 279] width 707 height 42
type input "*"
type input "****"
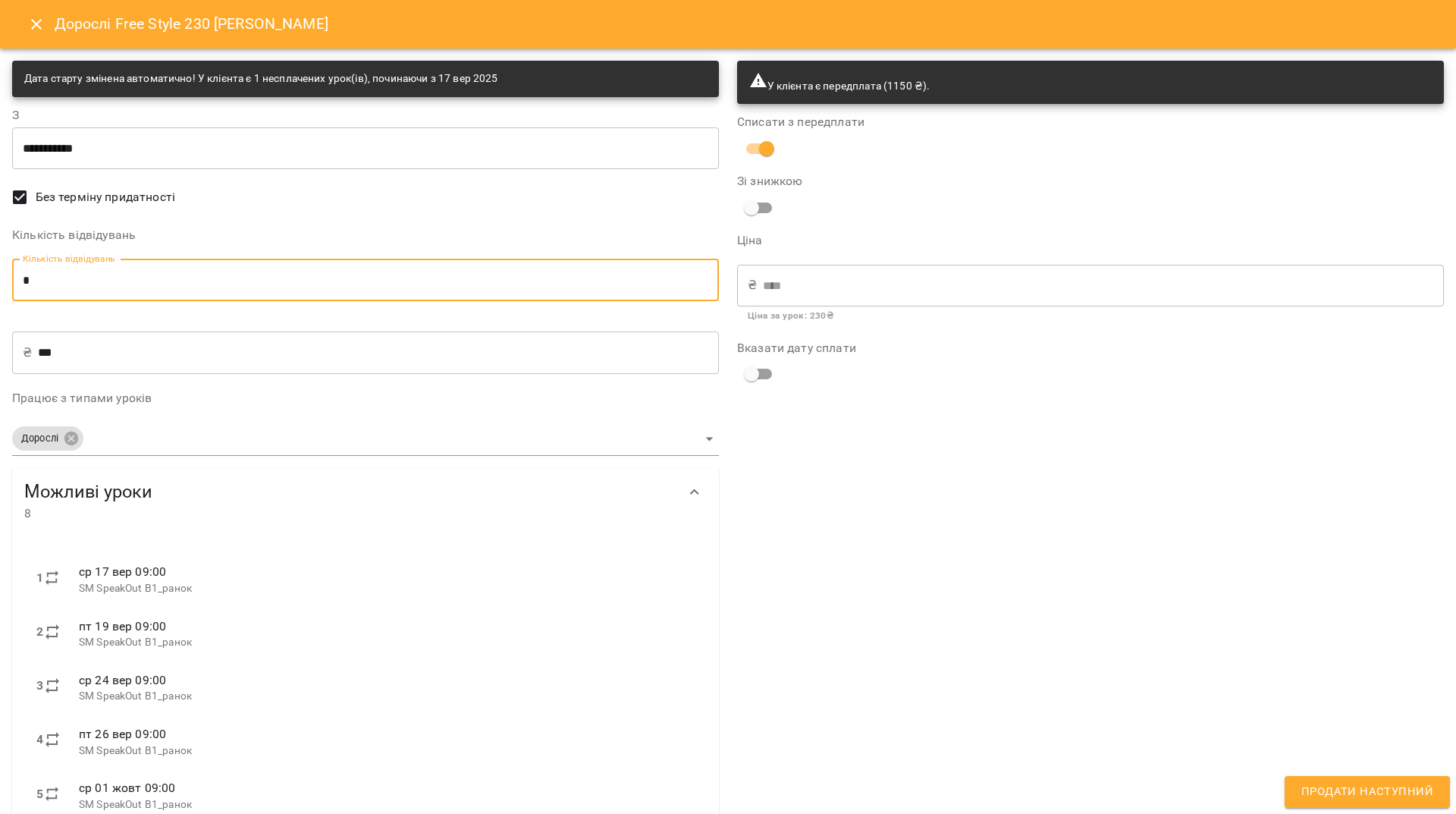
type input "*"
drag, startPoint x: 41, startPoint y: 279, endPoint x: 867, endPoint y: 590, distance: 882.6
click at [867, 590] on div "У клієнта є передплата (1150 ₴). Списати з передплати Зі знижкою Ціна ₴ **** ​ …" at bounding box center [1090, 535] width 725 height 966
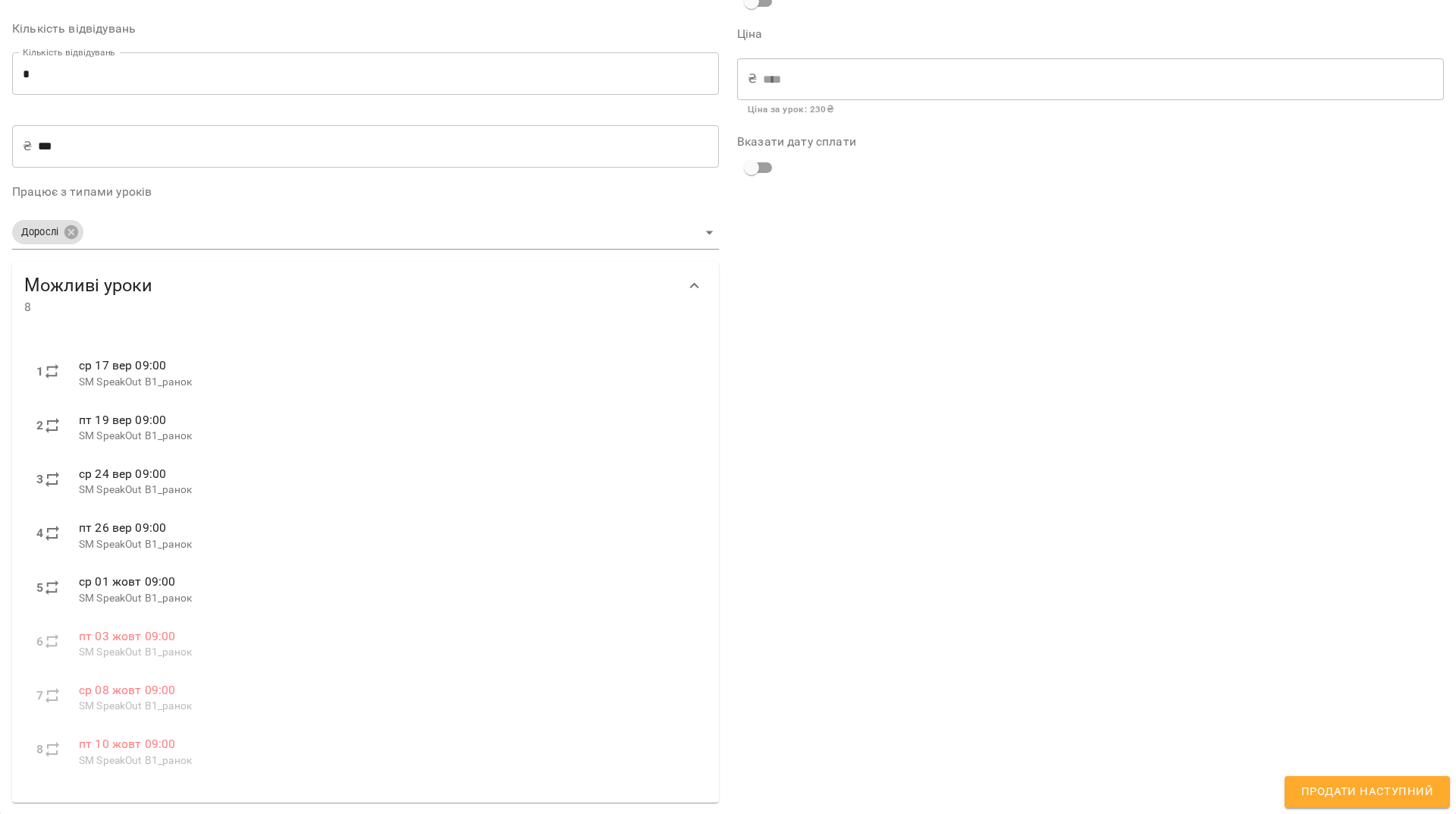
scroll to position [131, 0]
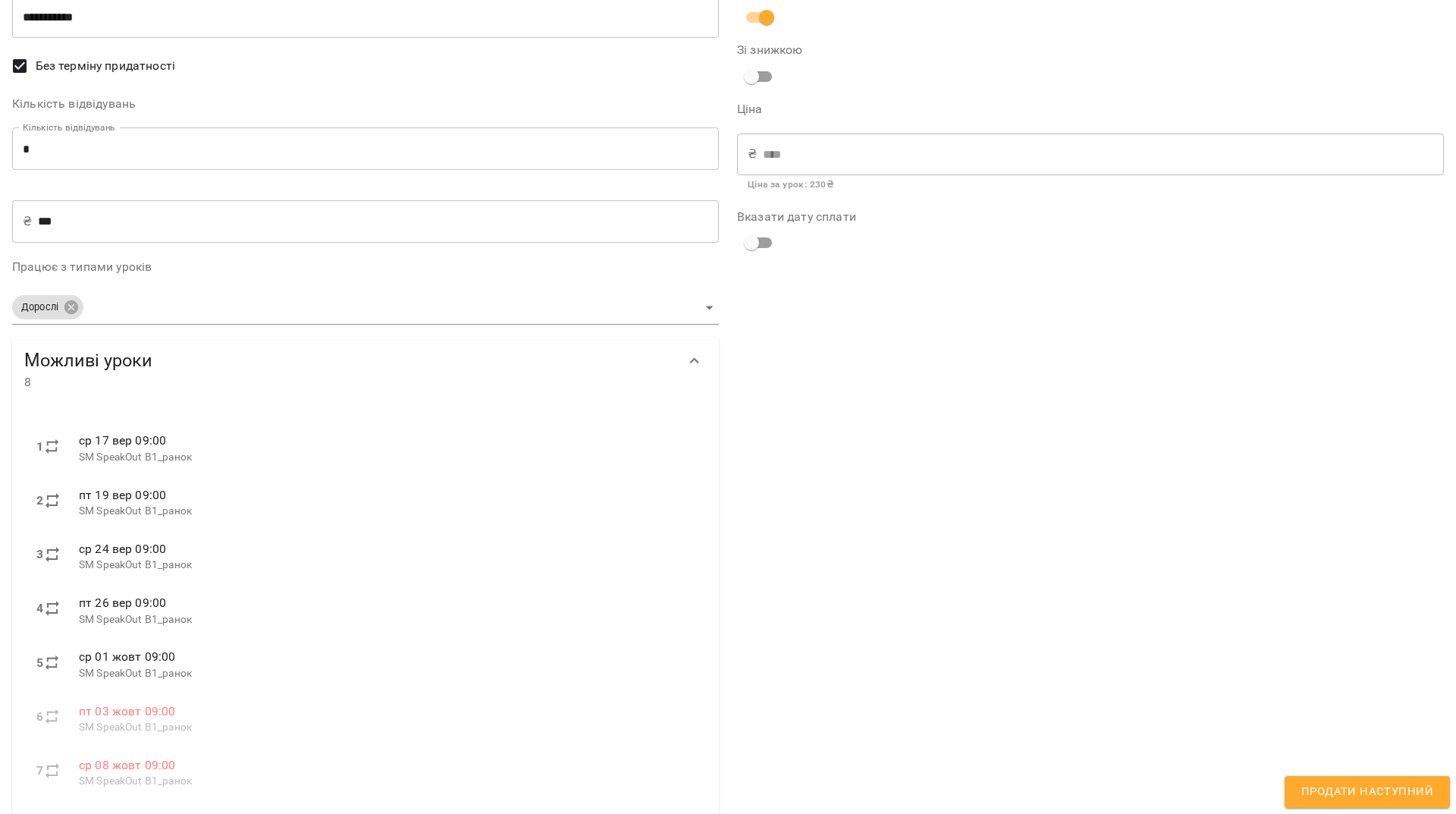
click at [1391, 788] on span "Продати наступний" at bounding box center [1367, 792] width 132 height 20
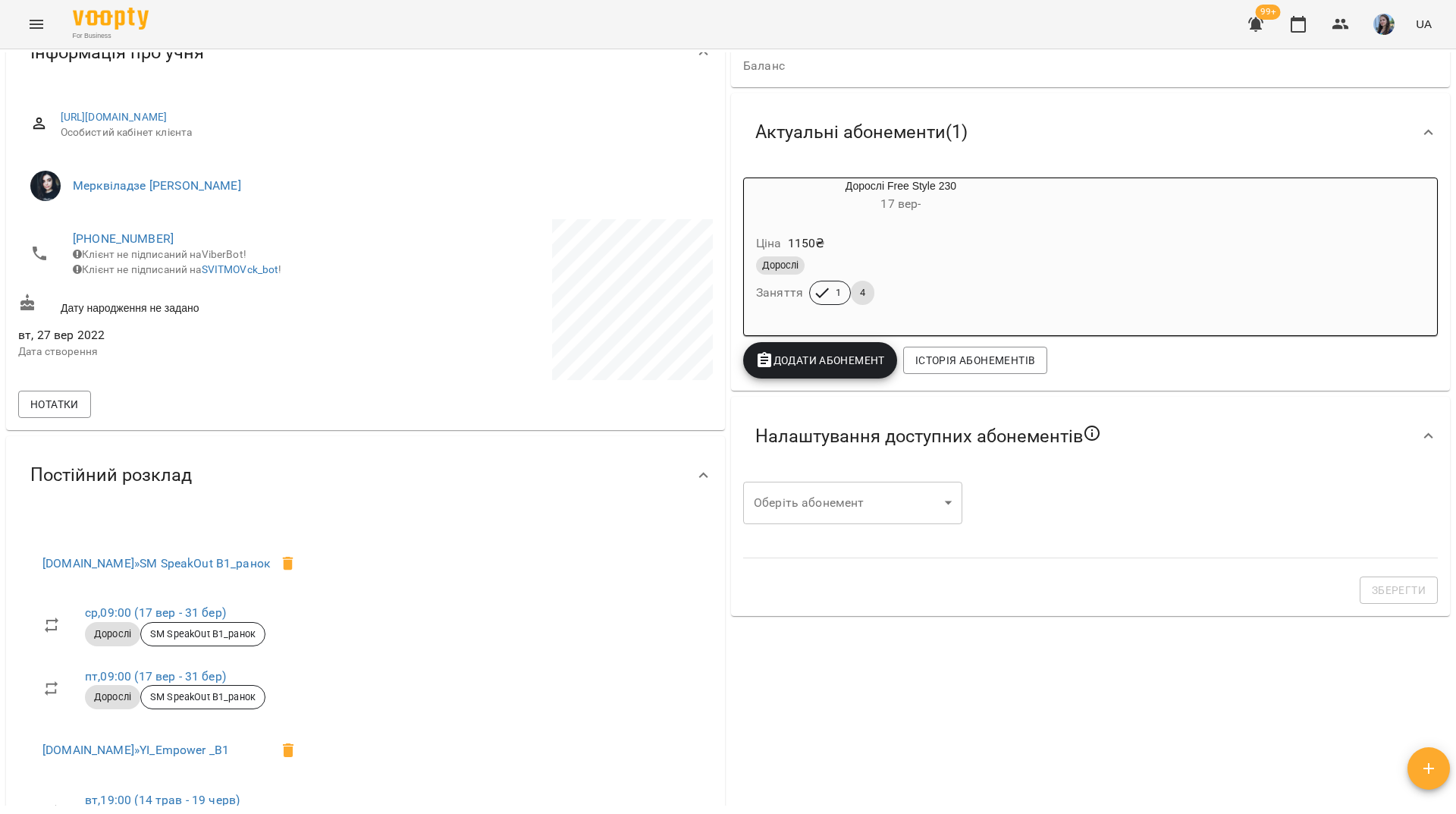
scroll to position [0, 0]
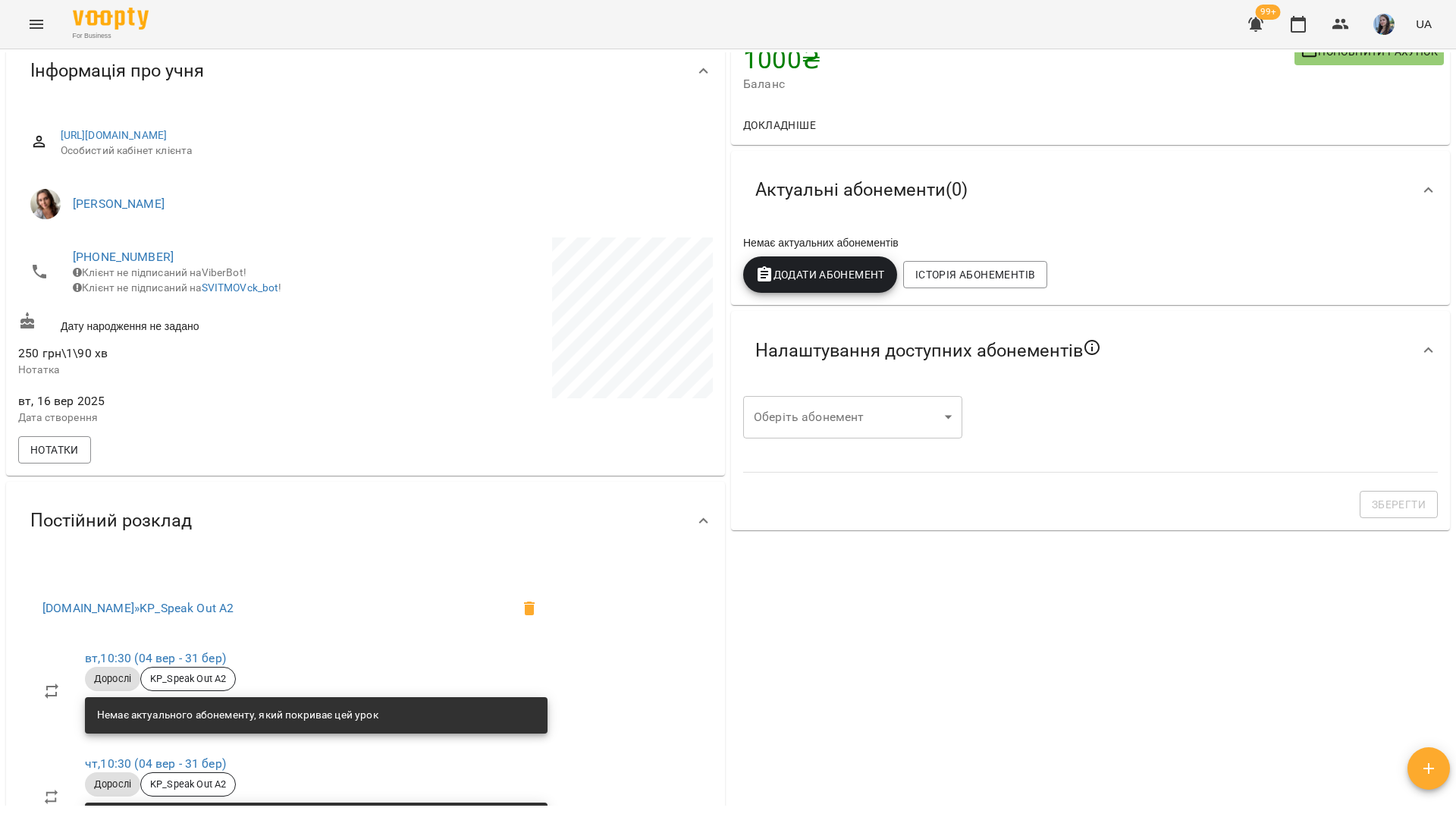
scroll to position [76, 0]
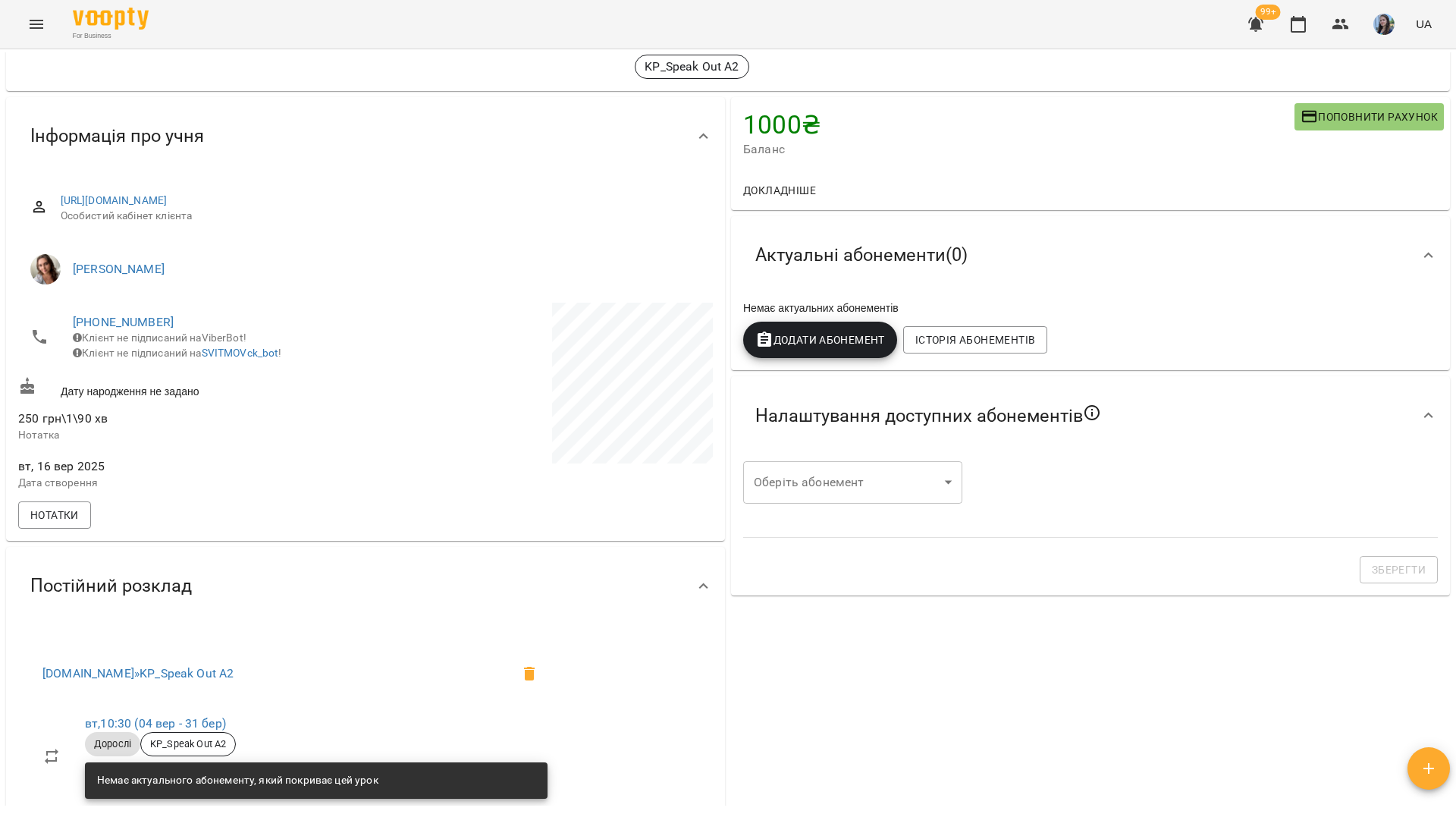
click at [832, 344] on span "Додати Абонемент" at bounding box center [820, 339] width 129 height 18
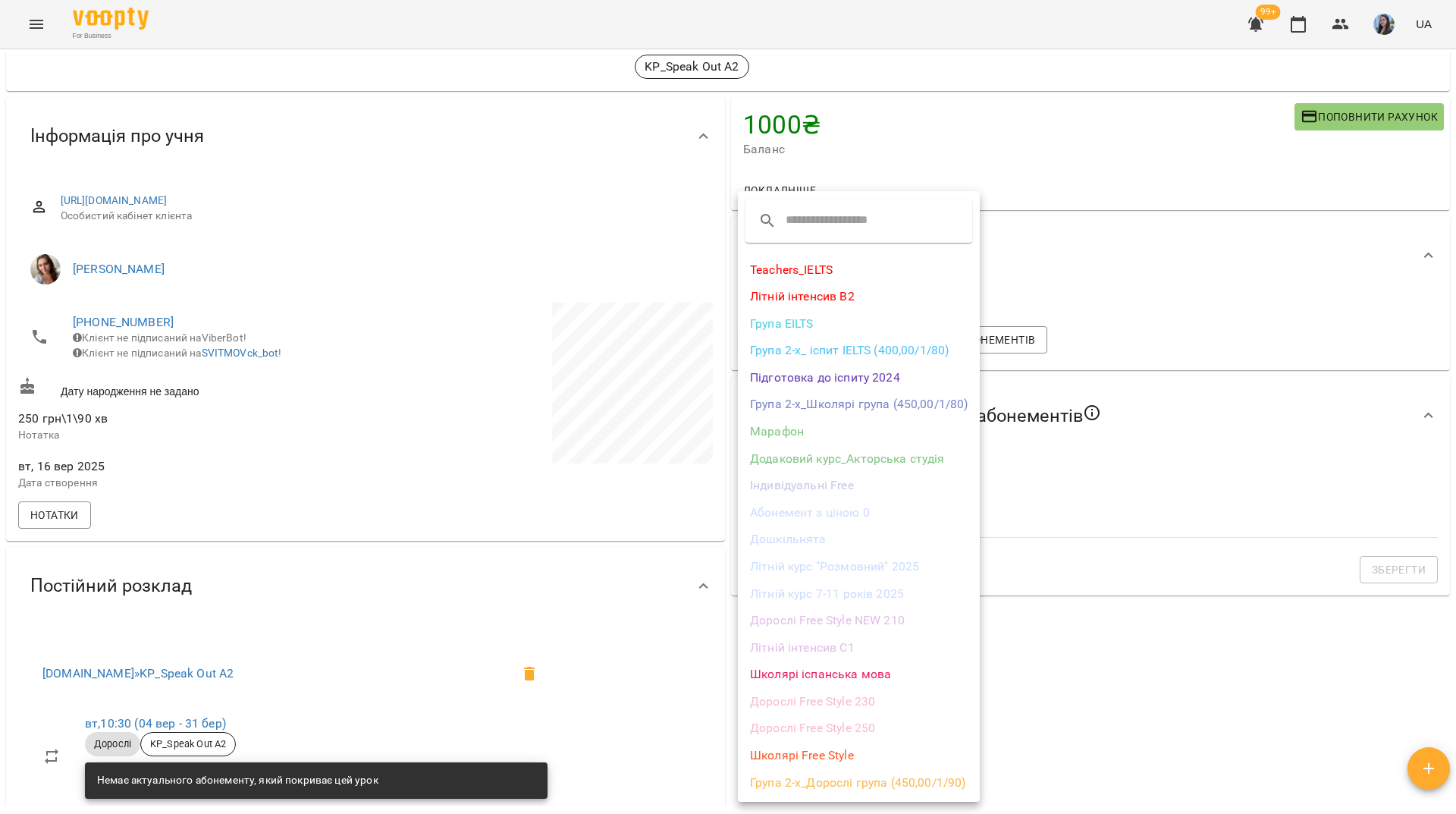
click at [848, 726] on li "Дорослі Free Style 250" at bounding box center [859, 728] width 242 height 28
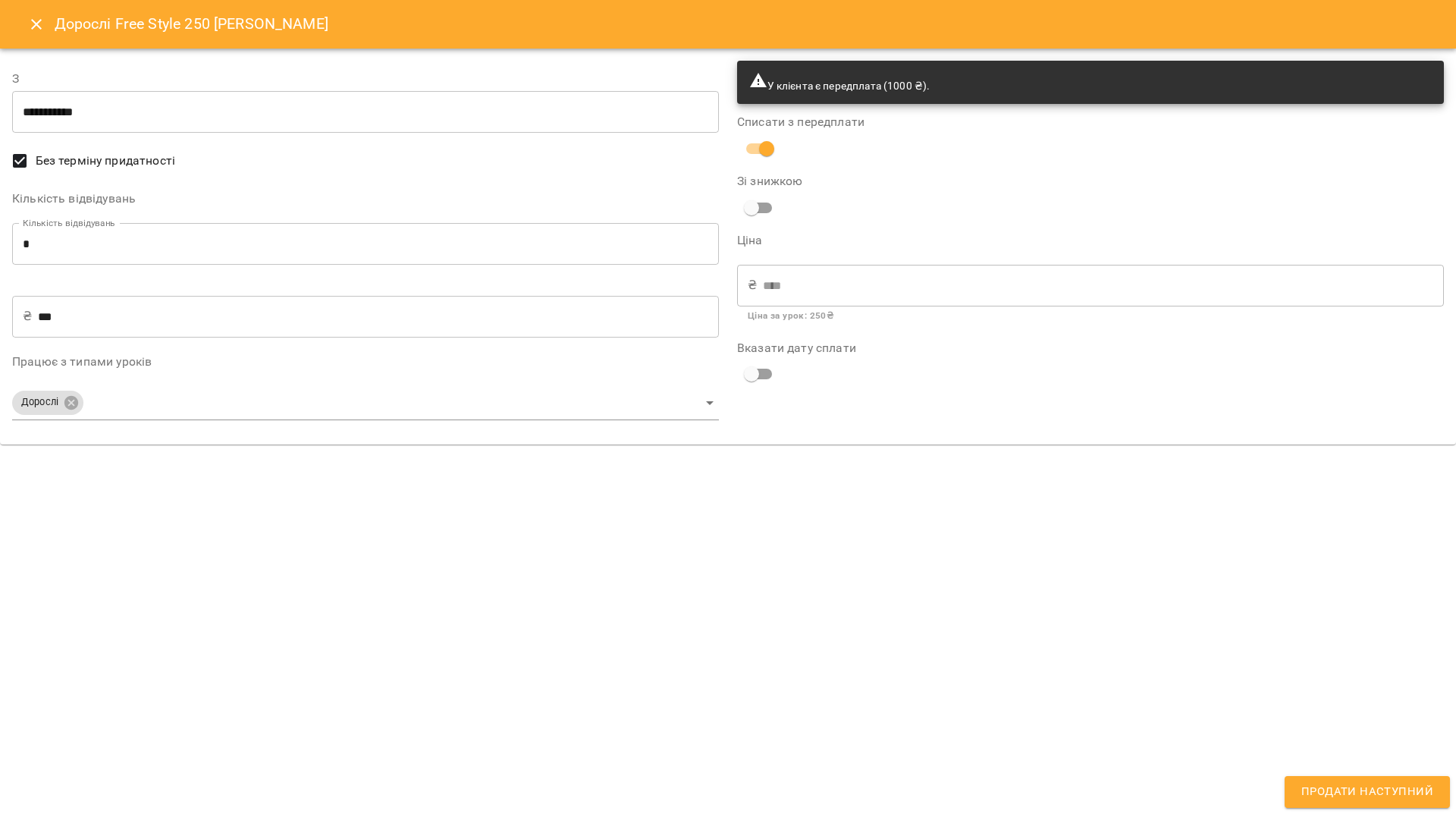
type input "**********"
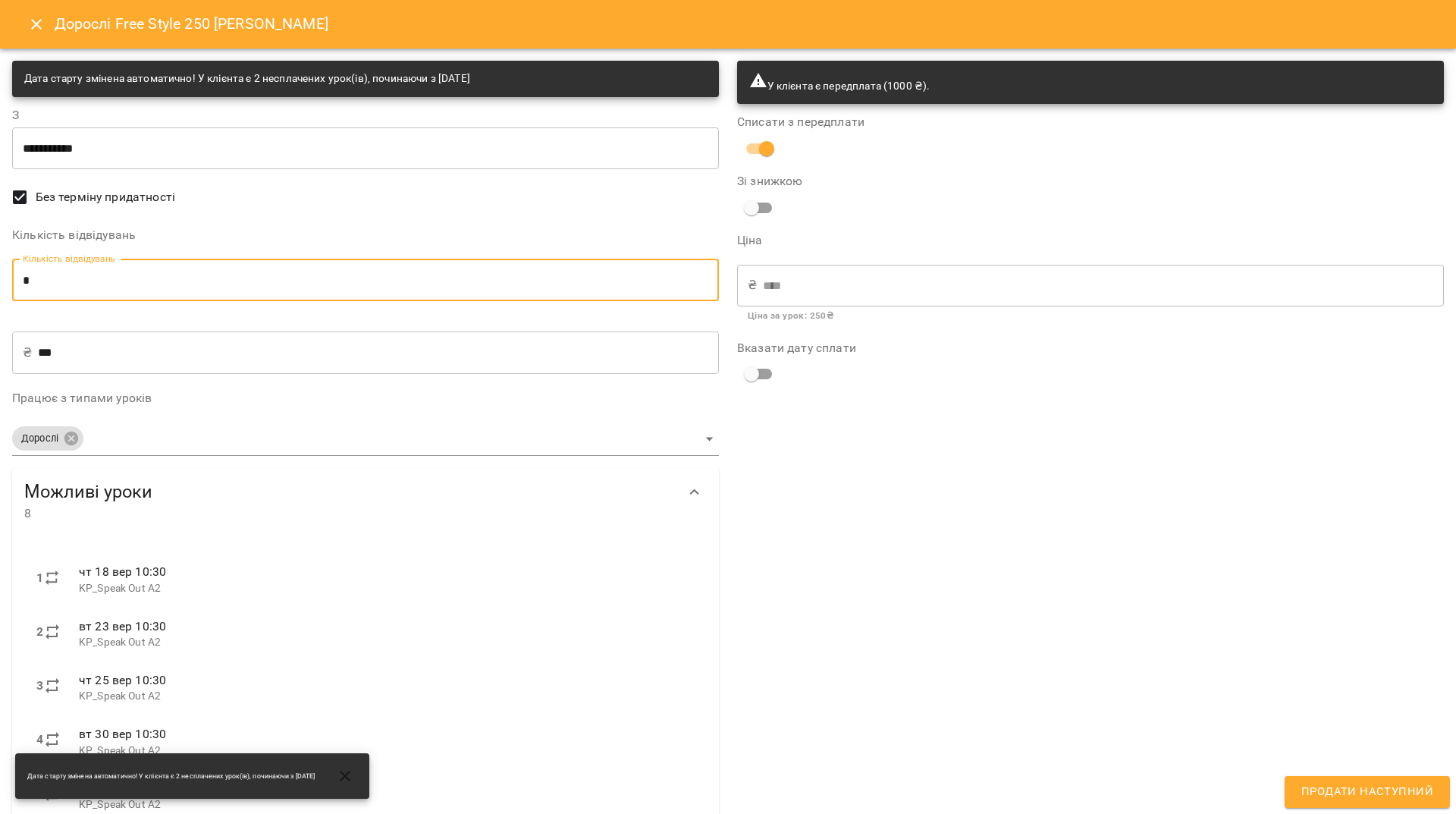
click at [53, 286] on input "*" at bounding box center [366, 279] width 707 height 42
type input "*"
type input "****"
type input "*"
click at [946, 679] on div "У клієнта є передплата (1000 ₴). Списати з передплати Зі знижкою Ціна ₴ **** ​ …" at bounding box center [1090, 535] width 725 height 966
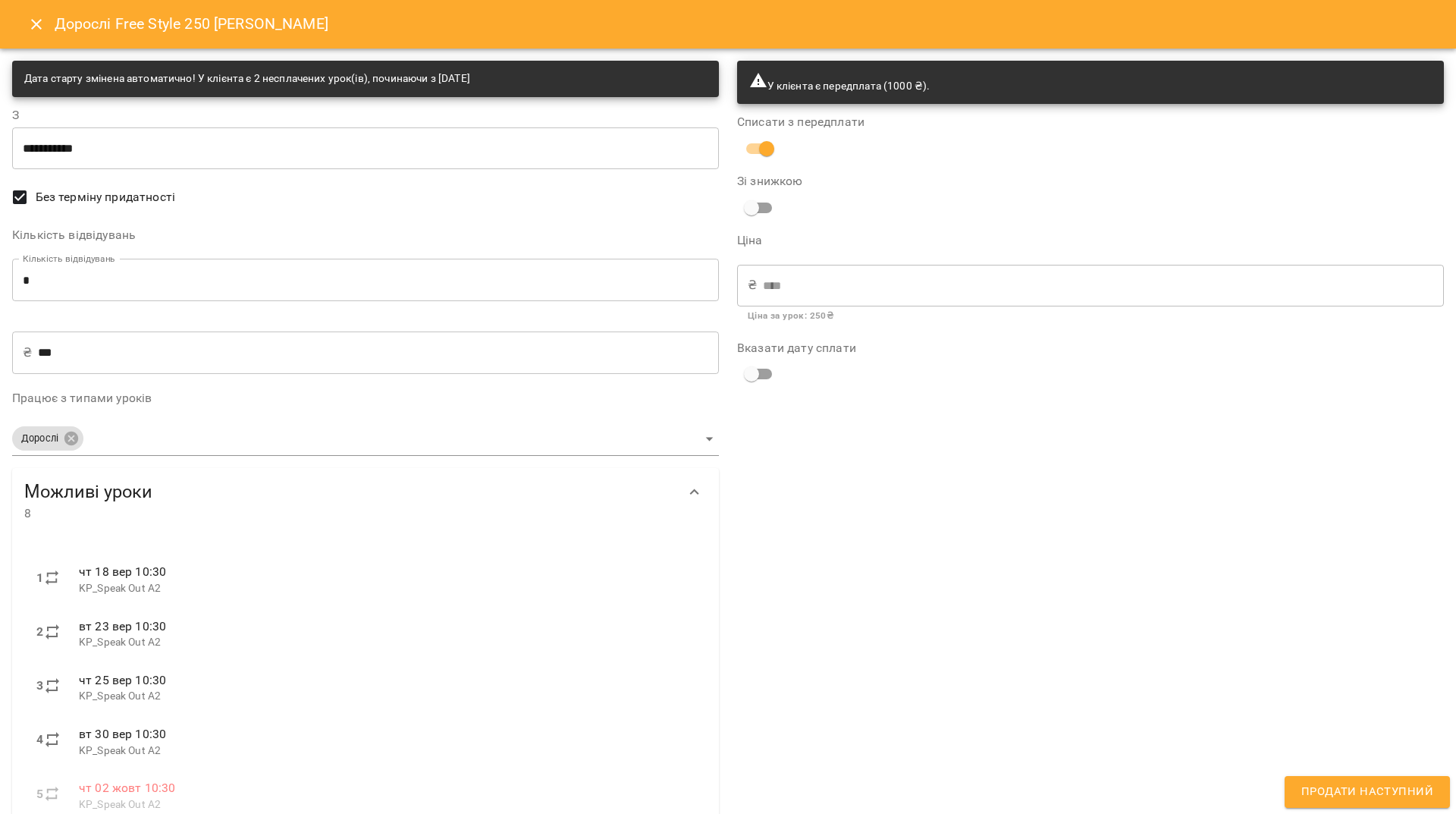
click at [1376, 791] on span "Продати наступний" at bounding box center [1367, 792] width 132 height 20
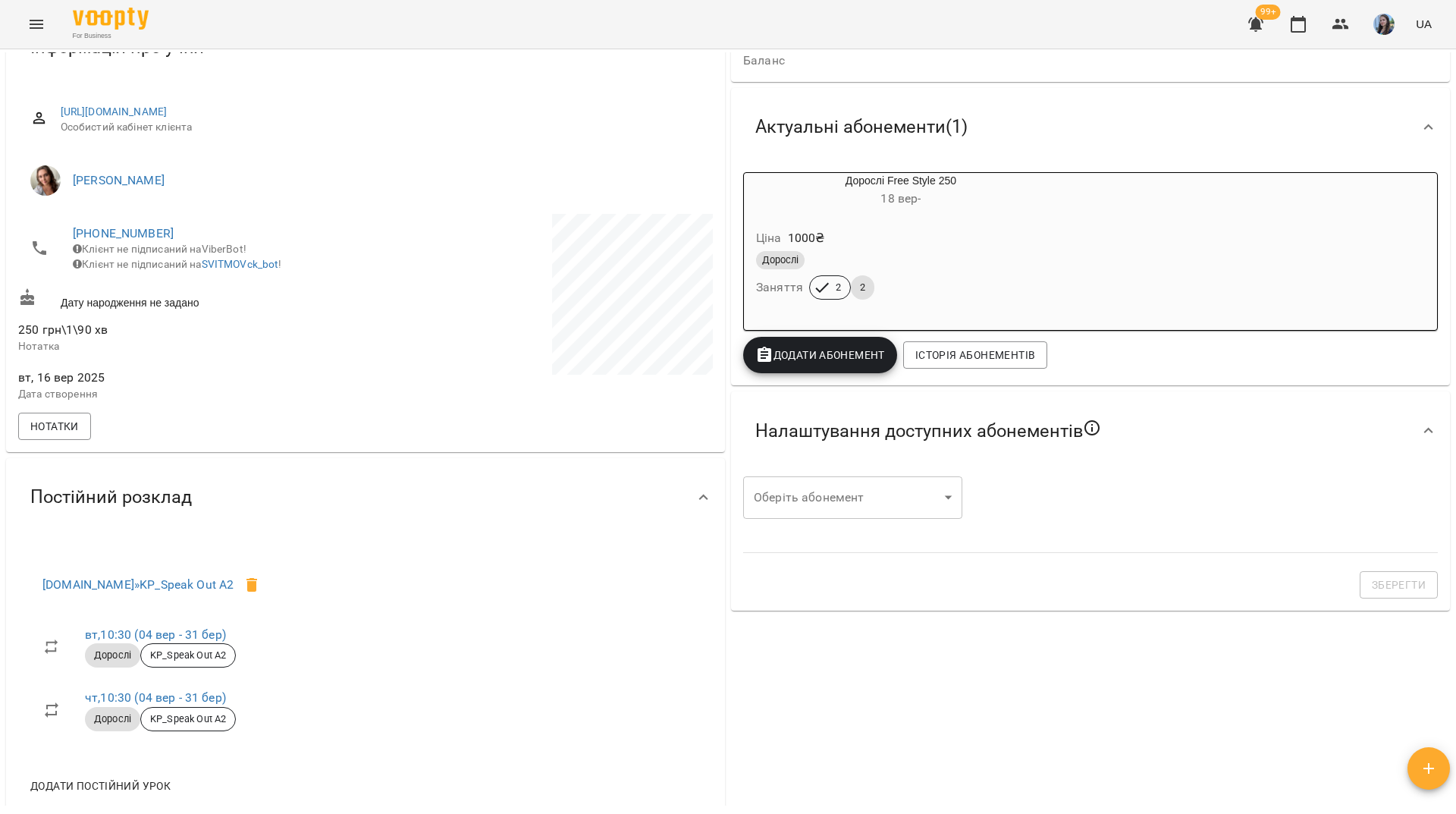
scroll to position [0, 0]
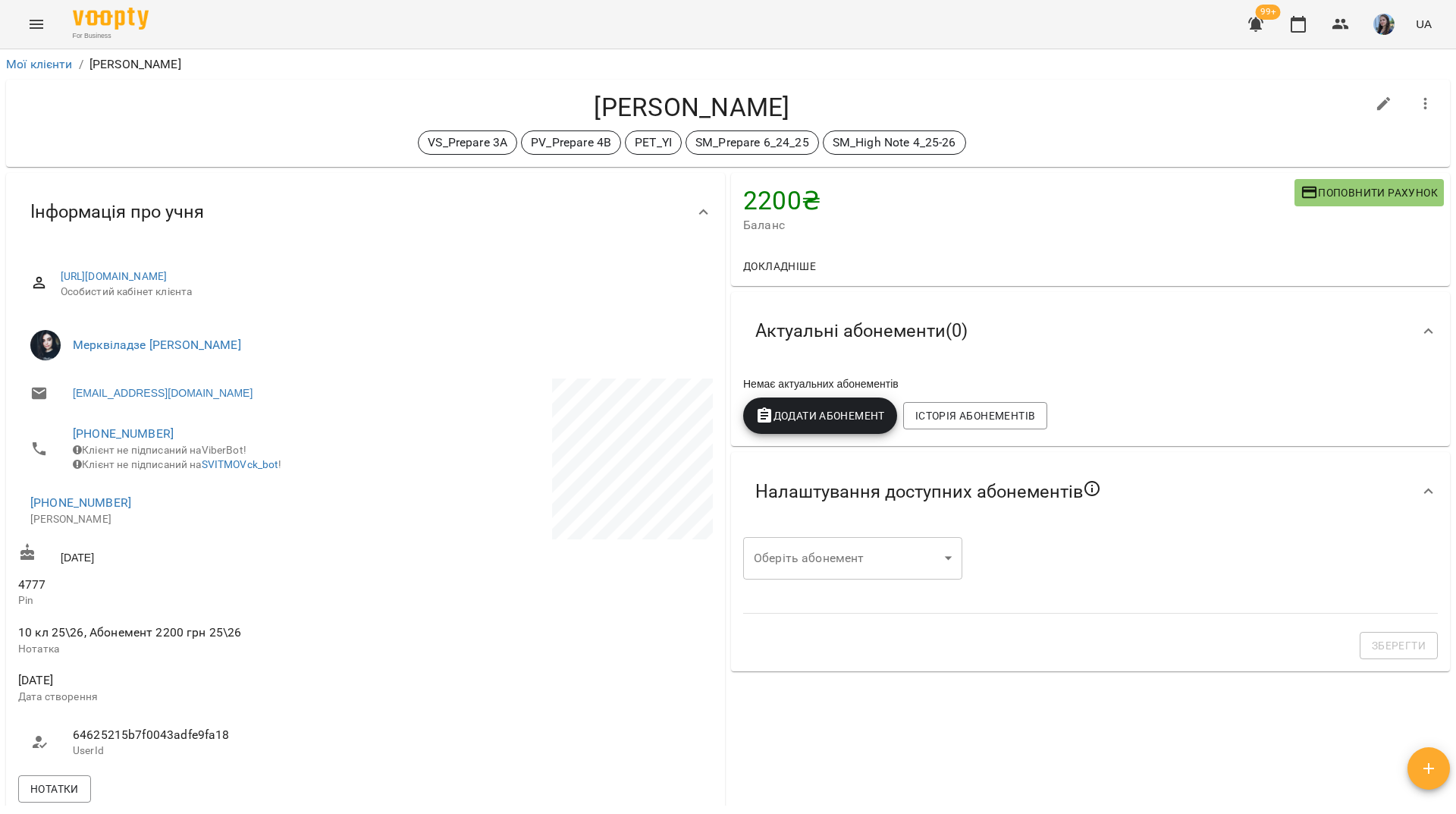
click at [838, 408] on span "Додати Абонемент" at bounding box center [820, 415] width 129 height 18
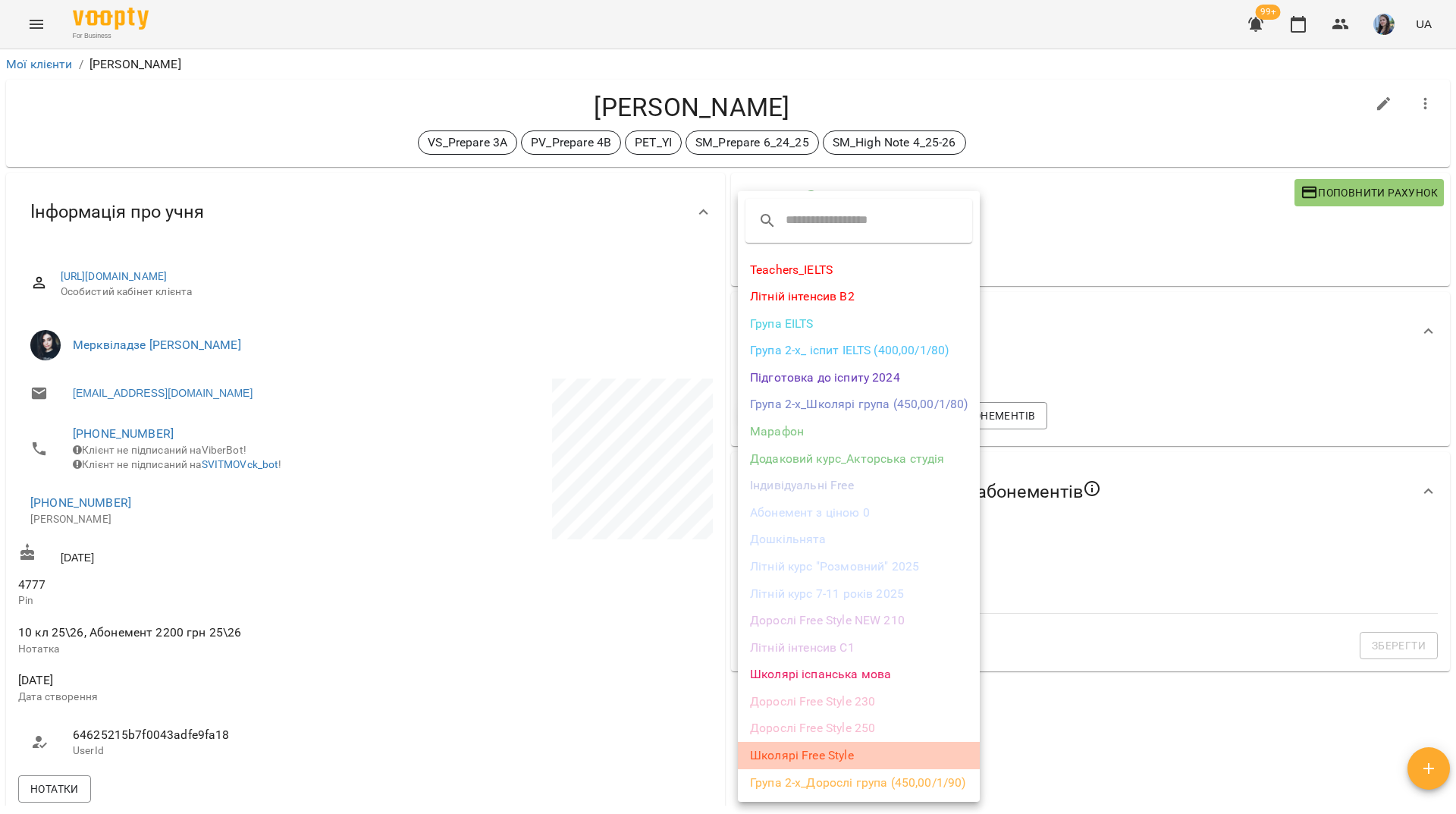
click at [855, 745] on li "Школярі Free Style" at bounding box center [859, 755] width 242 height 28
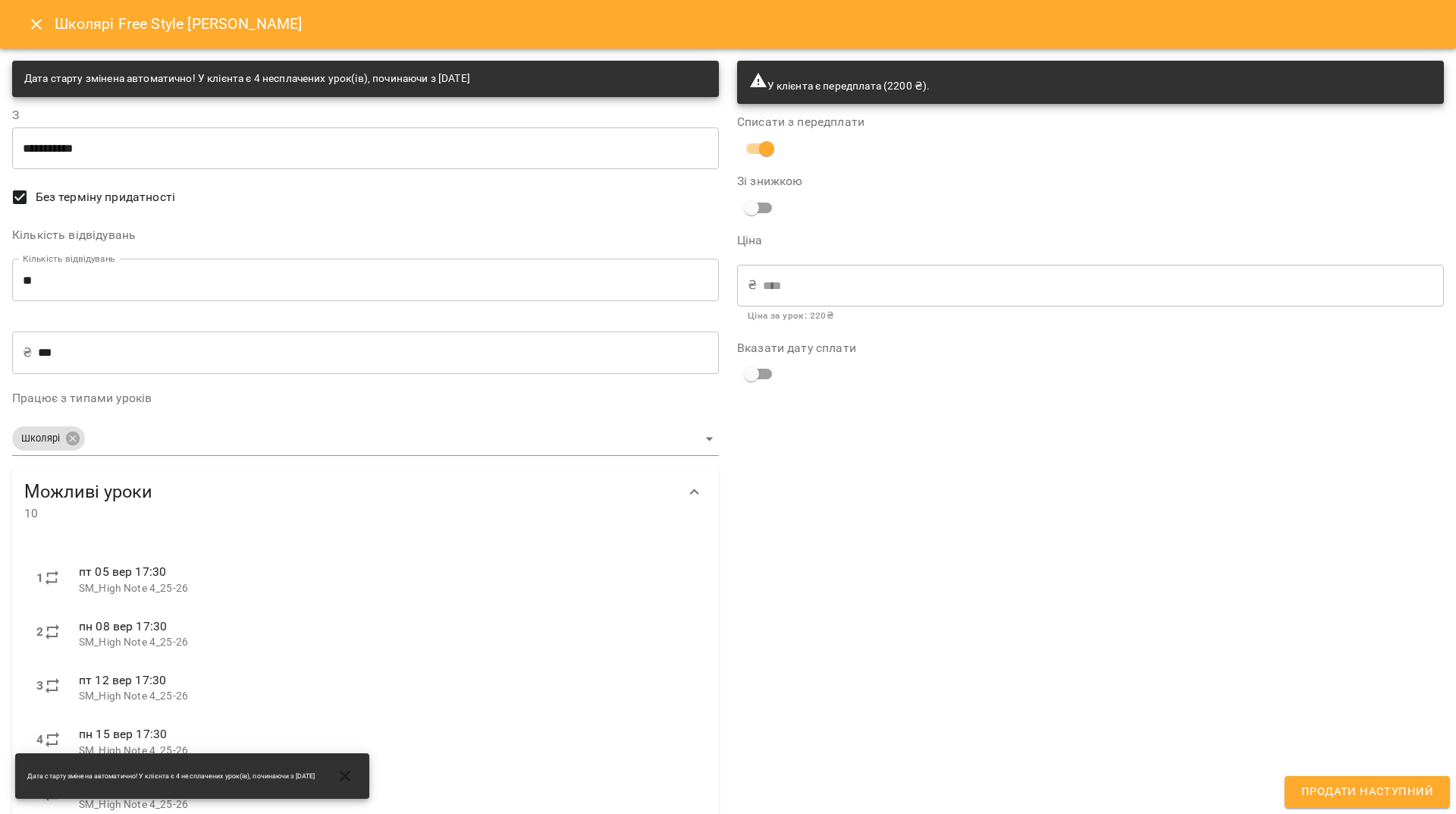
click at [1312, 779] on button "Продати наступний" at bounding box center [1368, 792] width 166 height 32
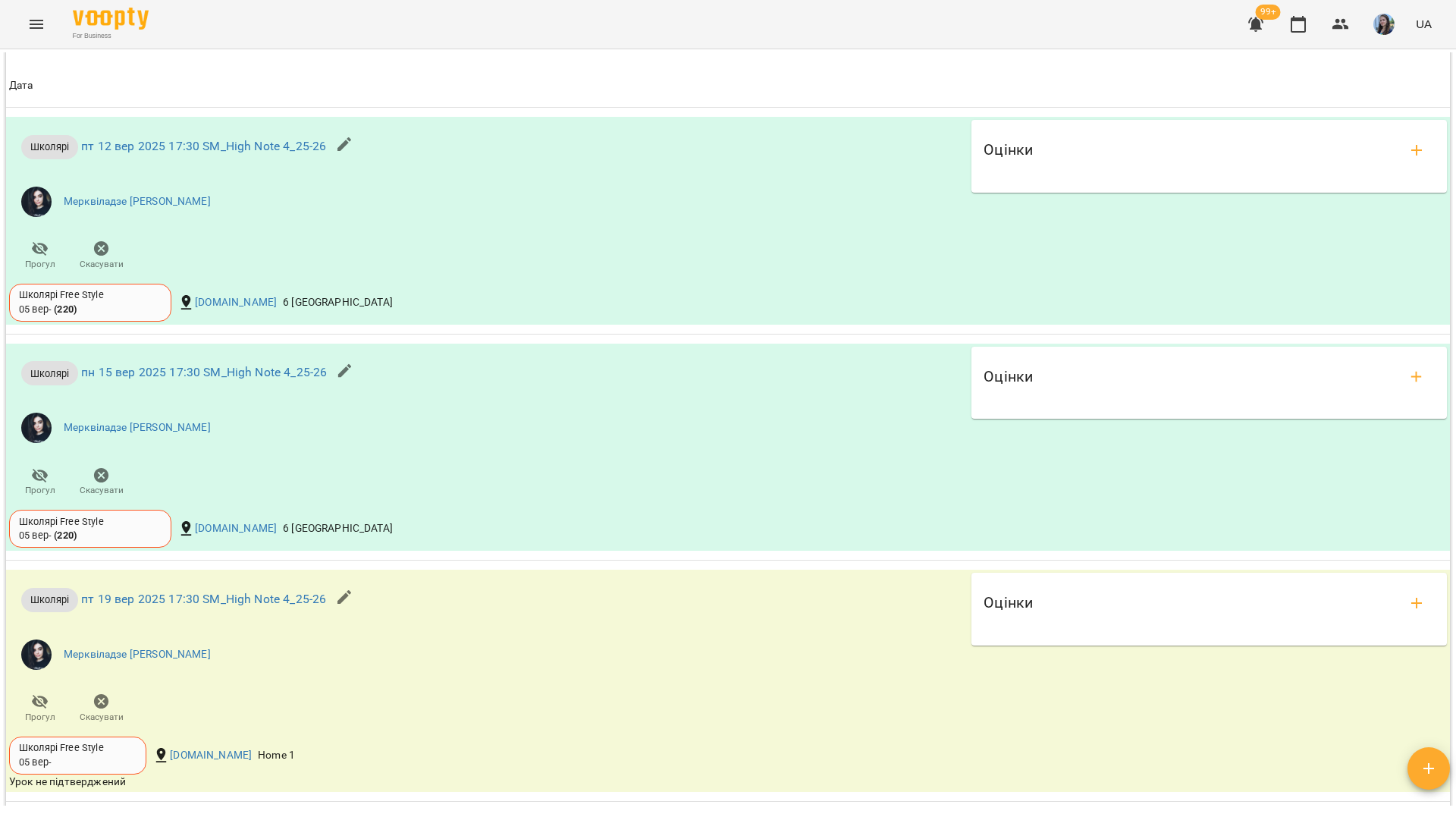
scroll to position [1669, 0]
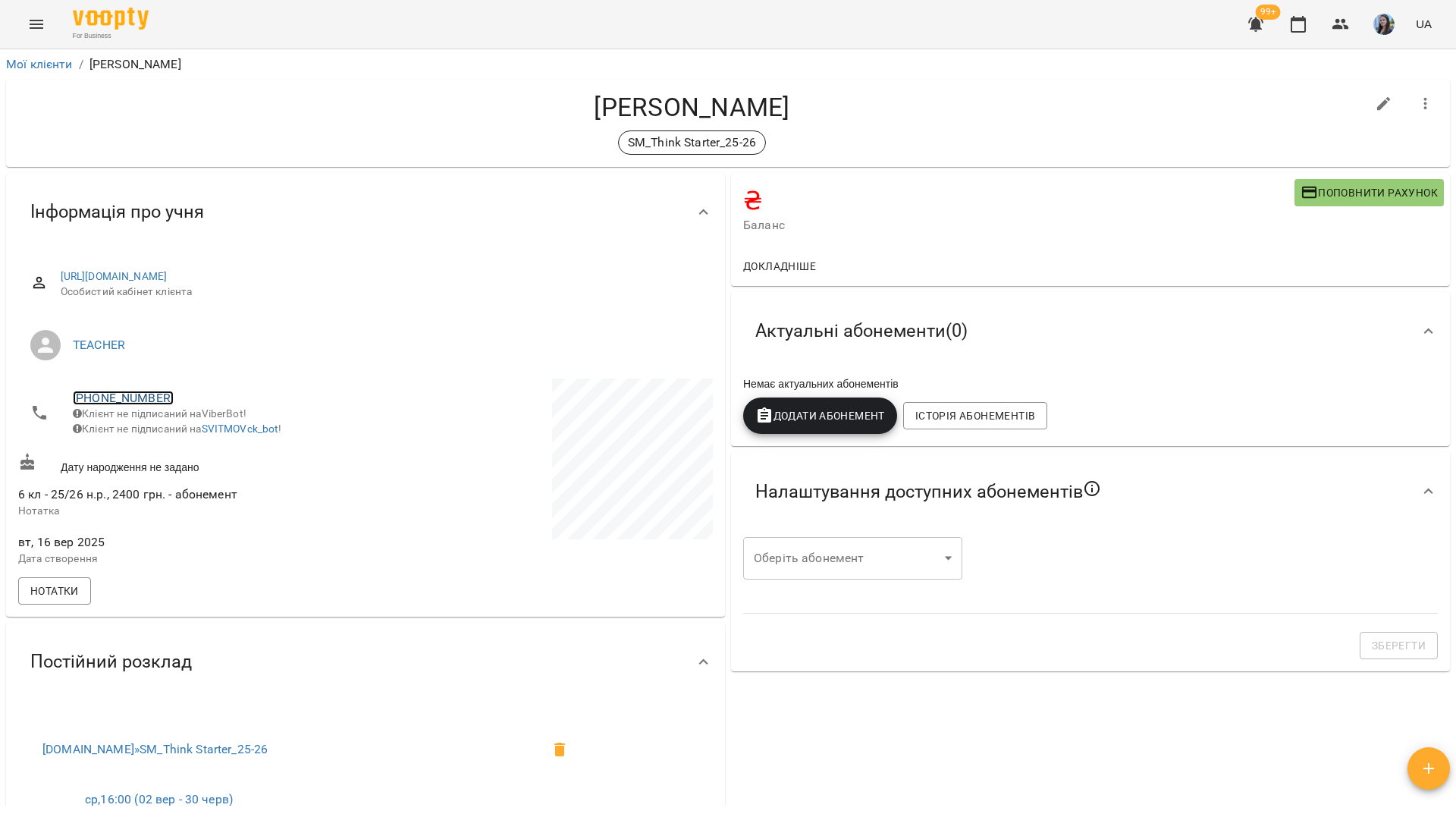
click at [137, 400] on link "+380978411914" at bounding box center [122, 398] width 101 height 15
click at [186, 432] on img at bounding box center [185, 427] width 22 height 22
click at [261, 29] on div "For Business 99+ UA" at bounding box center [728, 24] width 1456 height 48
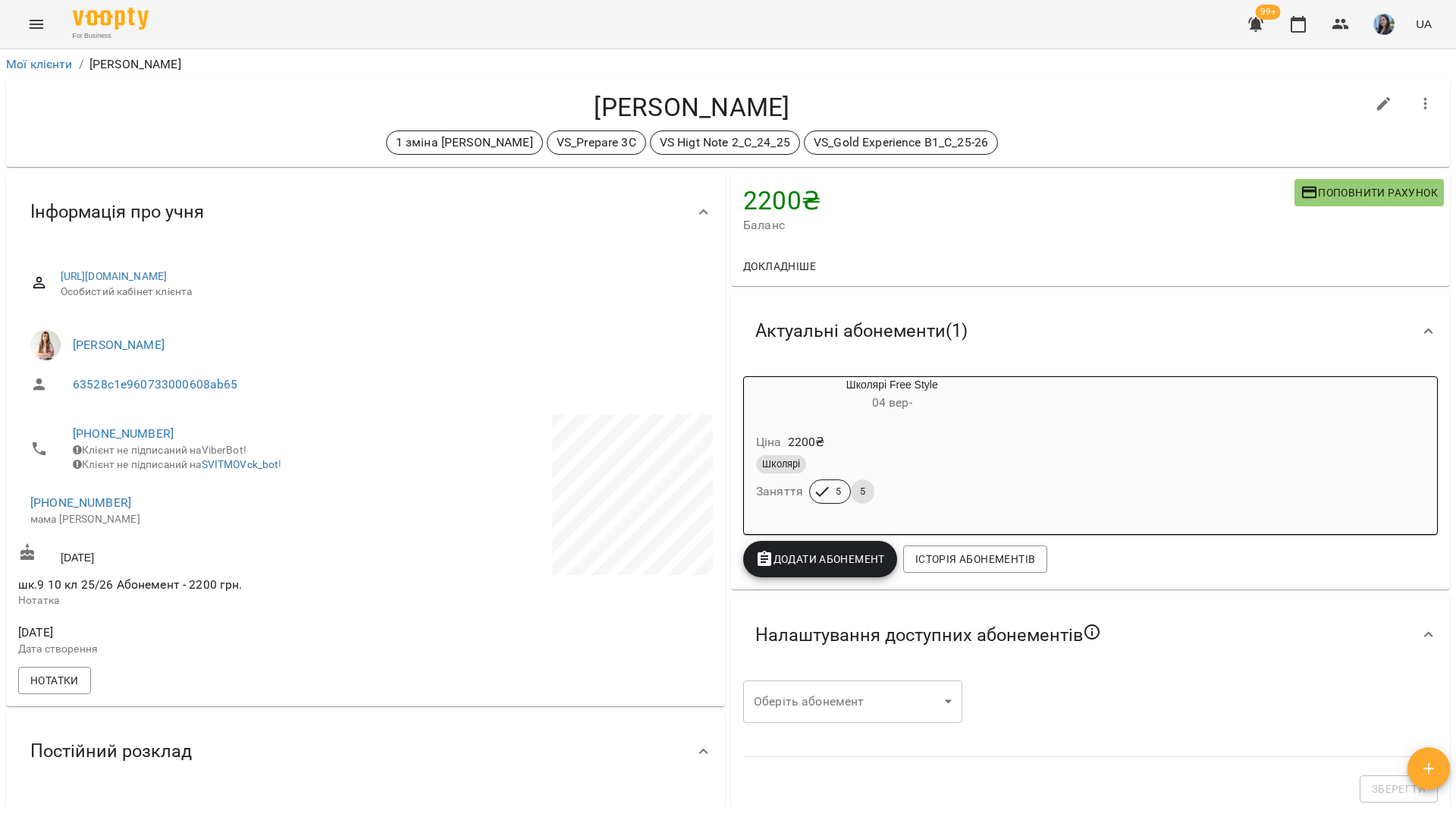
click at [175, 433] on span "[PHONE_NUMBER]" at bounding box center [211, 433] width 278 height 18
drag, startPoint x: 166, startPoint y: 427, endPoint x: 79, endPoint y: 422, distance: 87.1
click at [79, 422] on li "[PHONE_NUMBER] Клієнт не підписаний на ViberBot! Клієнт не підписаний на SVITMO…" at bounding box center [190, 448] width 344 height 69
copy link "380975600588"
click at [99, 430] on link "[PHONE_NUMBER]" at bounding box center [122, 433] width 101 height 15
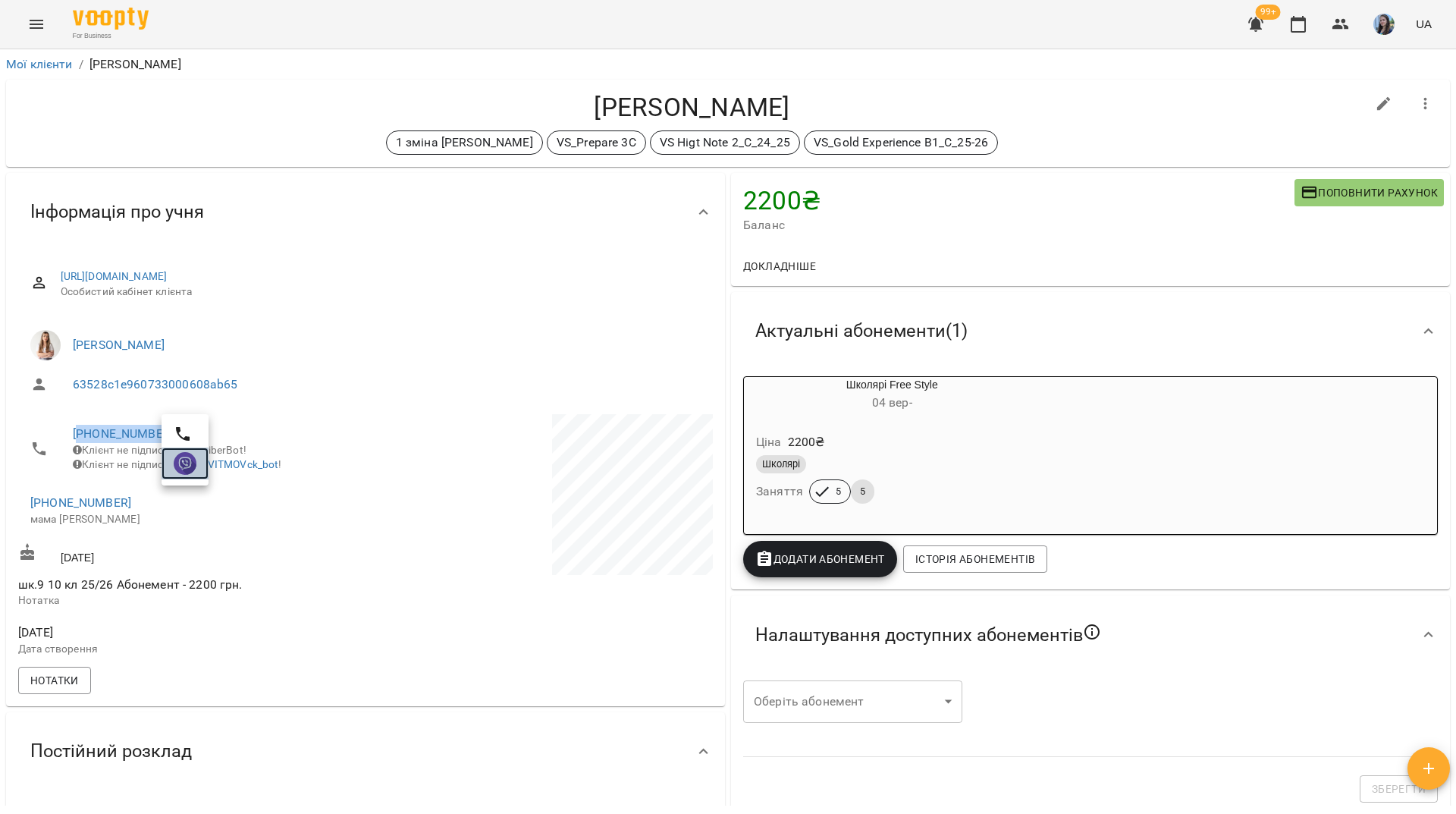
click at [199, 462] on link at bounding box center [185, 463] width 47 height 32
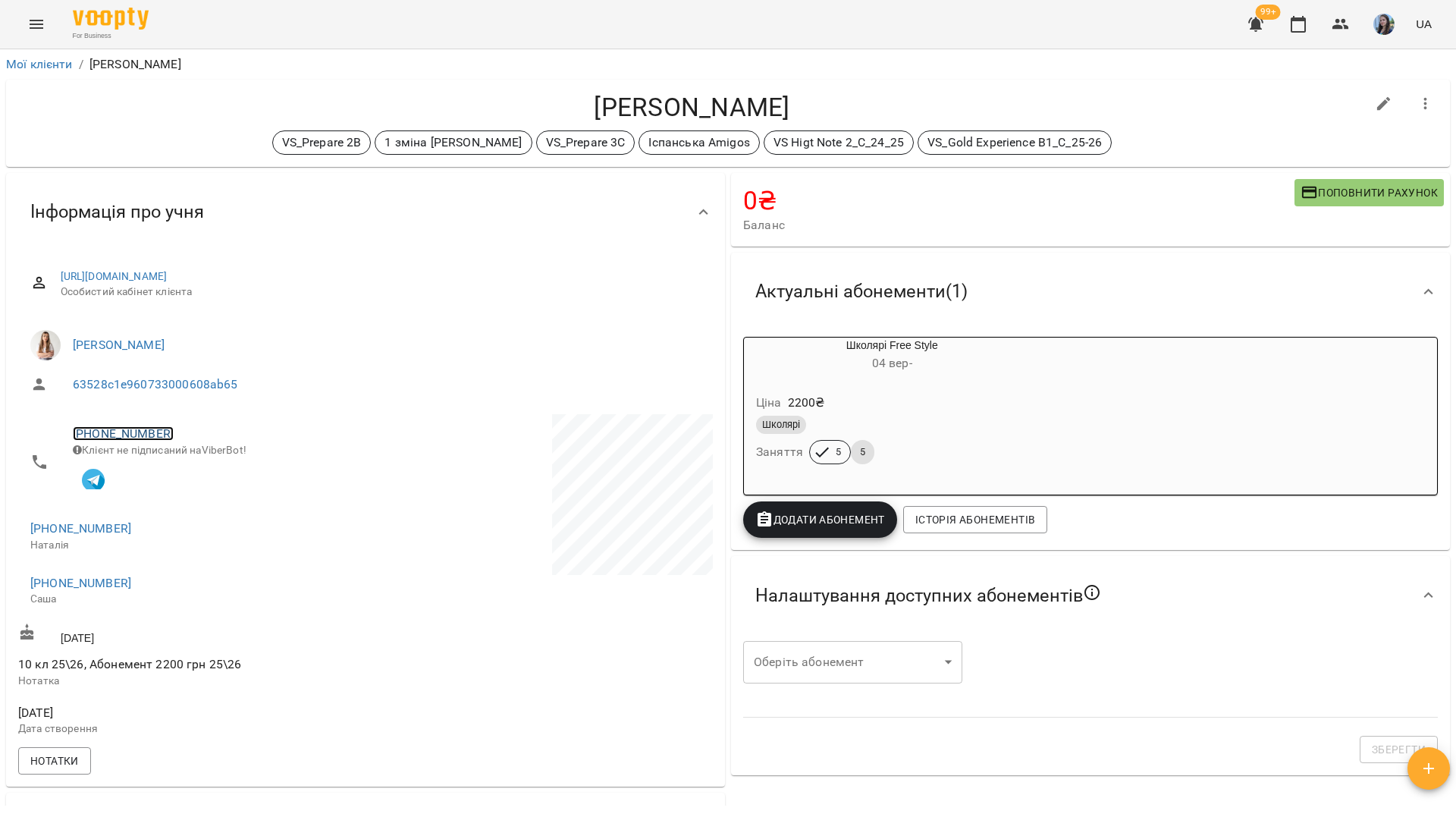
click at [147, 435] on link "+380673930142" at bounding box center [122, 433] width 101 height 15
click at [191, 465] on img at bounding box center [185, 463] width 22 height 22
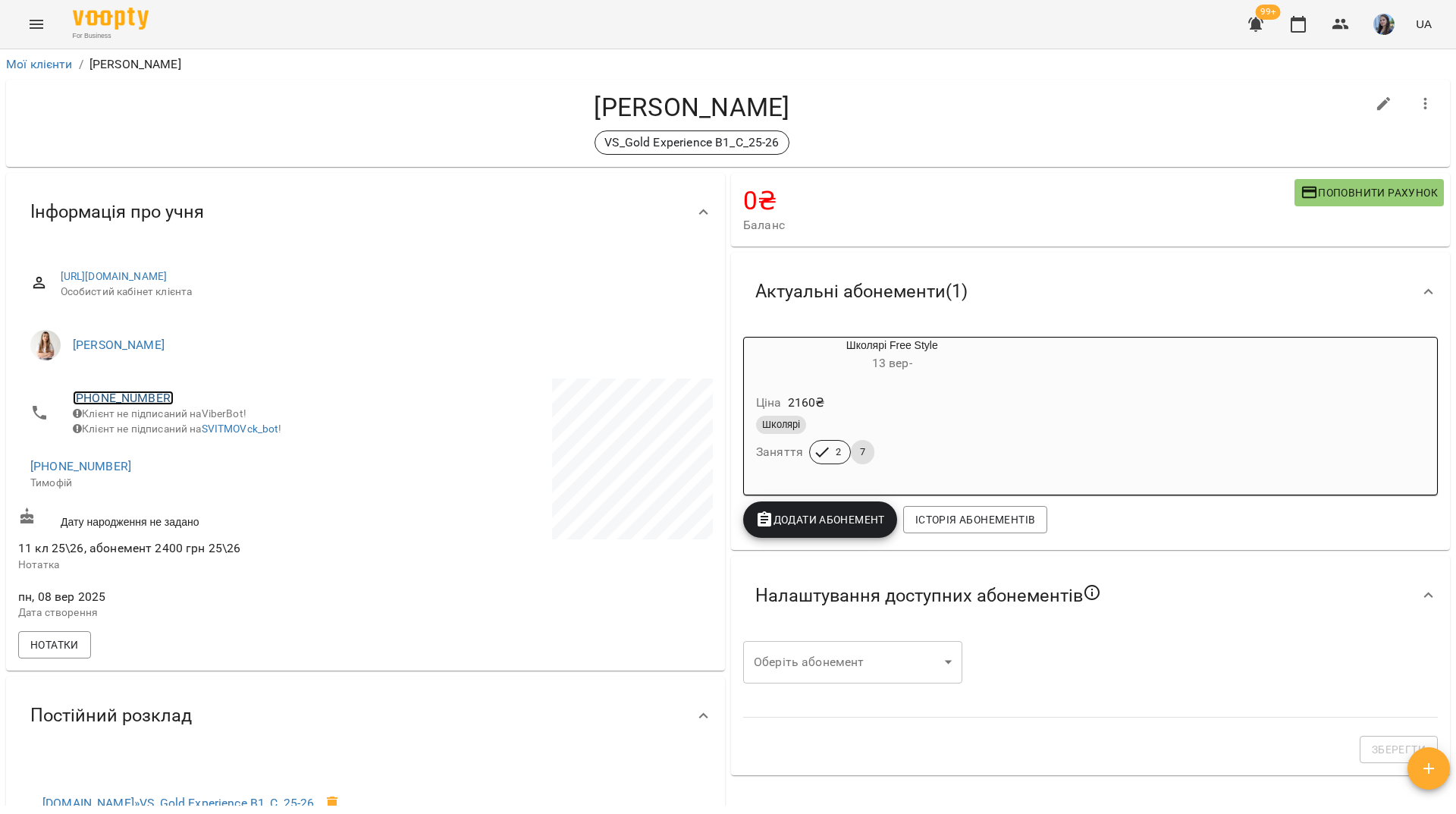
click at [150, 399] on link "[PHONE_NUMBER]" at bounding box center [122, 398] width 101 height 15
click at [185, 430] on img at bounding box center [185, 427] width 22 height 22
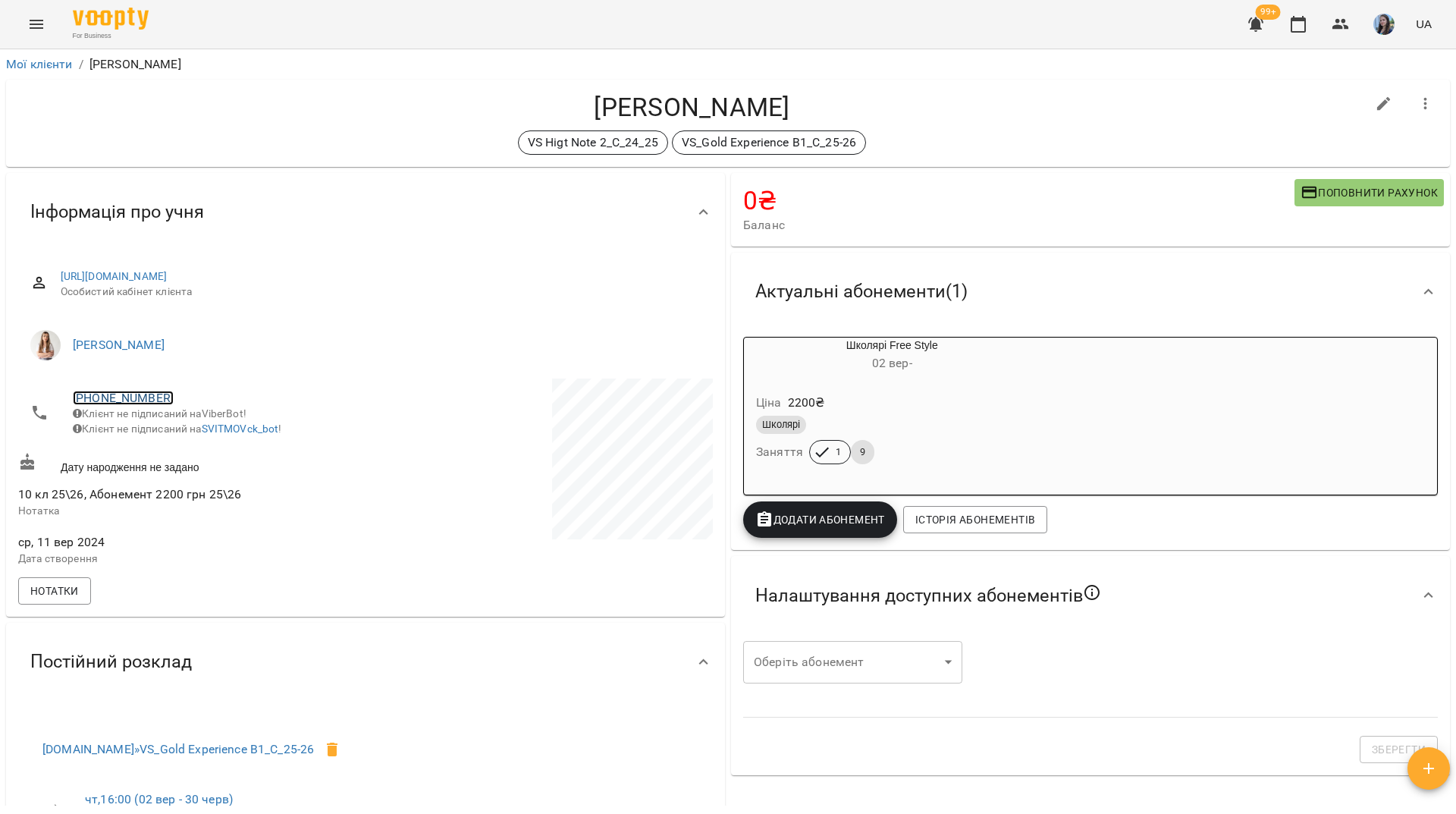
click at [160, 396] on link "[PHONE_NUMBER]" at bounding box center [122, 398] width 101 height 15
click at [183, 431] on img at bounding box center [185, 427] width 22 height 22
click at [136, 393] on link "[PHONE_NUMBER]" at bounding box center [122, 398] width 101 height 15
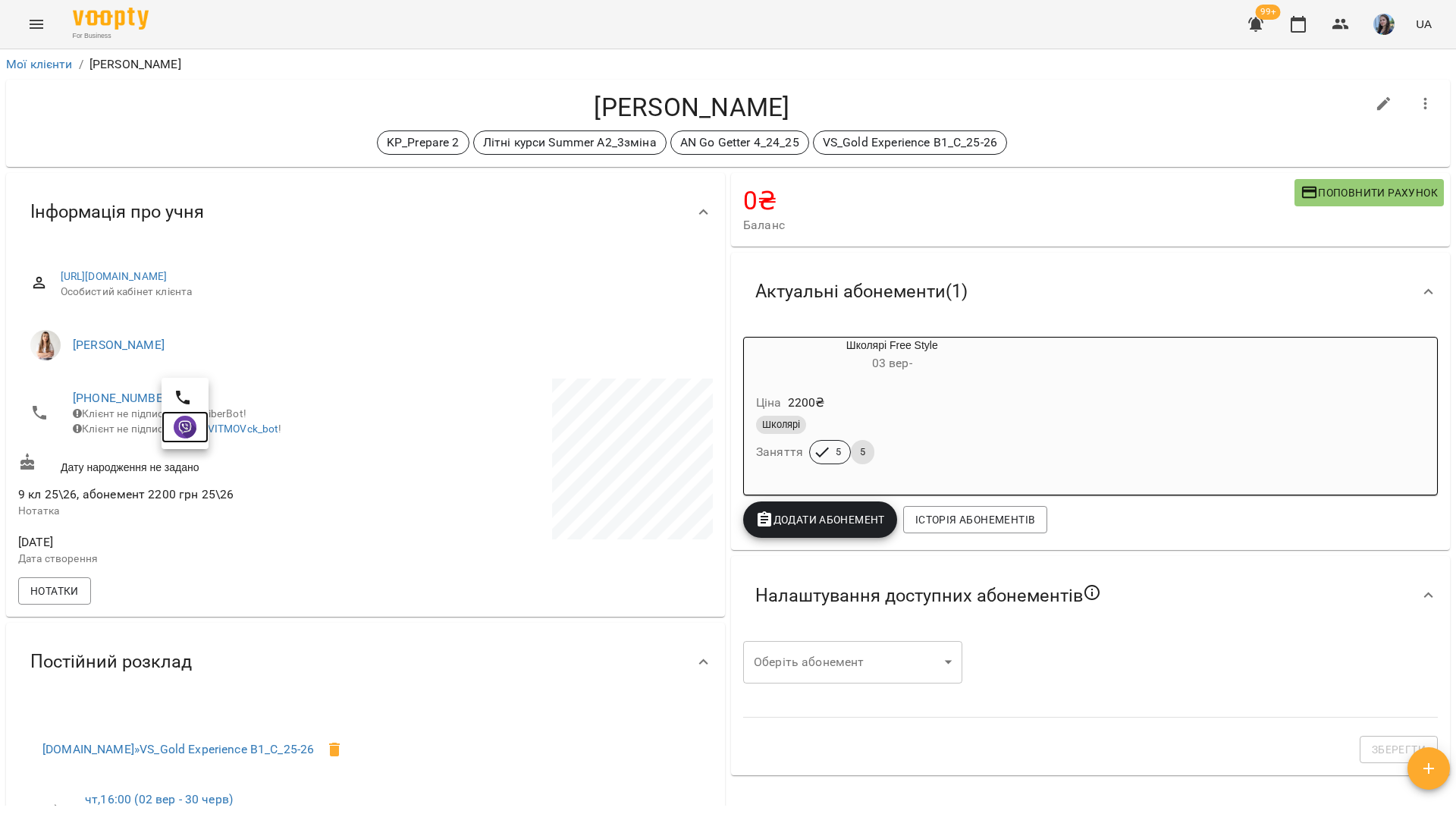
click at [185, 425] on img at bounding box center [185, 427] width 22 height 22
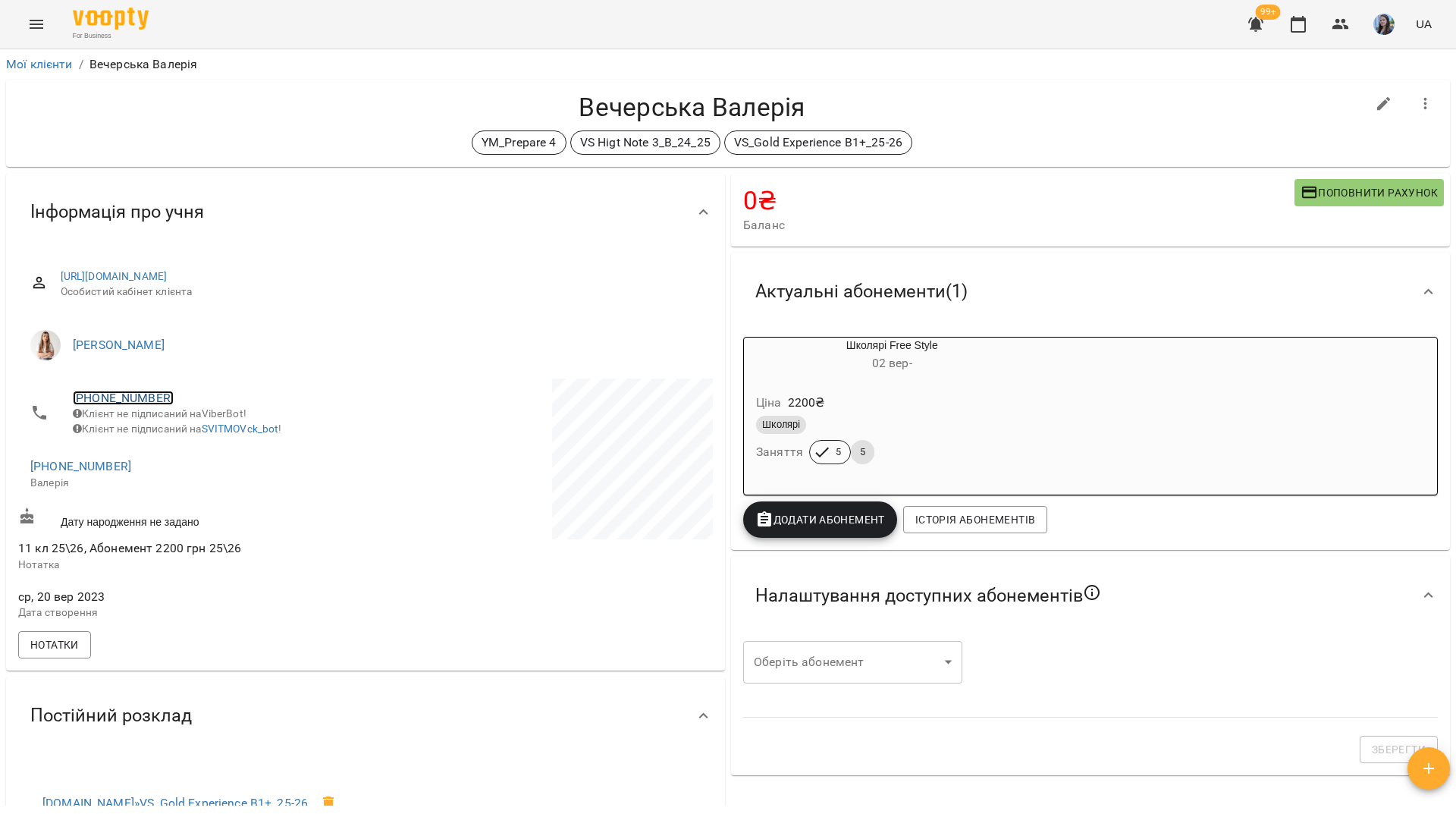
click at [135, 399] on link "+380972624772" at bounding box center [122, 398] width 101 height 15
click at [185, 434] on img at bounding box center [185, 427] width 22 height 22
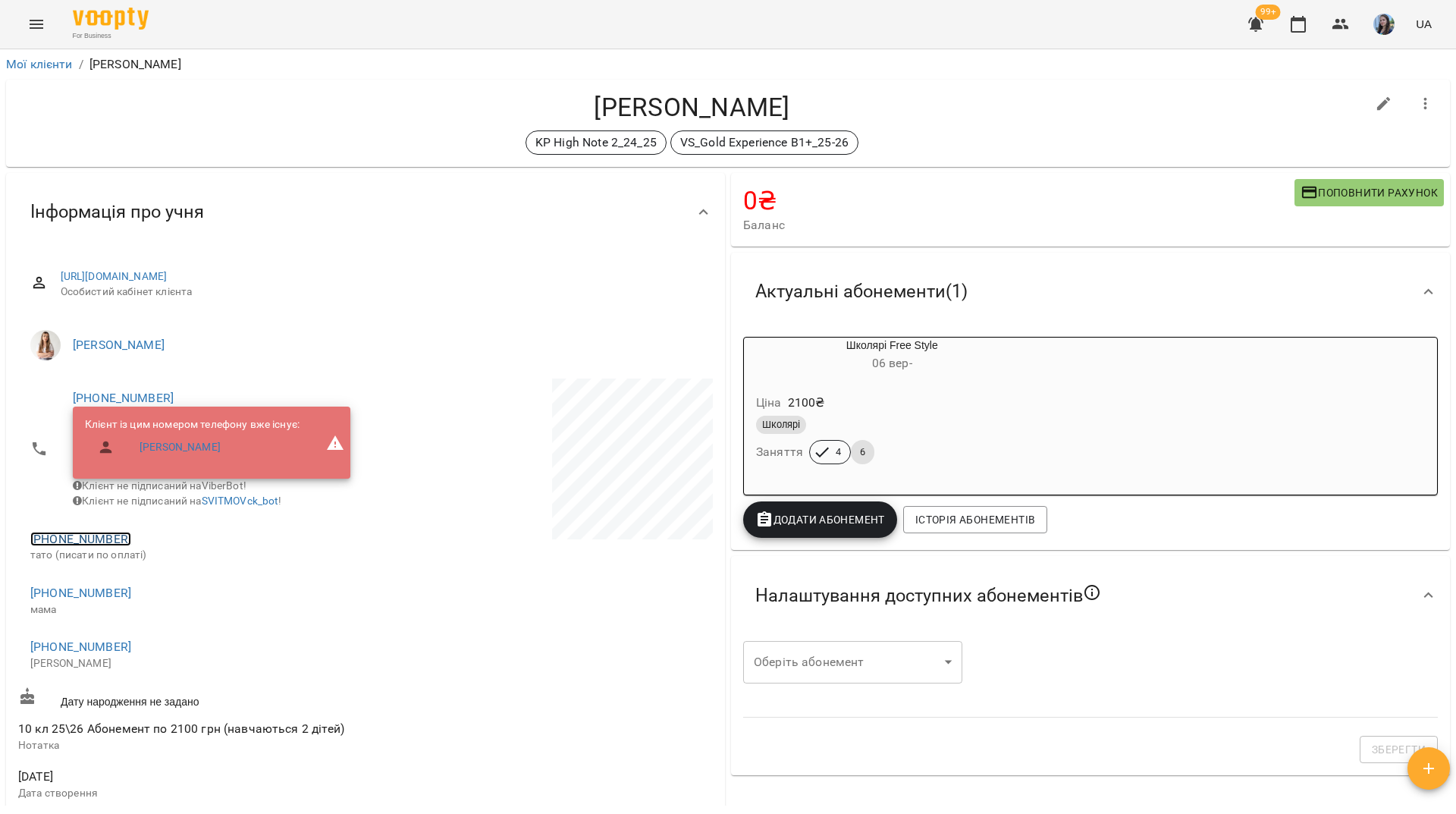
click at [116, 546] on link "+380674701346" at bounding box center [80, 538] width 101 height 15
click at [147, 577] on img at bounding box center [142, 579] width 22 height 22
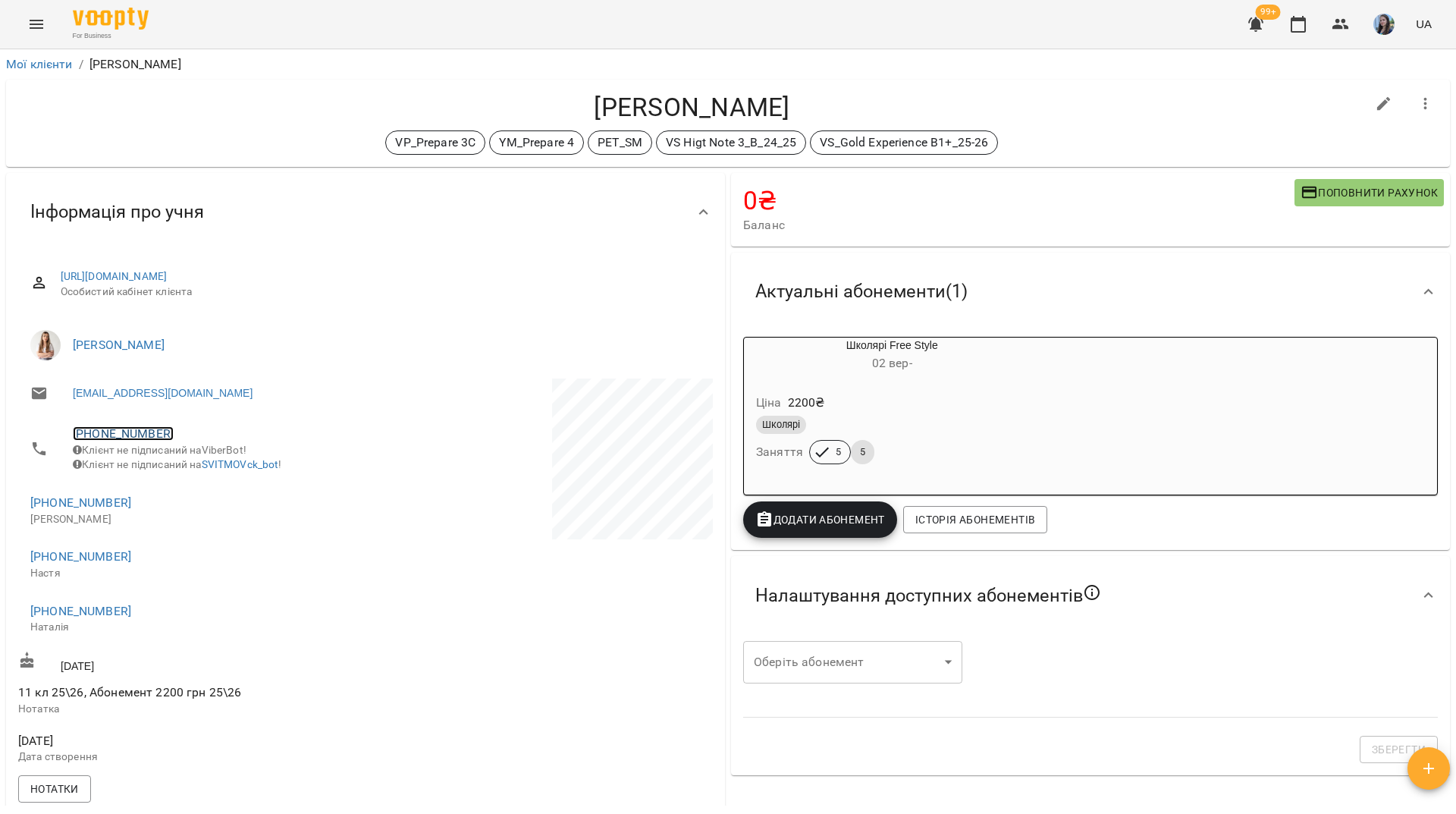
click at [152, 429] on link "[PHONE_NUMBER]" at bounding box center [122, 433] width 101 height 15
click at [181, 455] on img at bounding box center [185, 463] width 22 height 22
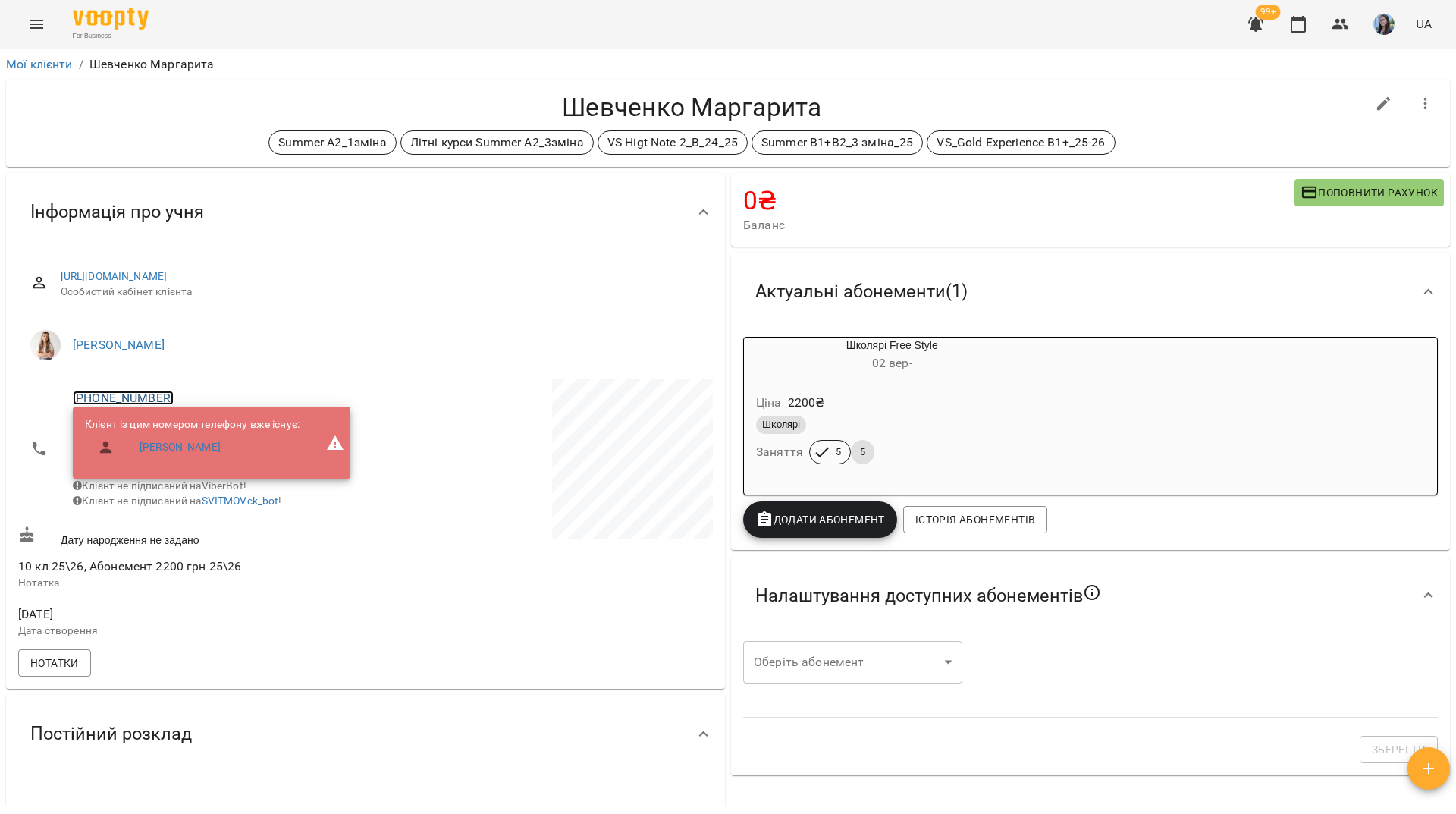
click at [156, 392] on link "+380504064744" at bounding box center [122, 398] width 101 height 15
click at [195, 425] on img at bounding box center [185, 427] width 22 height 22
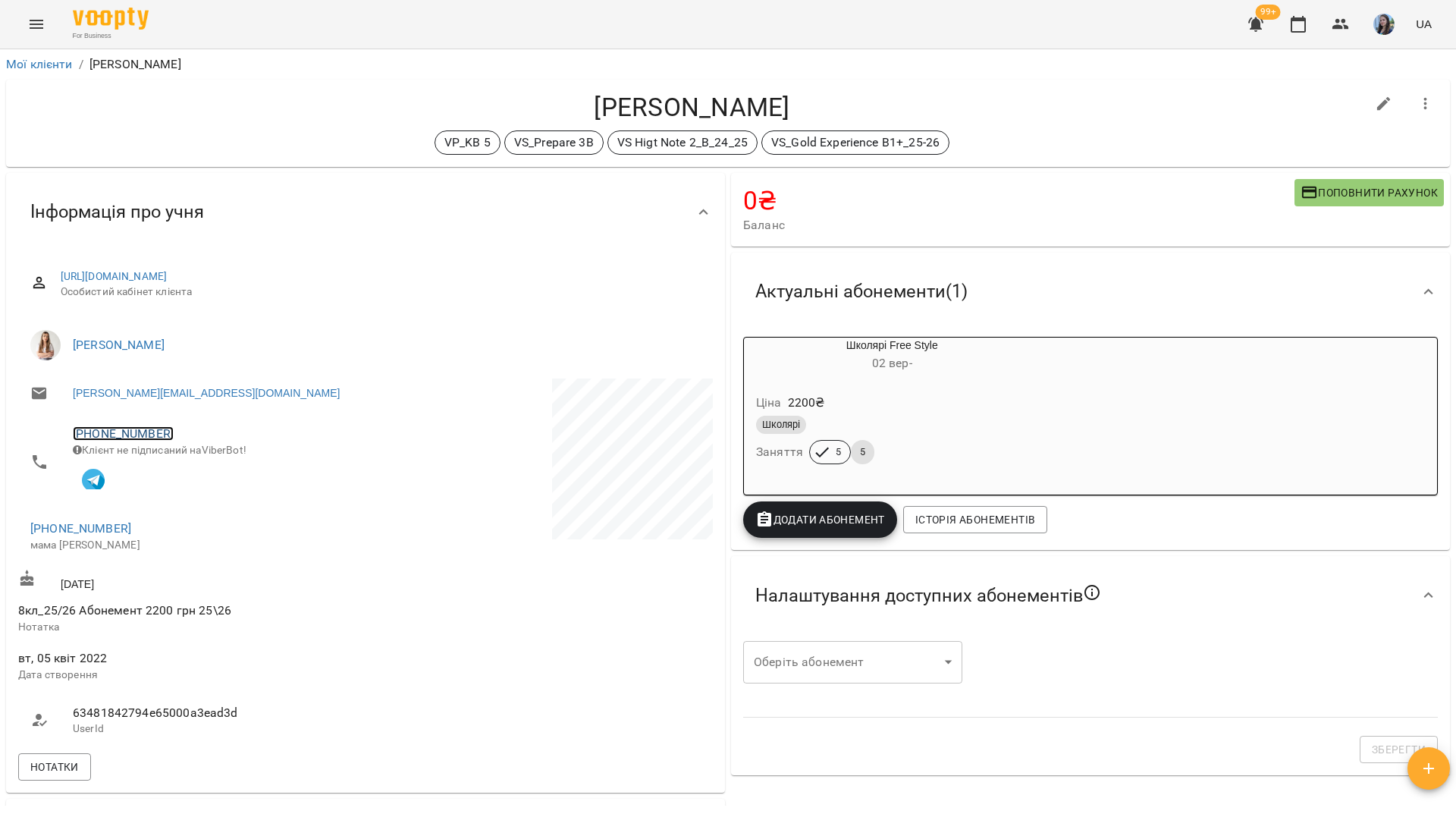
click at [160, 432] on link "[PHONE_NUMBER]" at bounding box center [122, 433] width 101 height 15
click at [197, 466] on link at bounding box center [185, 463] width 47 height 32
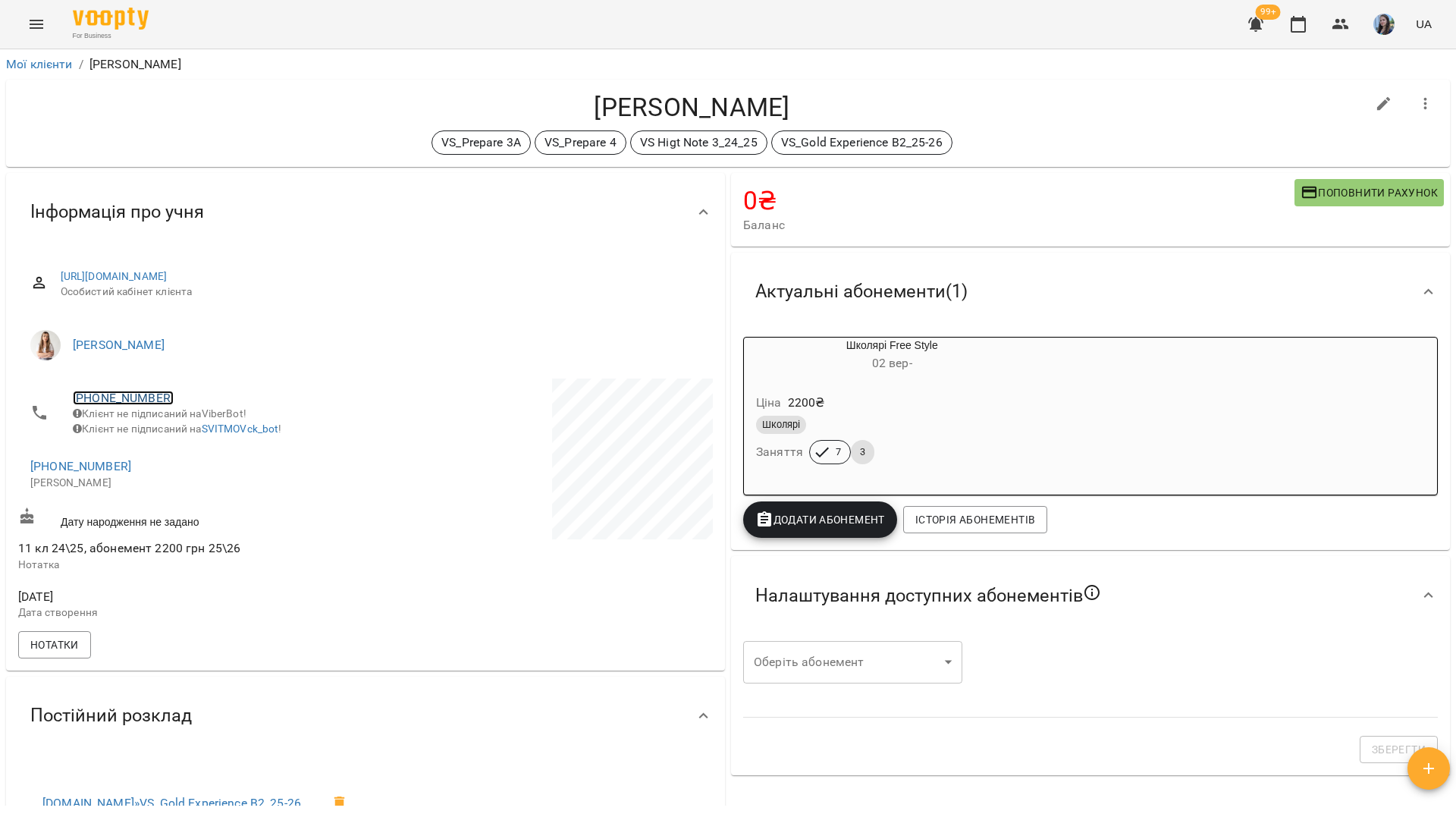
click at [135, 400] on link "[PHONE_NUMBER]" at bounding box center [122, 398] width 101 height 15
click at [173, 434] on img at bounding box center [185, 427] width 22 height 22
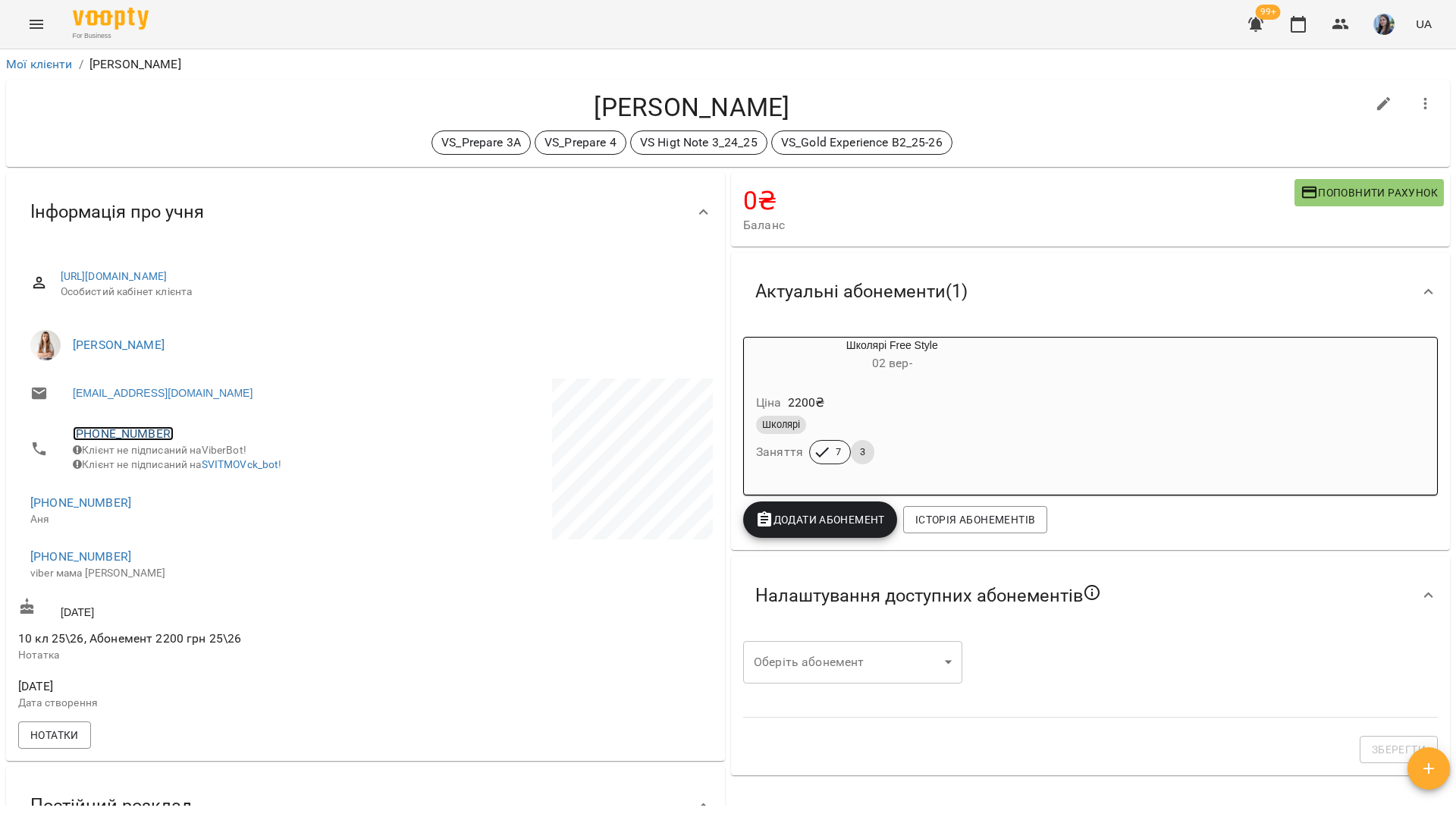
click at [136, 432] on link "[PHONE_NUMBER]" at bounding box center [122, 433] width 101 height 15
click at [181, 465] on img at bounding box center [185, 463] width 22 height 22
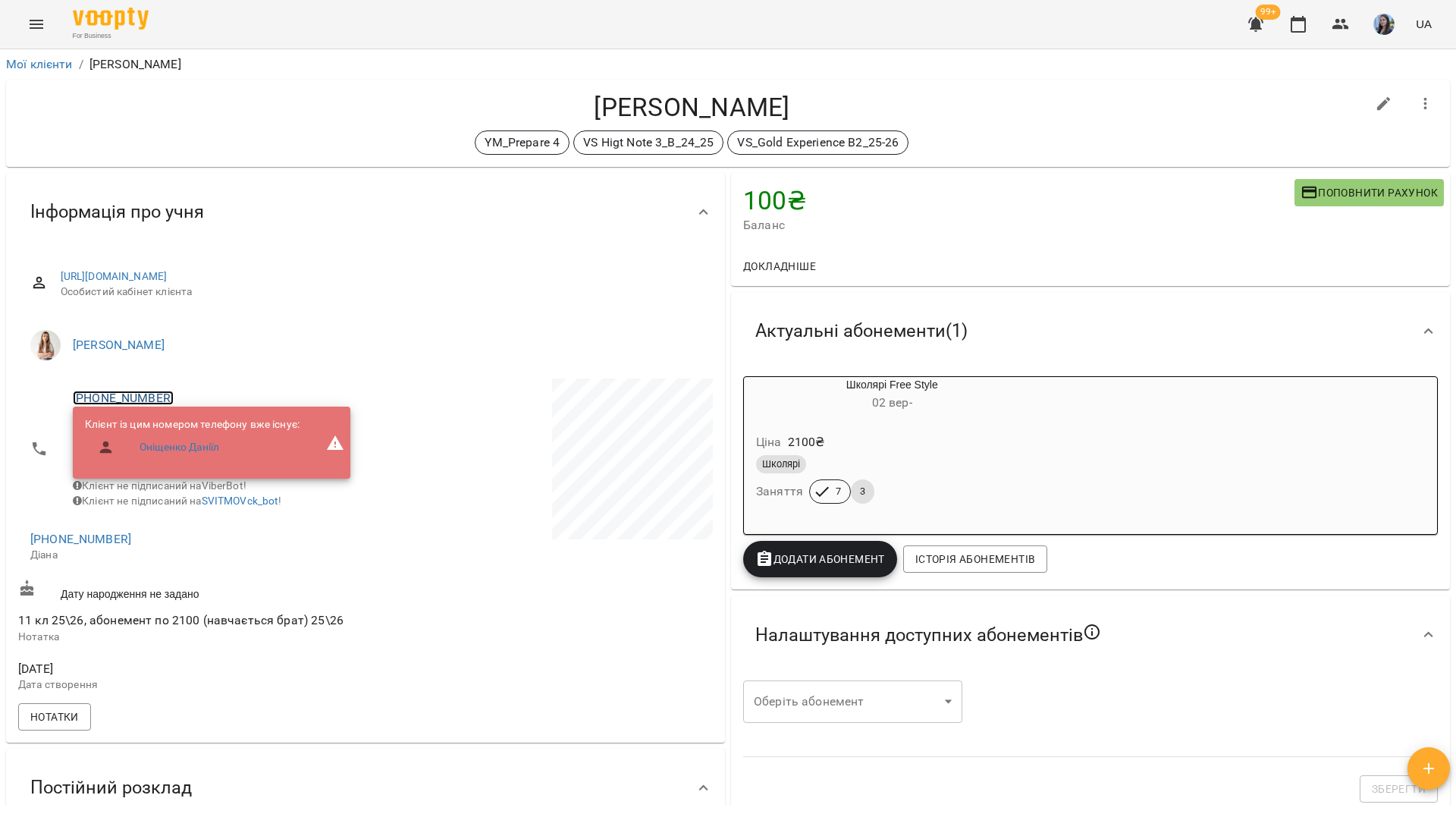
click at [160, 397] on link "[PHONE_NUMBER]" at bounding box center [122, 398] width 101 height 15
click at [181, 424] on img at bounding box center [185, 427] width 22 height 22
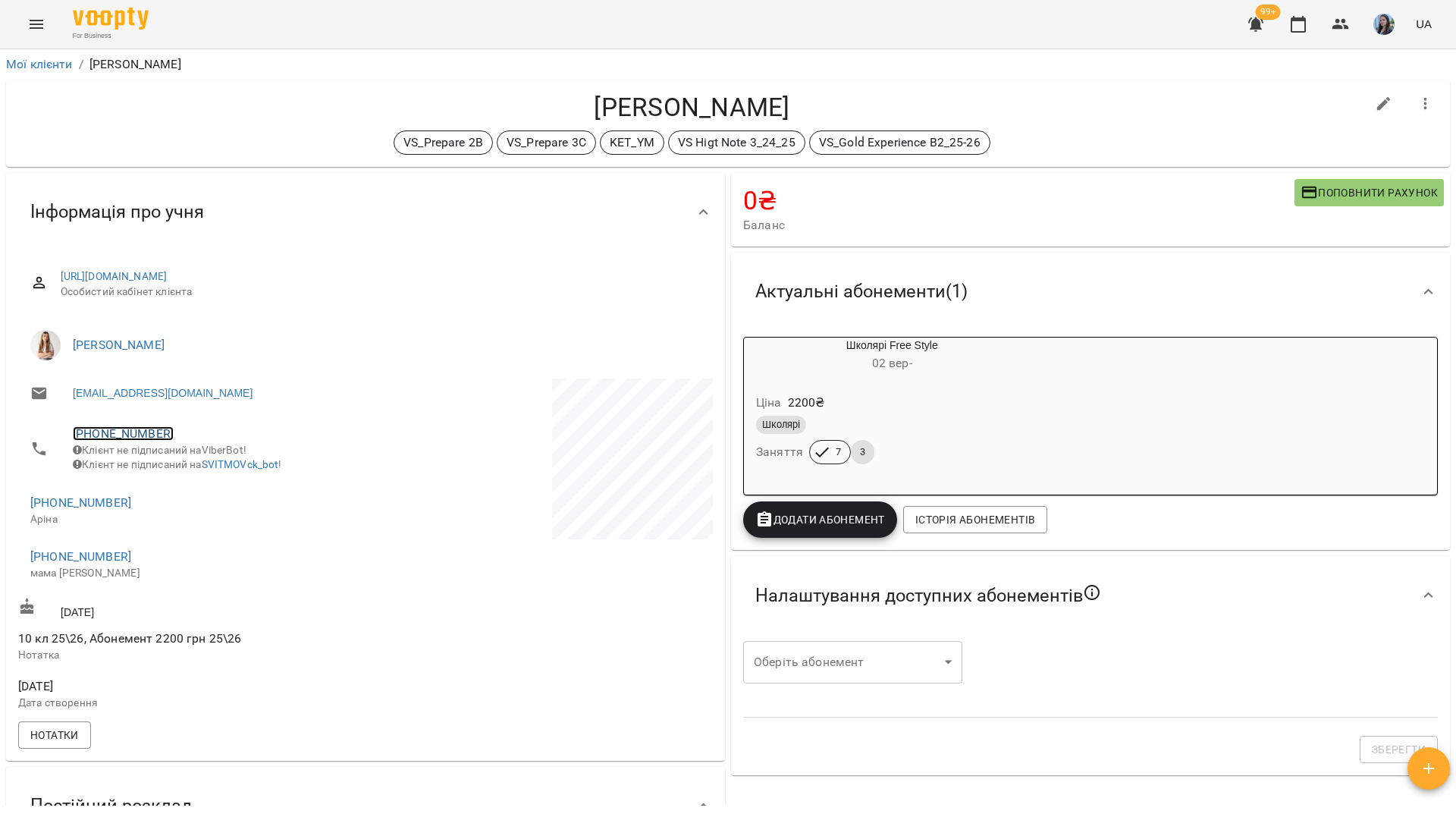
click at [159, 437] on link "[PHONE_NUMBER]" at bounding box center [122, 433] width 101 height 15
click at [180, 460] on img at bounding box center [185, 463] width 22 height 22
drag, startPoint x: 155, startPoint y: 430, endPoint x: 133, endPoint y: 432, distance: 22.1
click at [133, 432] on link "+380974606406" at bounding box center [122, 433] width 101 height 15
click at [182, 466] on img at bounding box center [185, 463] width 22 height 22
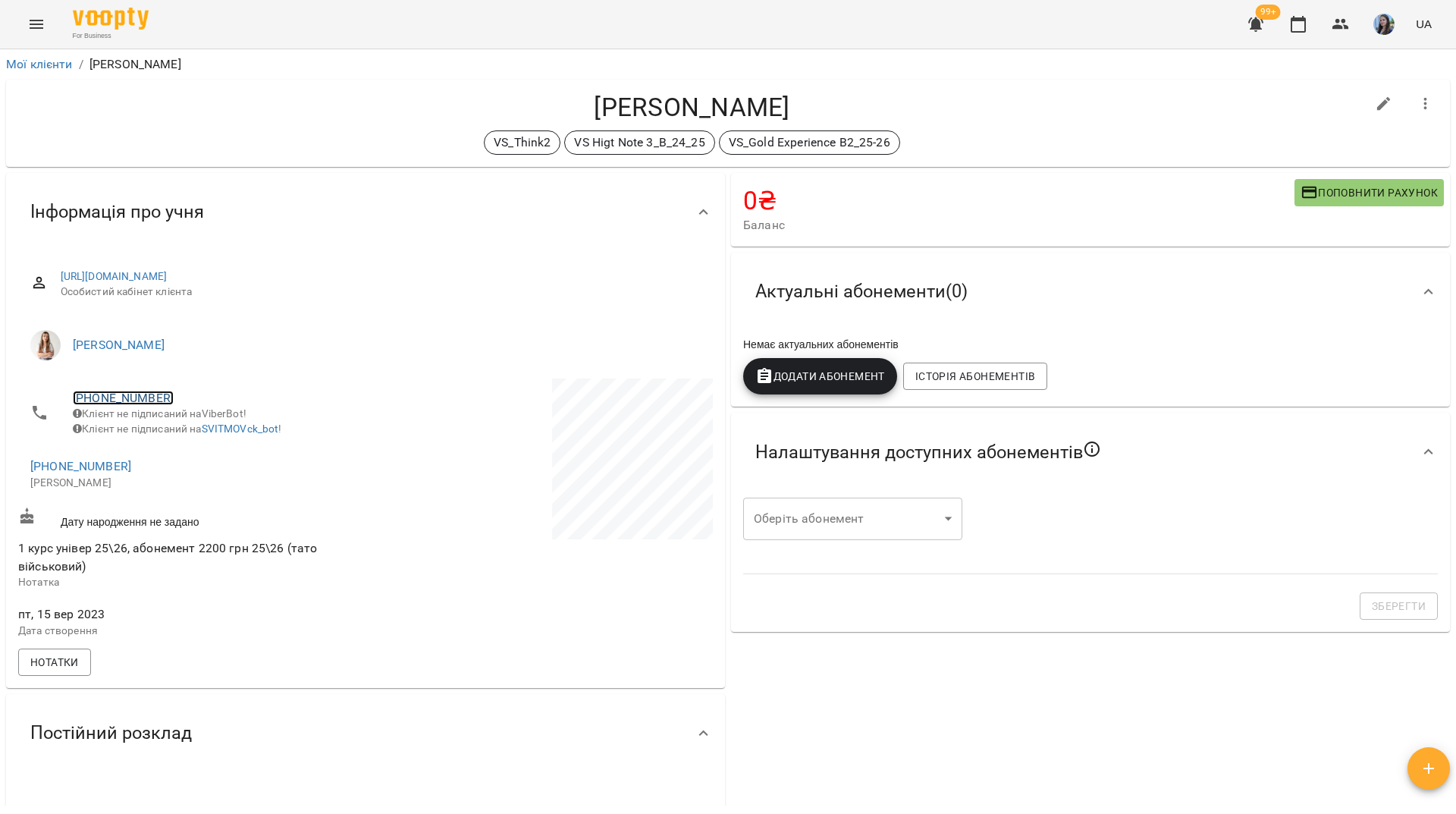
click at [149, 396] on link "[PHONE_NUMBER]" at bounding box center [122, 398] width 101 height 15
click at [179, 426] on img at bounding box center [185, 427] width 22 height 22
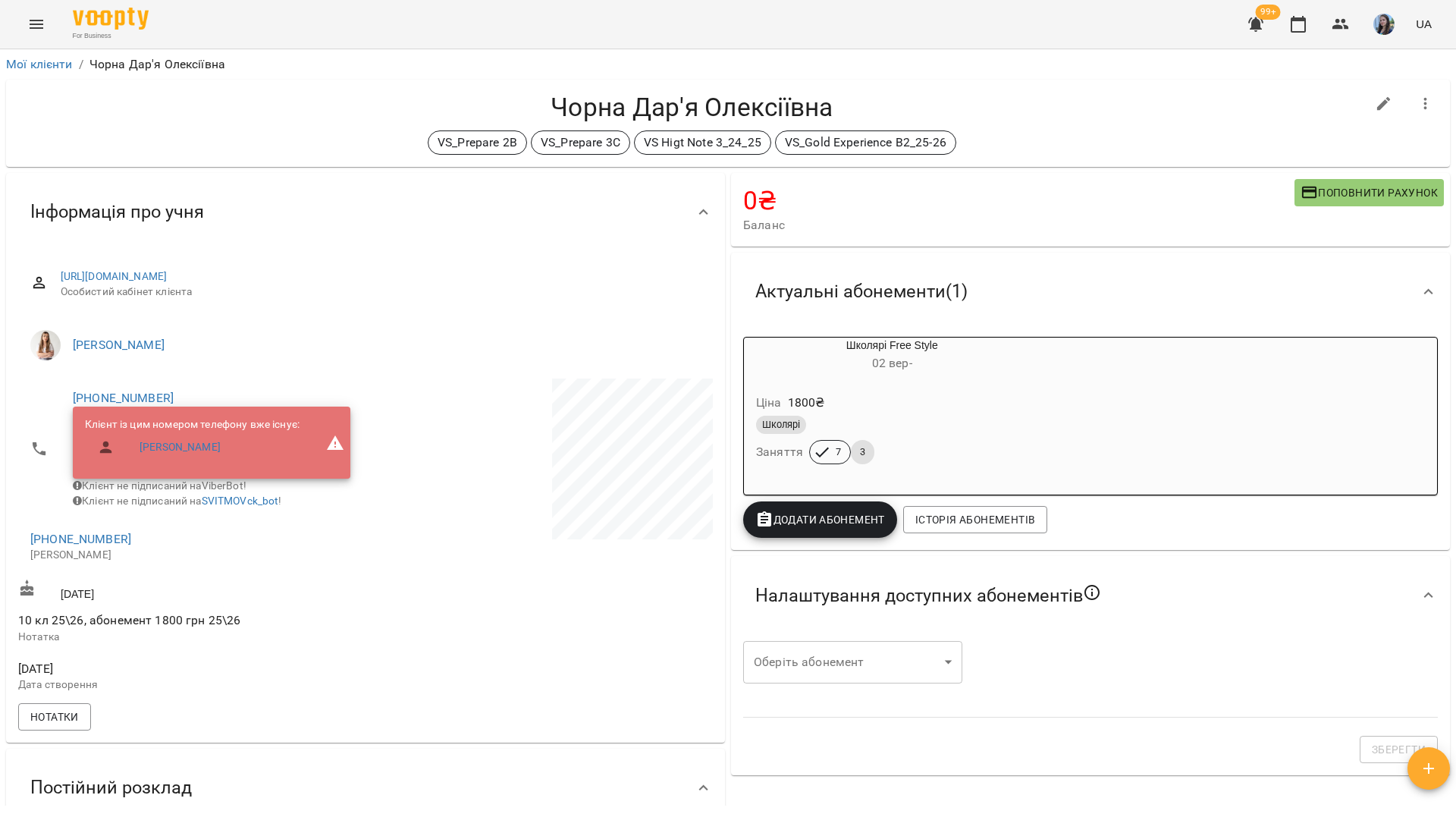
click at [163, 398] on span "[PHONE_NUMBER]" at bounding box center [211, 398] width 278 height 18
click at [155, 398] on link "[PHONE_NUMBER]" at bounding box center [122, 398] width 101 height 15
click at [194, 425] on img at bounding box center [185, 427] width 22 height 22
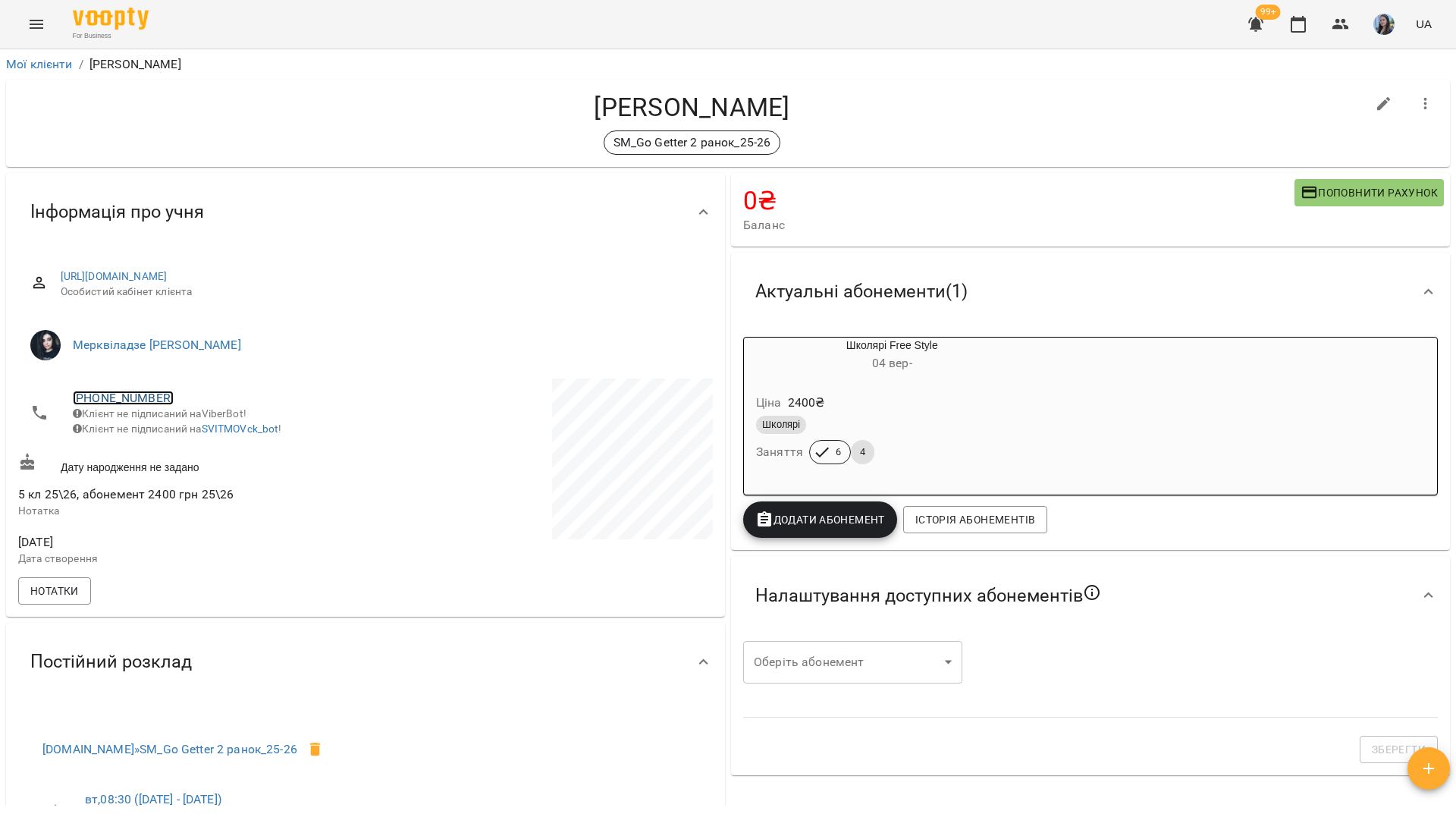
click at [146, 395] on link "+380679834199" at bounding box center [122, 398] width 101 height 15
click at [195, 429] on img at bounding box center [185, 427] width 22 height 22
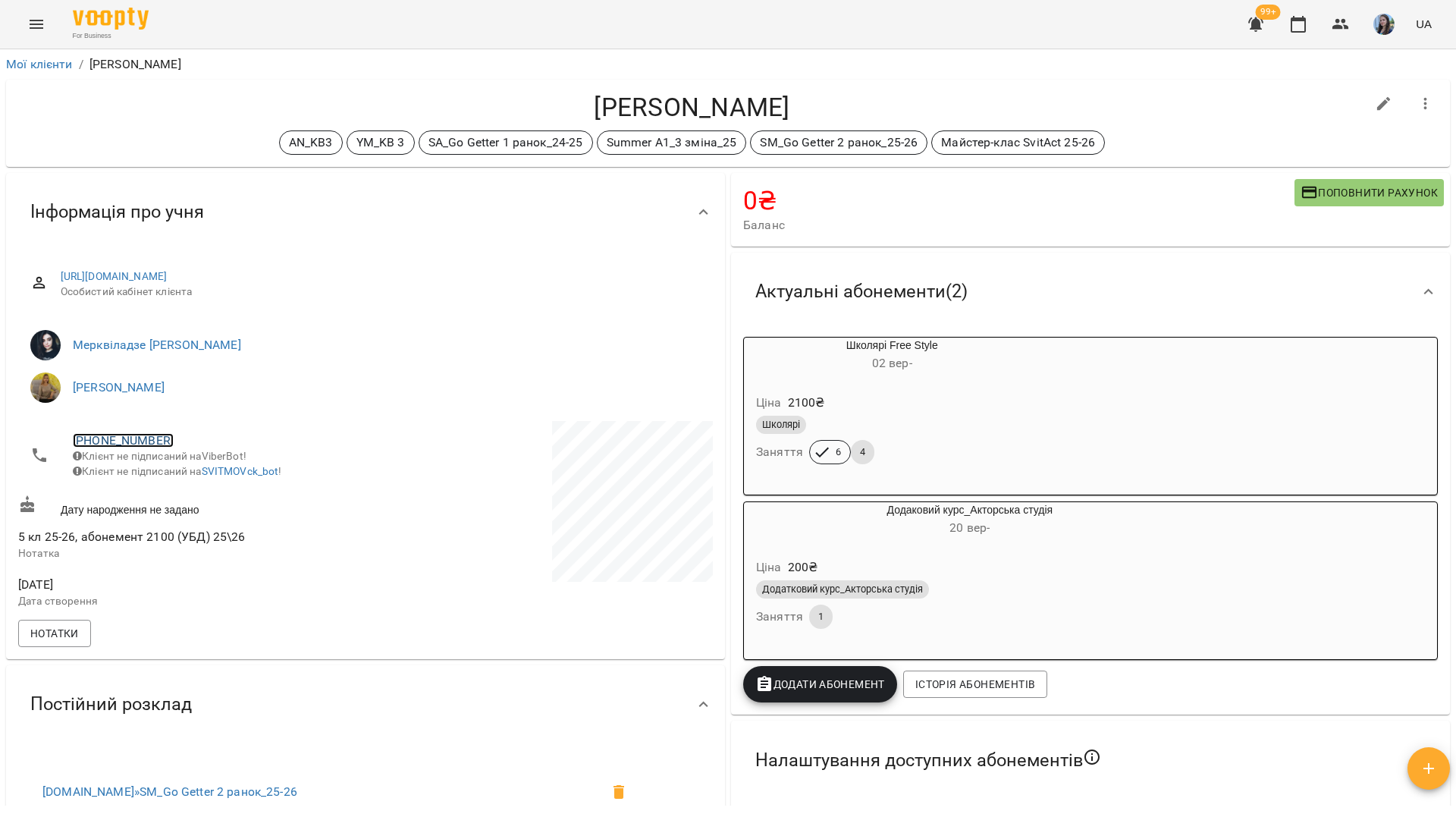
click at [160, 441] on link "[PHONE_NUMBER]" at bounding box center [122, 440] width 101 height 15
click at [198, 470] on link at bounding box center [185, 469] width 47 height 32
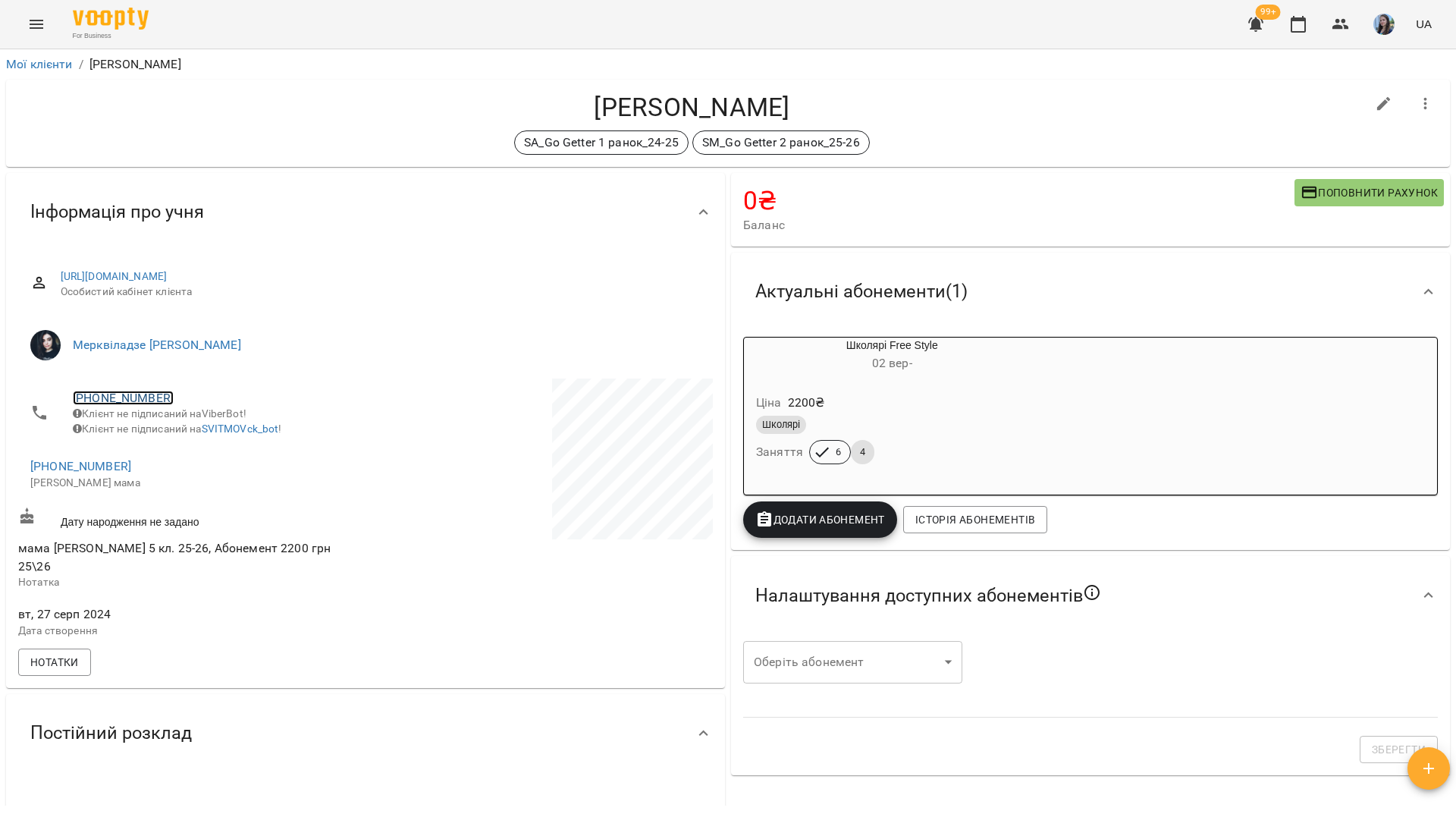
click at [157, 399] on link "+380676485949" at bounding box center [122, 398] width 101 height 15
click at [186, 424] on img at bounding box center [185, 427] width 22 height 22
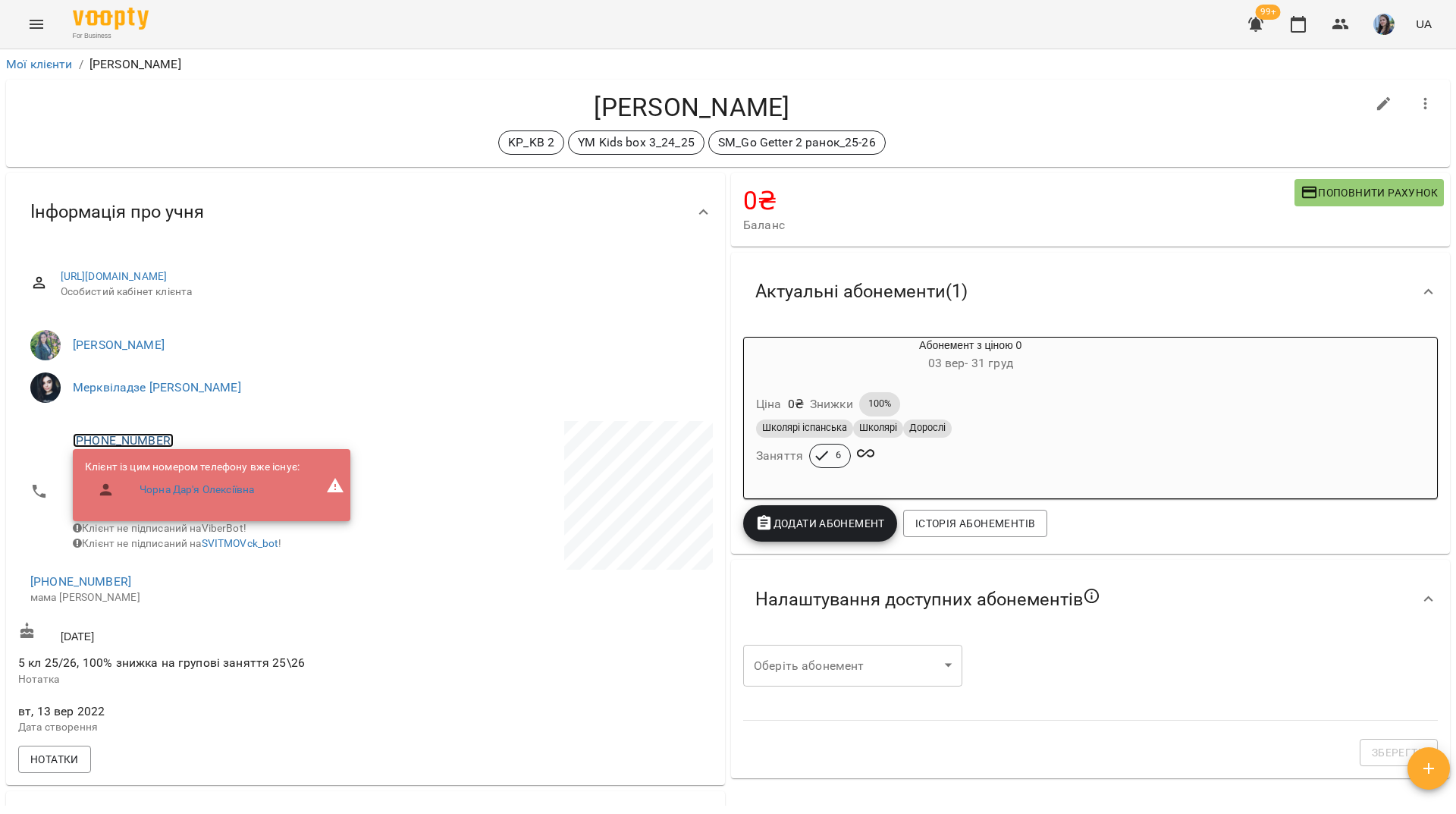
click at [157, 435] on link "[PHONE_NUMBER]" at bounding box center [122, 440] width 101 height 15
click at [185, 459] on img at bounding box center [185, 469] width 22 height 22
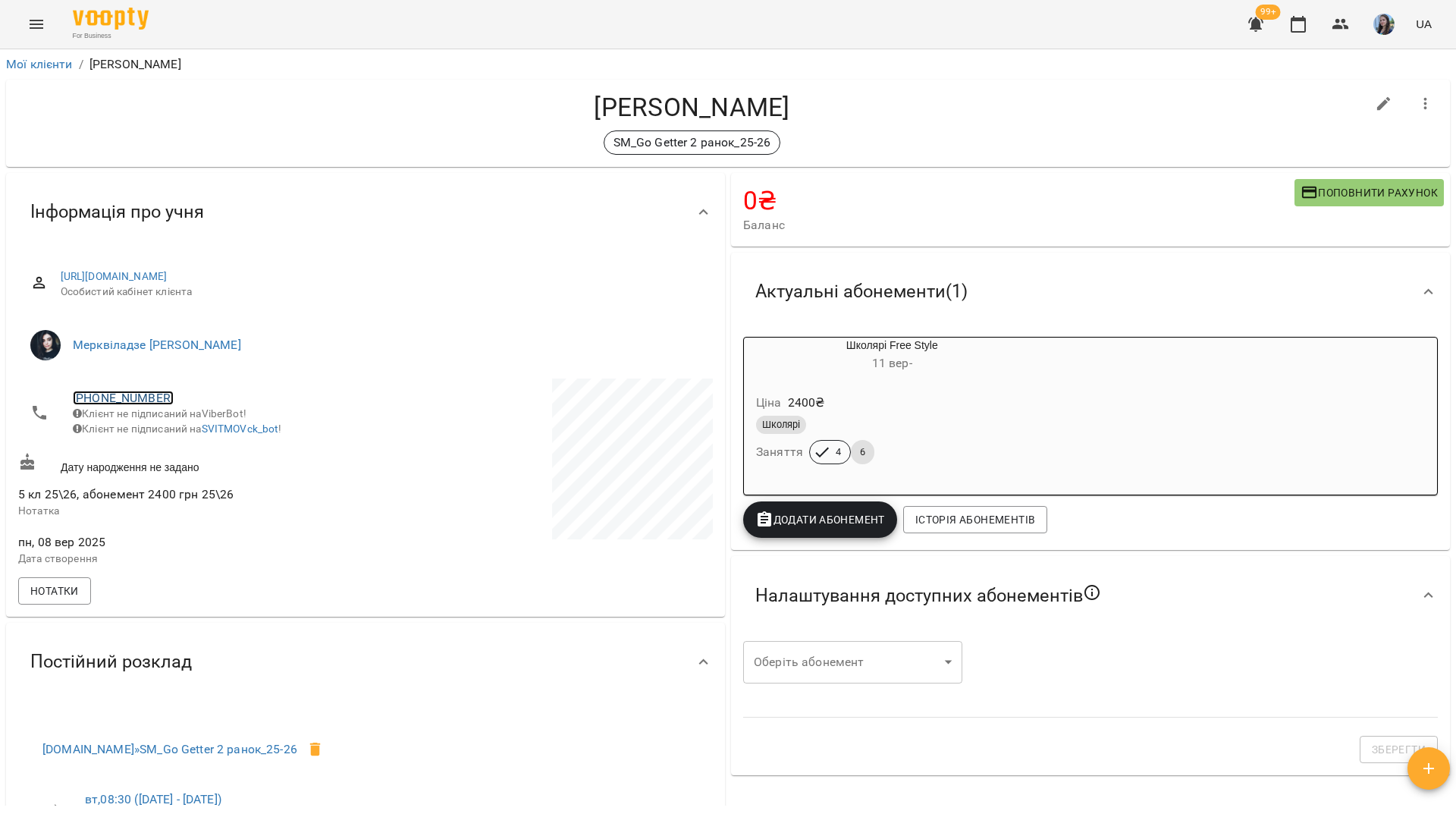
click at [151, 398] on link "+380978040292" at bounding box center [122, 398] width 101 height 15
click at [184, 429] on img at bounding box center [185, 427] width 22 height 22
click at [294, 16] on div "For Business 99+ UA" at bounding box center [728, 24] width 1456 height 48
click at [236, 16] on div "For Business 99+ UA" at bounding box center [728, 24] width 1456 height 48
click at [135, 396] on link "[PHONE_NUMBER]" at bounding box center [122, 398] width 101 height 15
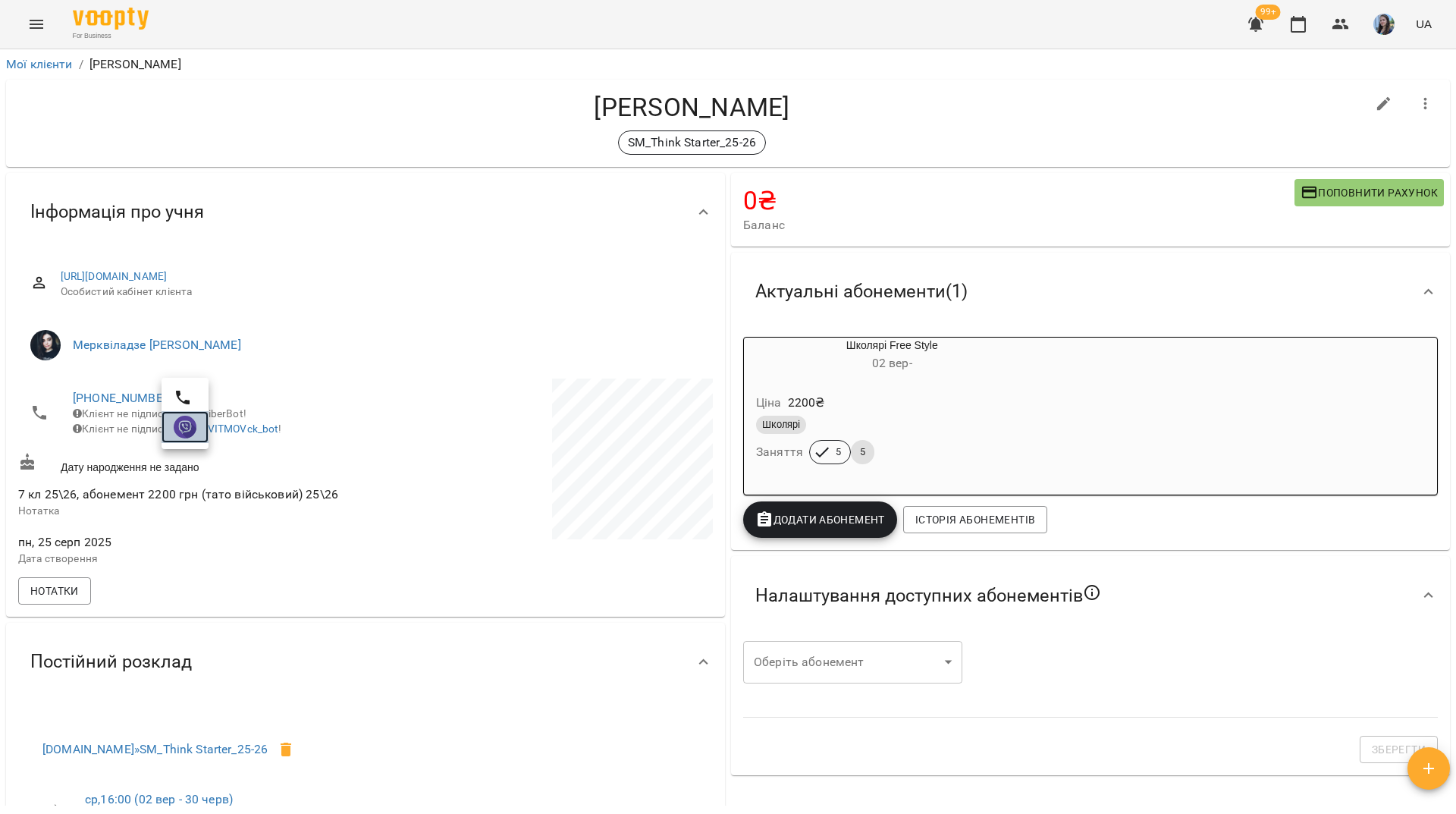
click at [182, 421] on img at bounding box center [185, 427] width 22 height 22
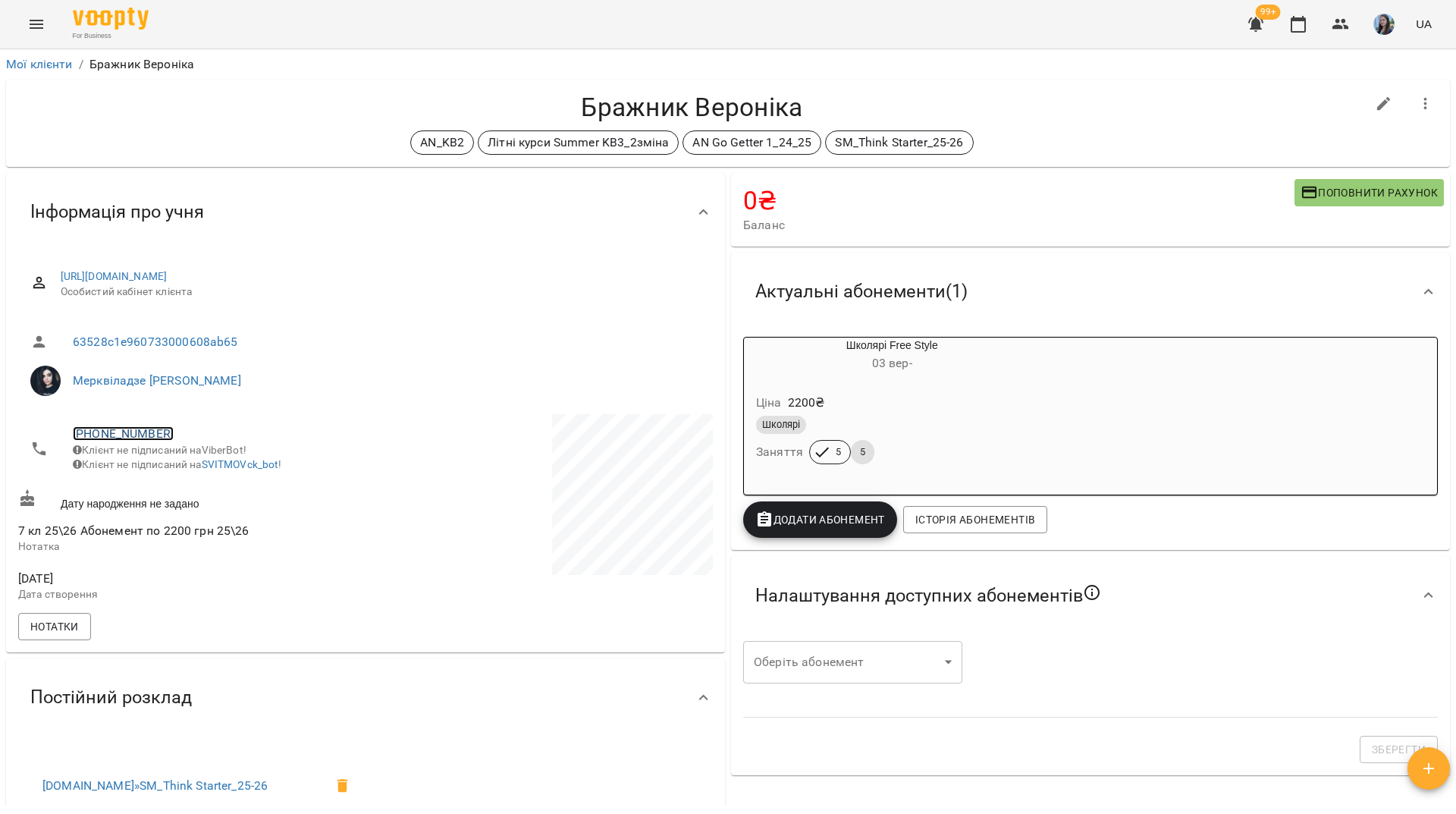
click at [137, 433] on link "[PHONE_NUMBER]" at bounding box center [122, 433] width 101 height 15
click at [182, 466] on img at bounding box center [185, 463] width 22 height 22
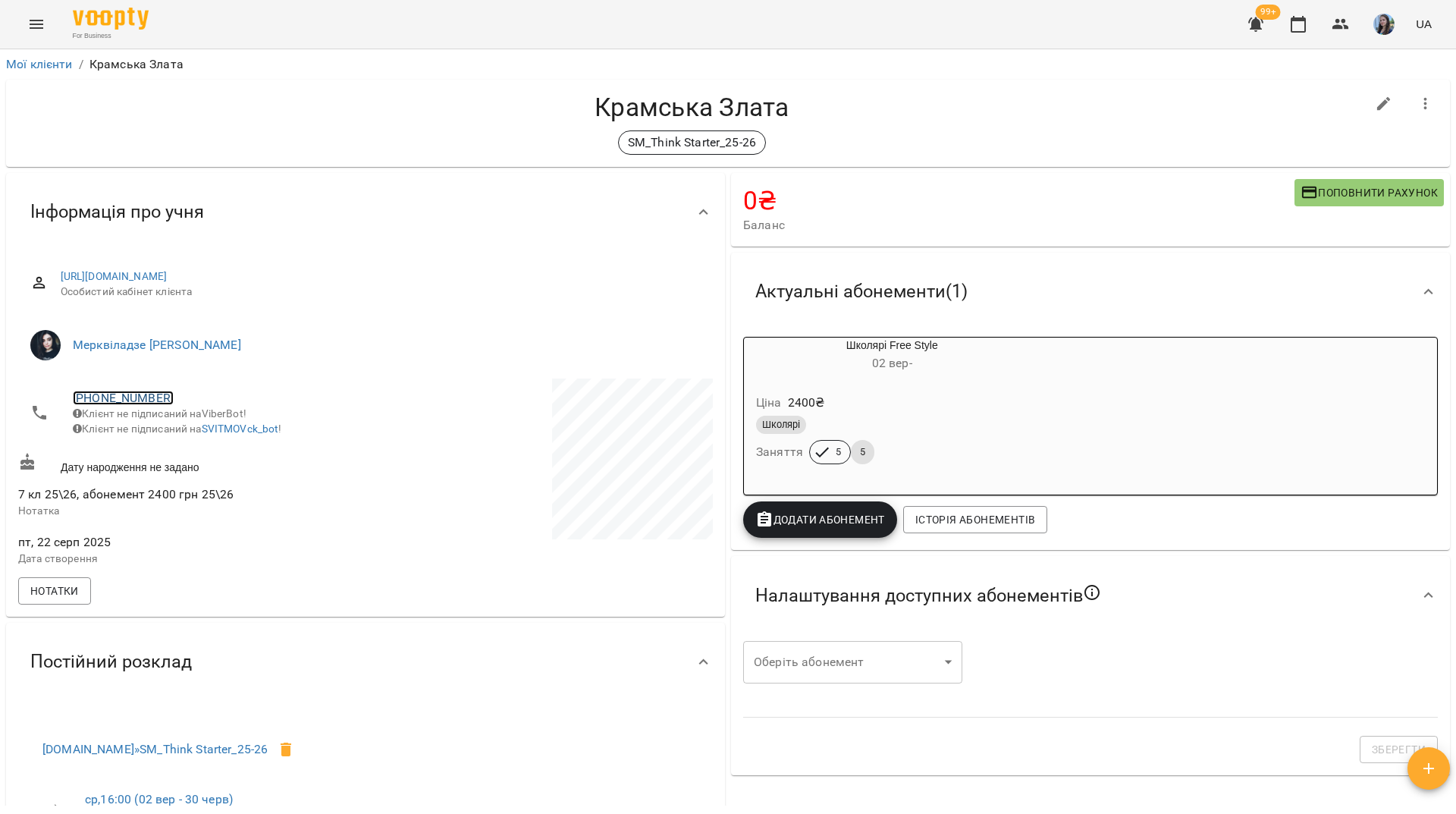
click at [156, 398] on link "+380631543019" at bounding box center [122, 398] width 101 height 15
click at [187, 426] on img at bounding box center [185, 427] width 22 height 22
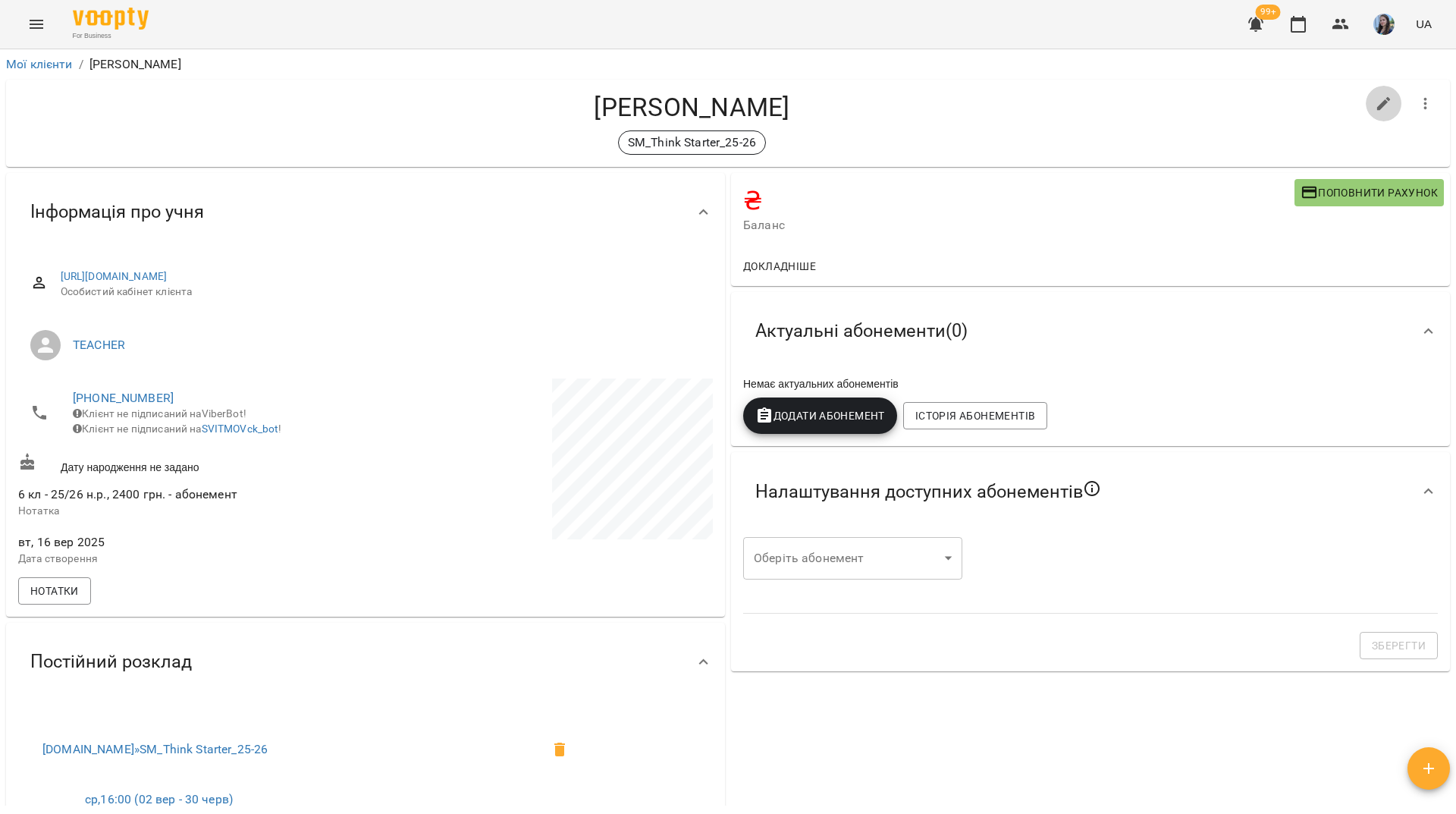
click at [1377, 95] on icon "button" at bounding box center [1384, 103] width 18 height 18
select select "**"
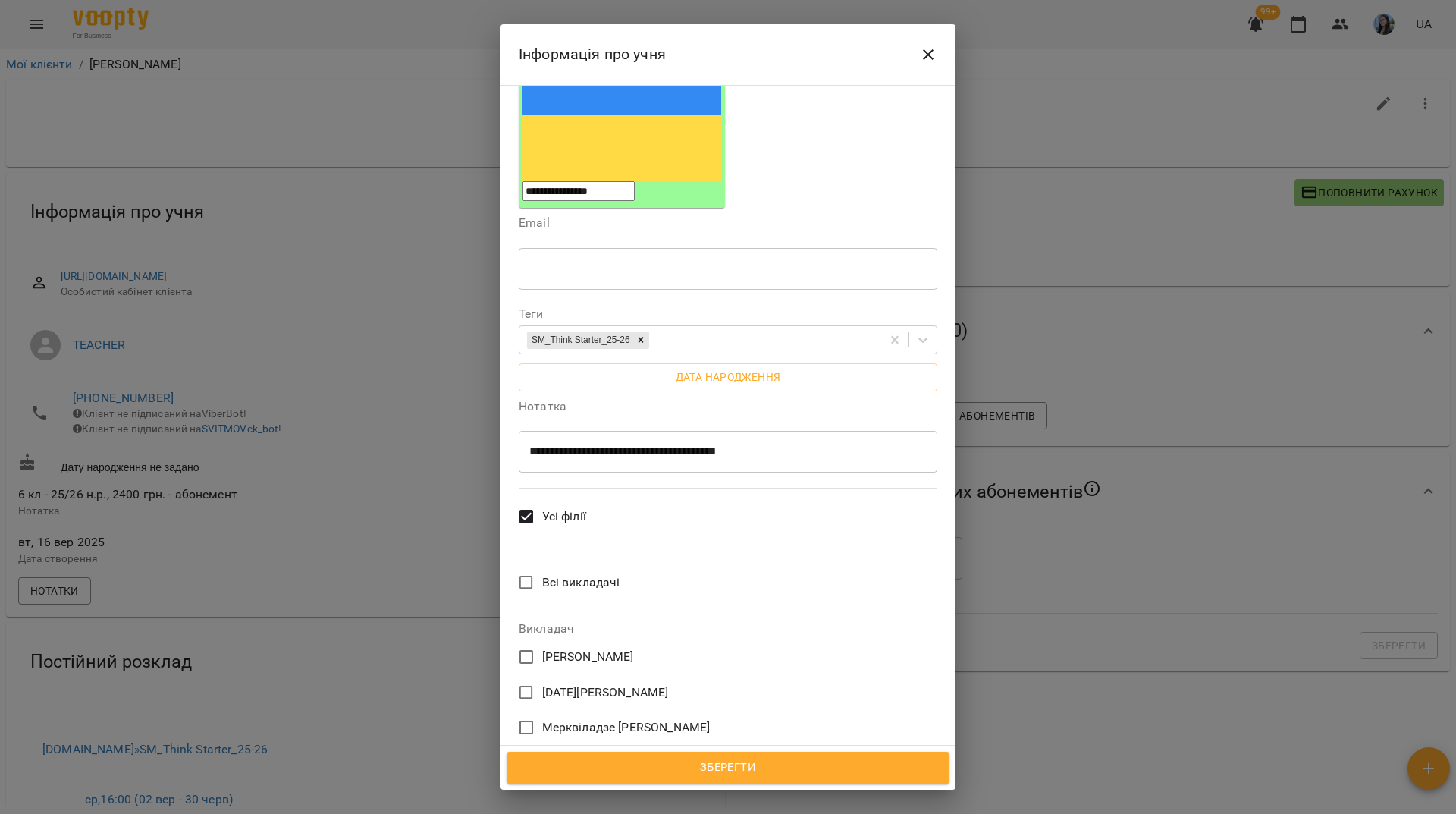
scroll to position [304, 0]
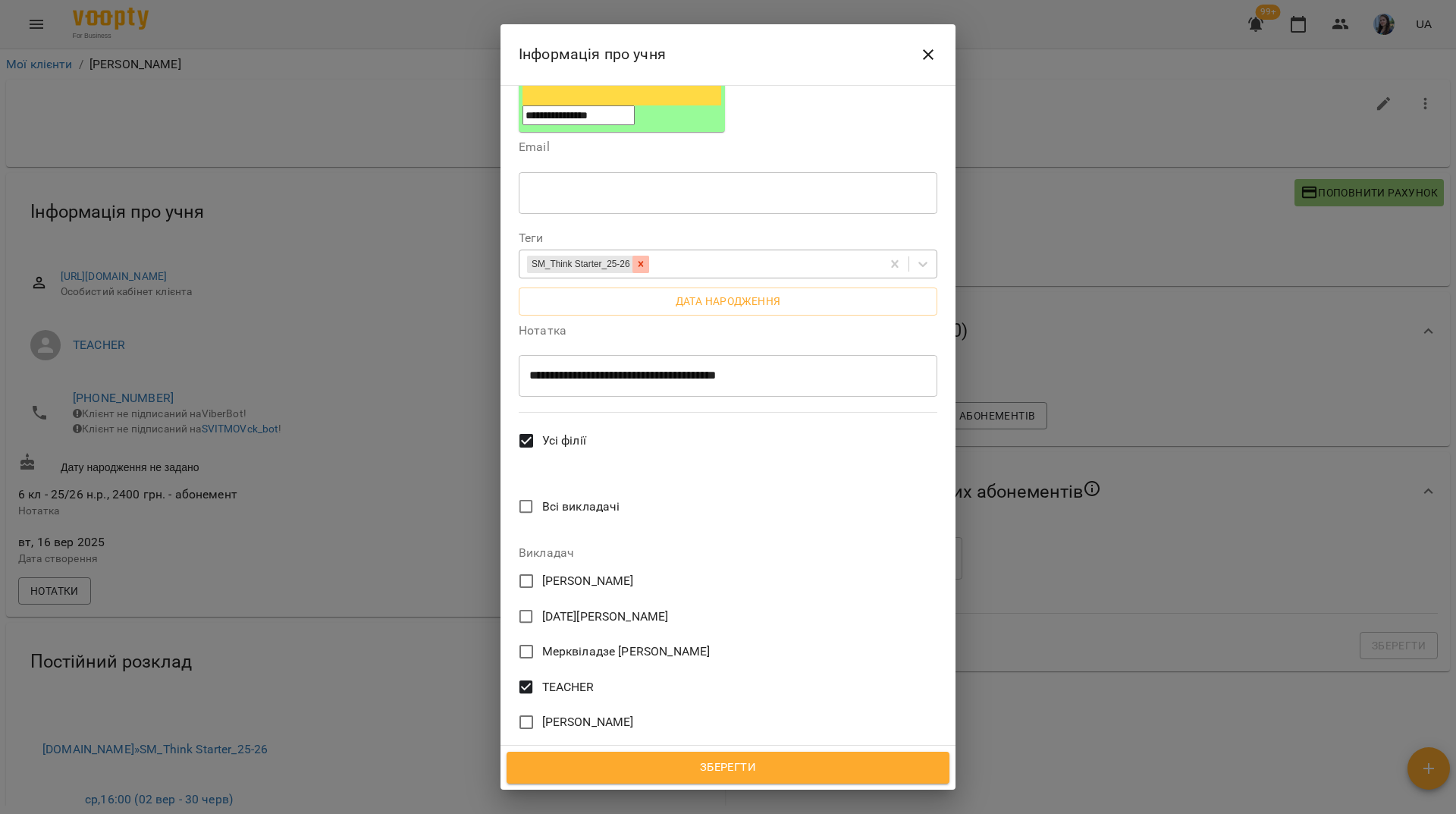
click at [646, 259] on icon at bounding box center [641, 264] width 10 height 10
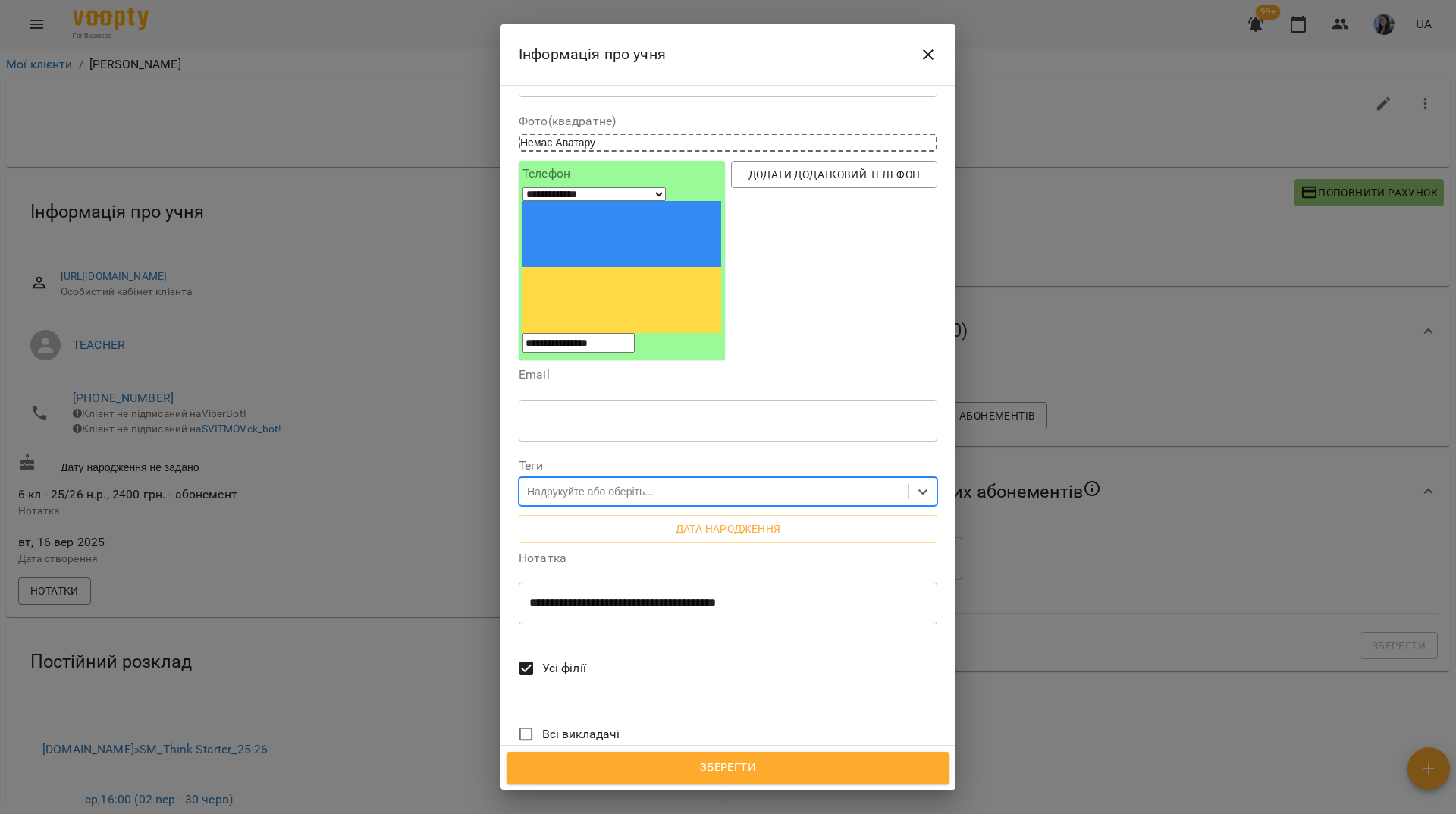
scroll to position [0, 0]
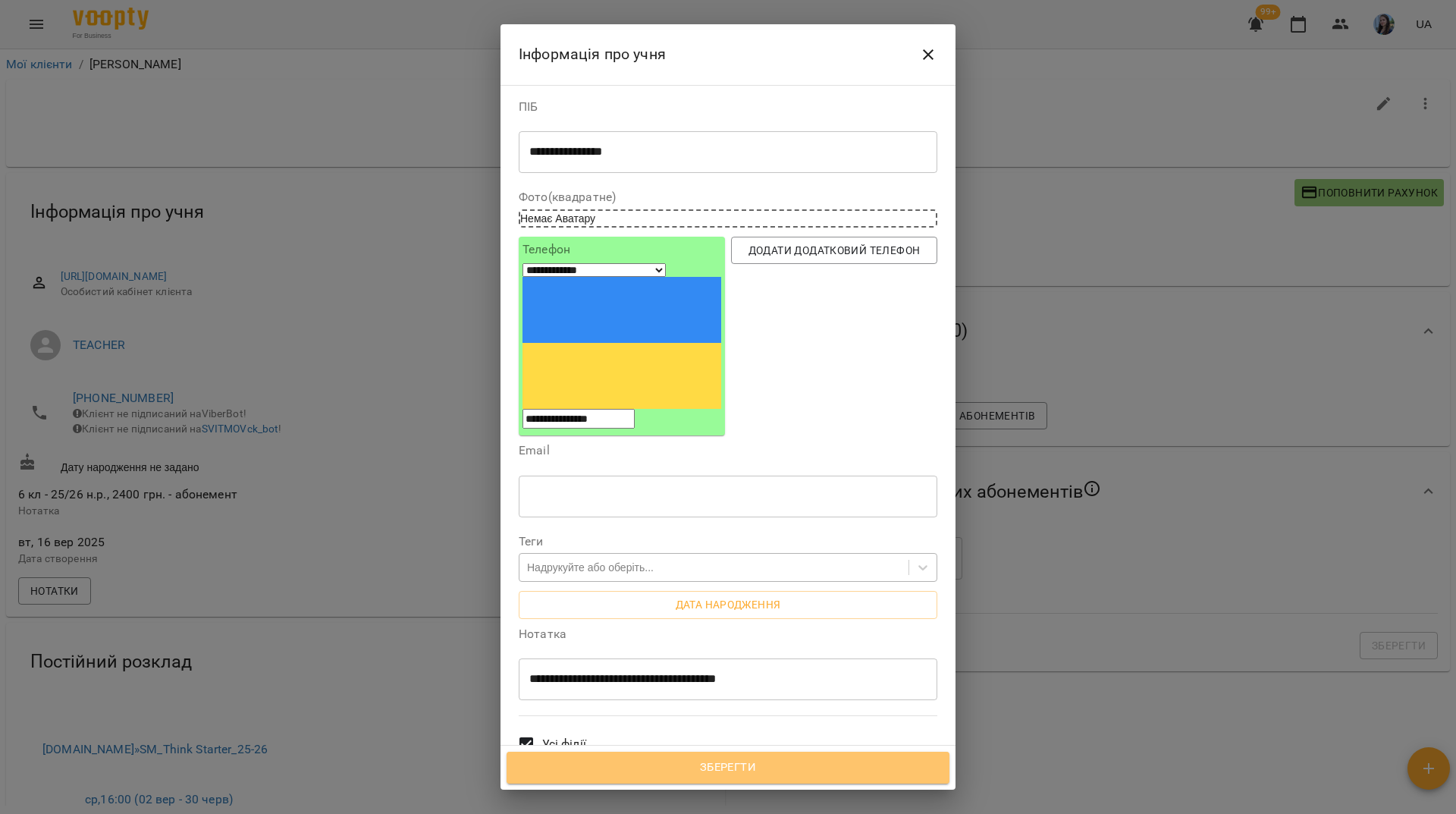
click at [750, 777] on button "Зберегти" at bounding box center [728, 767] width 443 height 32
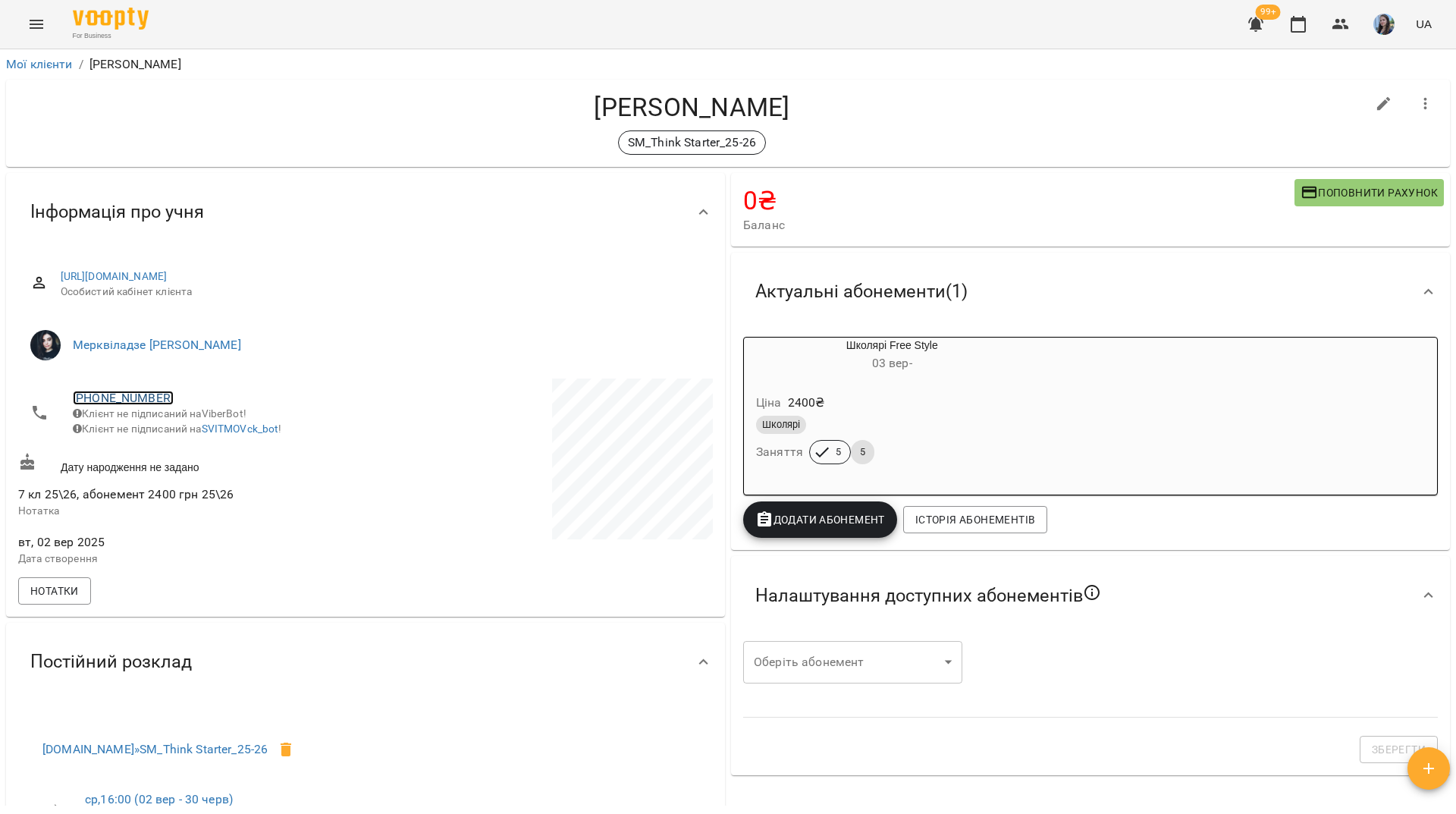
click at [157, 393] on link "[PHONE_NUMBER]" at bounding box center [122, 398] width 101 height 15
click at [185, 427] on img at bounding box center [185, 427] width 22 height 22
click at [143, 396] on link "[PHONE_NUMBER]" at bounding box center [122, 398] width 101 height 15
click at [166, 410] on link at bounding box center [185, 398] width 47 height 28
click at [150, 397] on link "[PHONE_NUMBER]" at bounding box center [122, 398] width 101 height 15
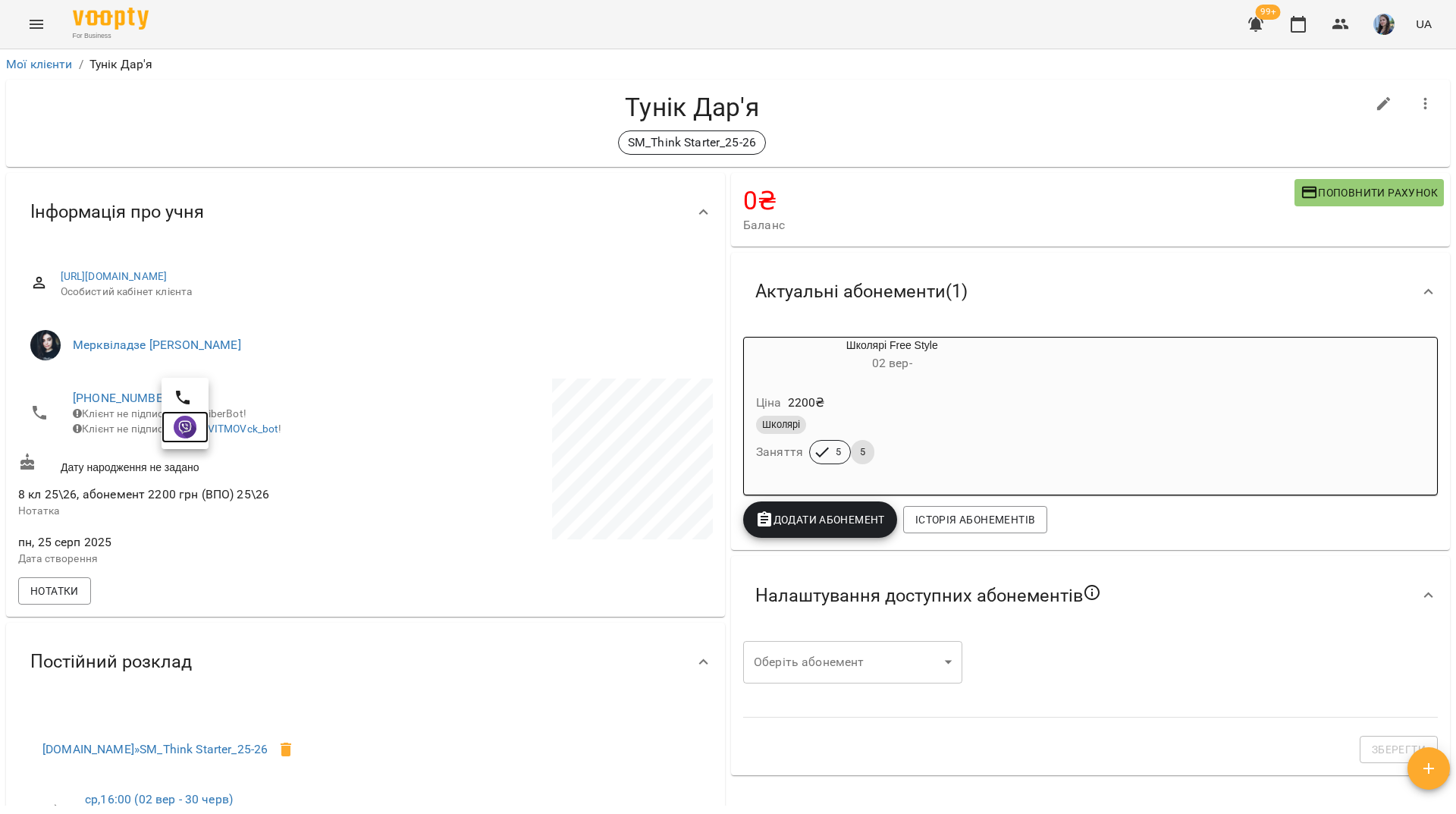
click at [185, 423] on img at bounding box center [185, 427] width 22 height 22
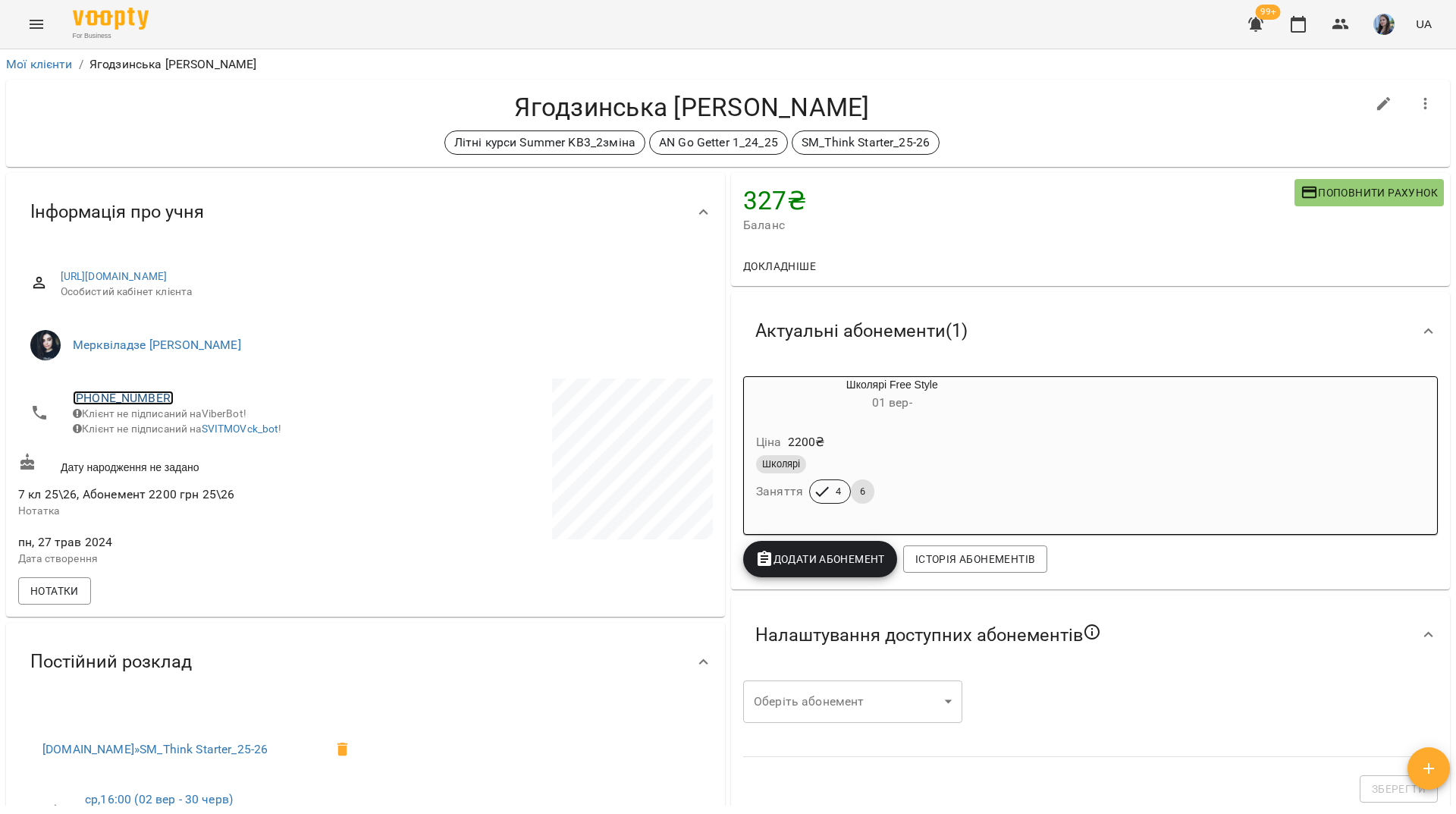
click at [145, 393] on link "[PHONE_NUMBER]" at bounding box center [122, 398] width 101 height 15
click at [186, 424] on img at bounding box center [185, 427] width 22 height 22
click at [166, 119] on h4 "Ягодзинська Дарина" at bounding box center [692, 107] width 1348 height 31
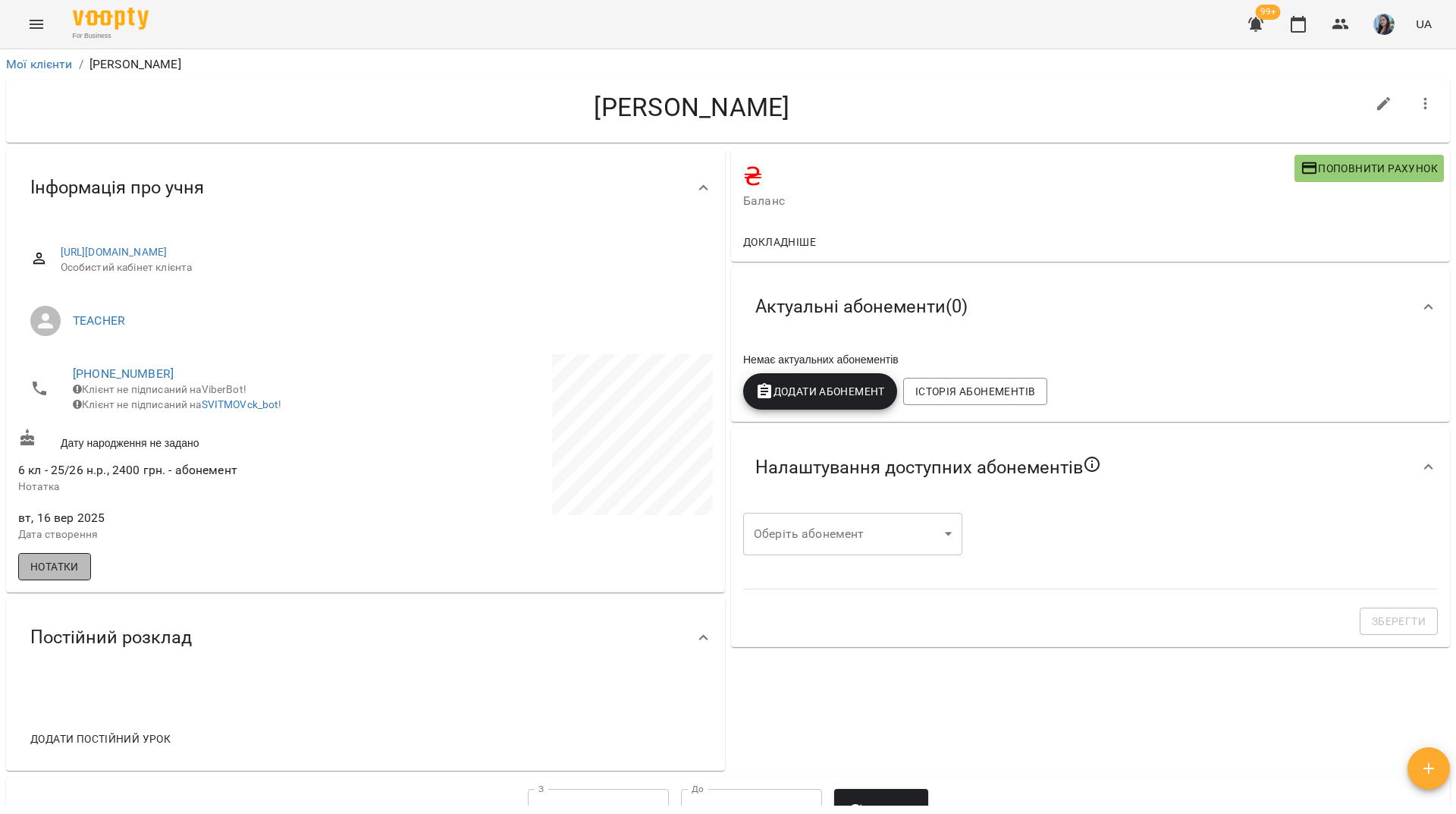
click at [83, 570] on button "Нотатки" at bounding box center [54, 567] width 72 height 28
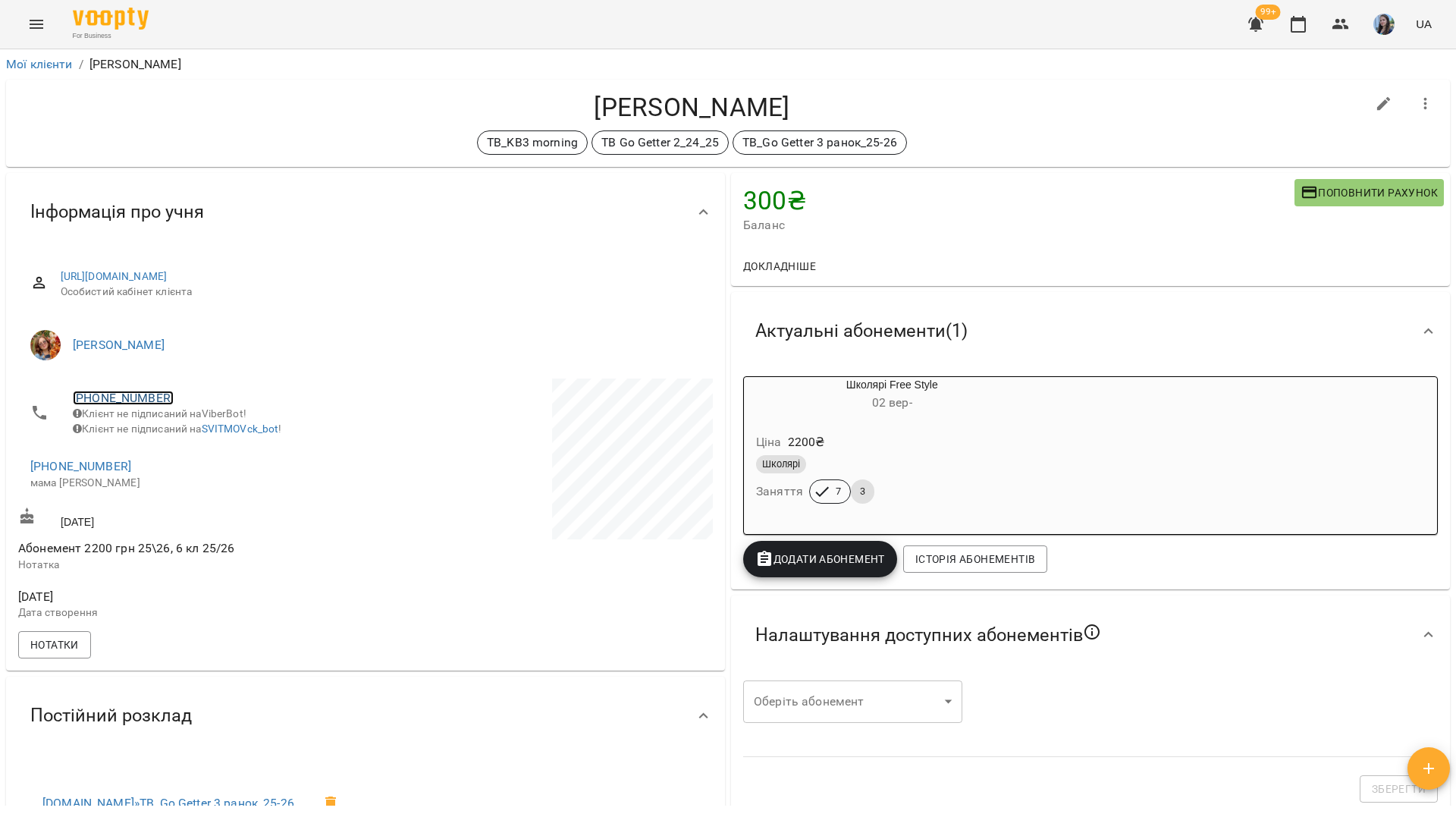
click at [149, 393] on link "[PHONE_NUMBER]" at bounding box center [122, 398] width 101 height 15
click at [194, 429] on img at bounding box center [185, 427] width 22 height 22
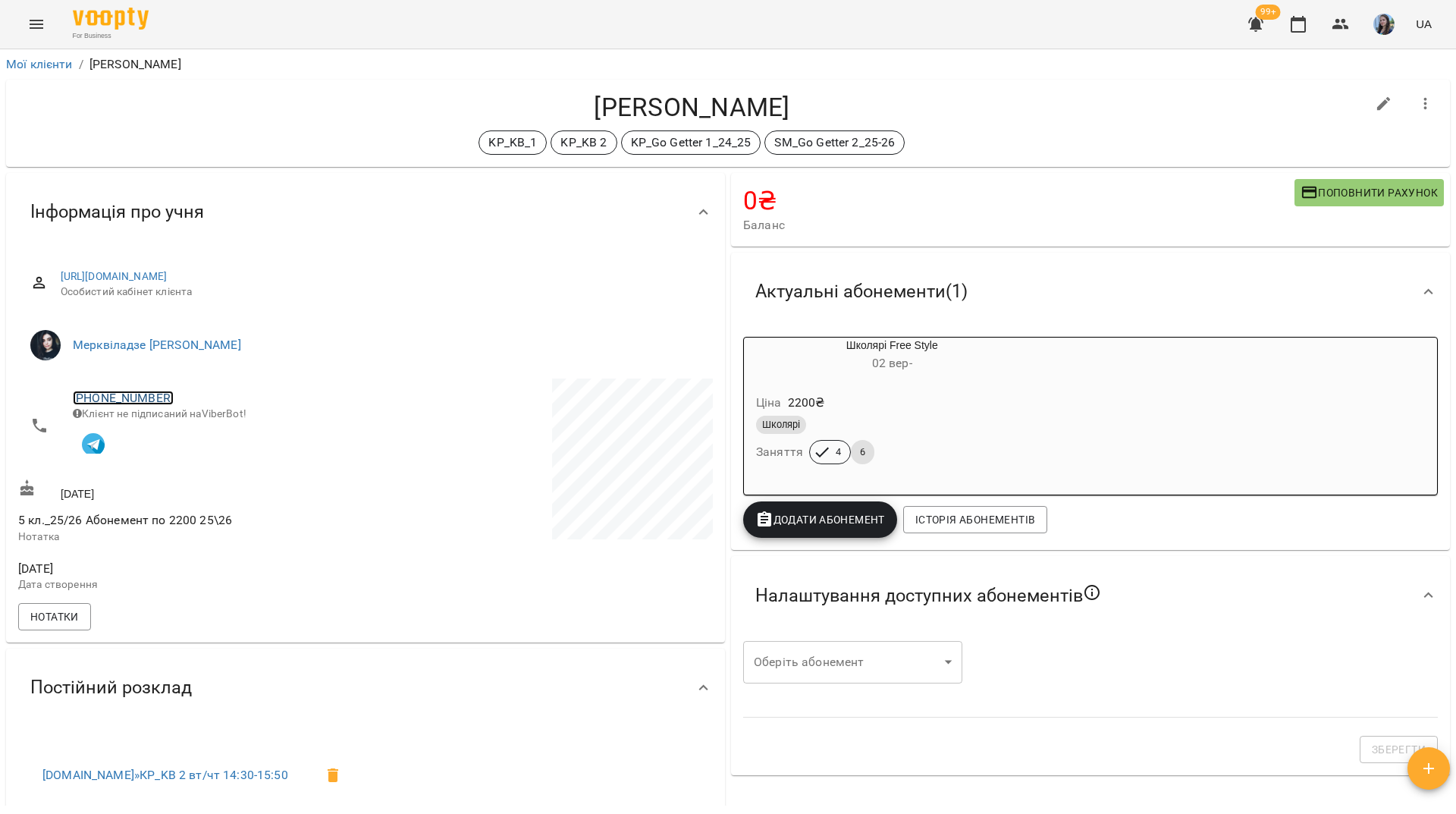
click at [147, 404] on link "+380984242260" at bounding box center [122, 398] width 101 height 15
click at [186, 435] on img at bounding box center [185, 427] width 22 height 22
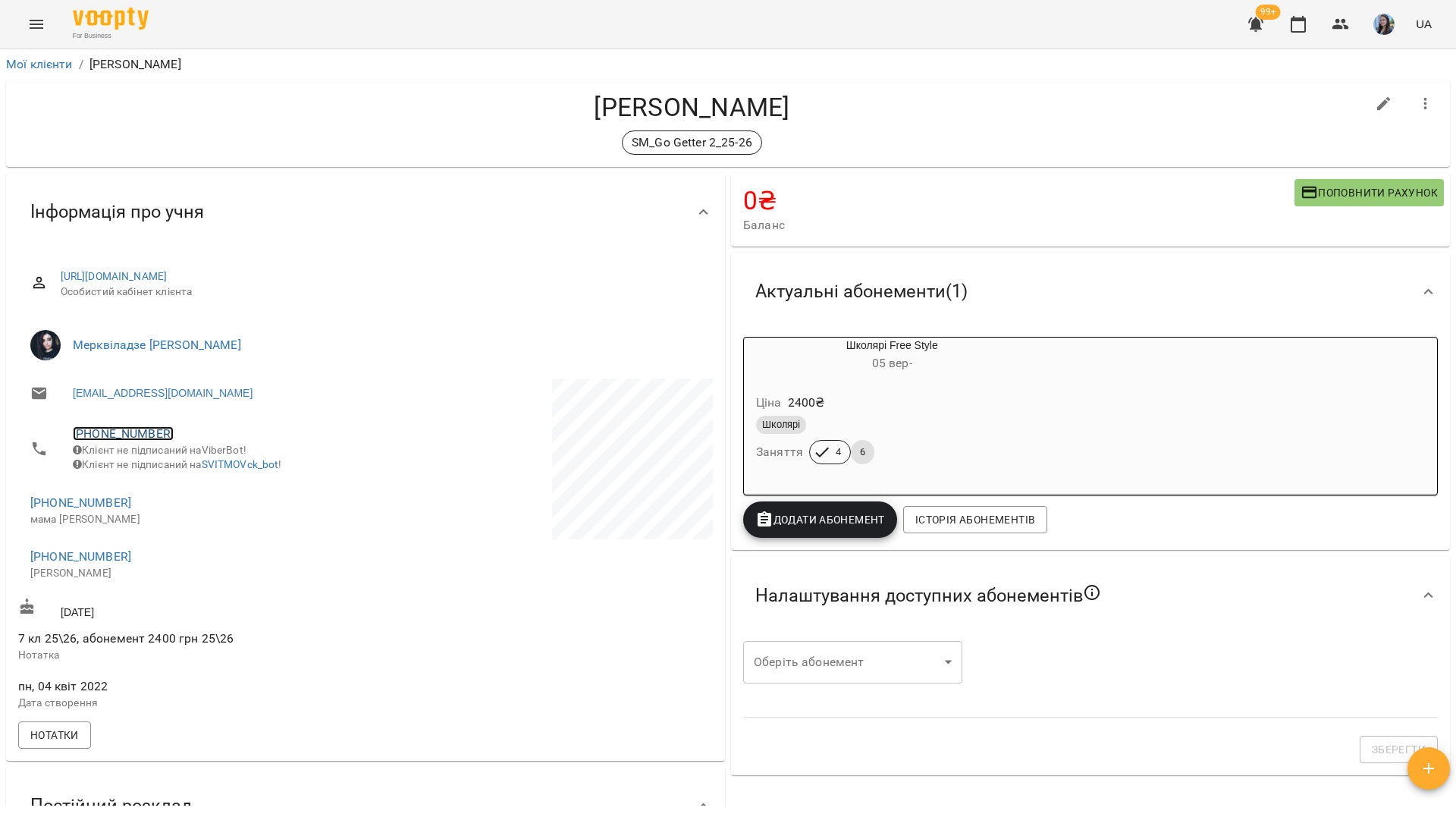
click at [122, 435] on link "[PHONE_NUMBER]" at bounding box center [122, 433] width 101 height 15
click at [181, 466] on img at bounding box center [185, 463] width 22 height 22
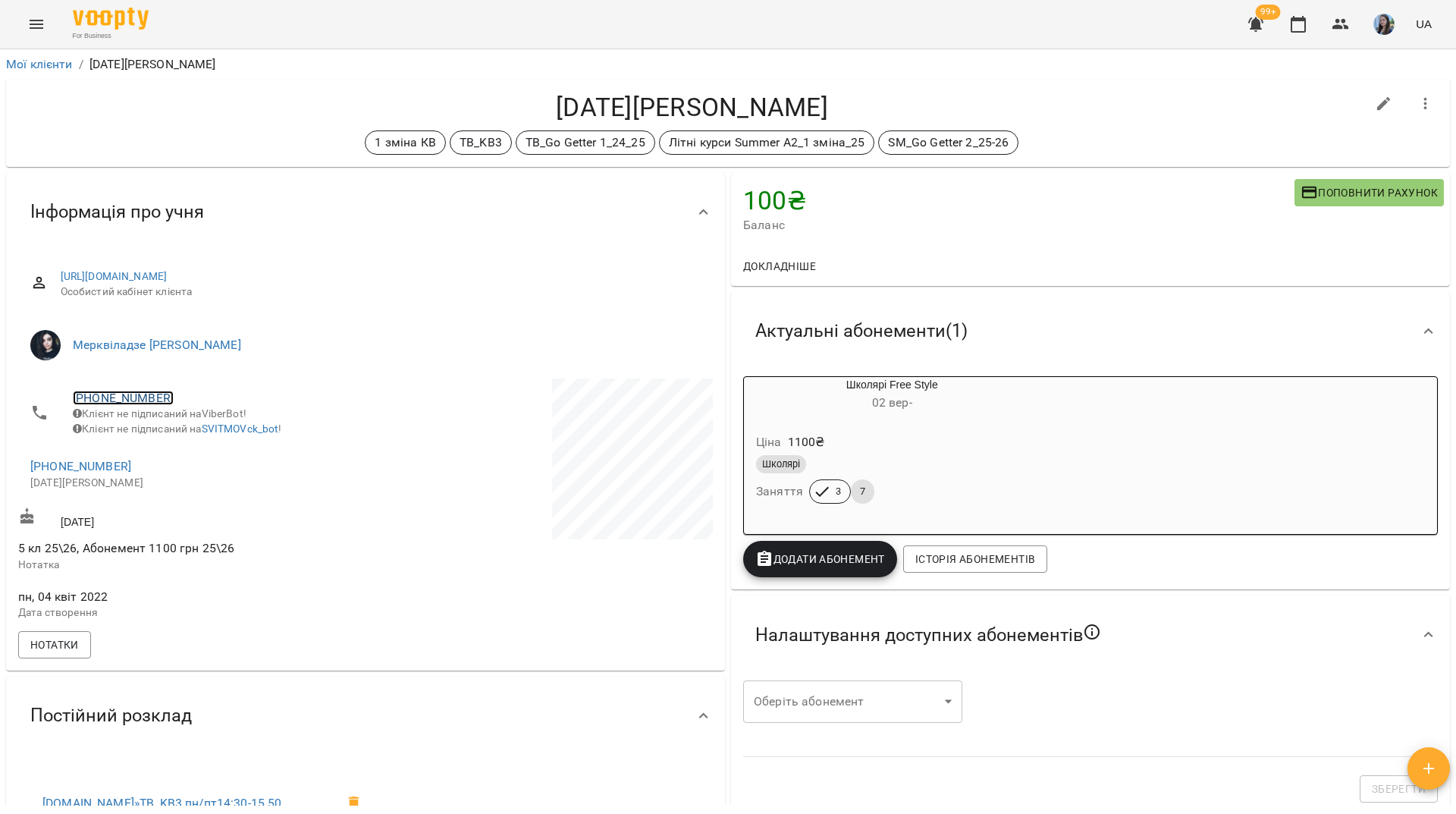
click at [124, 394] on link "[PHONE_NUMBER]" at bounding box center [122, 398] width 101 height 15
click at [177, 436] on img at bounding box center [185, 427] width 22 height 22
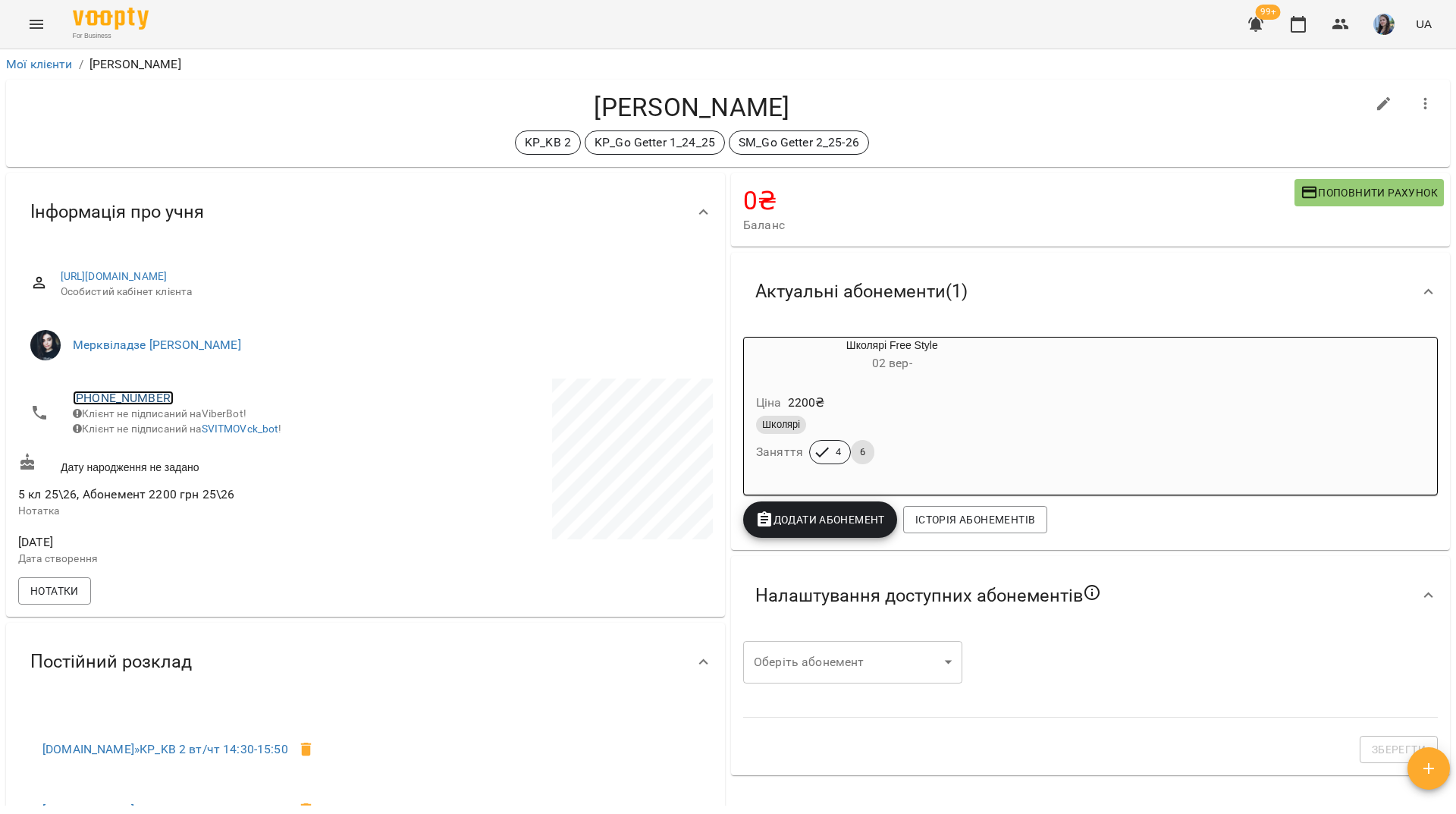
click at [147, 398] on link "+380978800790" at bounding box center [122, 398] width 101 height 15
click at [189, 420] on img at bounding box center [185, 427] width 22 height 22
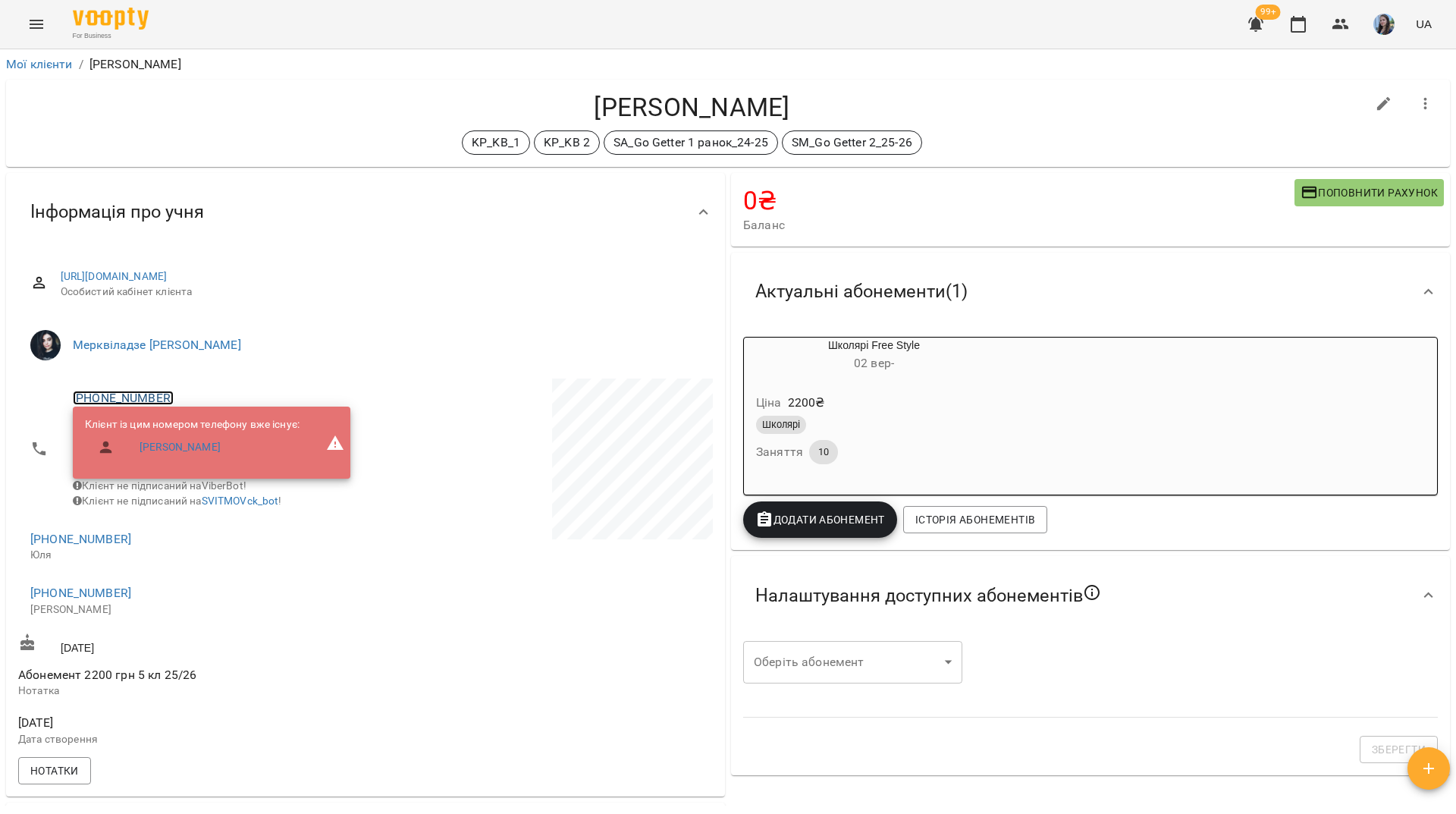
click at [150, 398] on link "+380677376138" at bounding box center [122, 398] width 101 height 15
click at [173, 423] on link at bounding box center [185, 427] width 47 height 32
click at [146, 398] on link "+380677376138" at bounding box center [122, 398] width 101 height 15
click at [191, 423] on img at bounding box center [185, 427] width 22 height 22
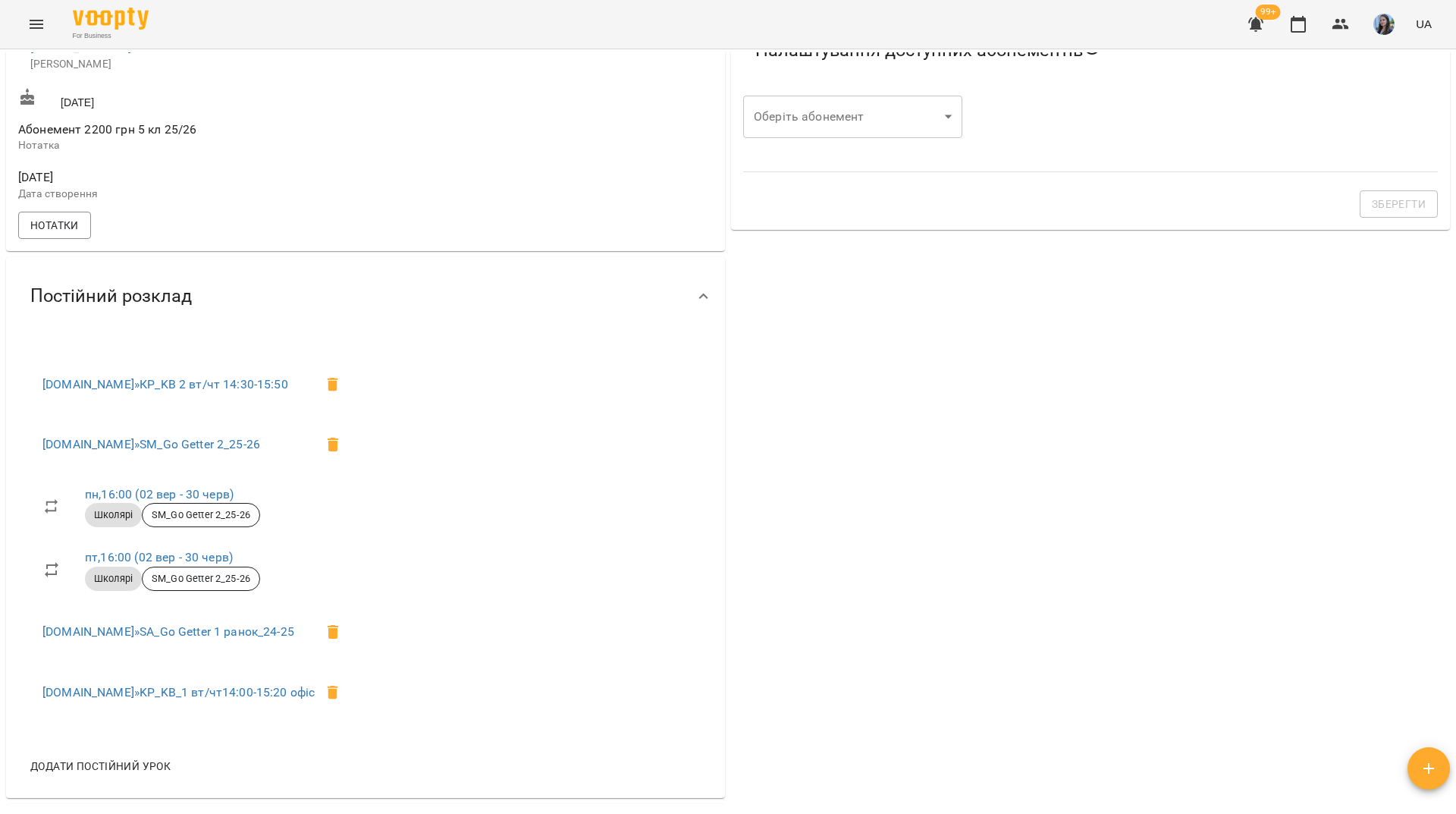
scroll to position [509, 0]
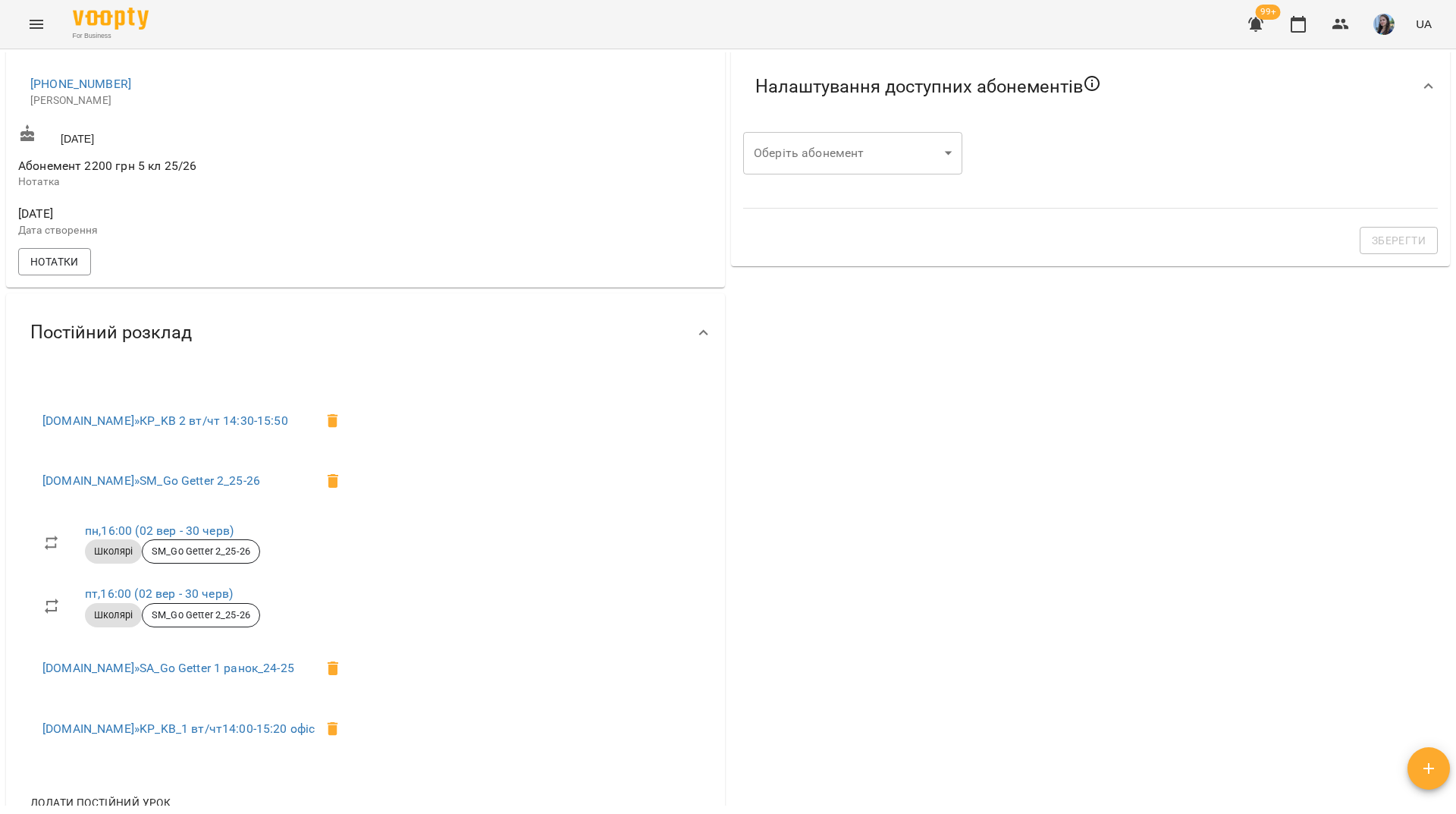
click at [508, 28] on div "For Business 99+ UA" at bounding box center [728, 24] width 1456 height 48
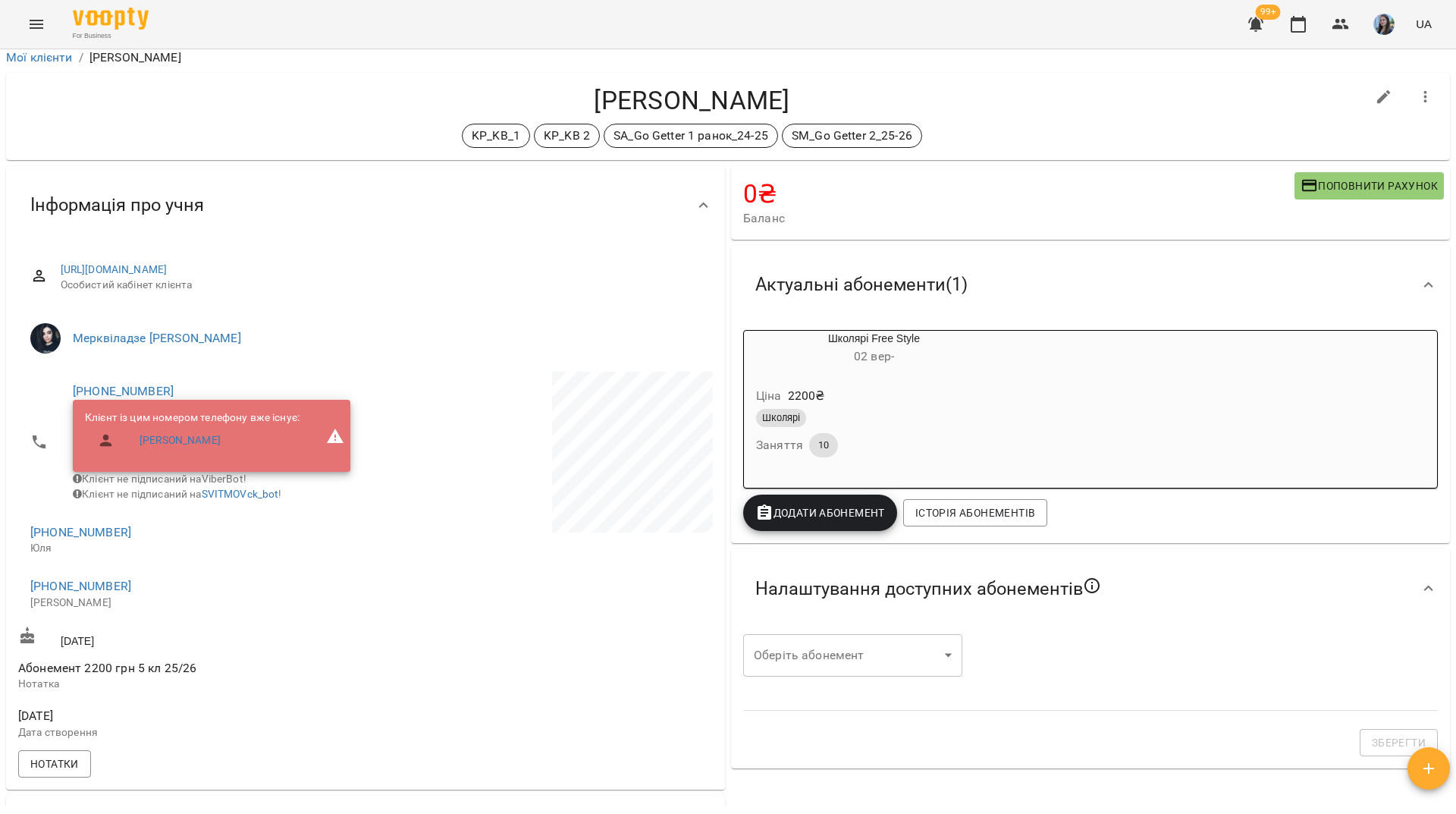
scroll to position [0, 0]
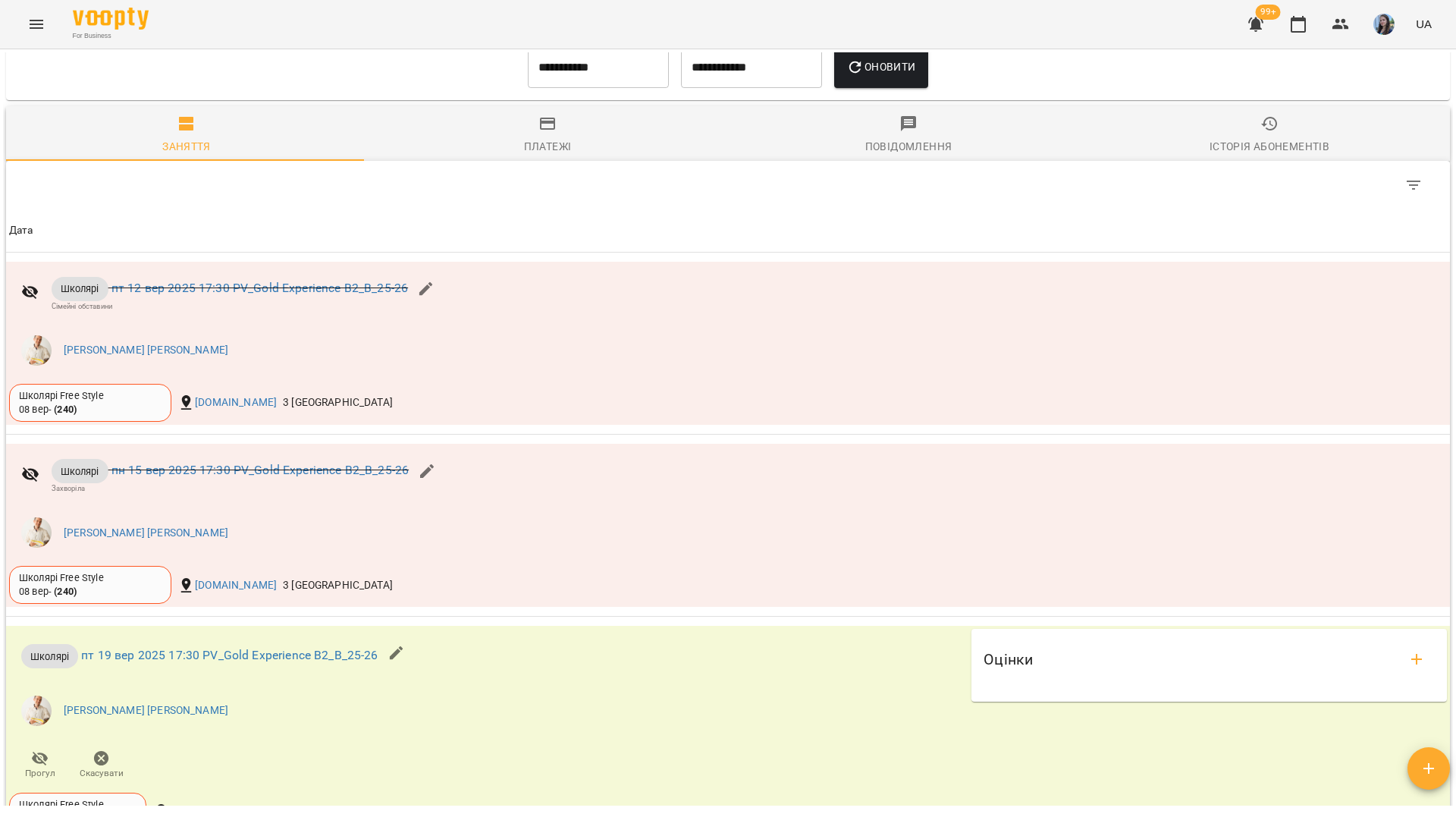
scroll to position [1061, 0]
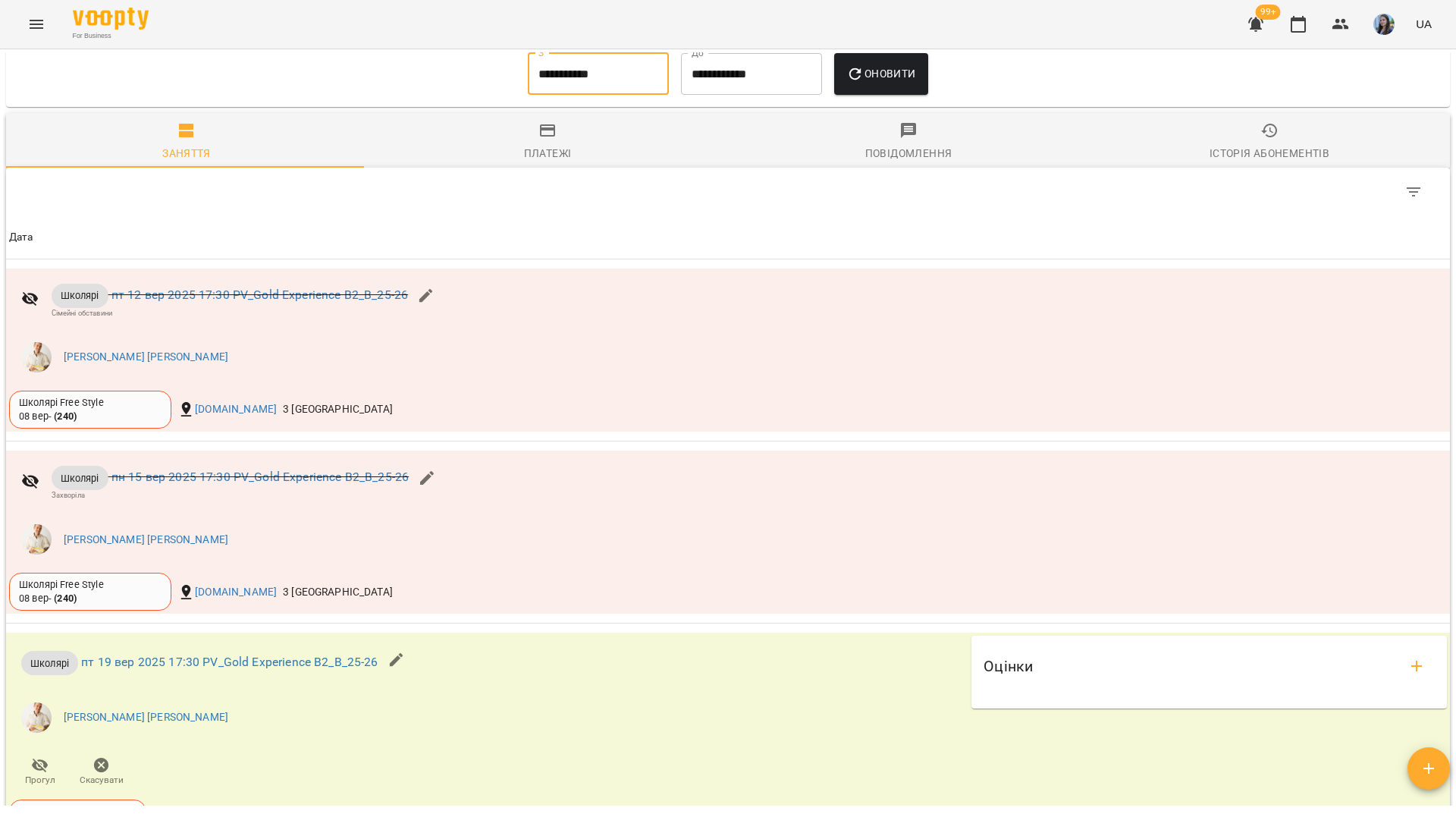
click at [599, 91] on input "**********" at bounding box center [599, 74] width 141 height 42
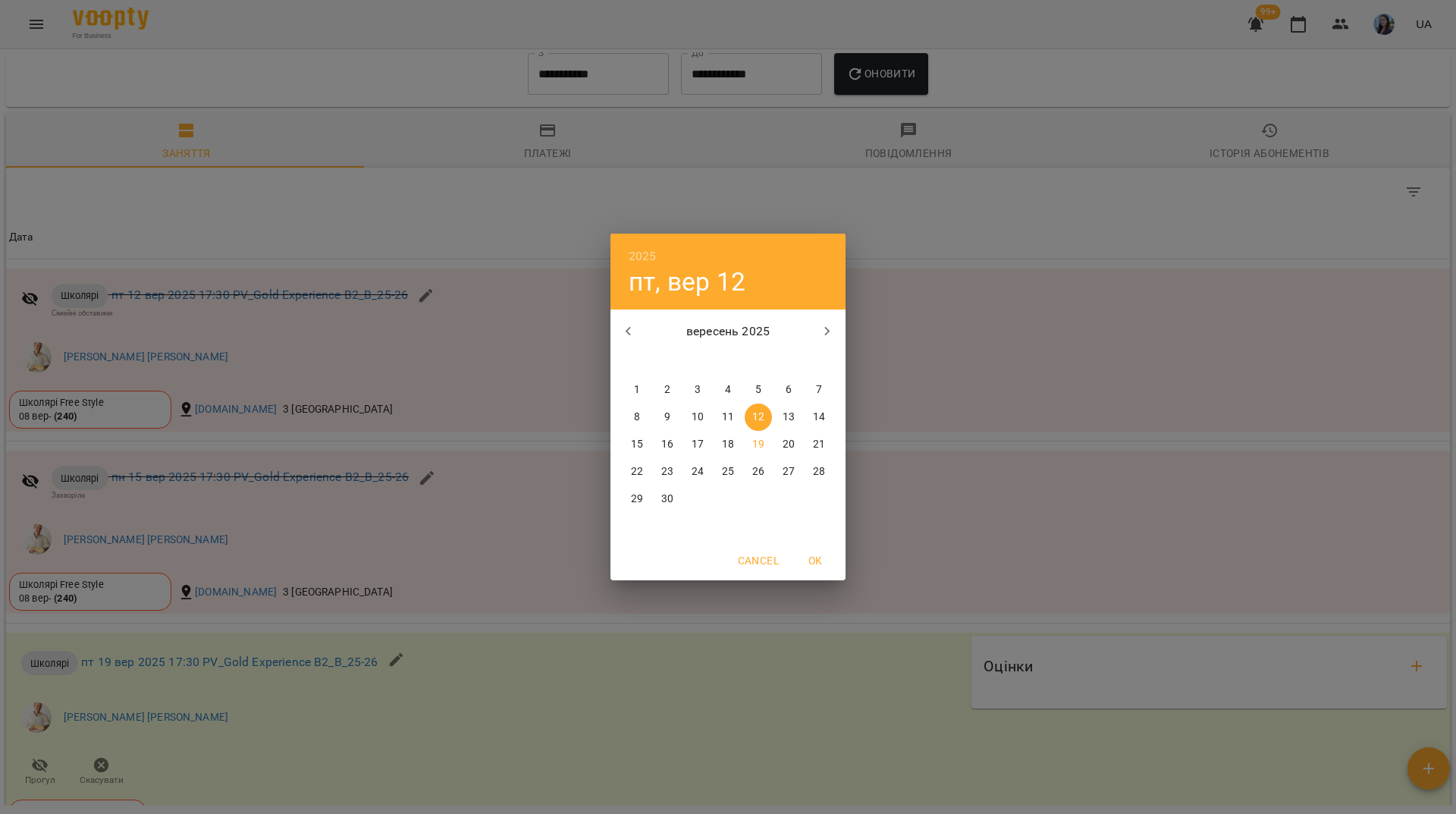
click at [638, 391] on p "1" at bounding box center [637, 390] width 6 height 16
type input "**********"
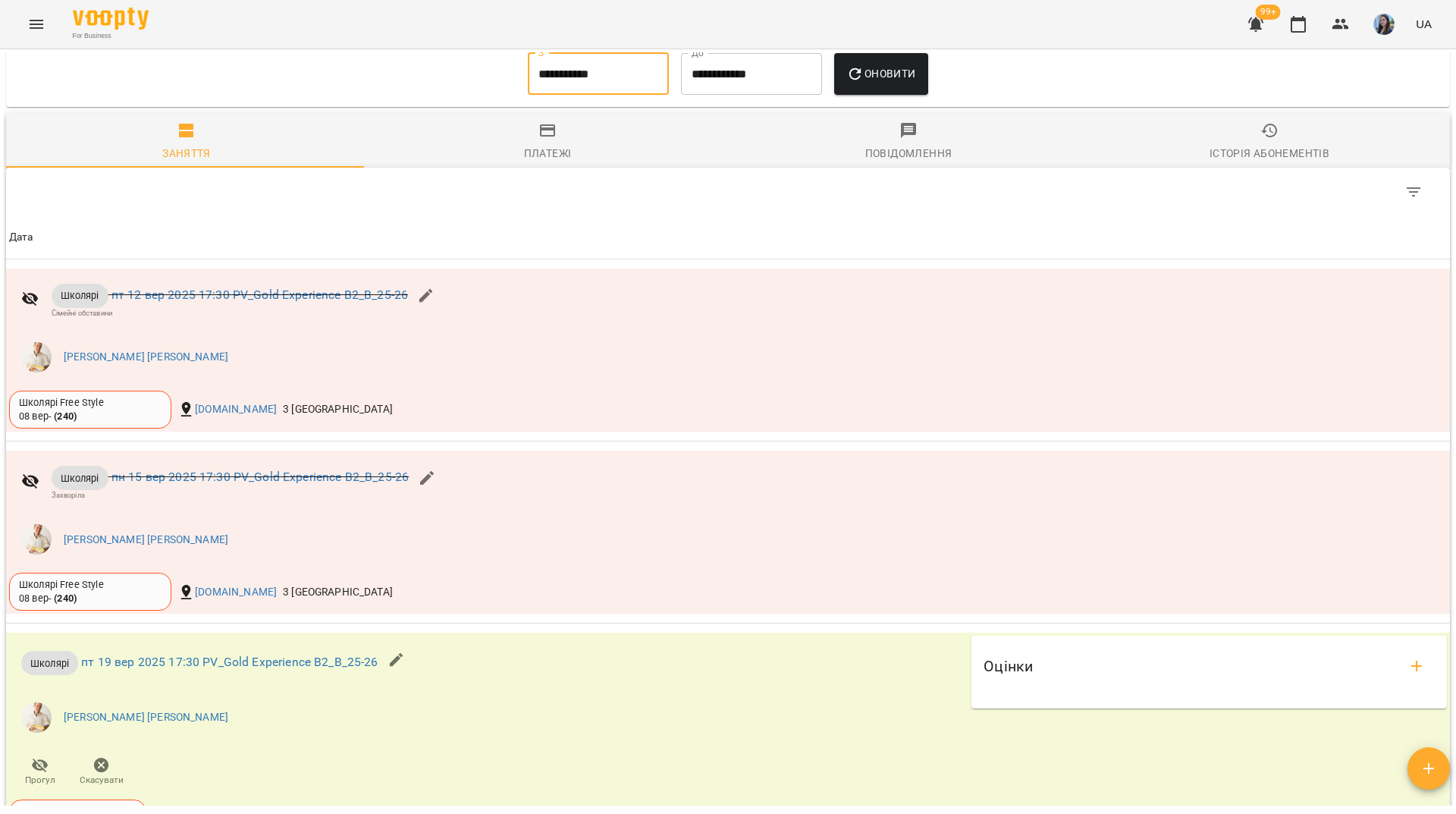
click at [906, 83] on span "Оновити" at bounding box center [881, 73] width 69 height 18
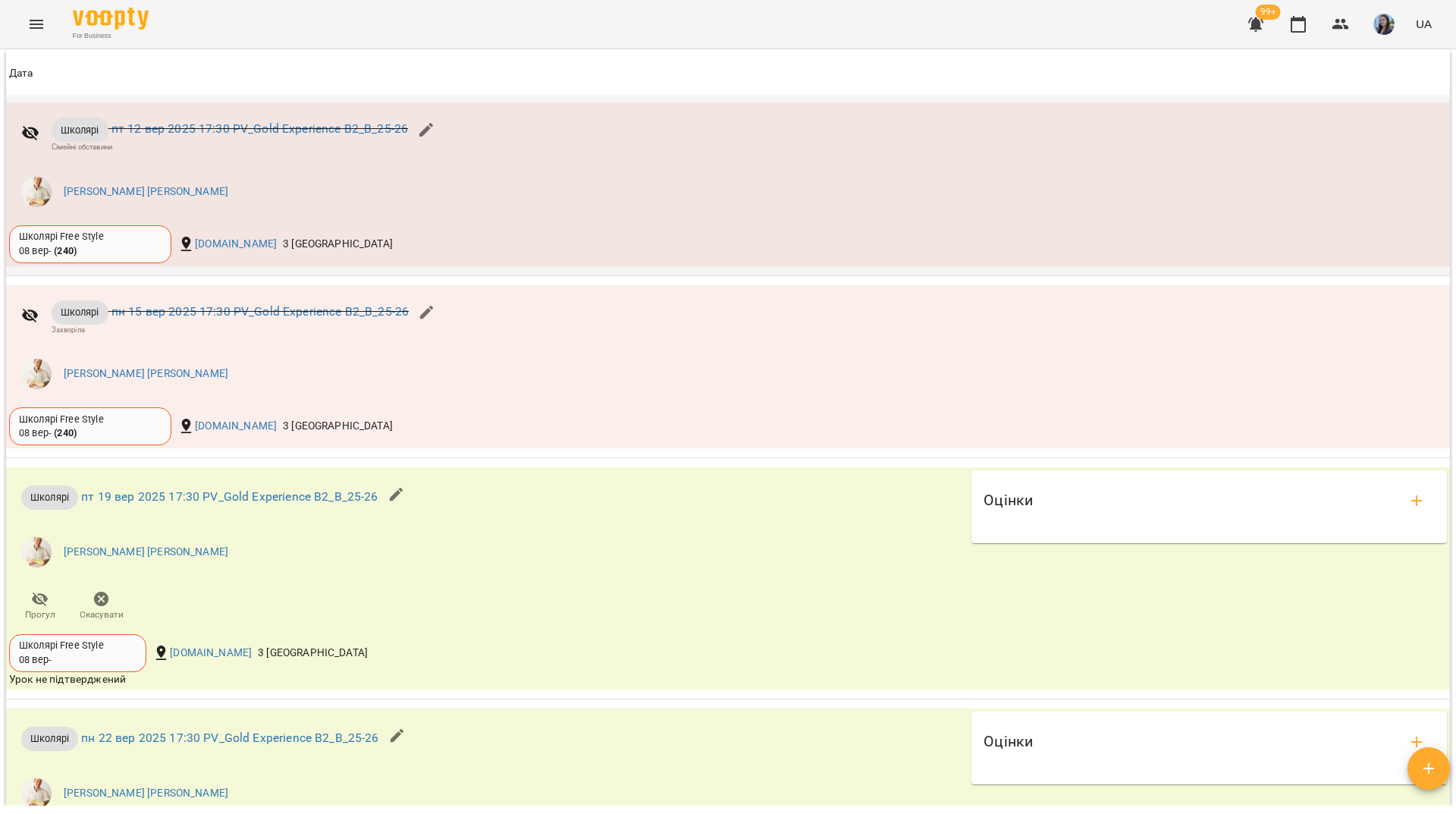
scroll to position [1482, 0]
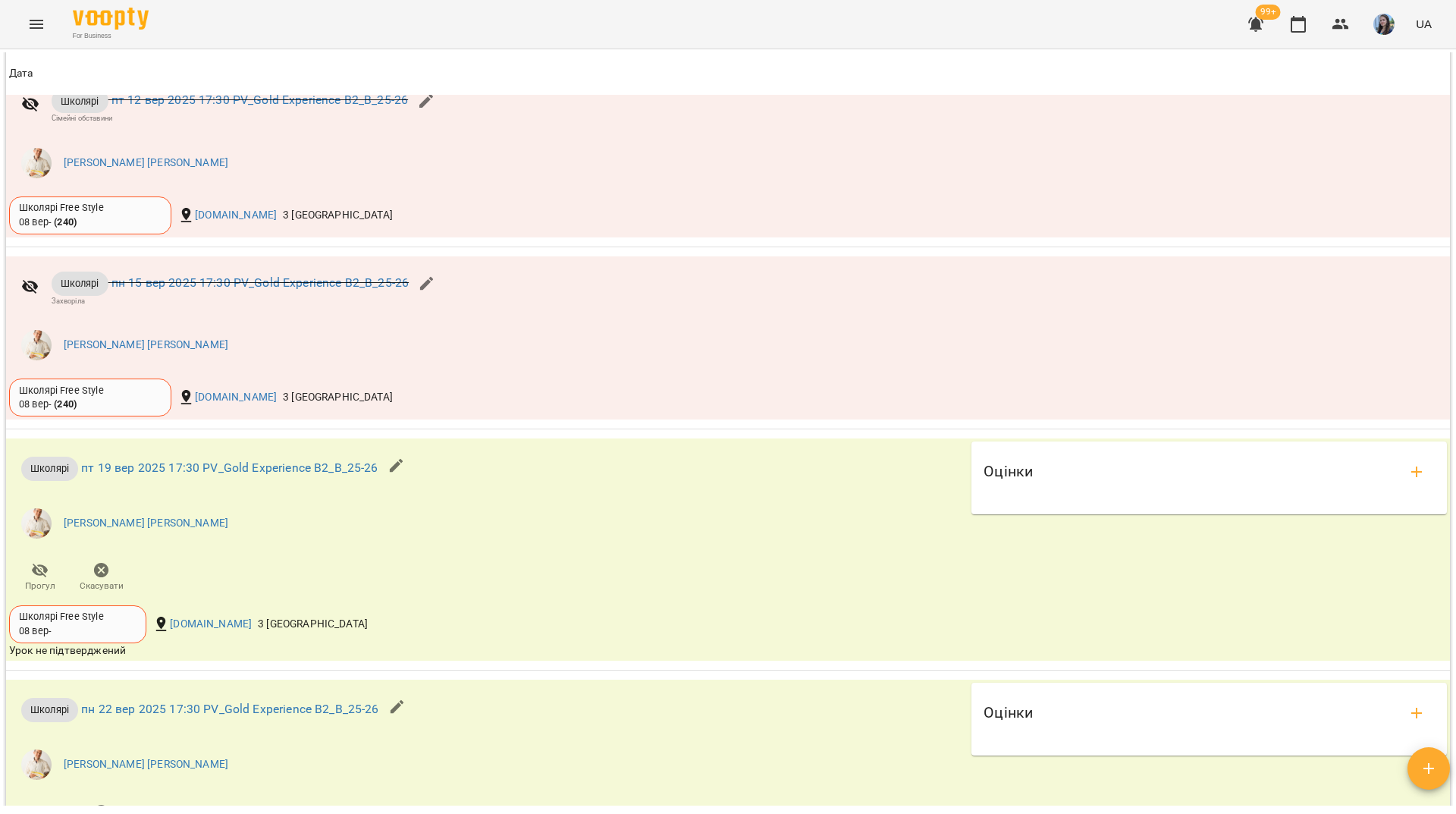
click at [298, 30] on div "For Business 99+ UA" at bounding box center [728, 24] width 1456 height 48
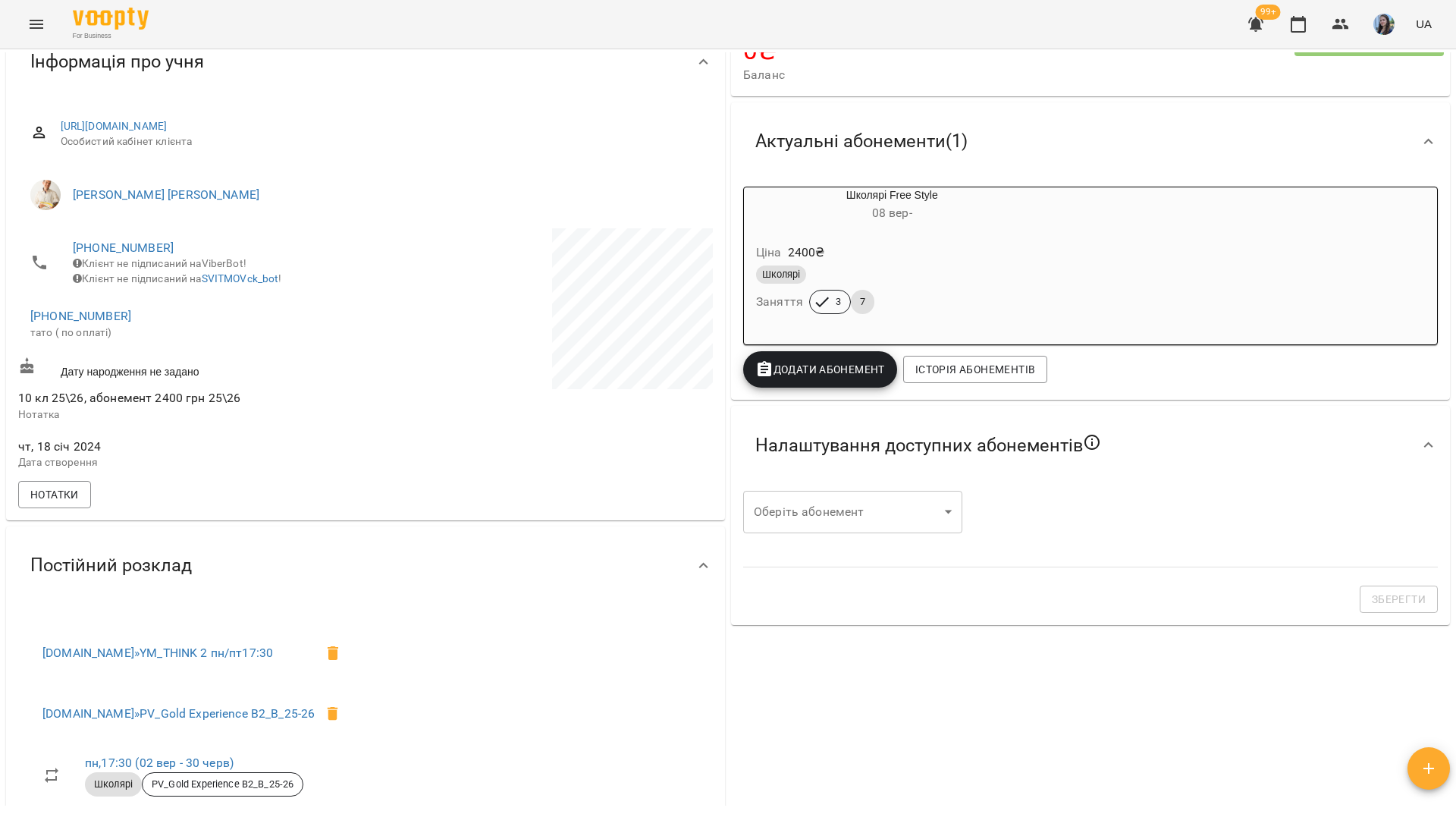
scroll to position [41, 0]
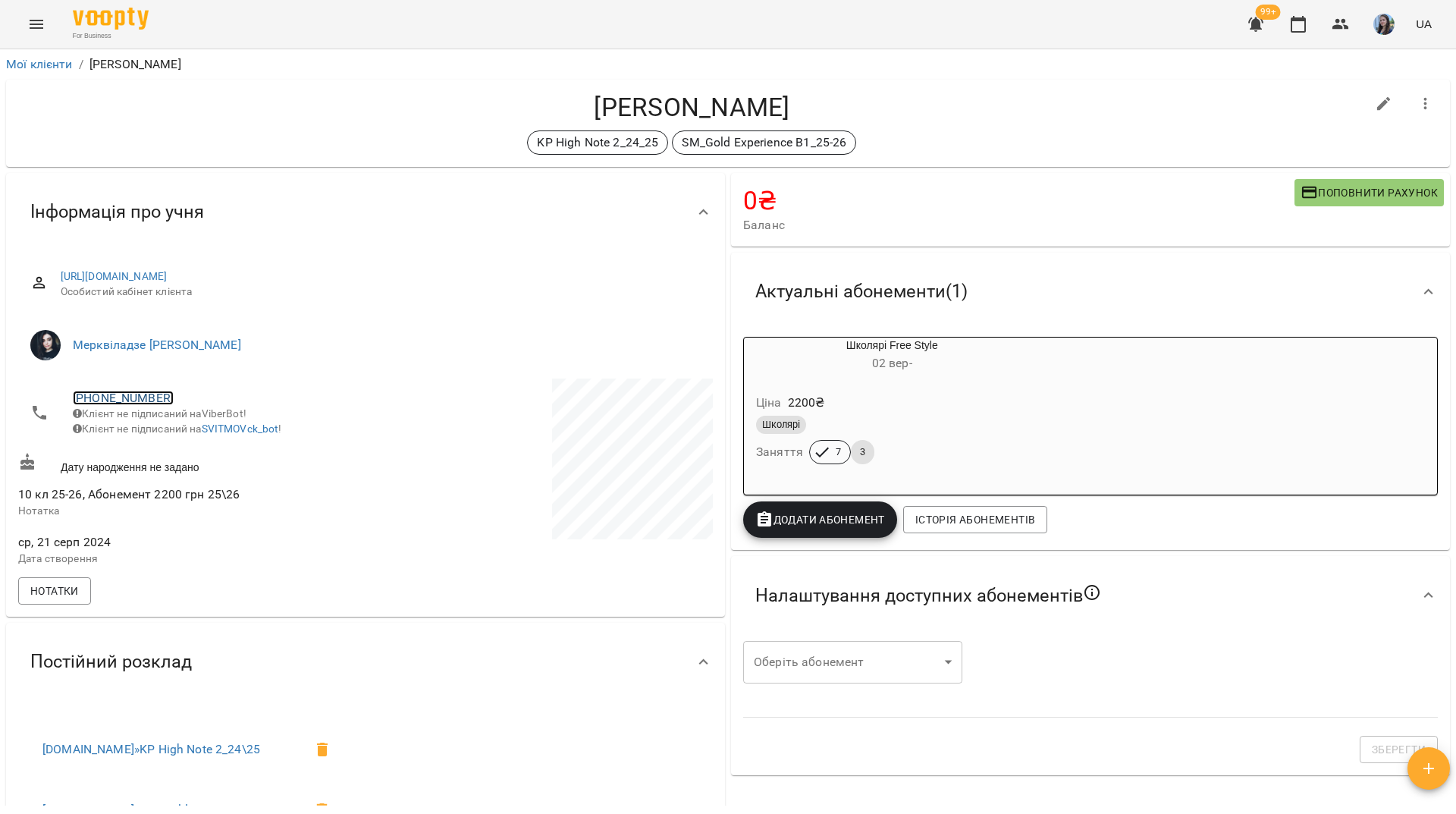
click at [150, 399] on link "[PHONE_NUMBER]" at bounding box center [122, 398] width 101 height 15
click at [180, 430] on img at bounding box center [185, 427] width 22 height 22
click at [254, 136] on div "KP High Note 2_24_25 SM_Gold Experience B1_25-26" at bounding box center [692, 142] width 1348 height 24
click at [141, 399] on link "[PHONE_NUMBER]" at bounding box center [122, 398] width 101 height 15
click at [188, 431] on img at bounding box center [185, 427] width 22 height 22
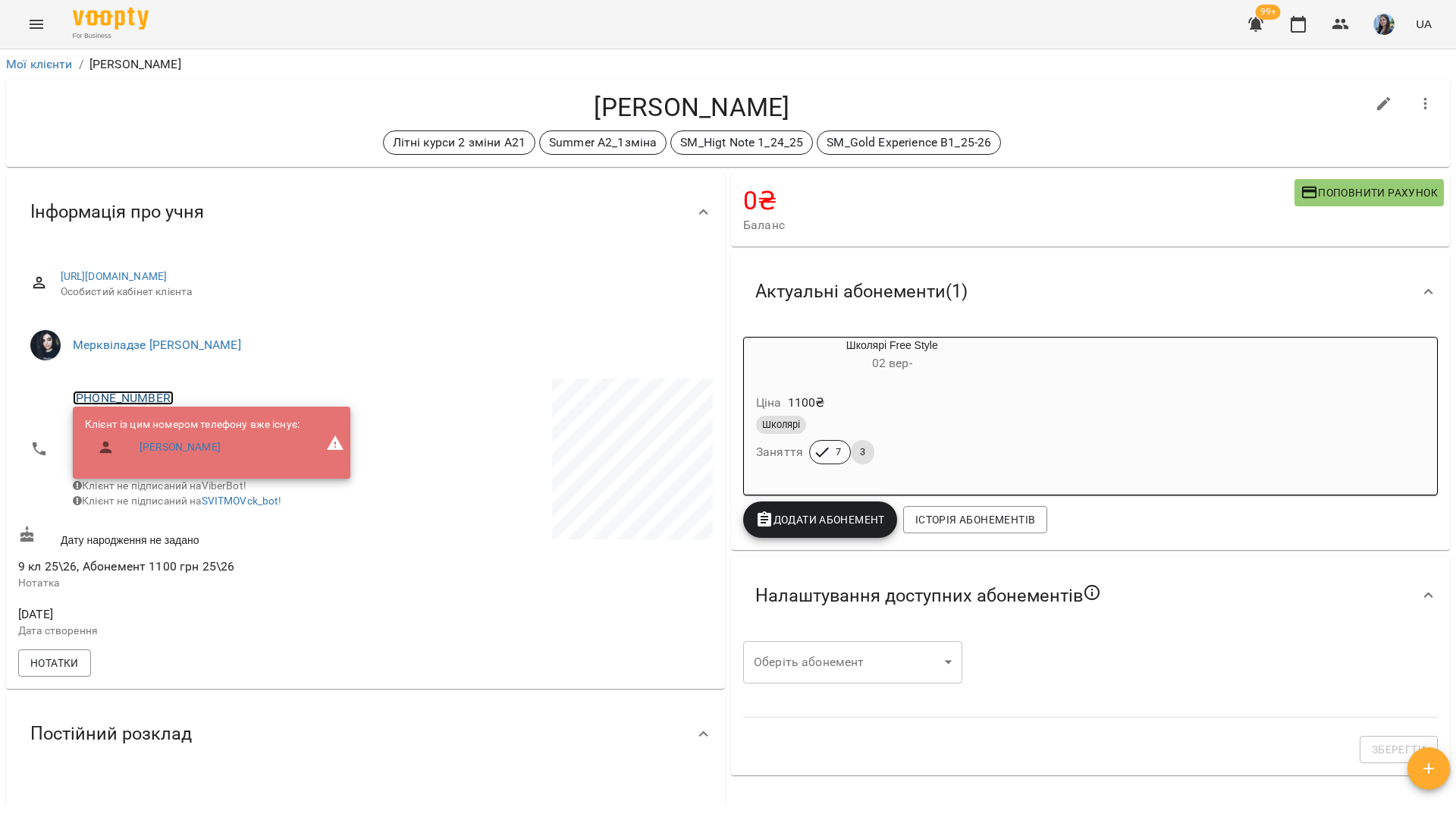
click at [155, 394] on link "+380954763194" at bounding box center [122, 398] width 101 height 15
click at [196, 431] on img at bounding box center [185, 427] width 22 height 22
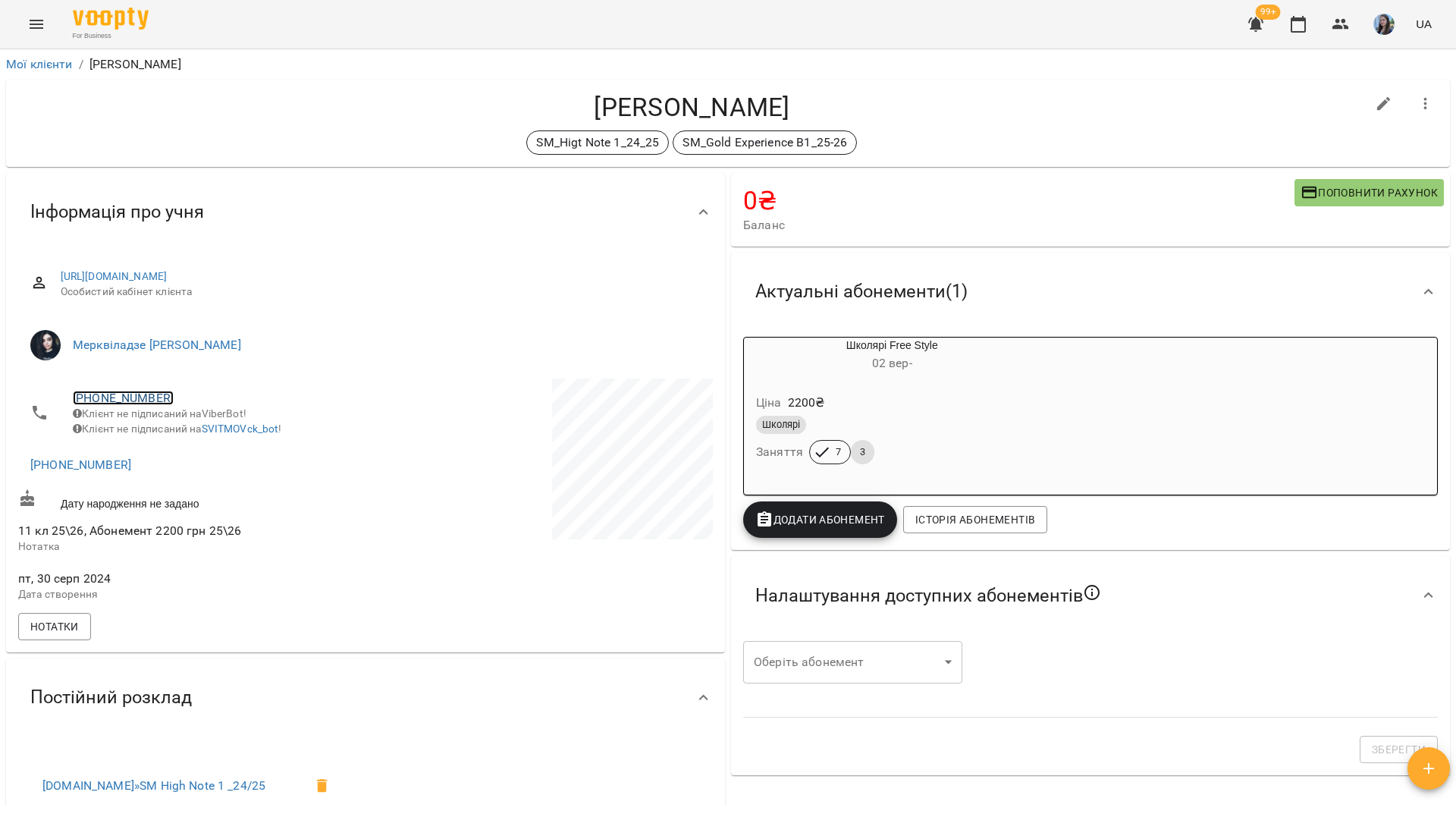
click at [129, 396] on link "+380976475155" at bounding box center [122, 398] width 101 height 15
click at [174, 421] on img at bounding box center [185, 427] width 22 height 22
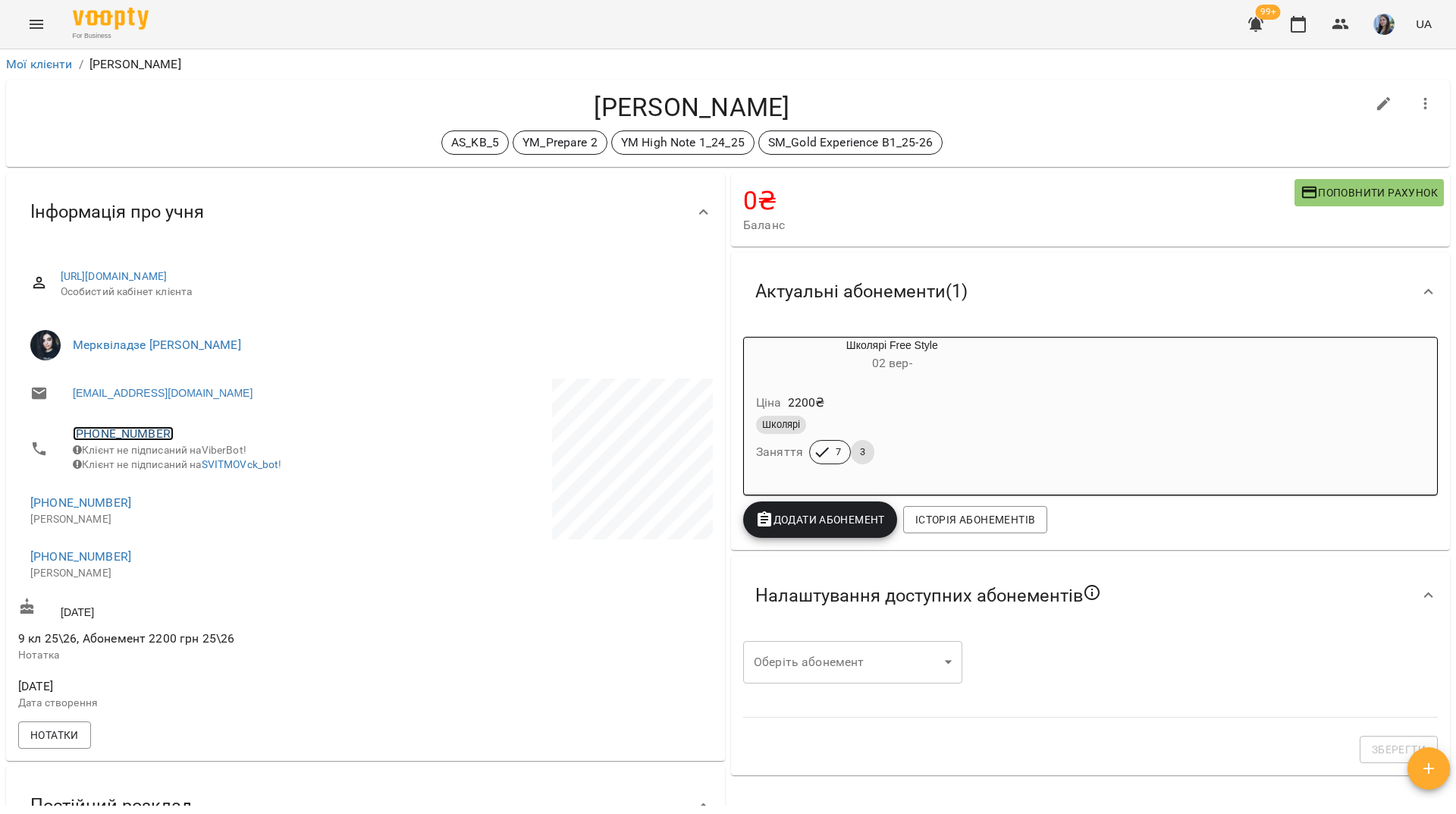
click at [160, 430] on link "[PHONE_NUMBER]" at bounding box center [122, 433] width 101 height 15
click at [182, 467] on img at bounding box center [185, 463] width 22 height 22
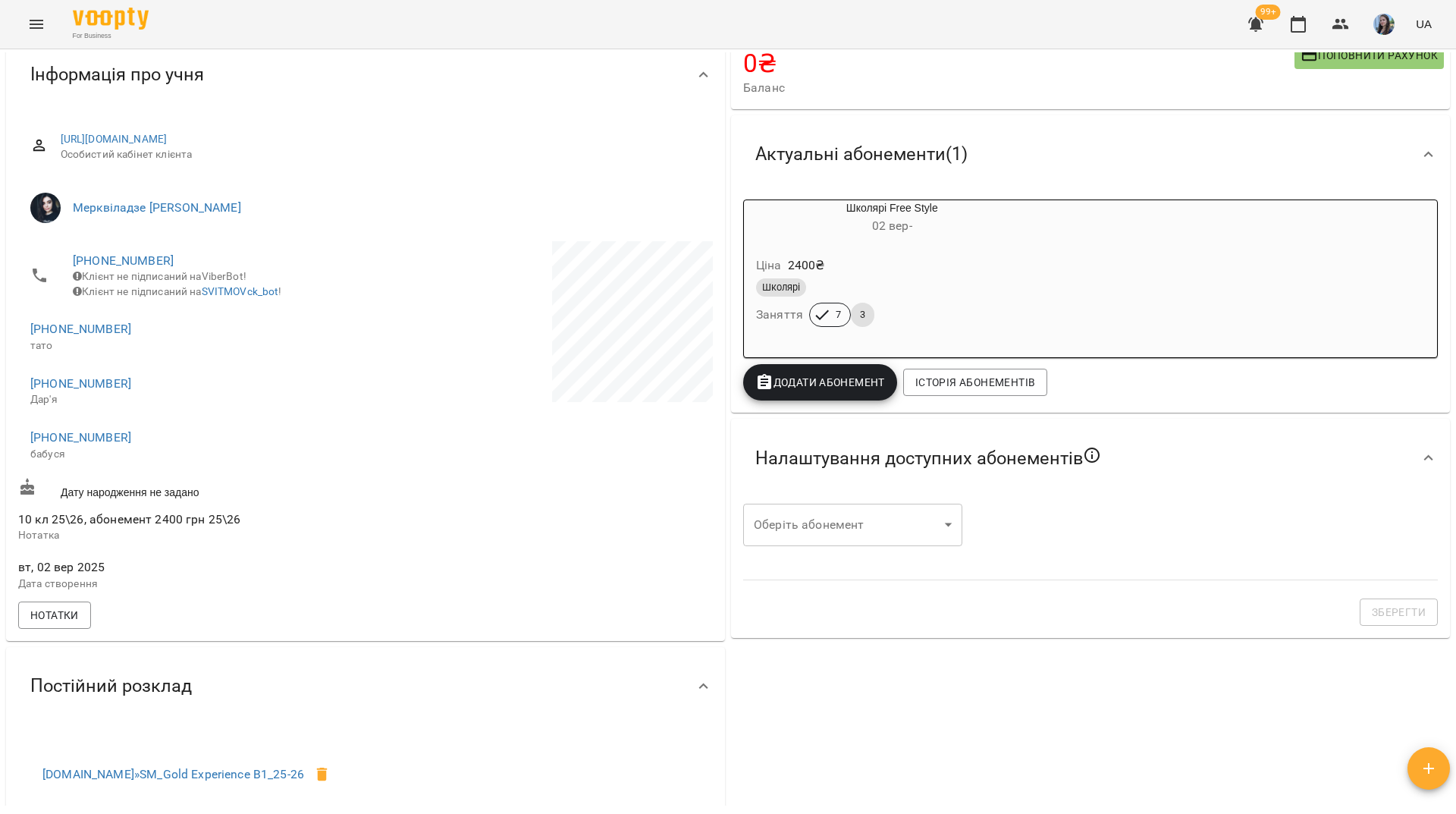
scroll to position [152, 0]
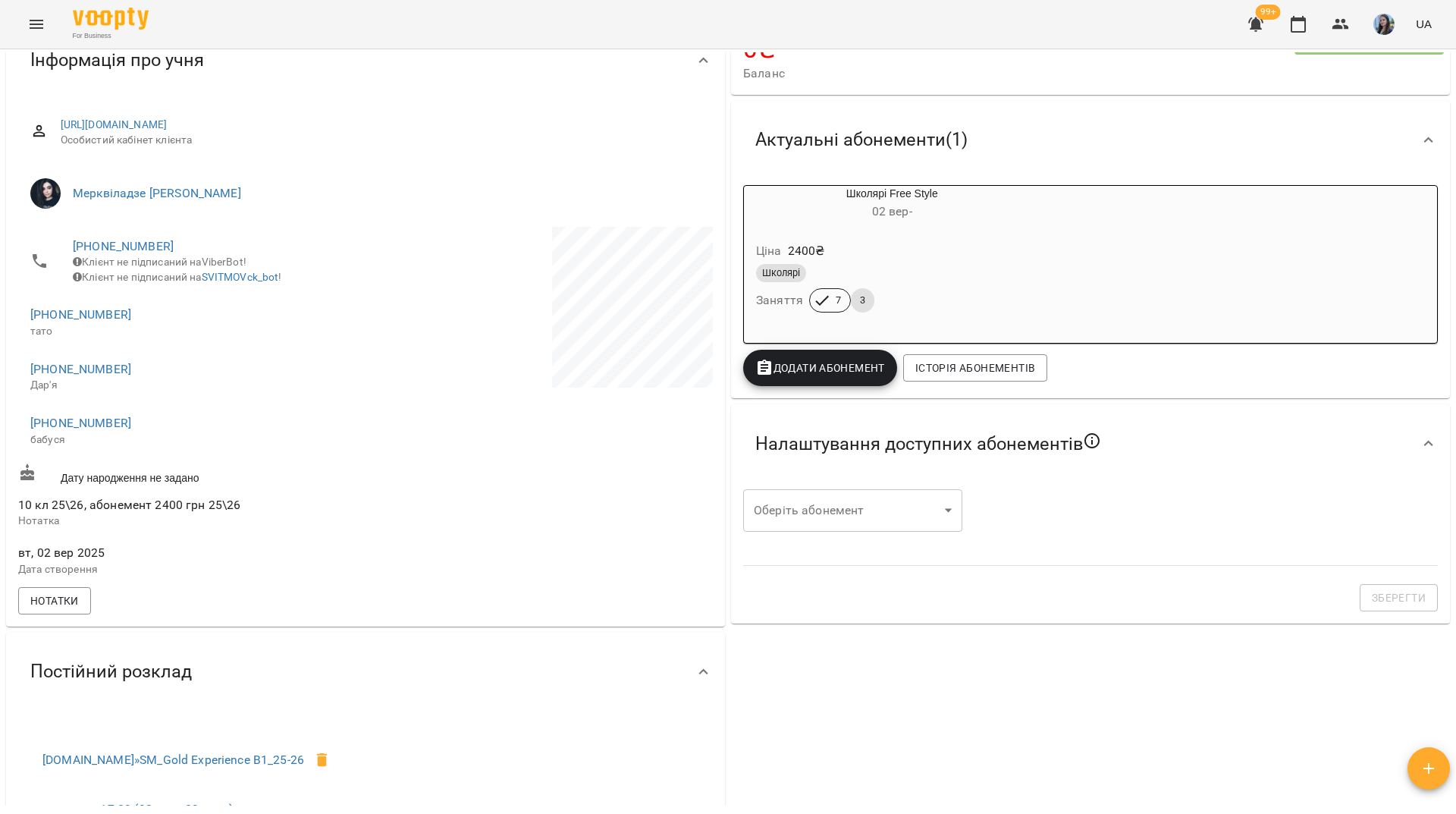
click at [163, 253] on span "+380632821017" at bounding box center [211, 246] width 278 height 18
click at [156, 251] on link "+380632821017" at bounding box center [122, 246] width 101 height 15
click at [190, 291] on link at bounding box center [185, 275] width 47 height 32
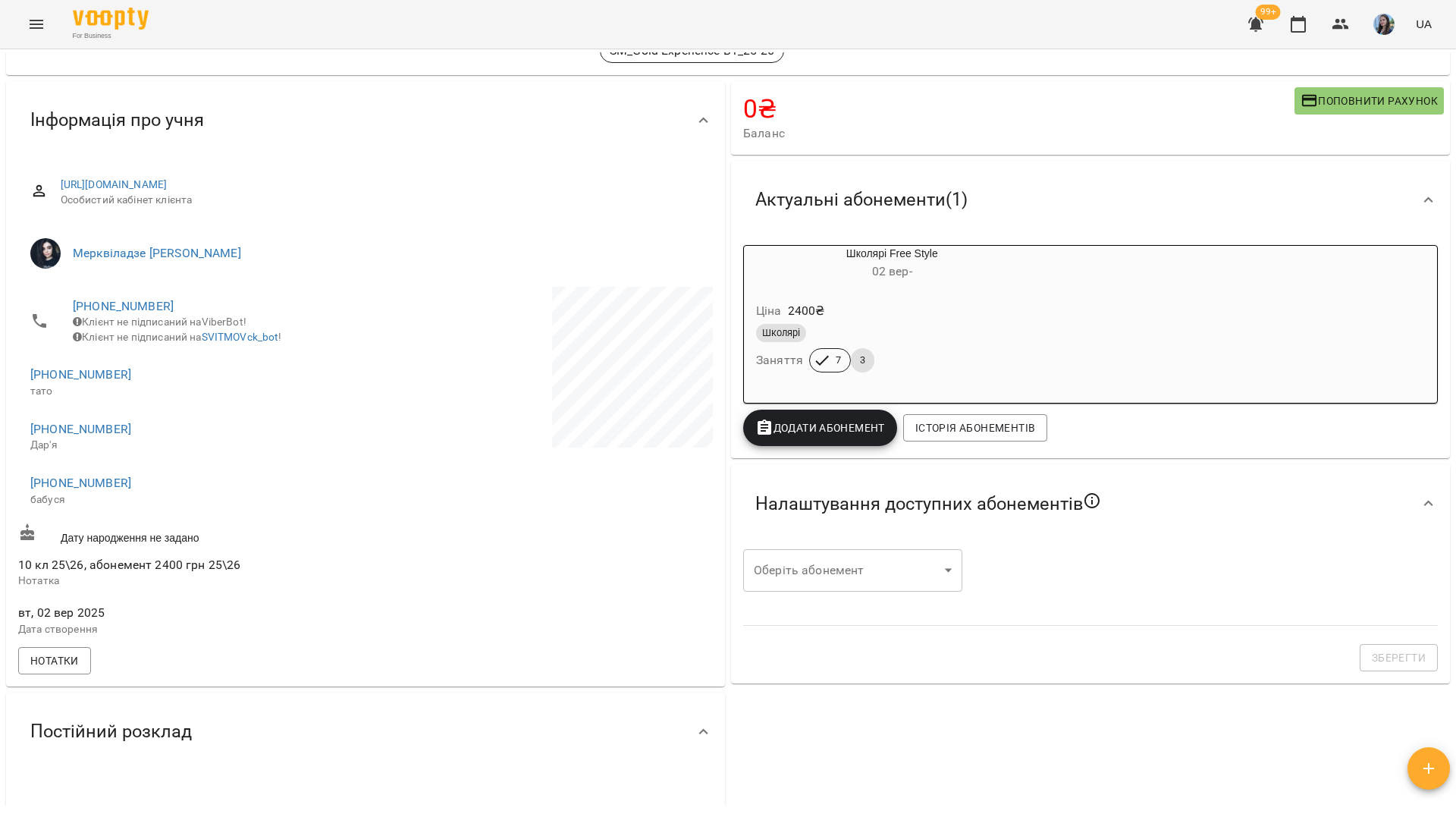
scroll to position [0, 0]
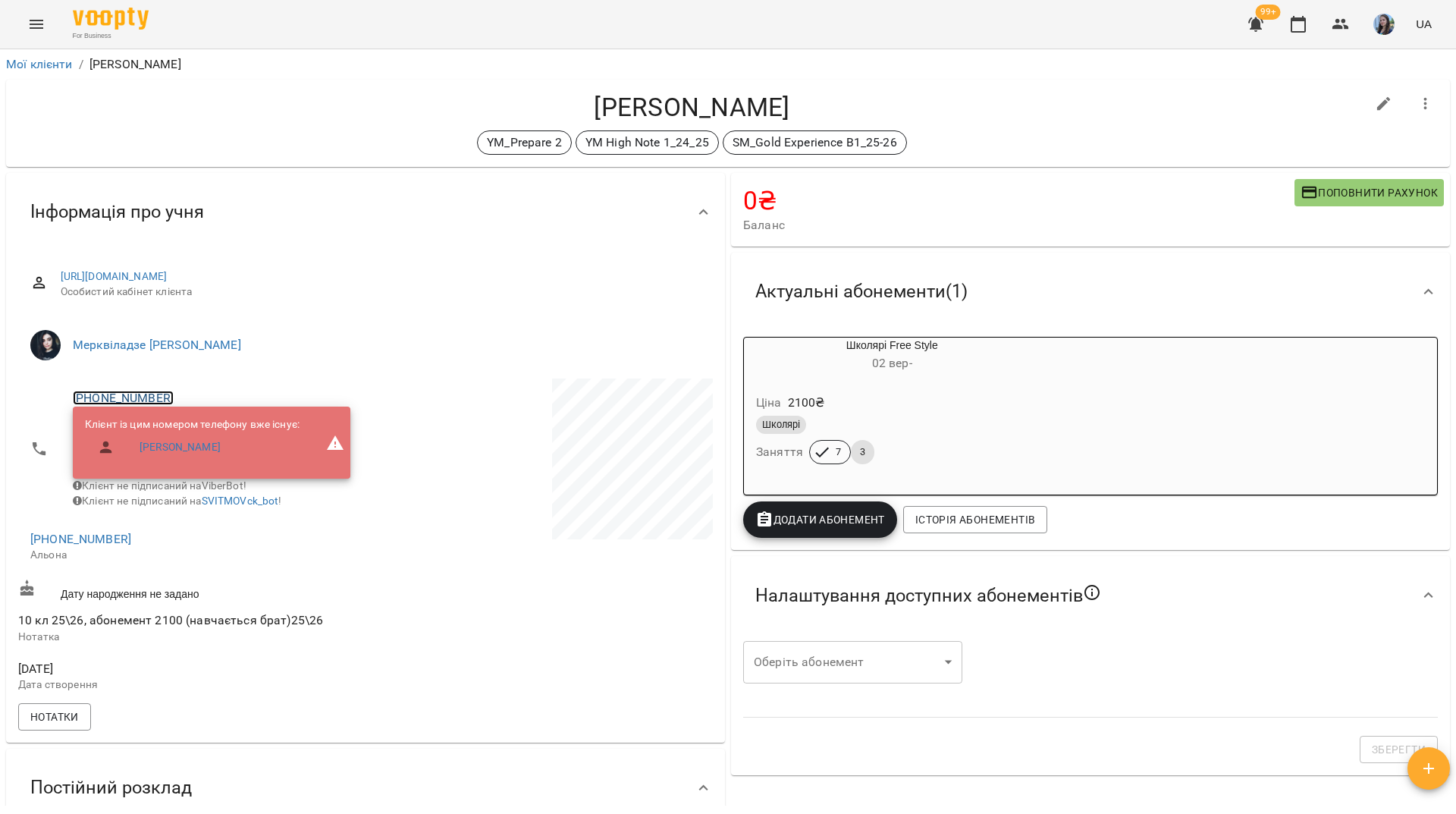
click at [153, 398] on link "+380964687741" at bounding box center [122, 398] width 101 height 15
click at [186, 430] on img at bounding box center [185, 427] width 22 height 22
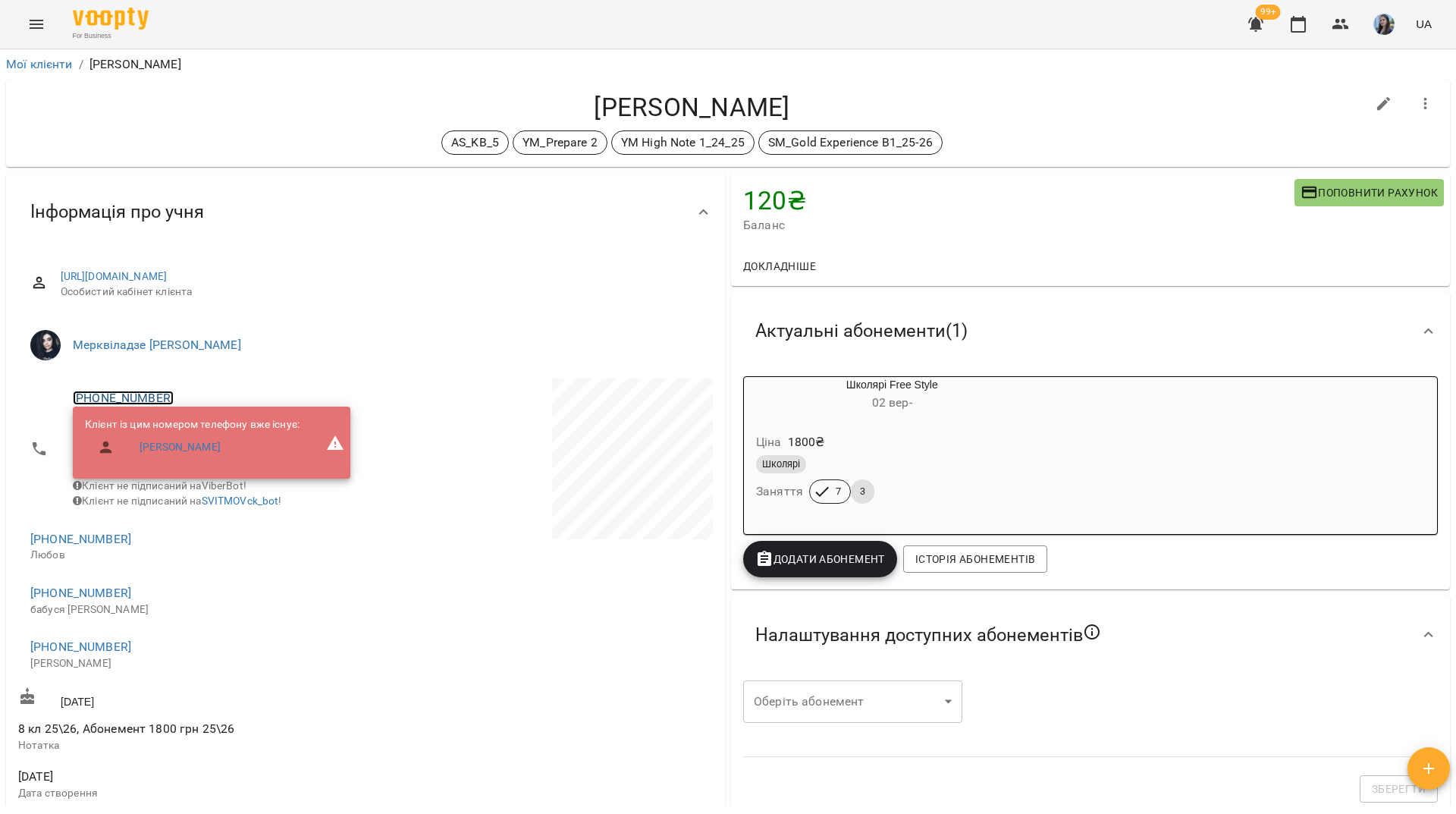
click at [128, 399] on link "+380504454125" at bounding box center [122, 398] width 101 height 15
click at [191, 429] on img at bounding box center [185, 427] width 22 height 22
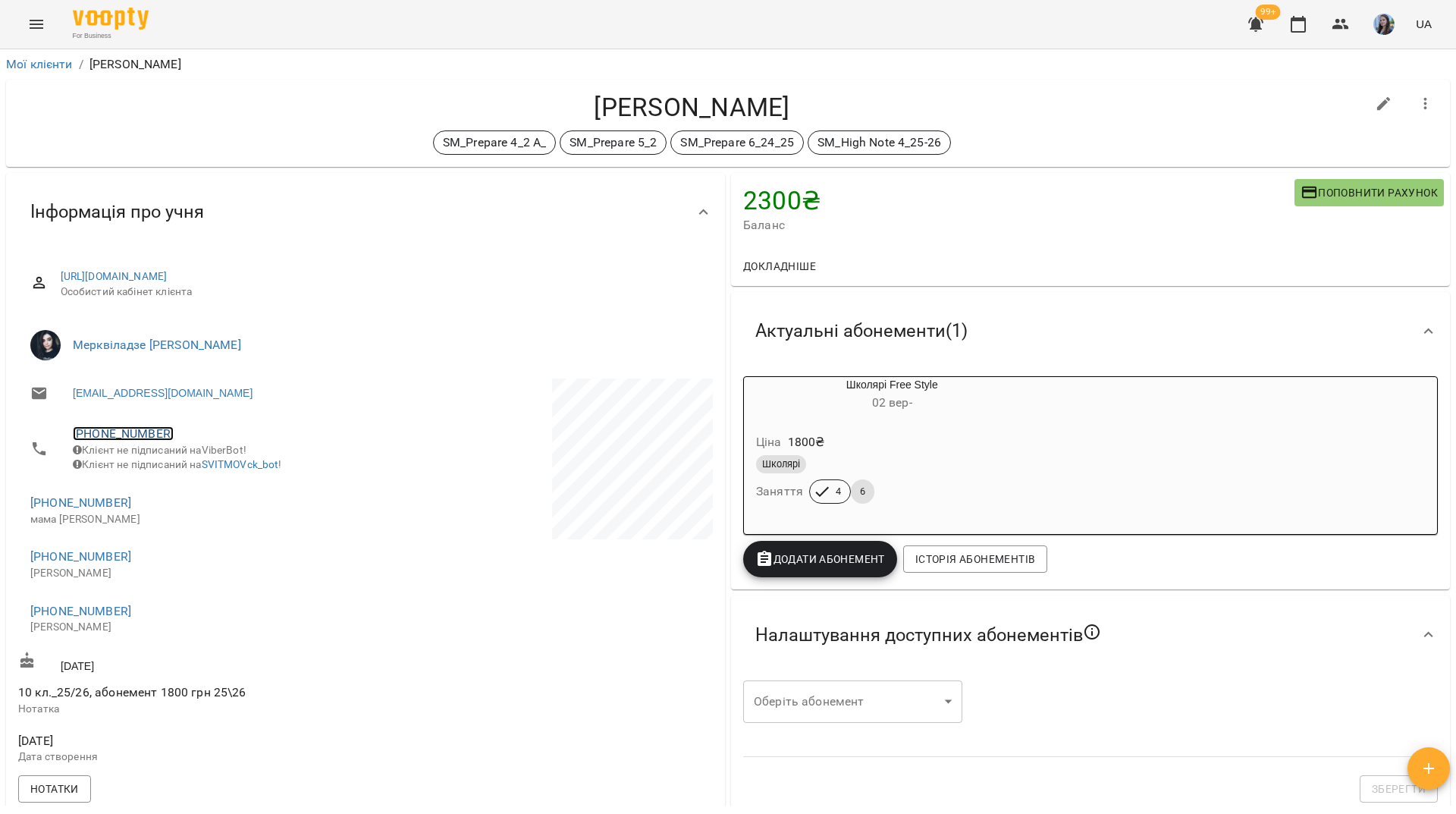
click at [137, 431] on link "+380676452387" at bounding box center [122, 433] width 101 height 15
click at [186, 459] on img at bounding box center [185, 463] width 22 height 22
click at [62, 618] on link "+380731840772" at bounding box center [80, 610] width 101 height 15
click at [147, 654] on img at bounding box center [142, 650] width 22 height 22
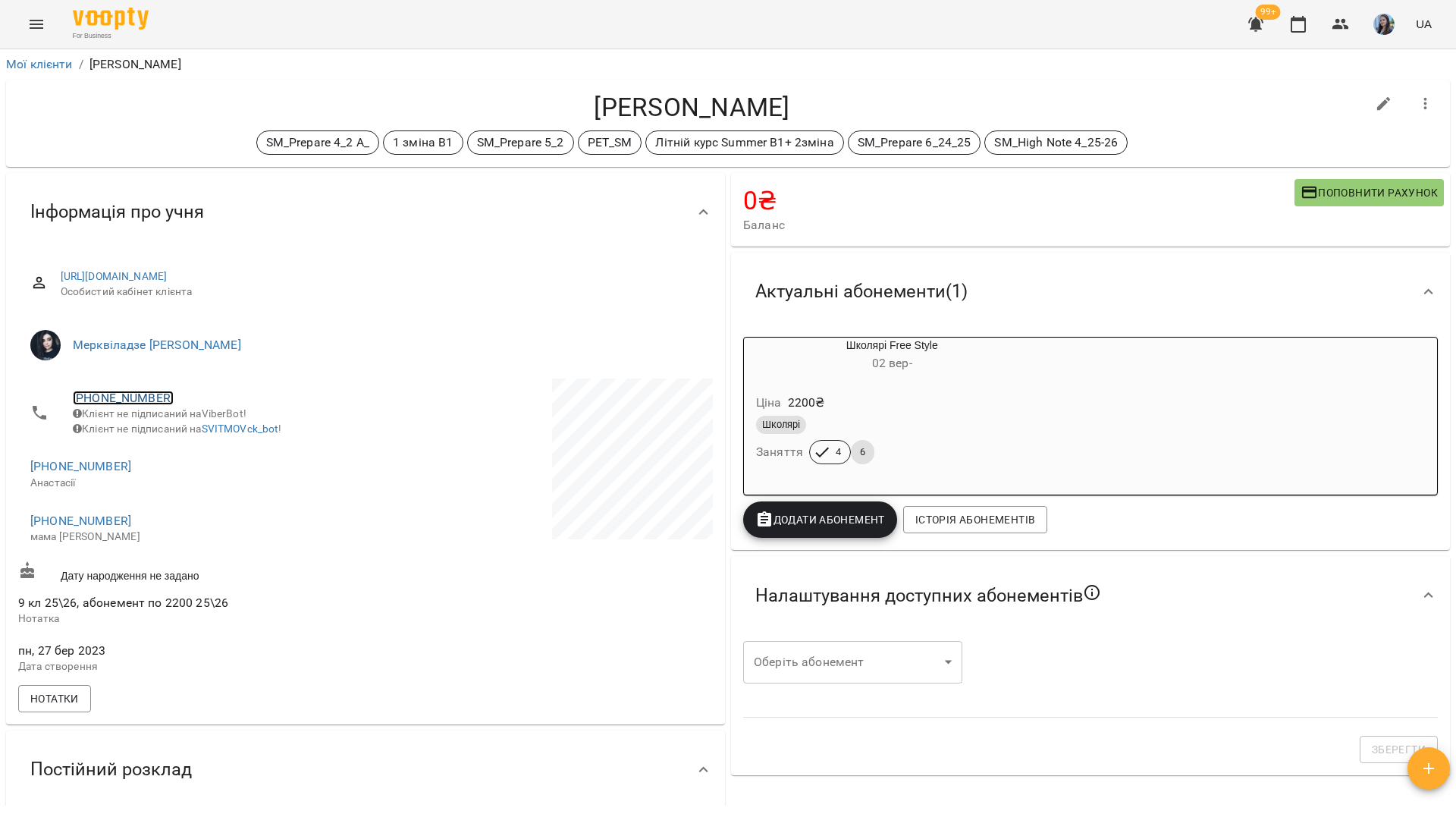
click at [154, 399] on link "[PHONE_NUMBER]" at bounding box center [122, 398] width 101 height 15
click at [193, 438] on link at bounding box center [185, 427] width 47 height 32
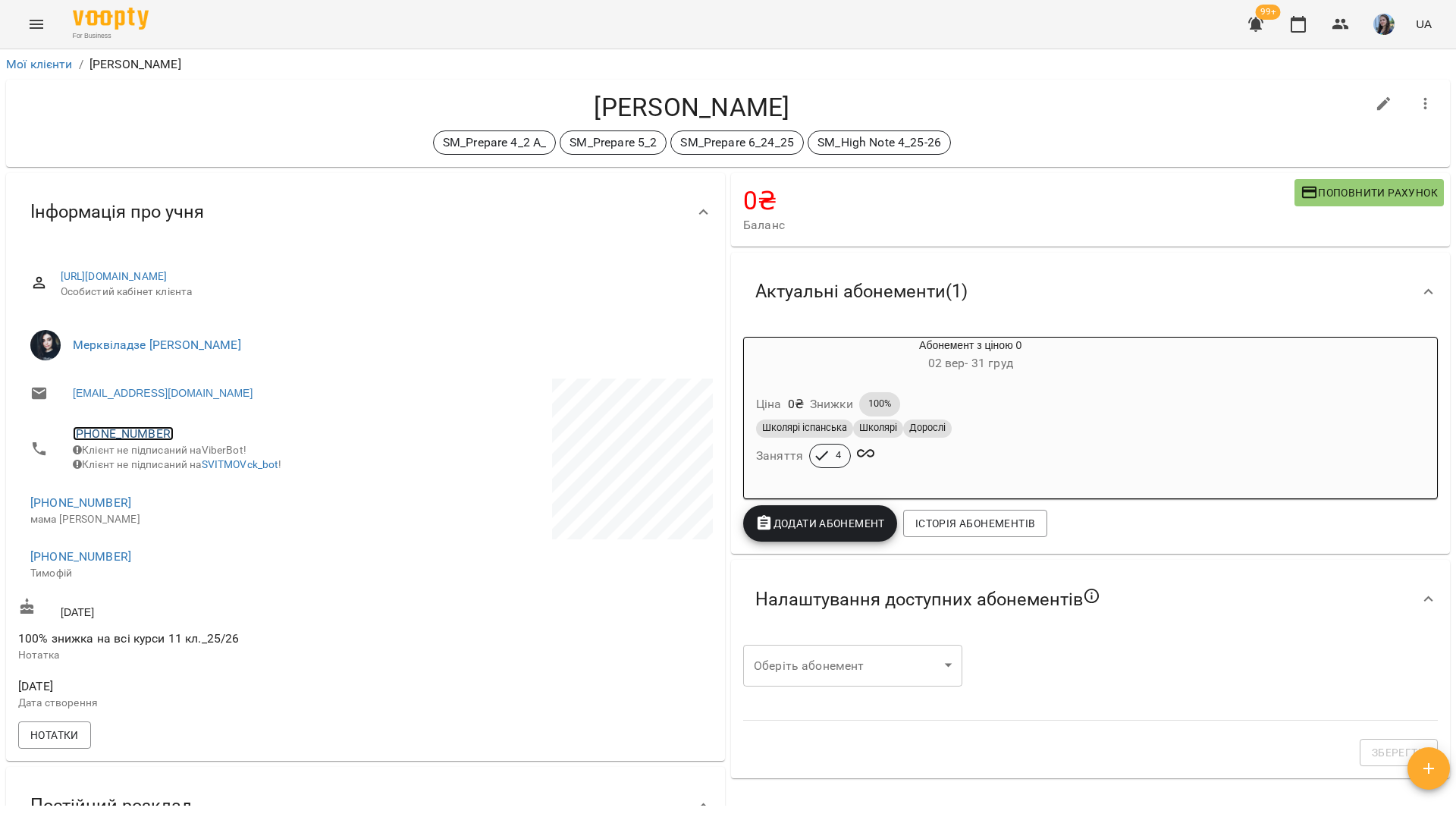
click at [157, 437] on link "[PHONE_NUMBER]" at bounding box center [122, 433] width 101 height 15
click at [185, 466] on img at bounding box center [185, 463] width 22 height 22
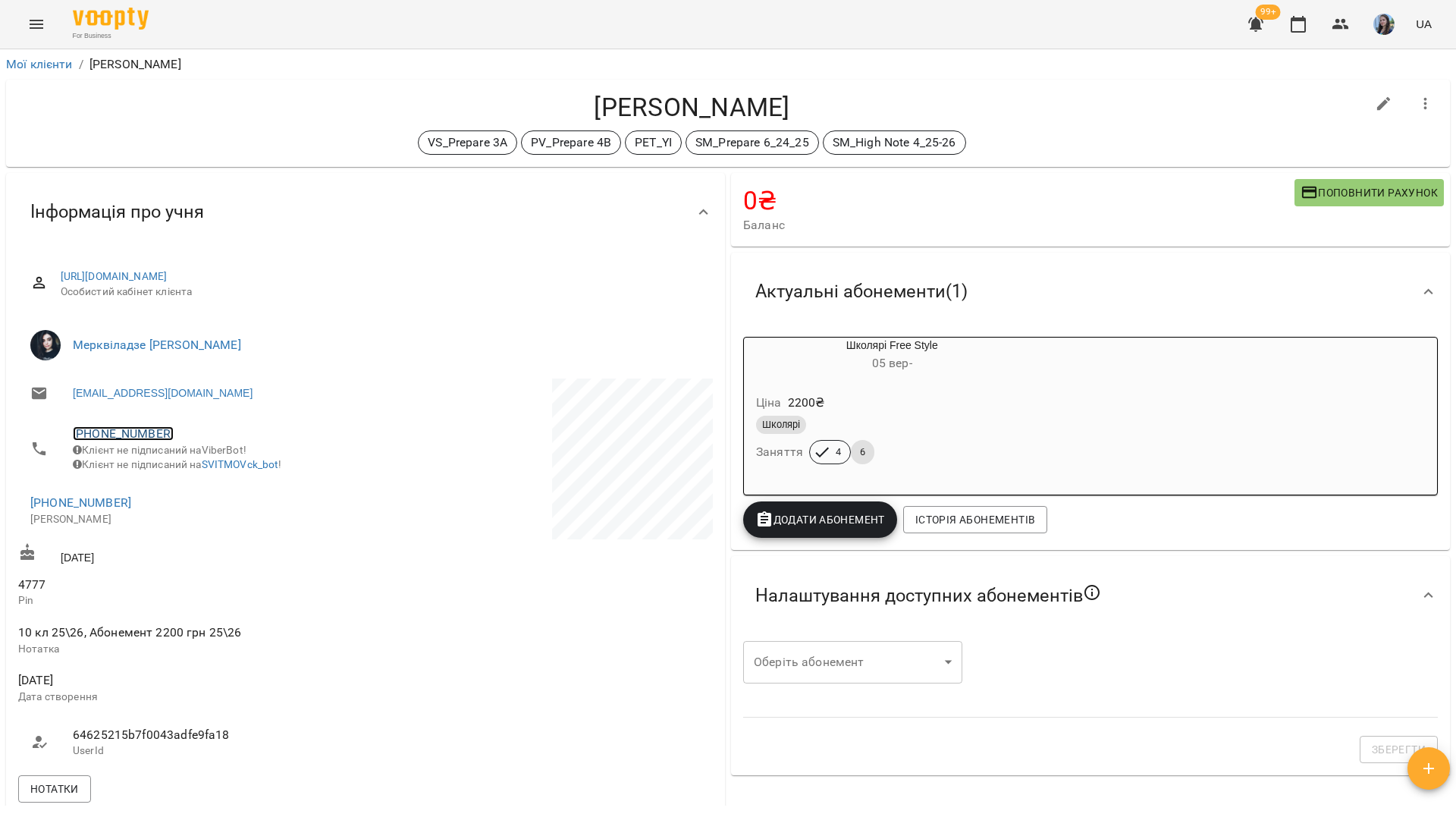
click at [147, 429] on link "+380634611855" at bounding box center [122, 433] width 101 height 15
click at [180, 464] on img at bounding box center [185, 463] width 22 height 22
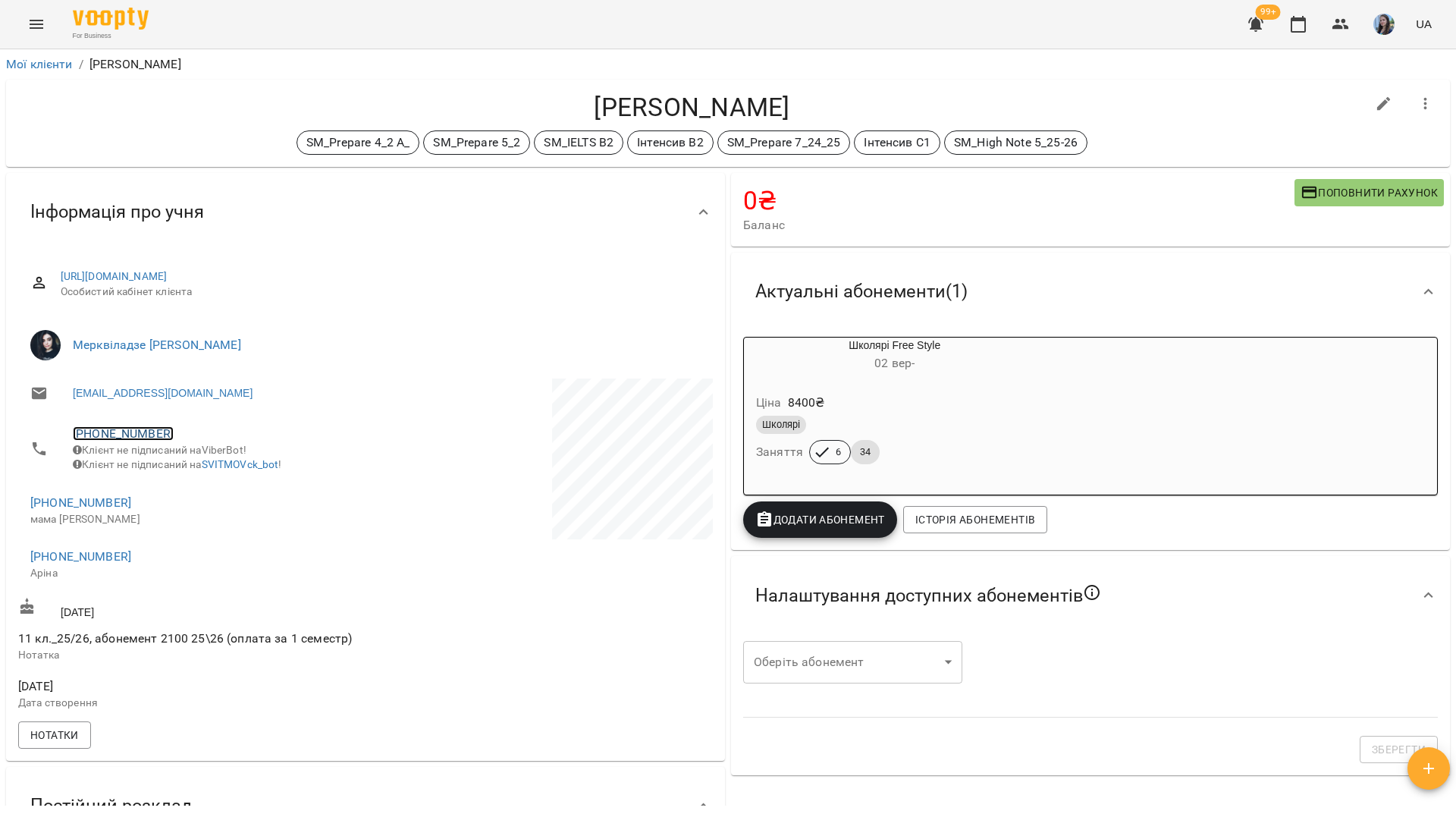
click at [146, 440] on link "+380960976385" at bounding box center [122, 433] width 101 height 15
click at [191, 475] on link at bounding box center [185, 463] width 47 height 32
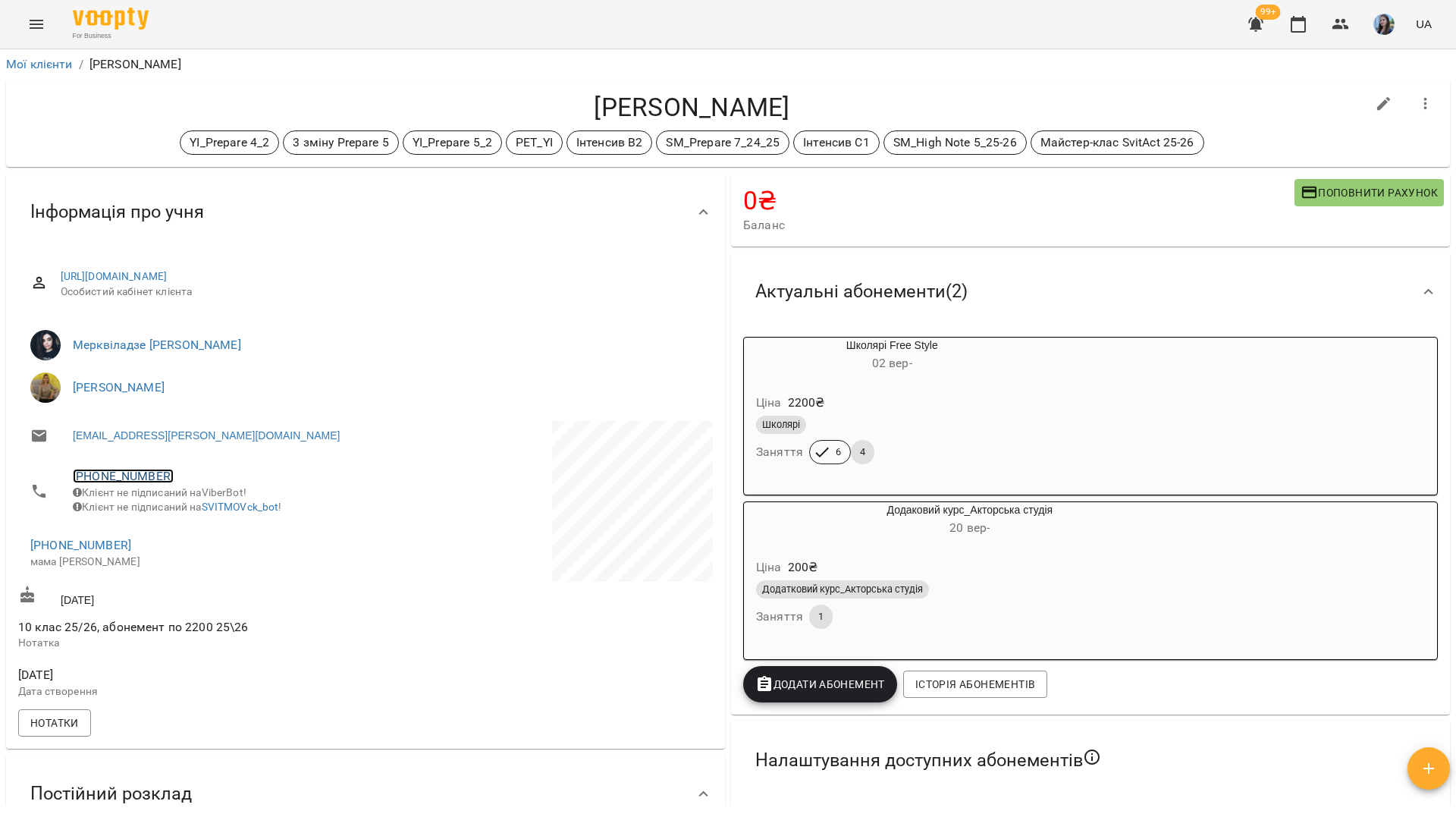
drag, startPoint x: 134, startPoint y: 476, endPoint x: 103, endPoint y: 474, distance: 31.1
click at [103, 474] on link "[PHONE_NUMBER]" at bounding box center [122, 475] width 101 height 15
click at [183, 502] on img at bounding box center [185, 505] width 22 height 22
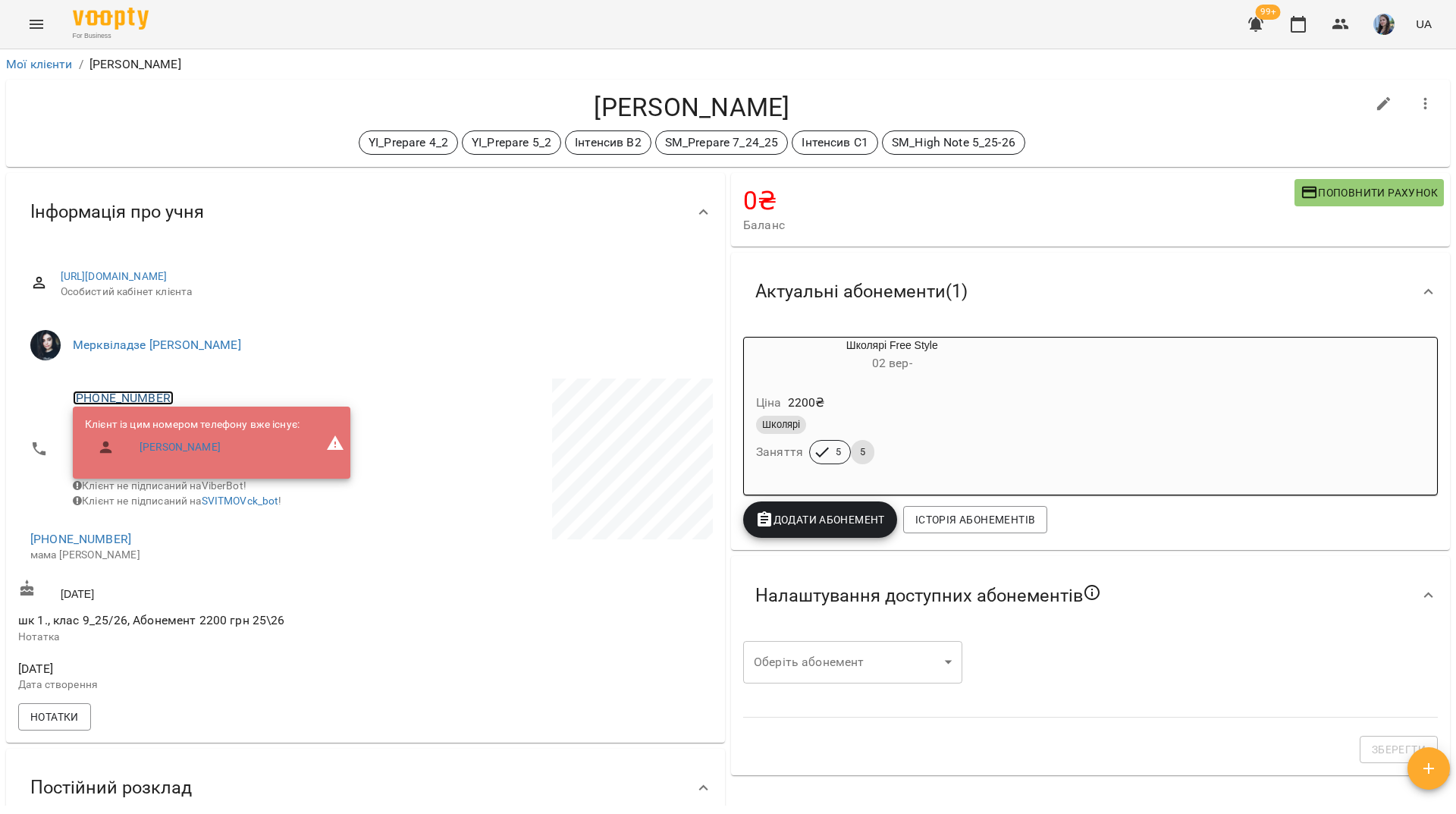
click at [148, 391] on link "+380674728320" at bounding box center [122, 398] width 101 height 15
click at [196, 437] on img at bounding box center [185, 427] width 22 height 22
